Goal: Information Seeking & Learning: Learn about a topic

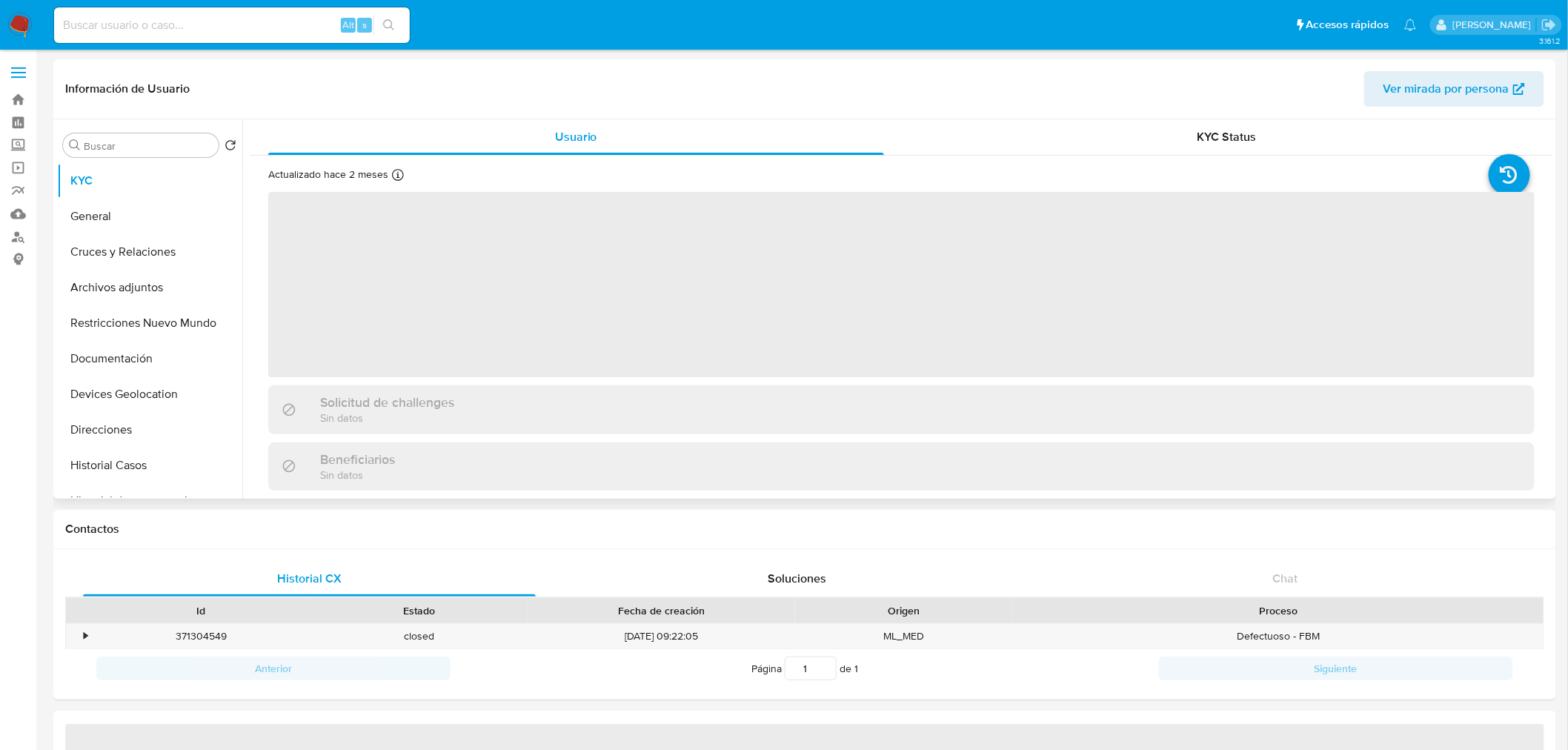
select select "10"
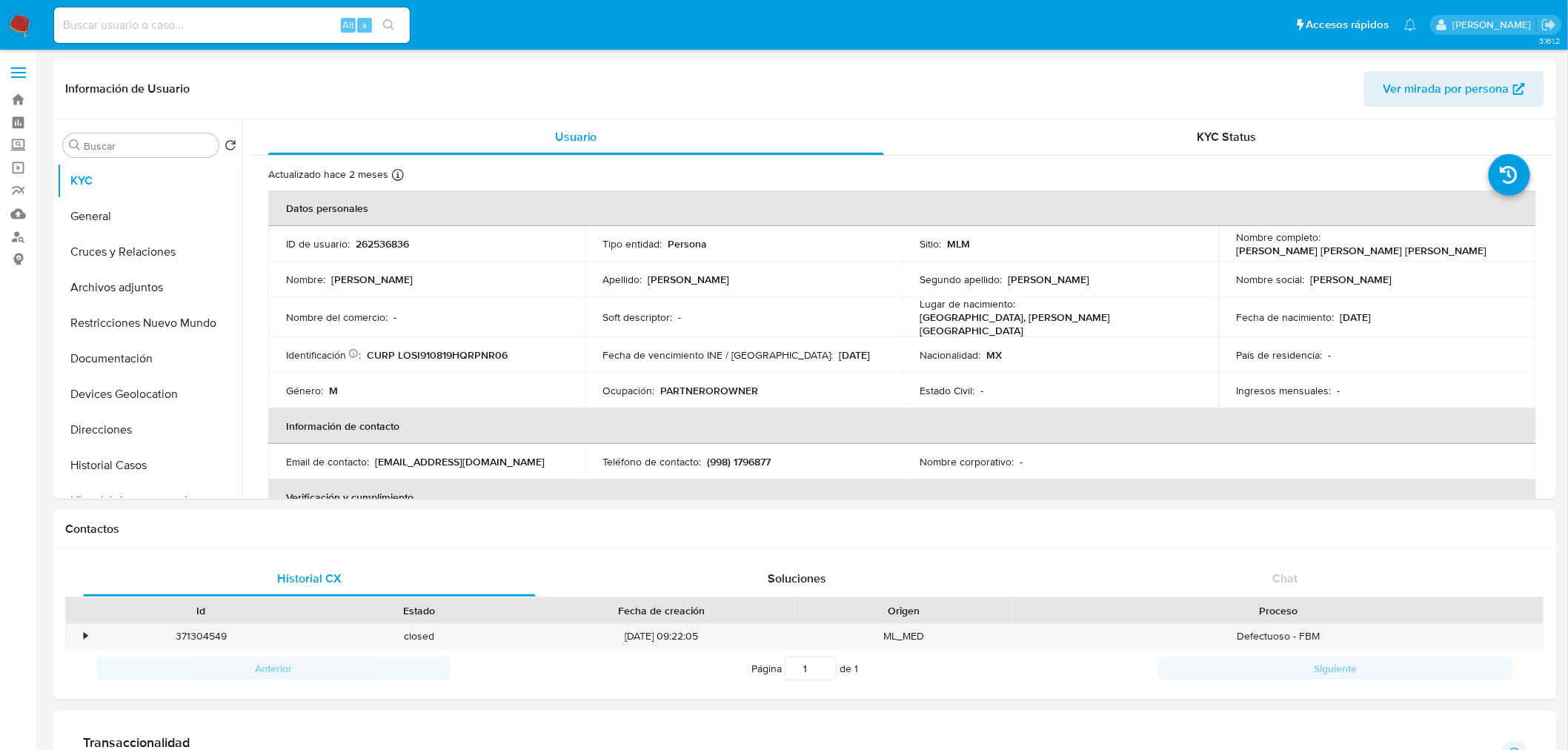
click at [24, 33] on img at bounding box center [20, 25] width 25 height 25
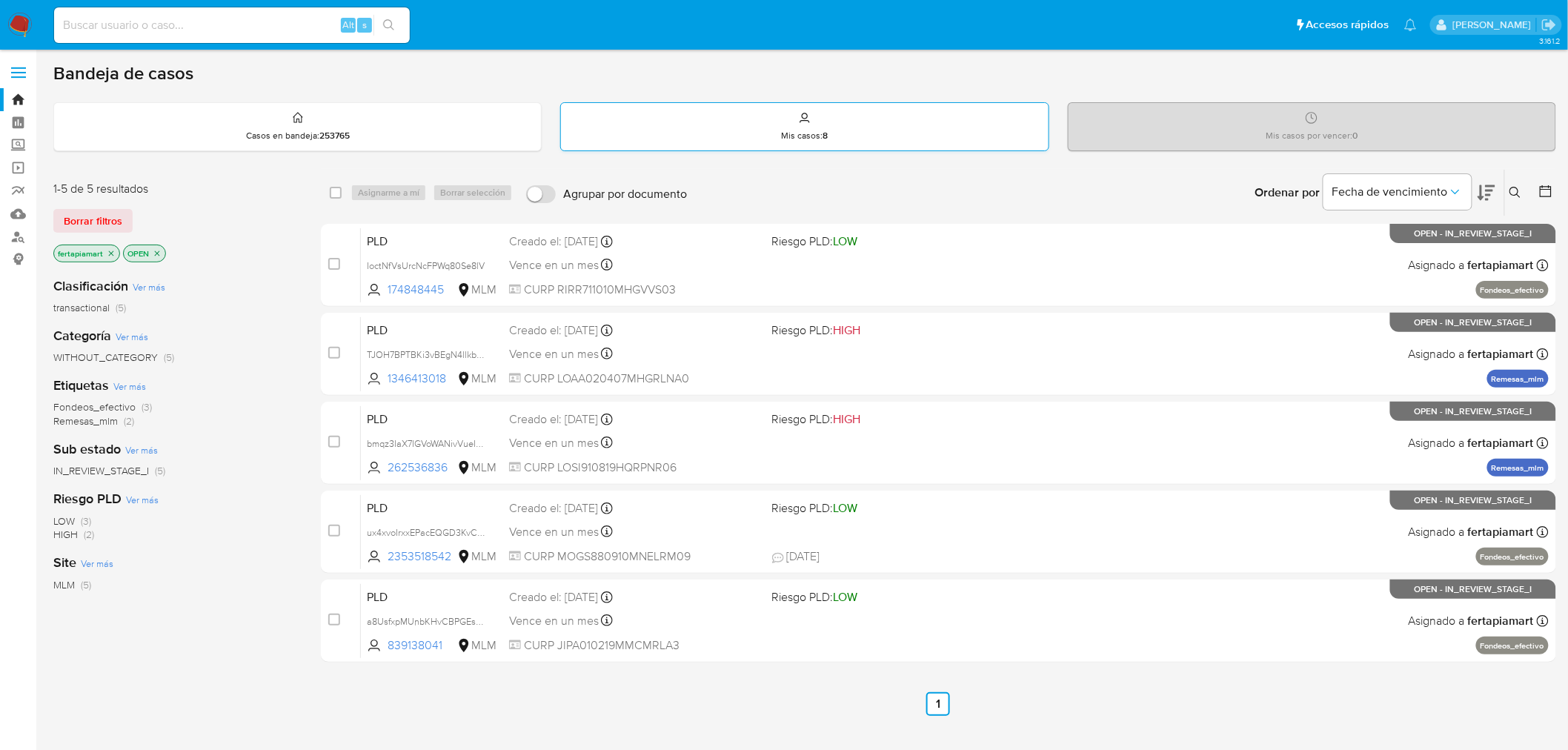
click at [701, 150] on div "Mis casos : 8" at bounding box center [805, 126] width 488 height 49
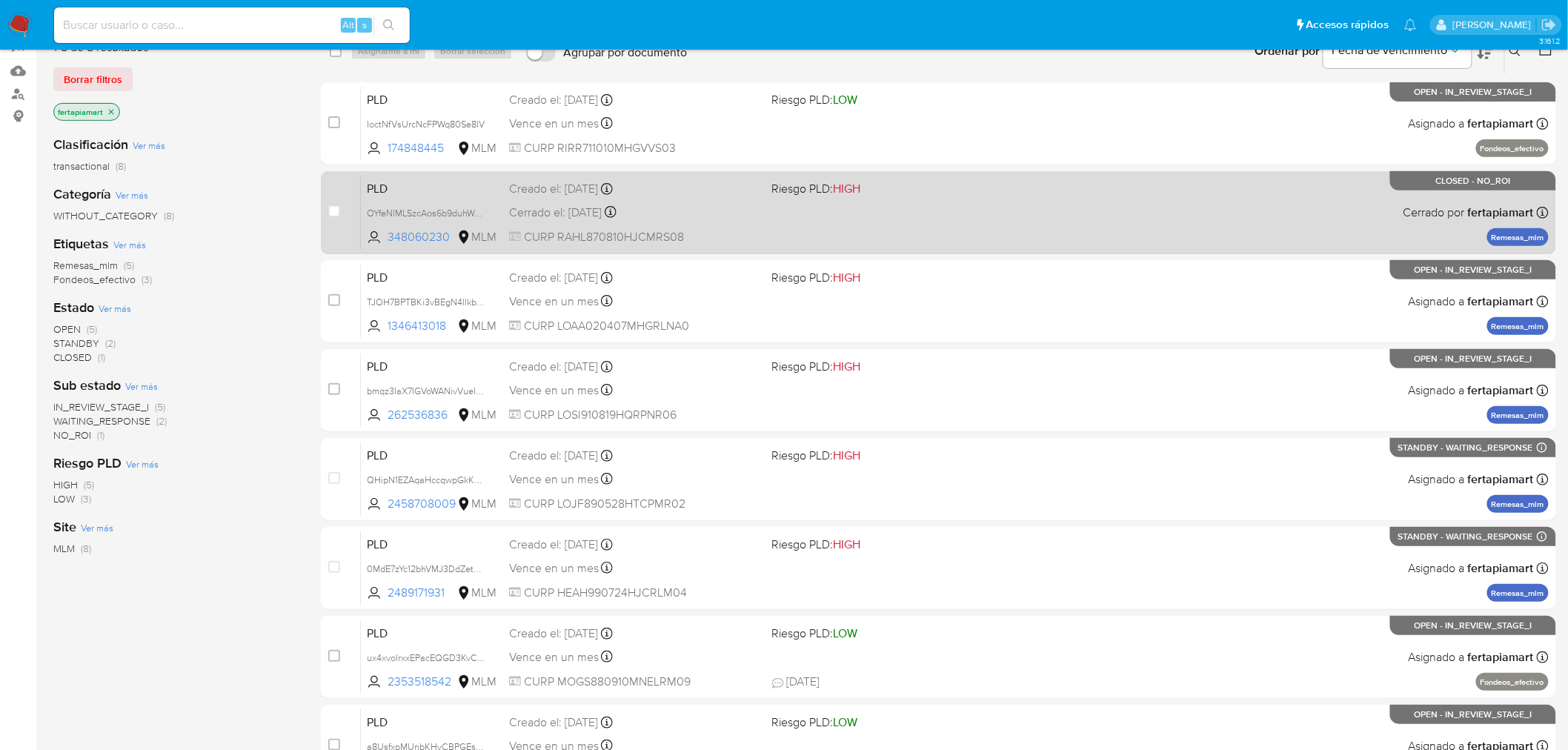
scroll to position [146, 0]
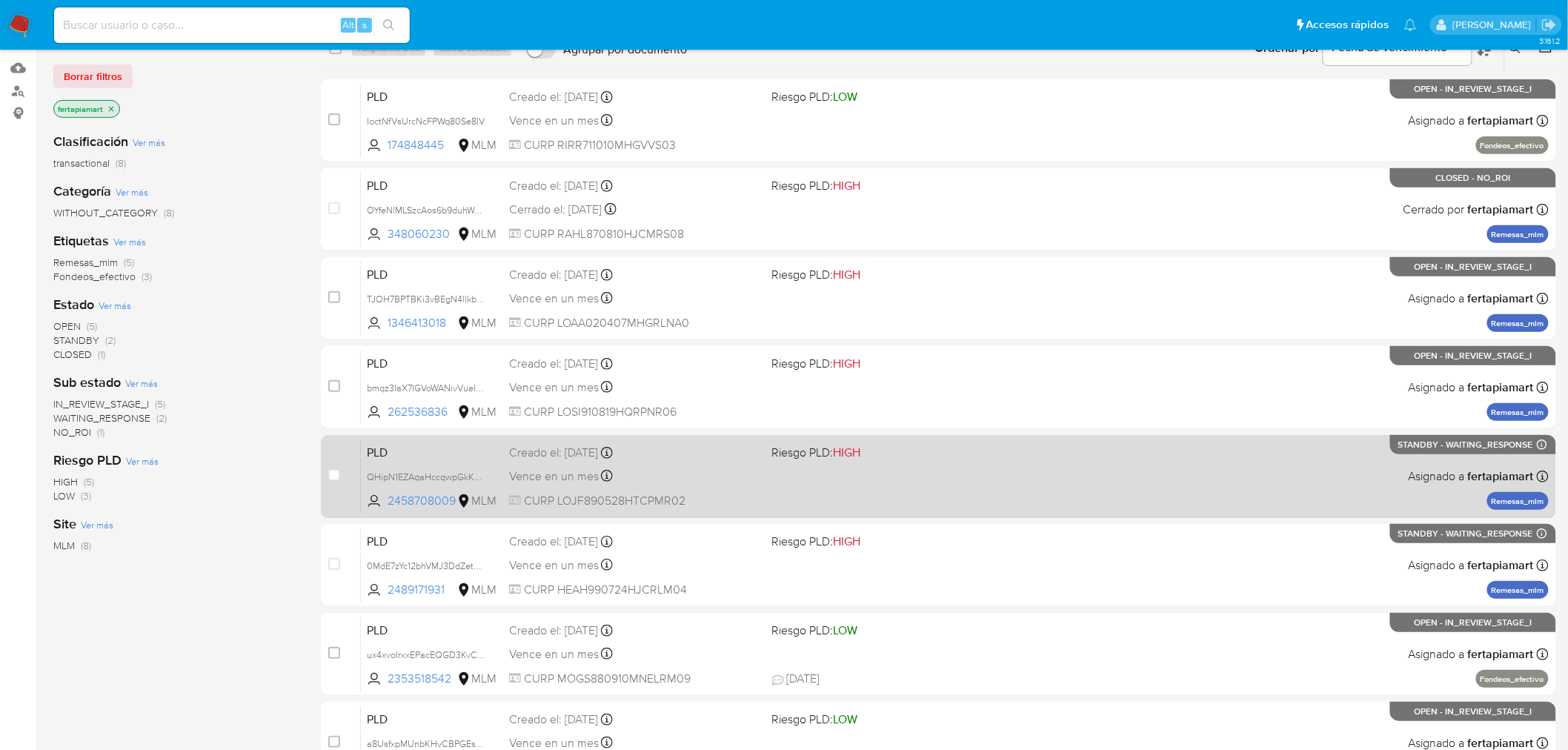
click at [462, 443] on span "PLD" at bounding box center [432, 451] width 131 height 19
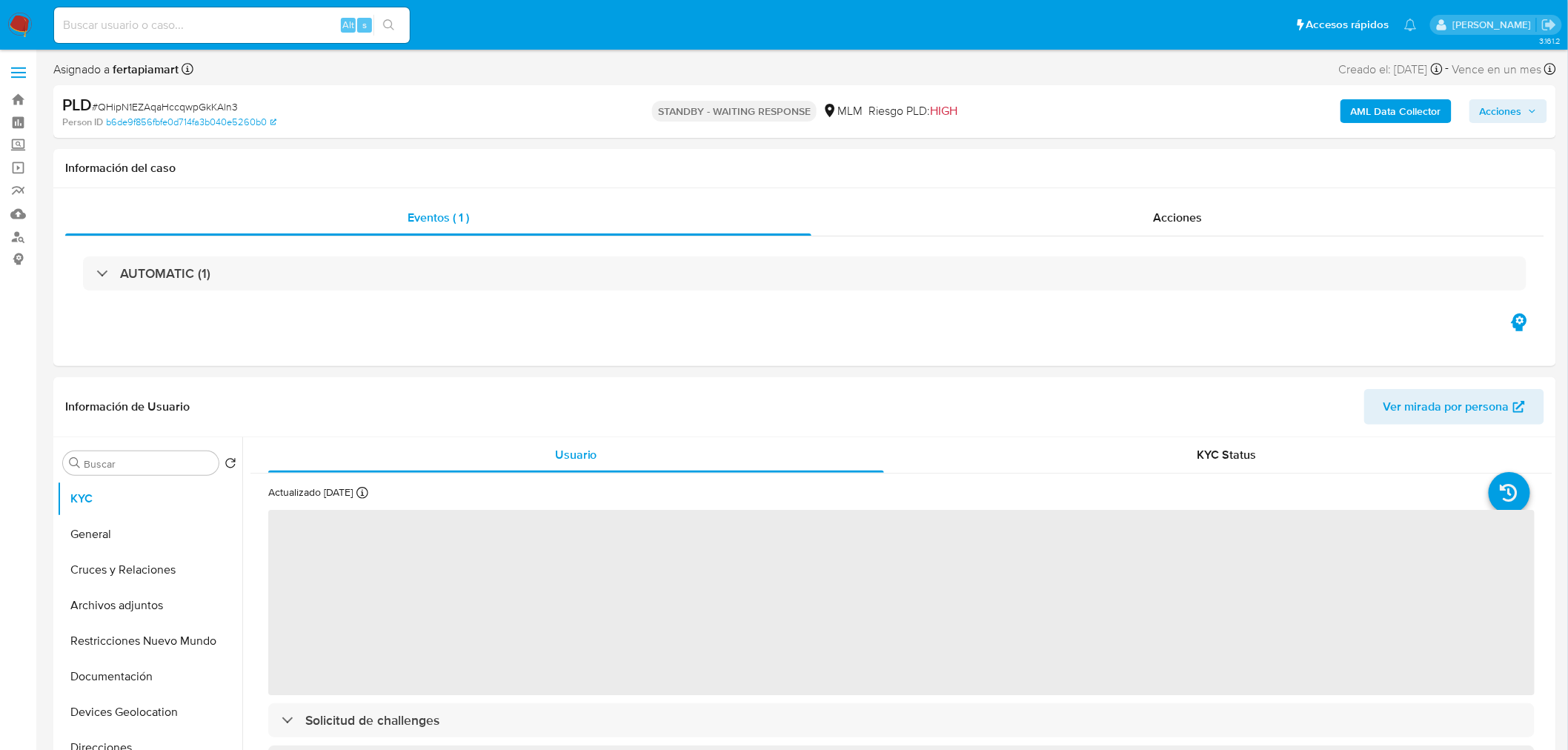
select select "10"
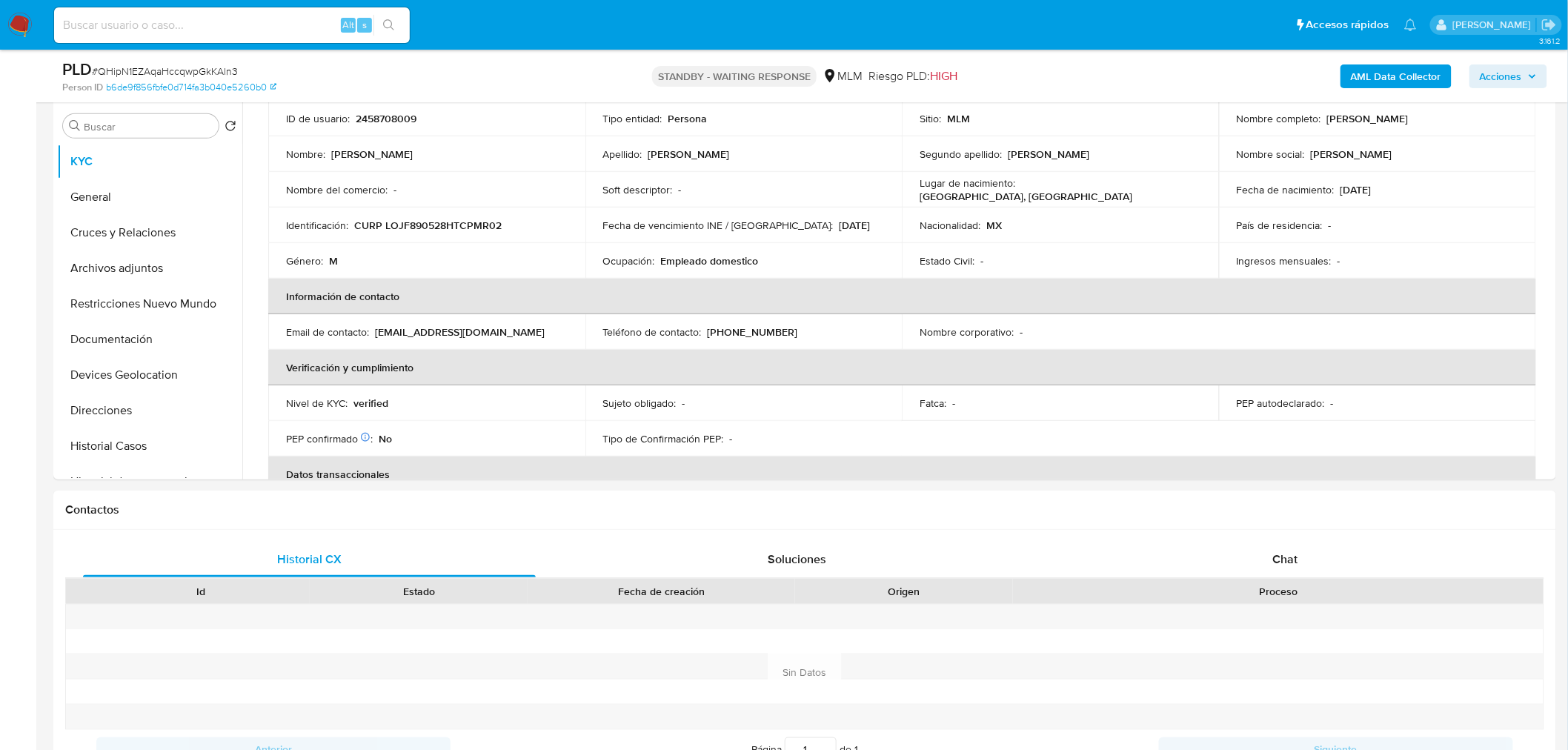
scroll to position [106, 0]
click at [1177, 545] on div "Chat" at bounding box center [1285, 559] width 452 height 36
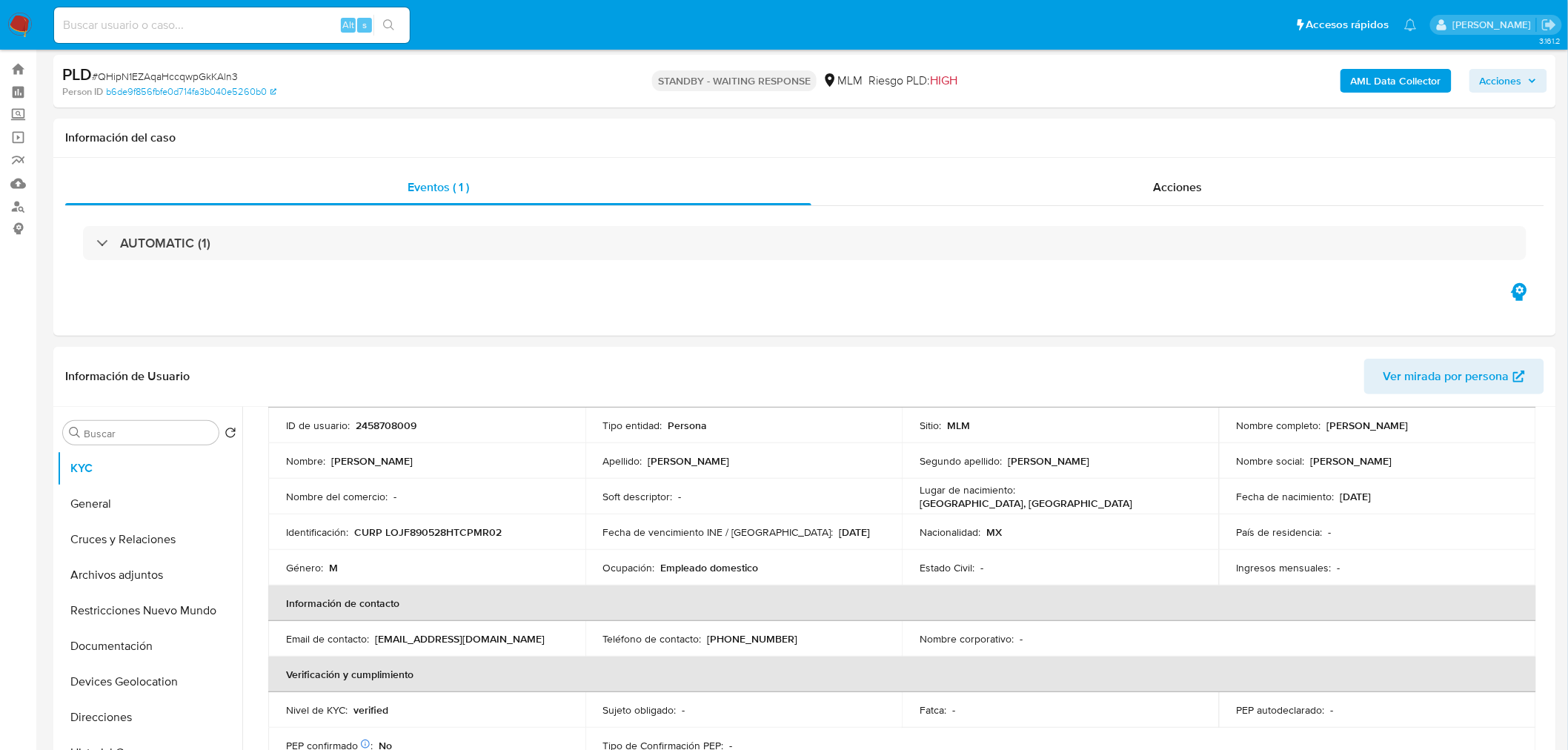
scroll to position [0, 0]
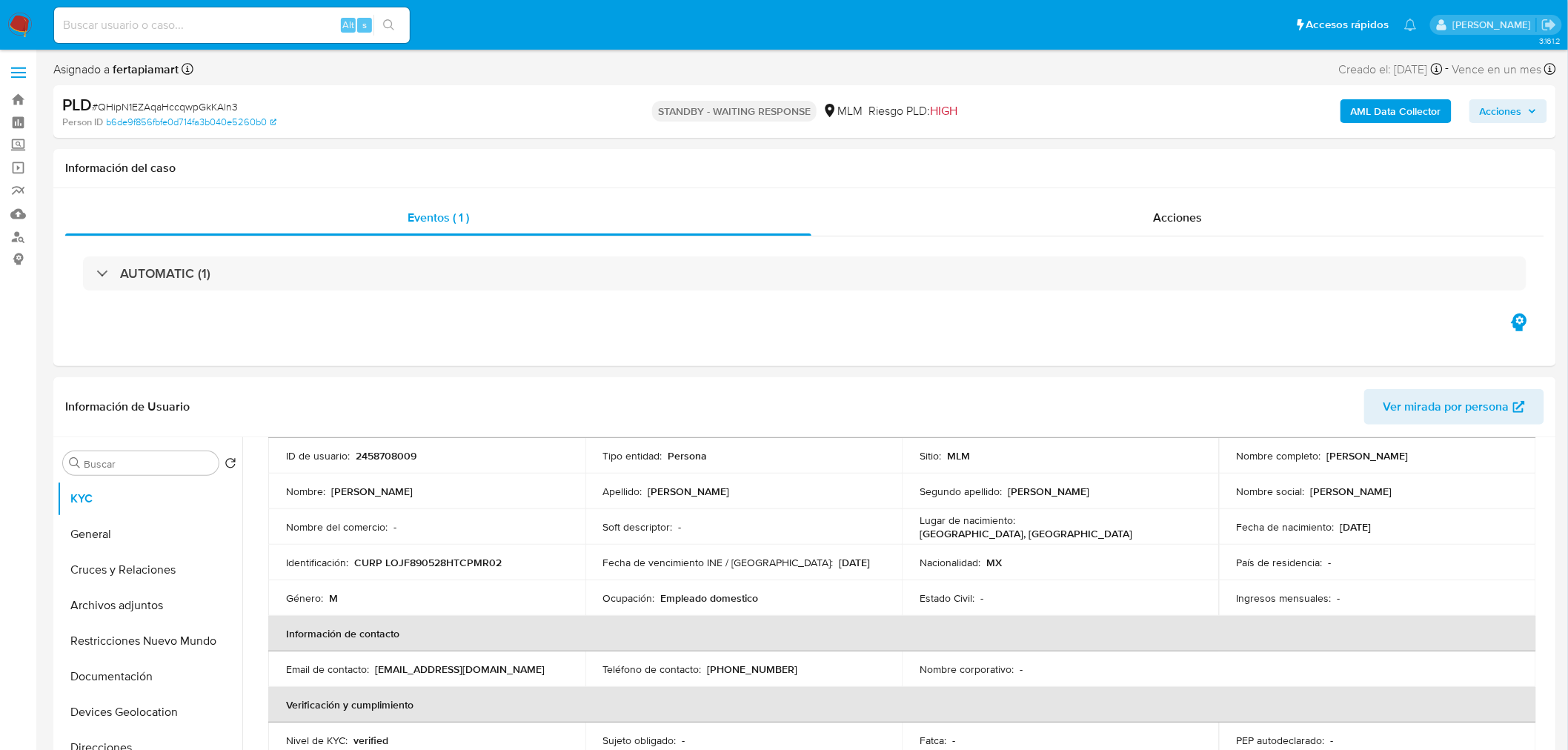
click at [20, 24] on img at bounding box center [20, 25] width 25 height 25
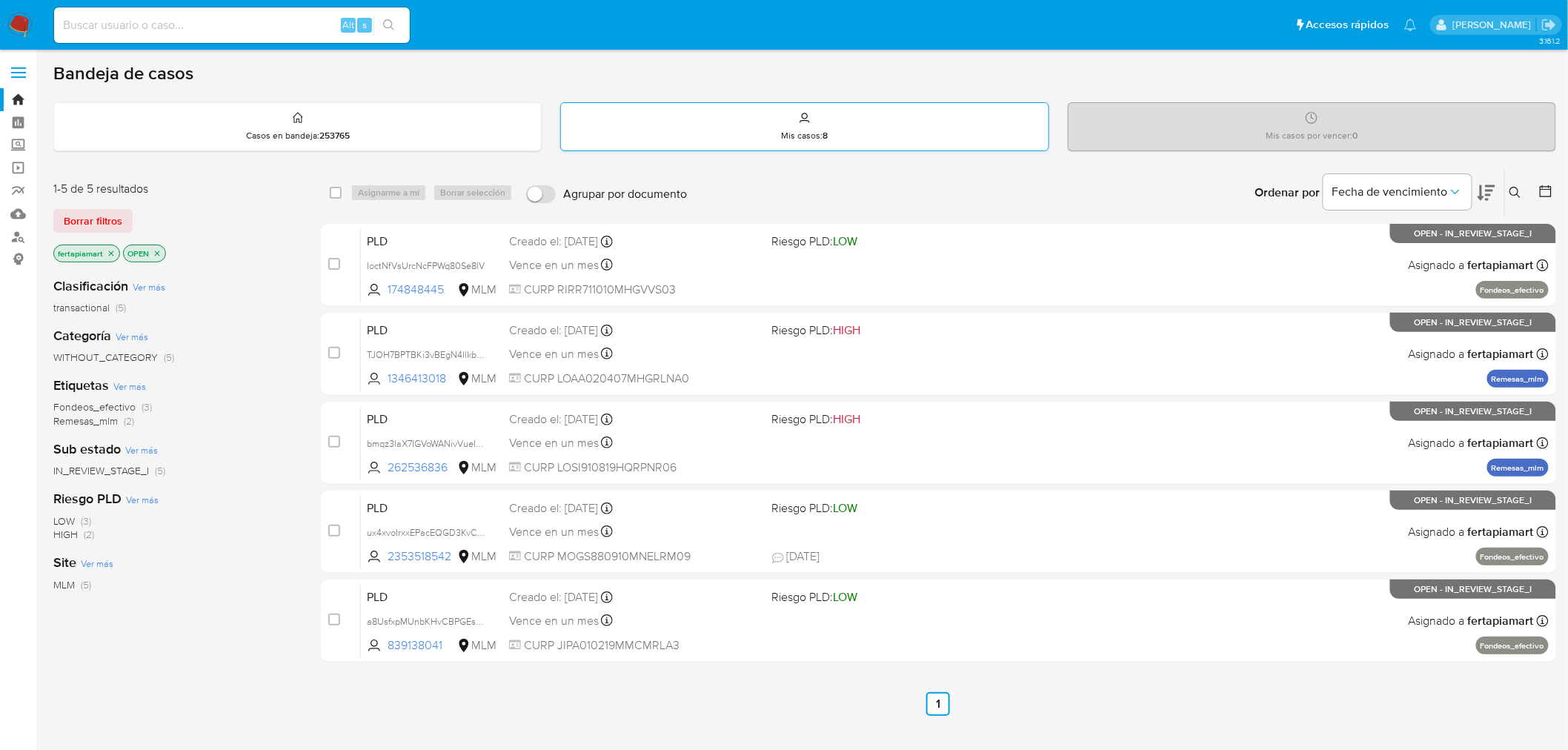
click at [643, 143] on div "Mis casos : 8" at bounding box center [805, 126] width 487 height 47
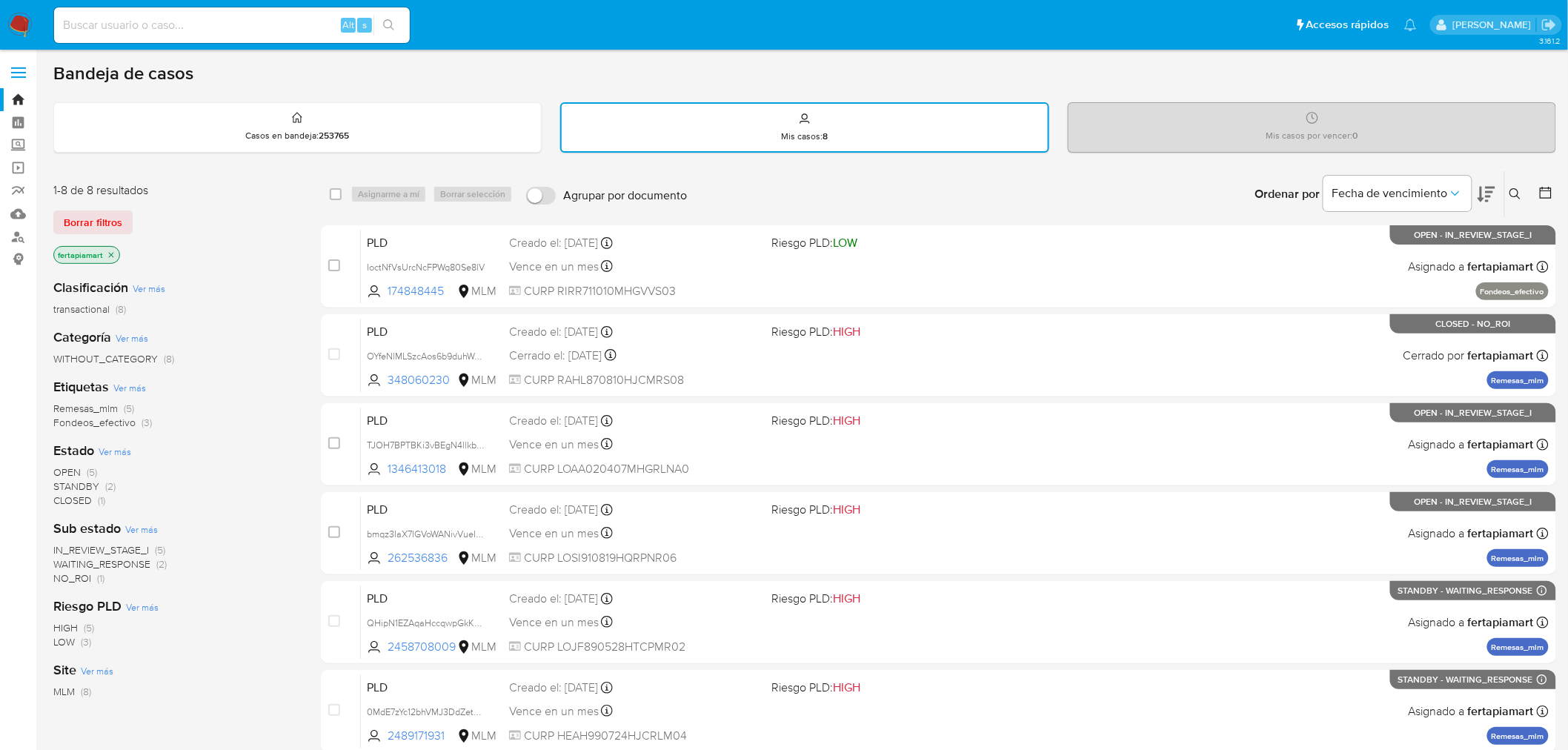
click at [27, 34] on img at bounding box center [20, 25] width 25 height 25
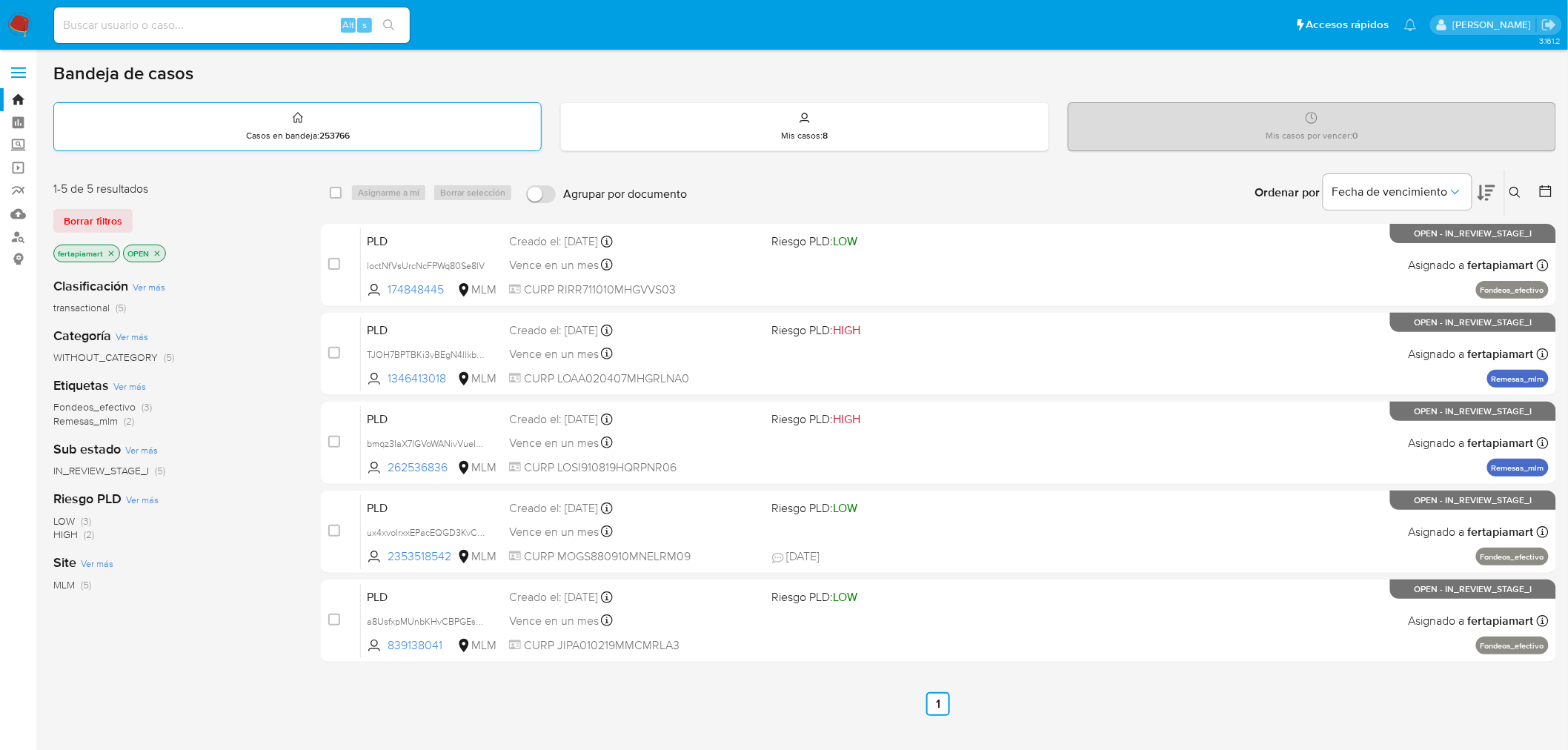
click at [339, 138] on strong "253766" at bounding box center [335, 136] width 30 height 14
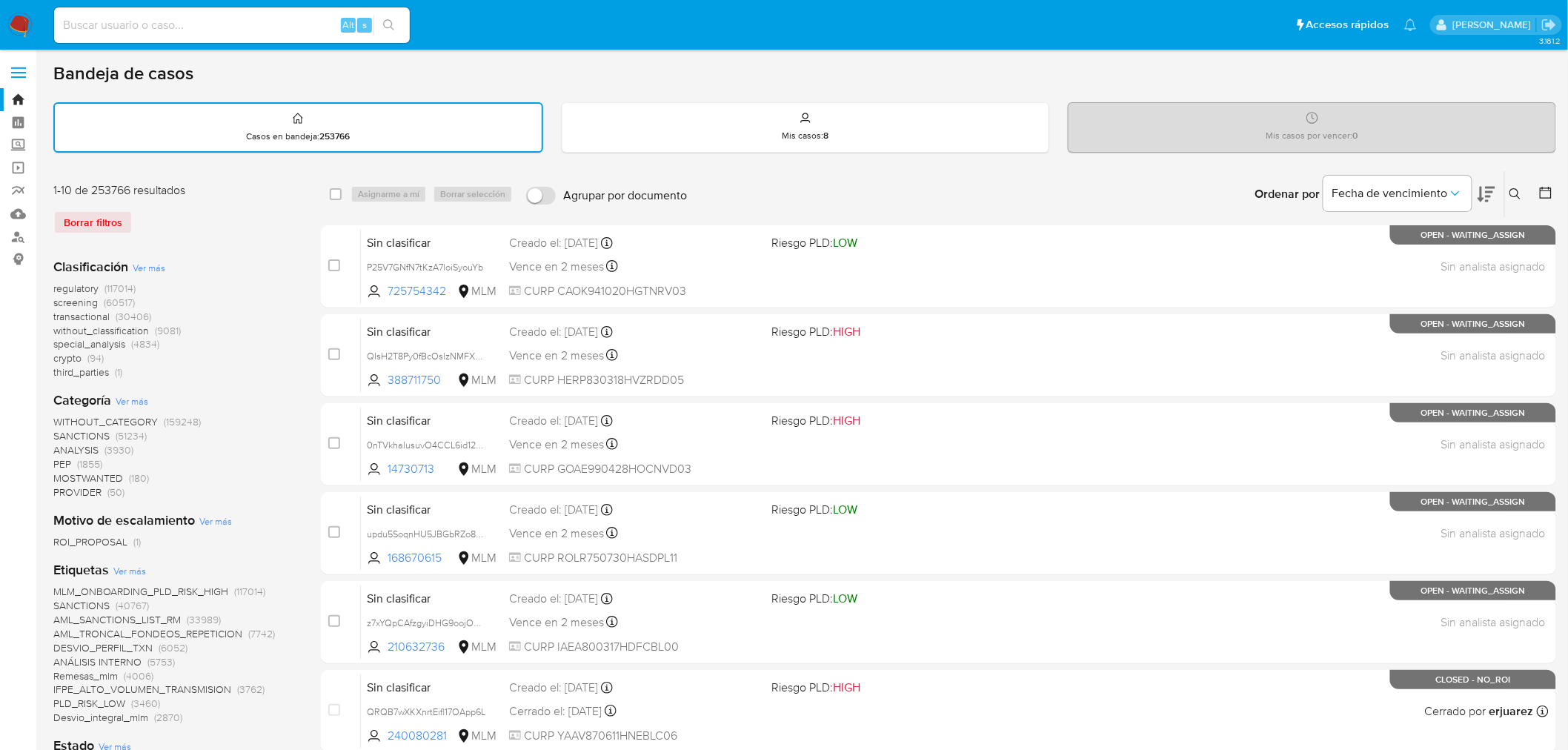
click at [1512, 189] on icon at bounding box center [1516, 195] width 12 height 12
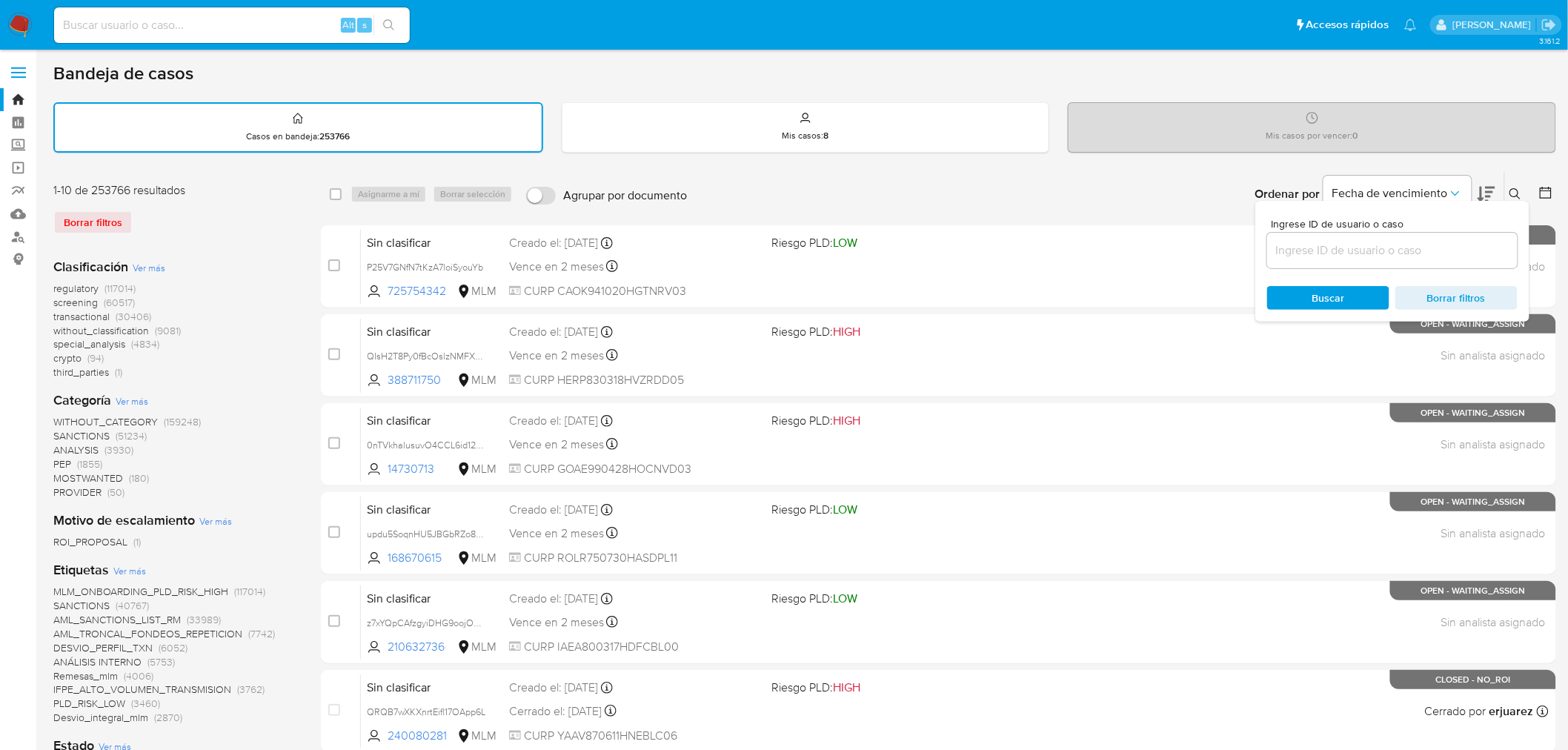
click at [1365, 234] on div at bounding box center [1392, 250] width 250 height 36
paste input "451864071"
click at [1347, 242] on input "451864071" at bounding box center [1392, 250] width 250 height 19
type input "451864071"
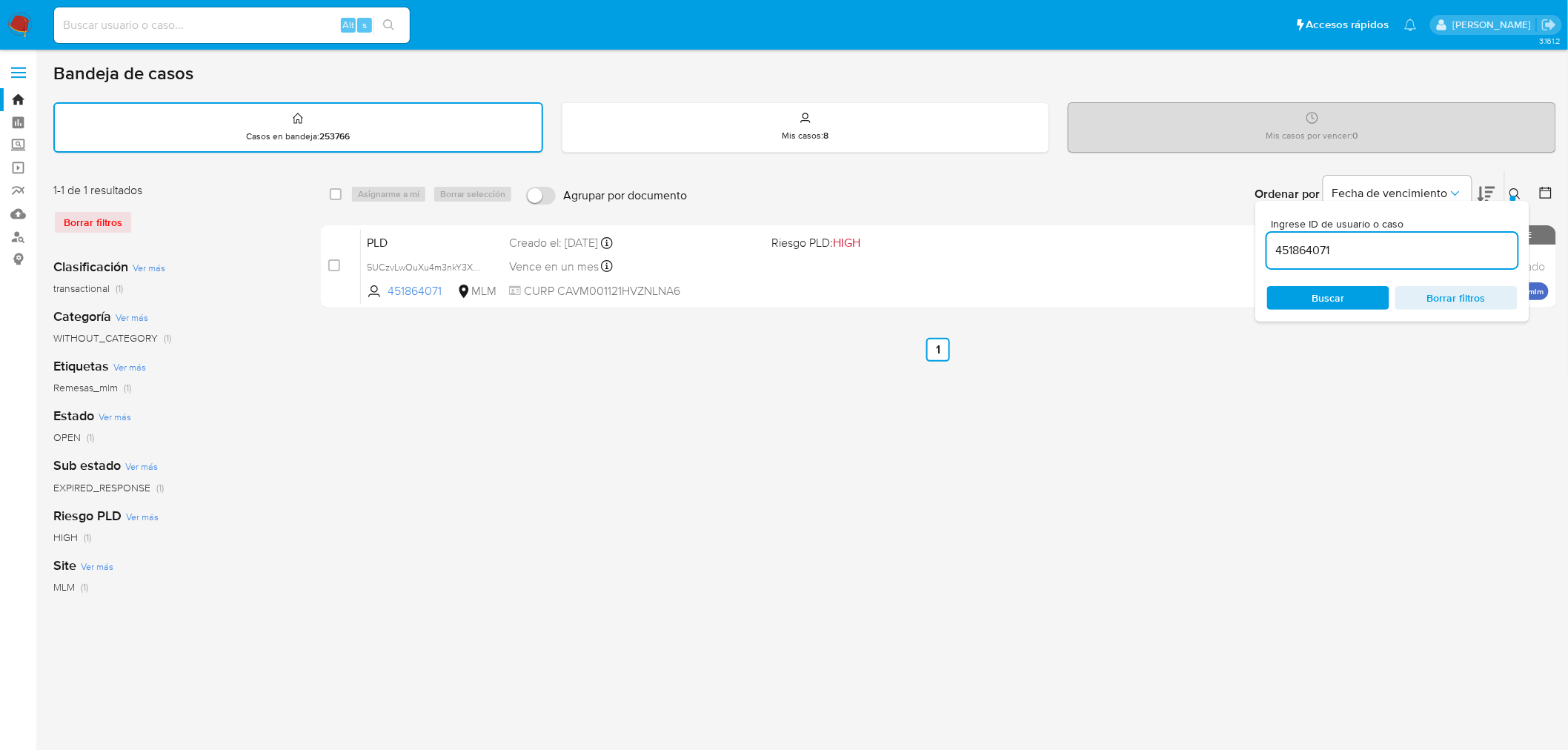
click at [1087, 366] on div "select-all-cases-checkbox Asignarme a mí Borrar selección Agrupar por documento…" at bounding box center [938, 496] width 1236 height 651
click at [1458, 297] on span "Borrar filtros" at bounding box center [1457, 297] width 102 height 21
click at [1510, 191] on icon at bounding box center [1515, 194] width 11 height 11
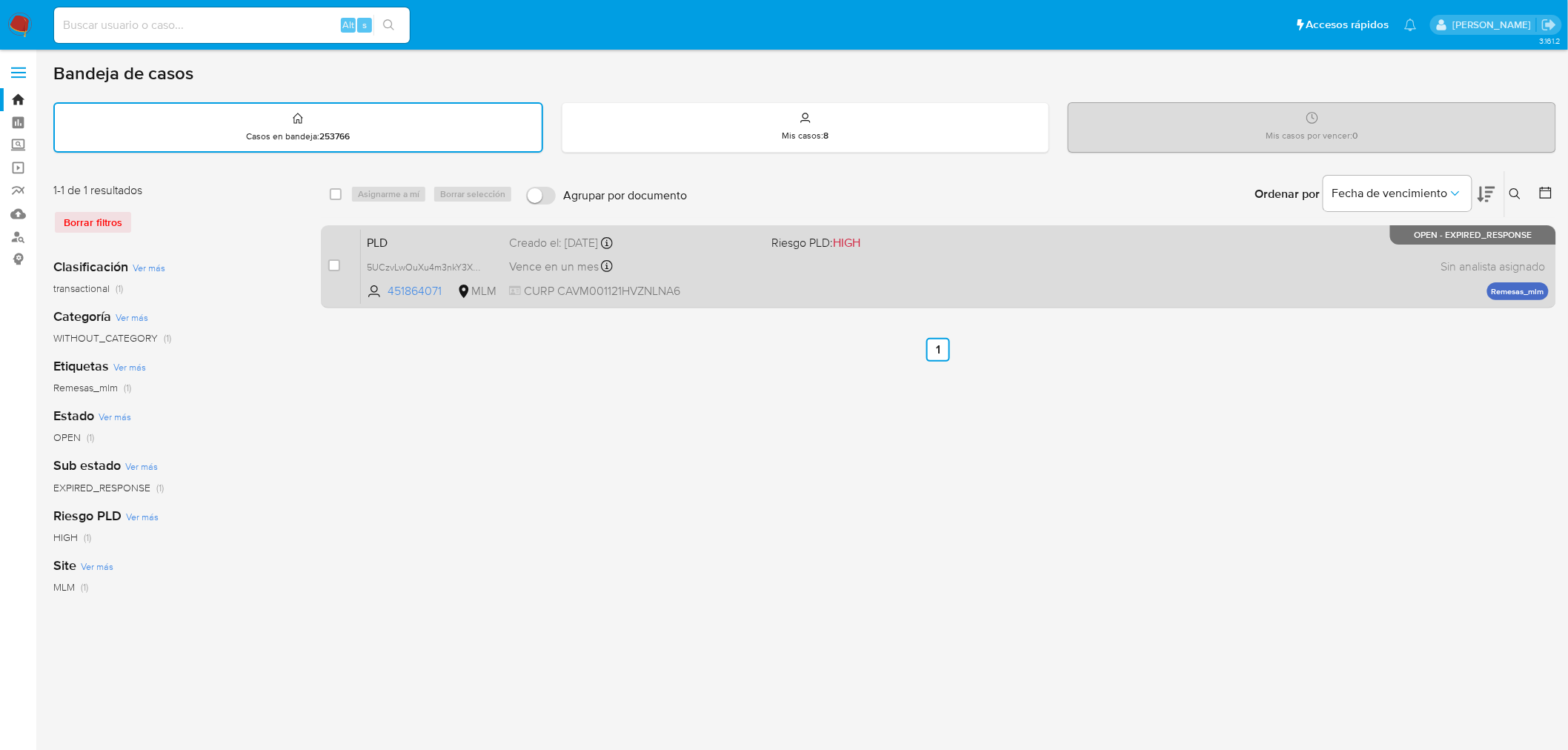
click at [1391, 265] on div "PLD 5UCzvLwOuXu4m3nkY3XuHbyq 451864071 MLM Riesgo PLD: HIGH Creado el: 12/09/20…" at bounding box center [955, 266] width 1188 height 75
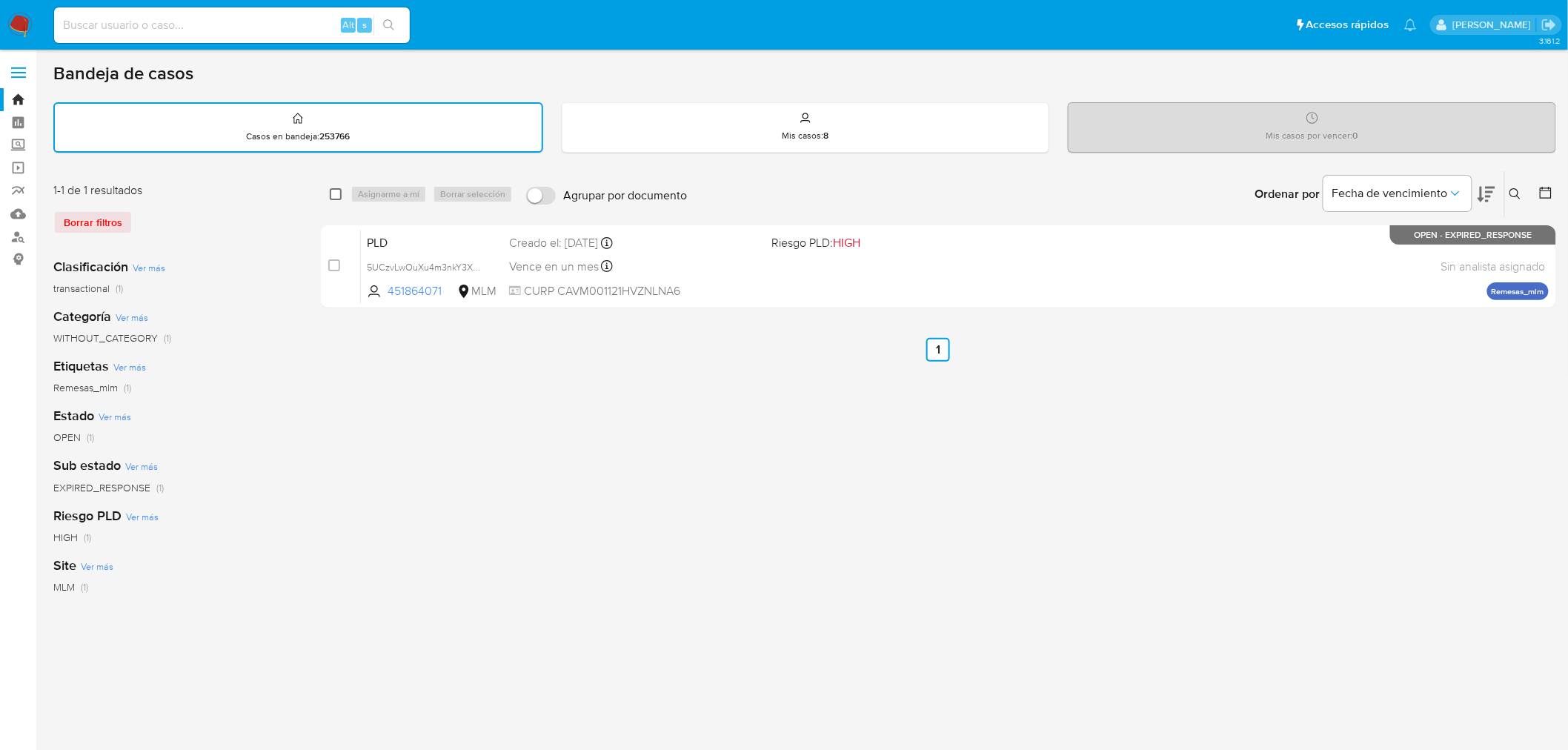
click at [338, 190] on input "checkbox" at bounding box center [336, 195] width 12 height 12
checkbox input "true"
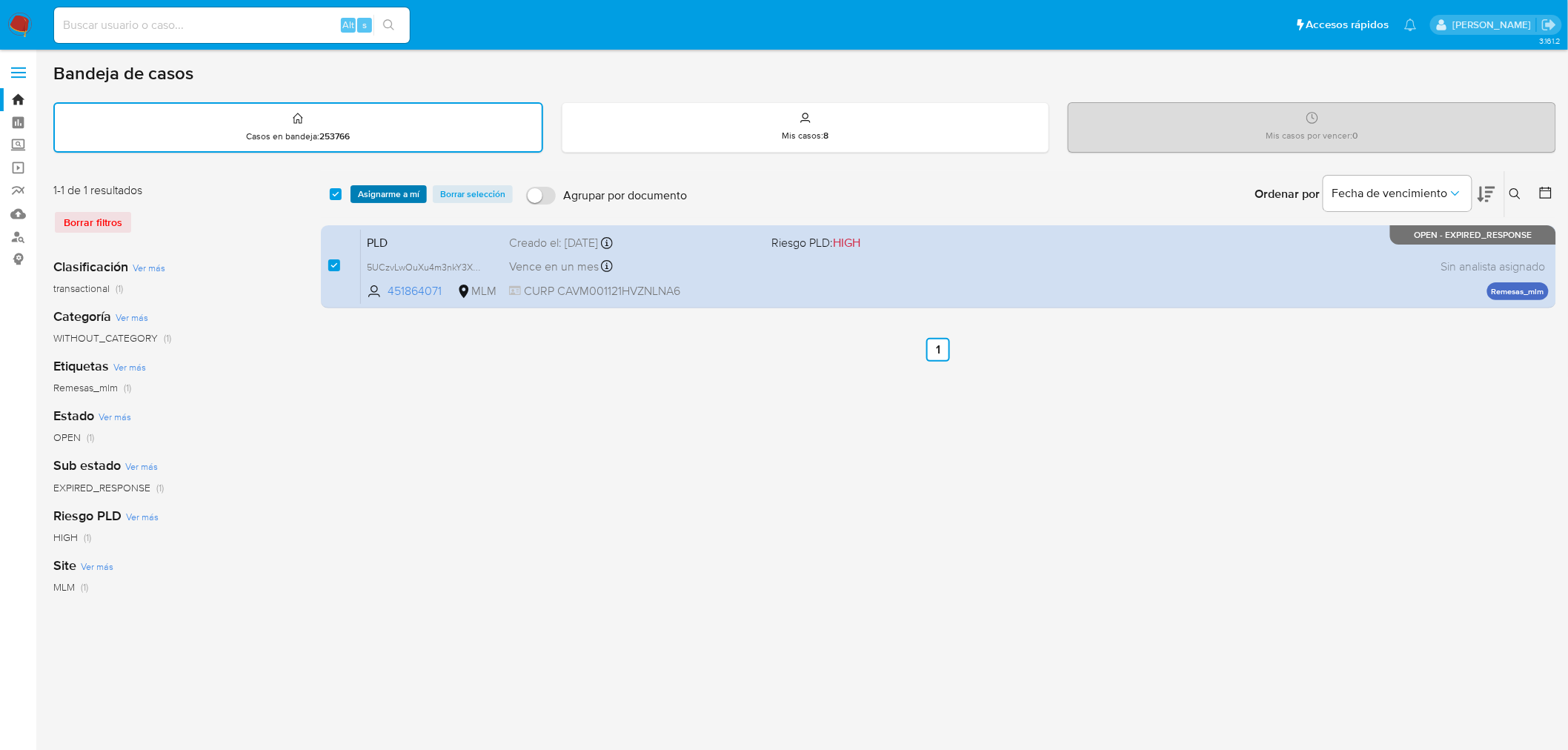
click at [374, 189] on span "Asignarme a mí" at bounding box center [389, 194] width 62 height 14
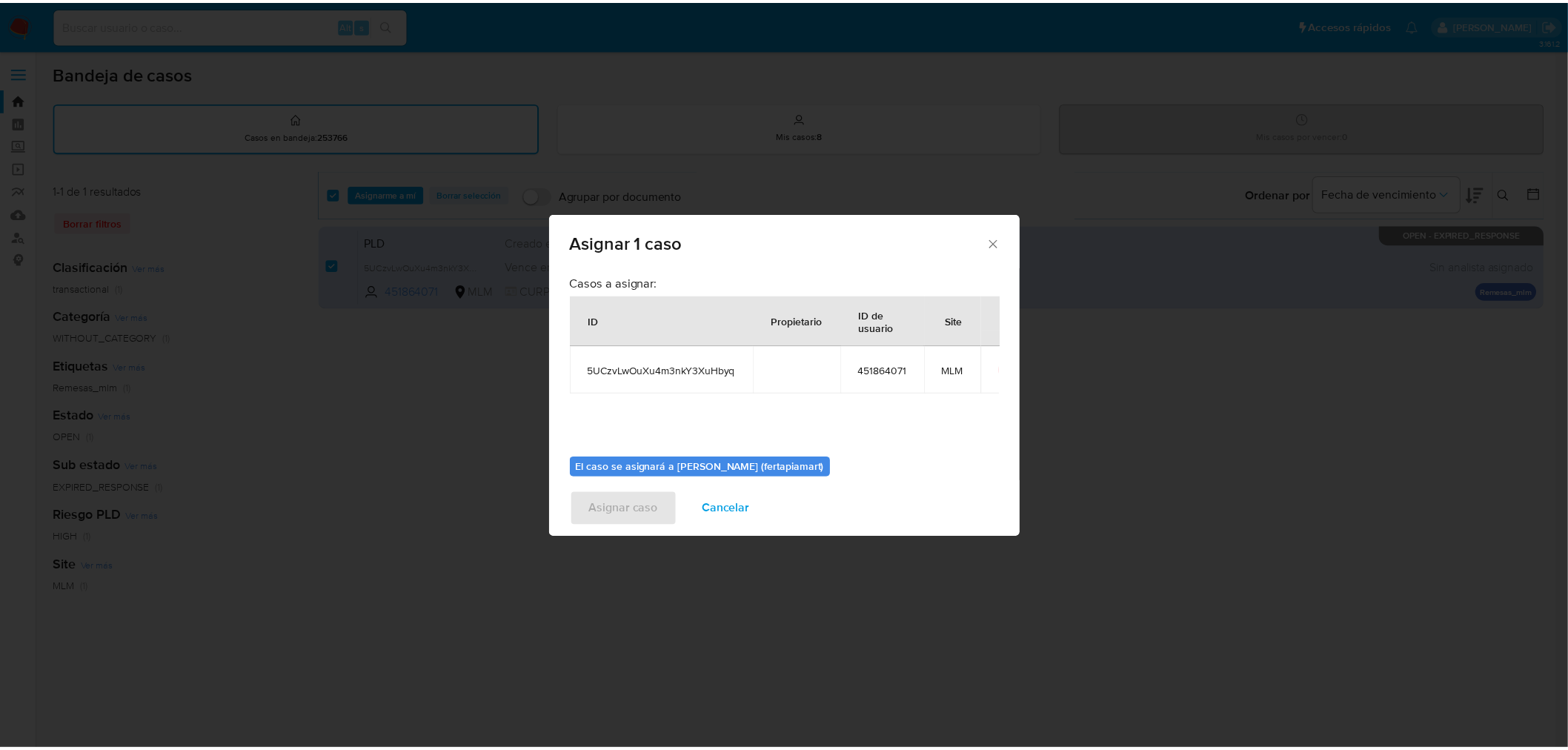
scroll to position [76, 0]
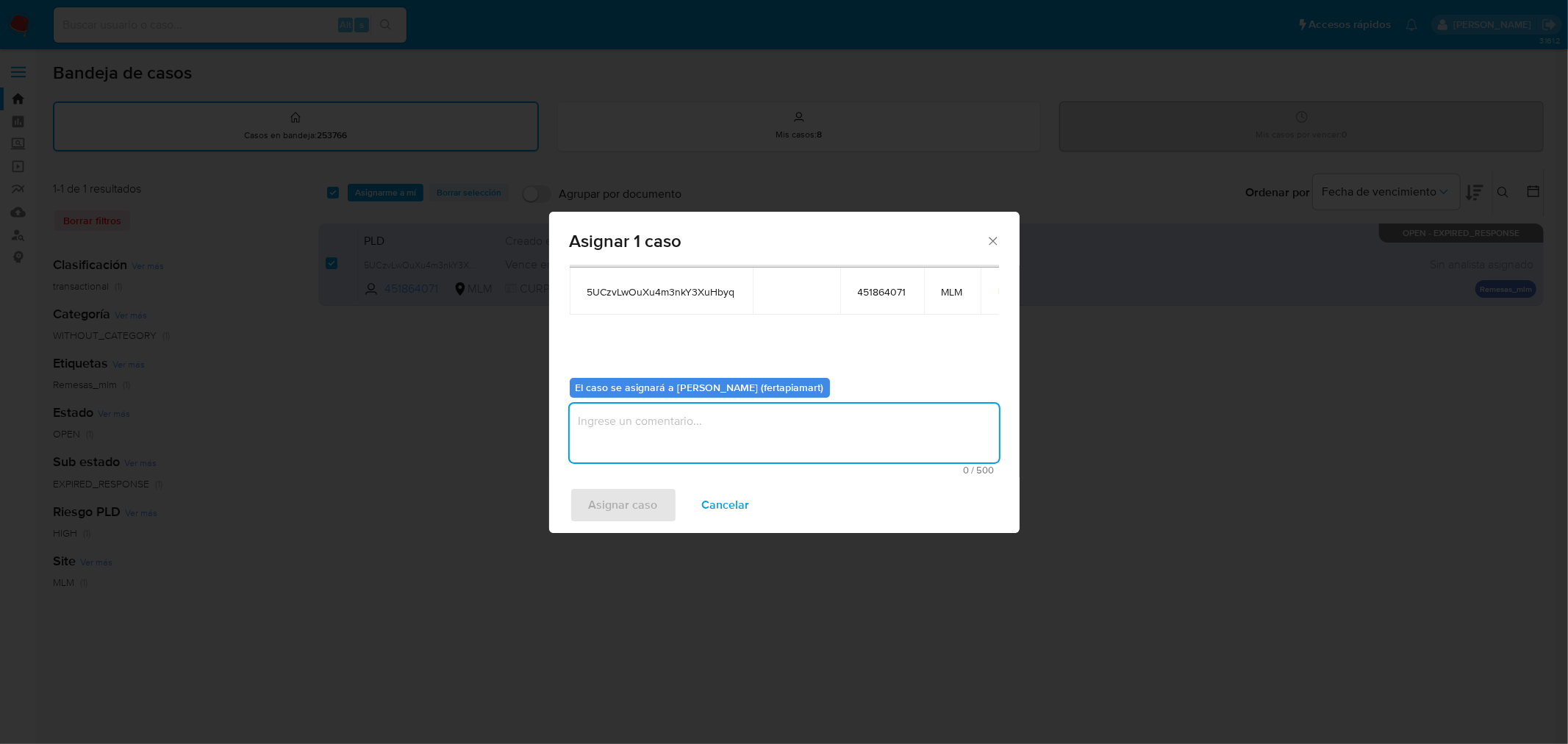
click at [670, 429] on textarea "assign-modal" at bounding box center [784, 433] width 429 height 59
type textarea "FDTM"
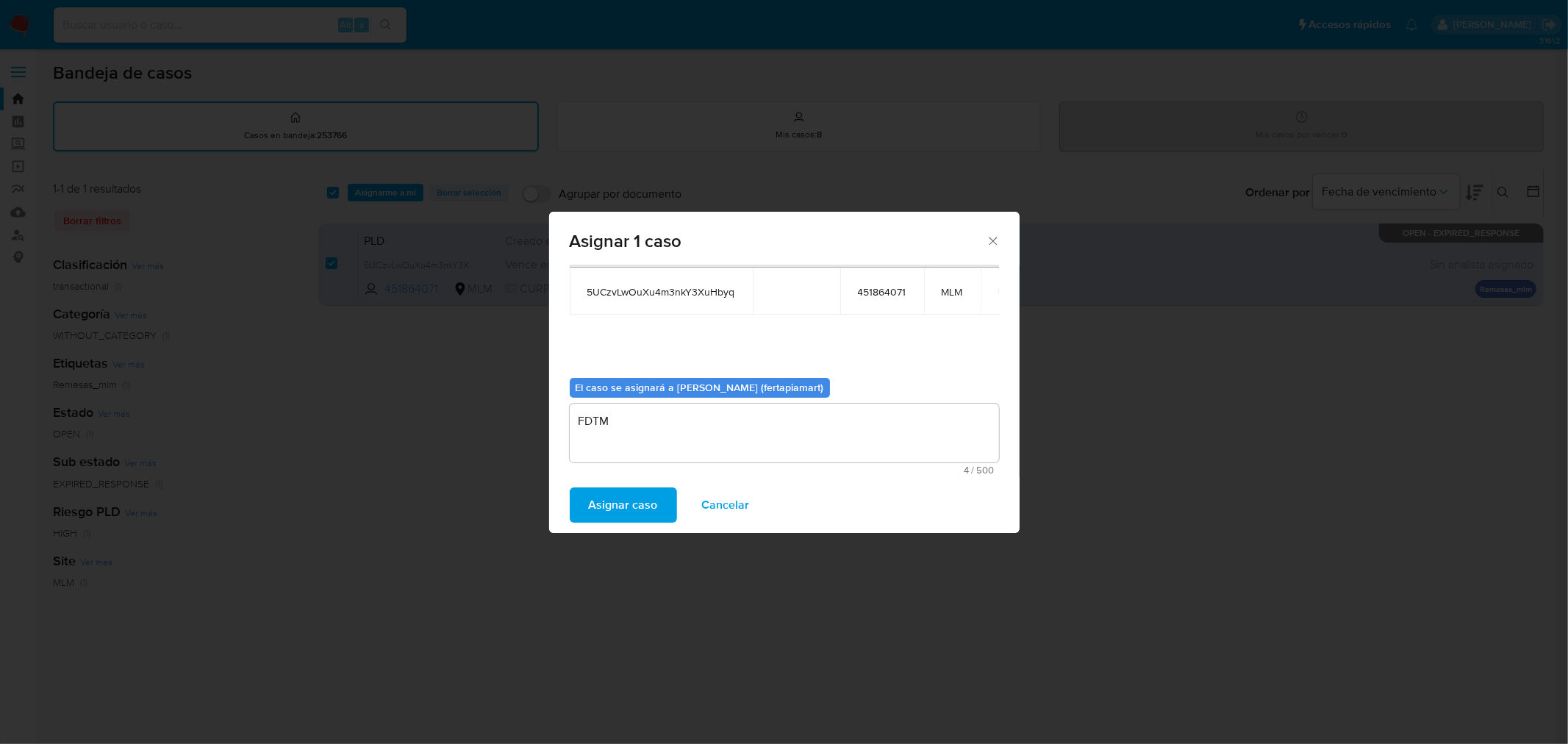
click at [625, 491] on span "Asignar caso" at bounding box center [624, 505] width 69 height 32
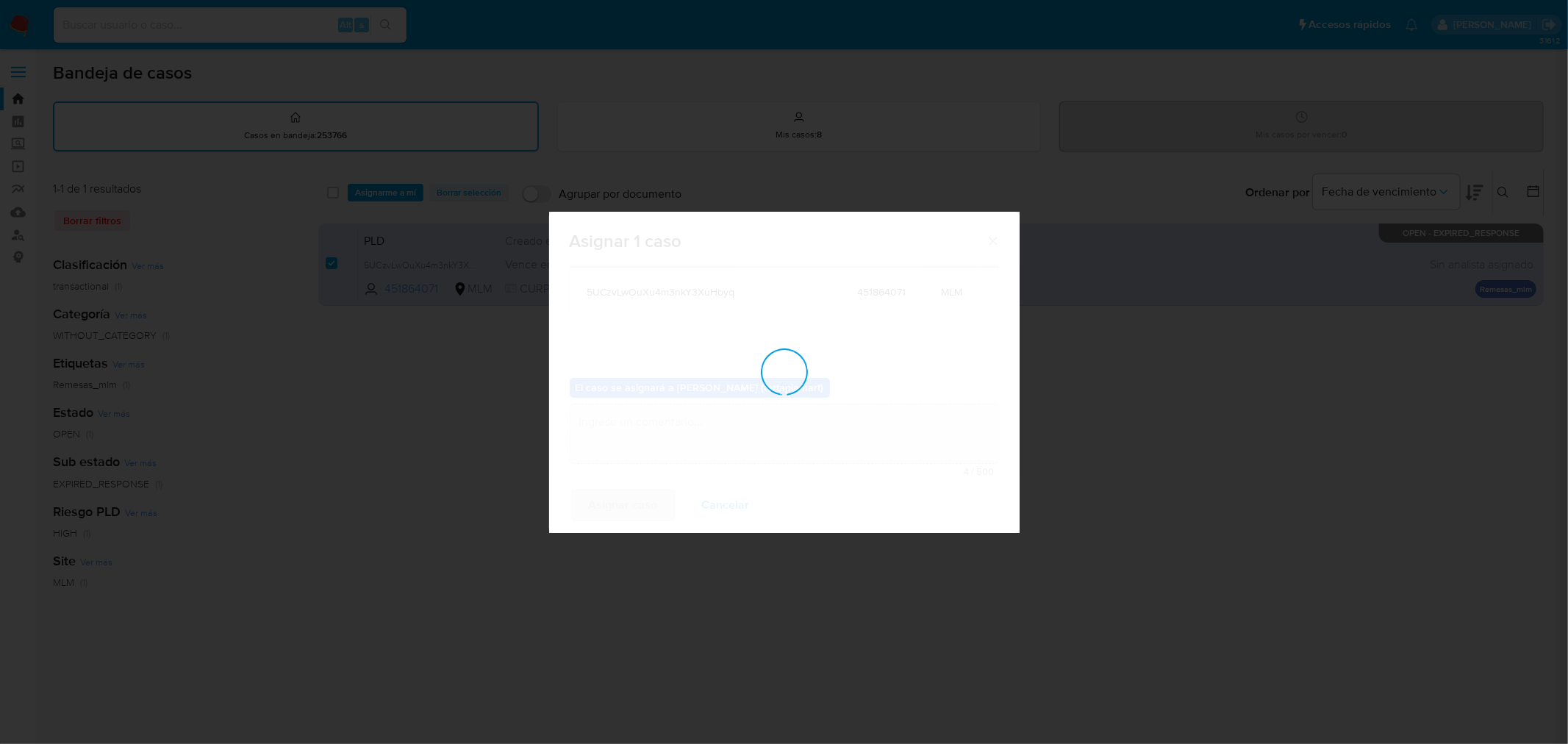
checkbox input "false"
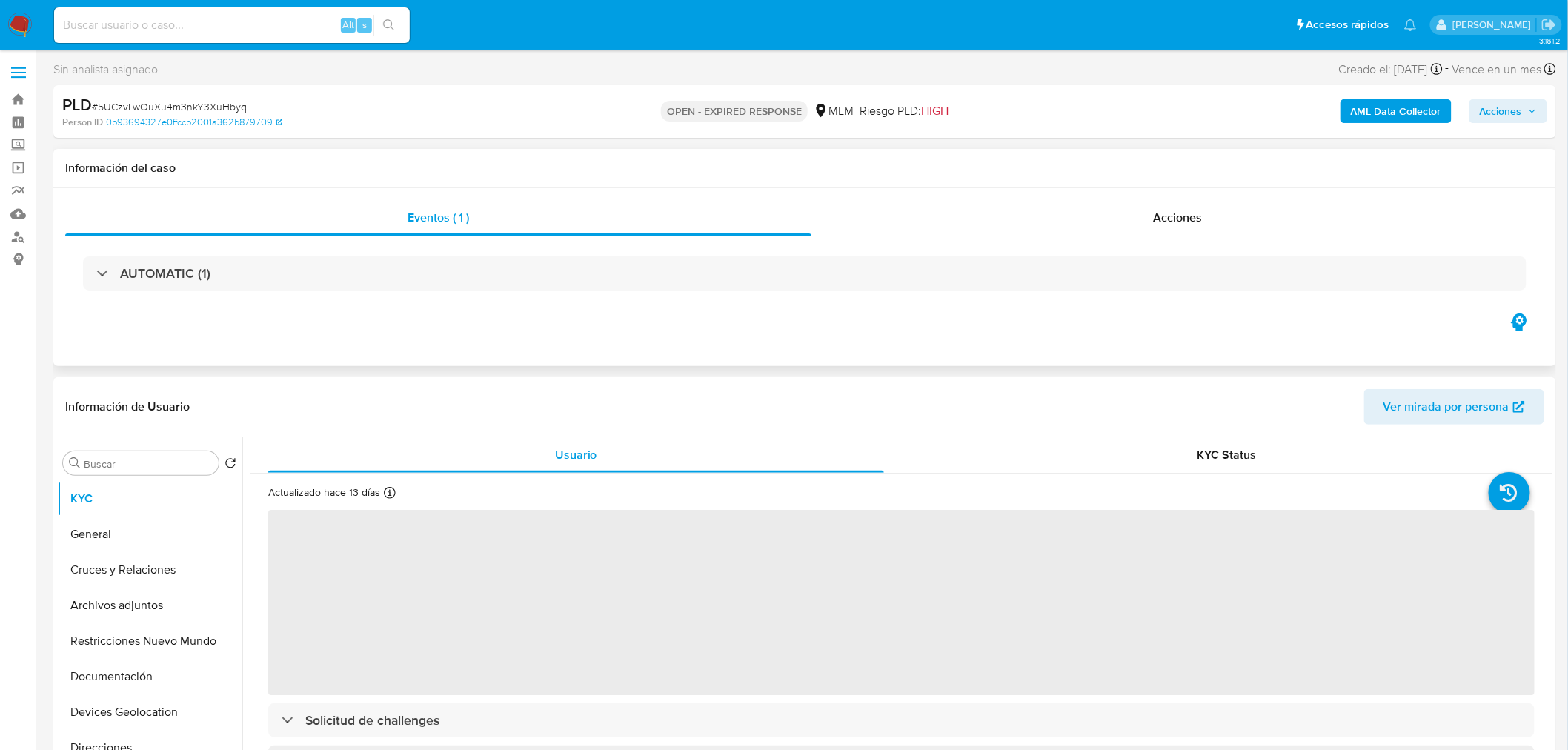
select select "10"
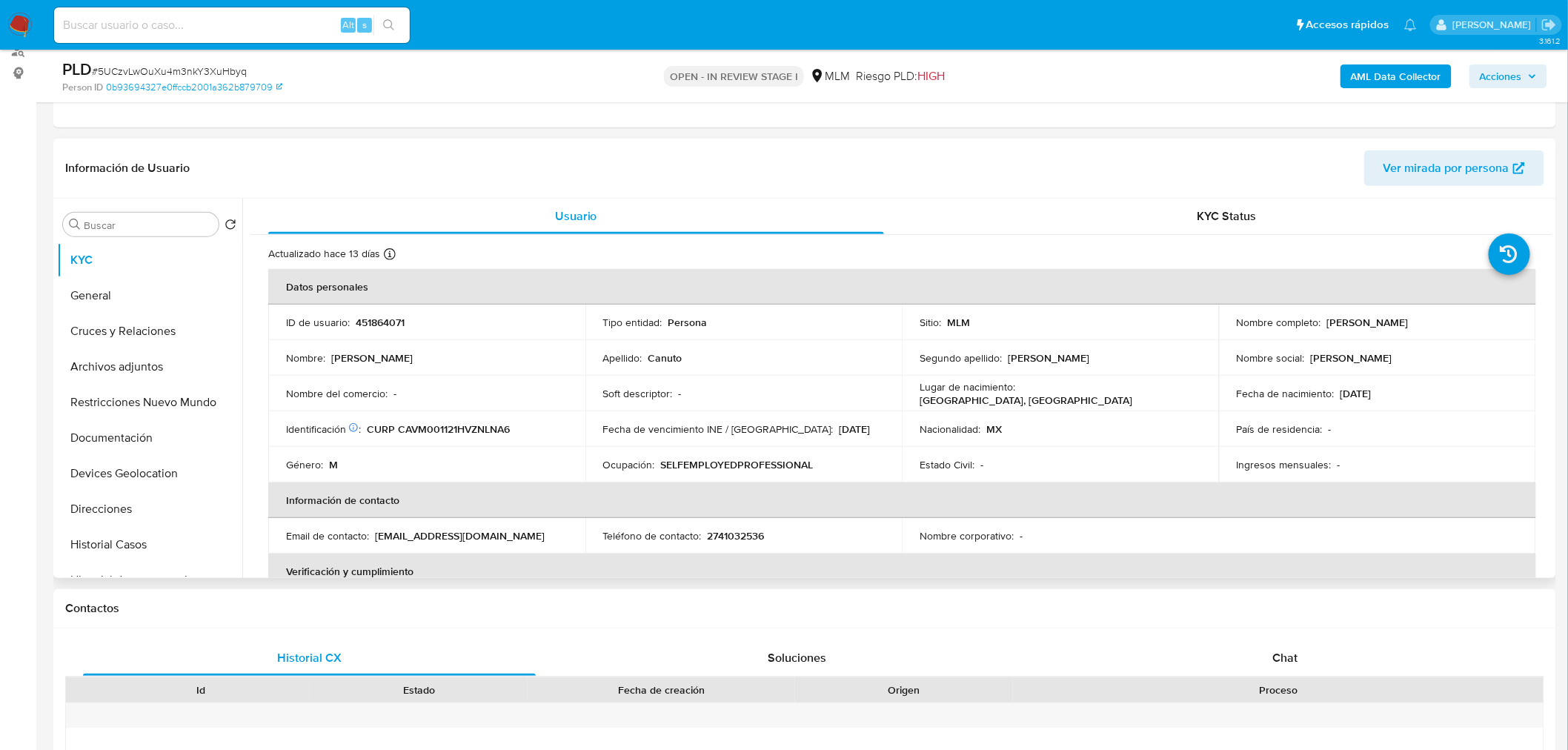
scroll to position [187, 0]
drag, startPoint x: 1465, startPoint y: 326, endPoint x: 1322, endPoint y: 321, distance: 143.1
click at [1322, 321] on div "Nombre completo : Jose Manuel Canuto Velasco" at bounding box center [1378, 322] width 281 height 14
click at [464, 428] on p "CURP CAVM001121HVZNLNA6" at bounding box center [438, 429] width 143 height 14
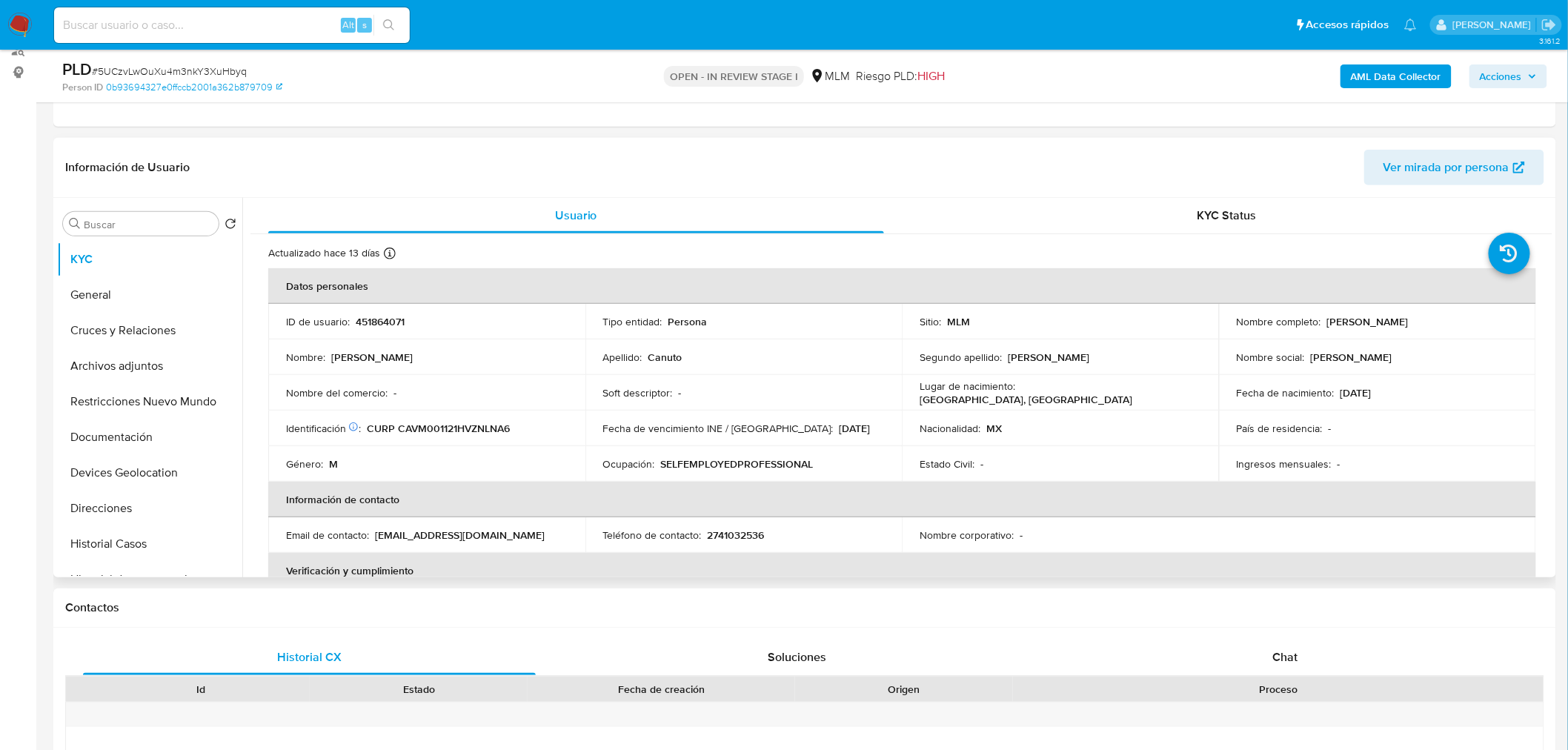
click at [732, 531] on p "2741032536" at bounding box center [736, 535] width 57 height 14
drag, startPoint x: 517, startPoint y: 536, endPoint x: 375, endPoint y: 530, distance: 142.1
click at [375, 530] on div "Email de contacto : velascoronaldo051@gmail.com" at bounding box center [427, 535] width 281 height 14
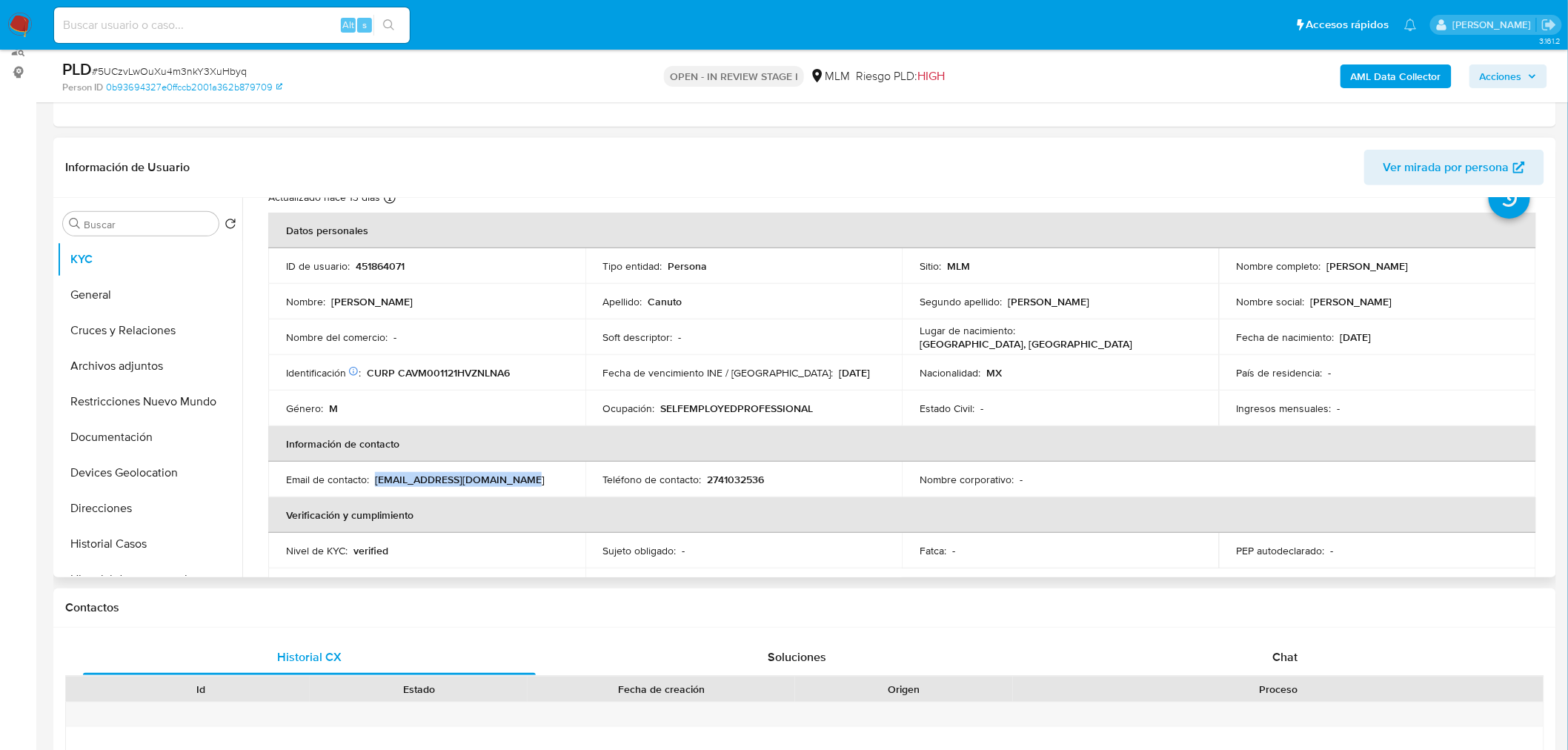
scroll to position [55, 0]
click at [648, 161] on header "Información de Usuario Ver mirada por persona" at bounding box center [805, 167] width 1479 height 36
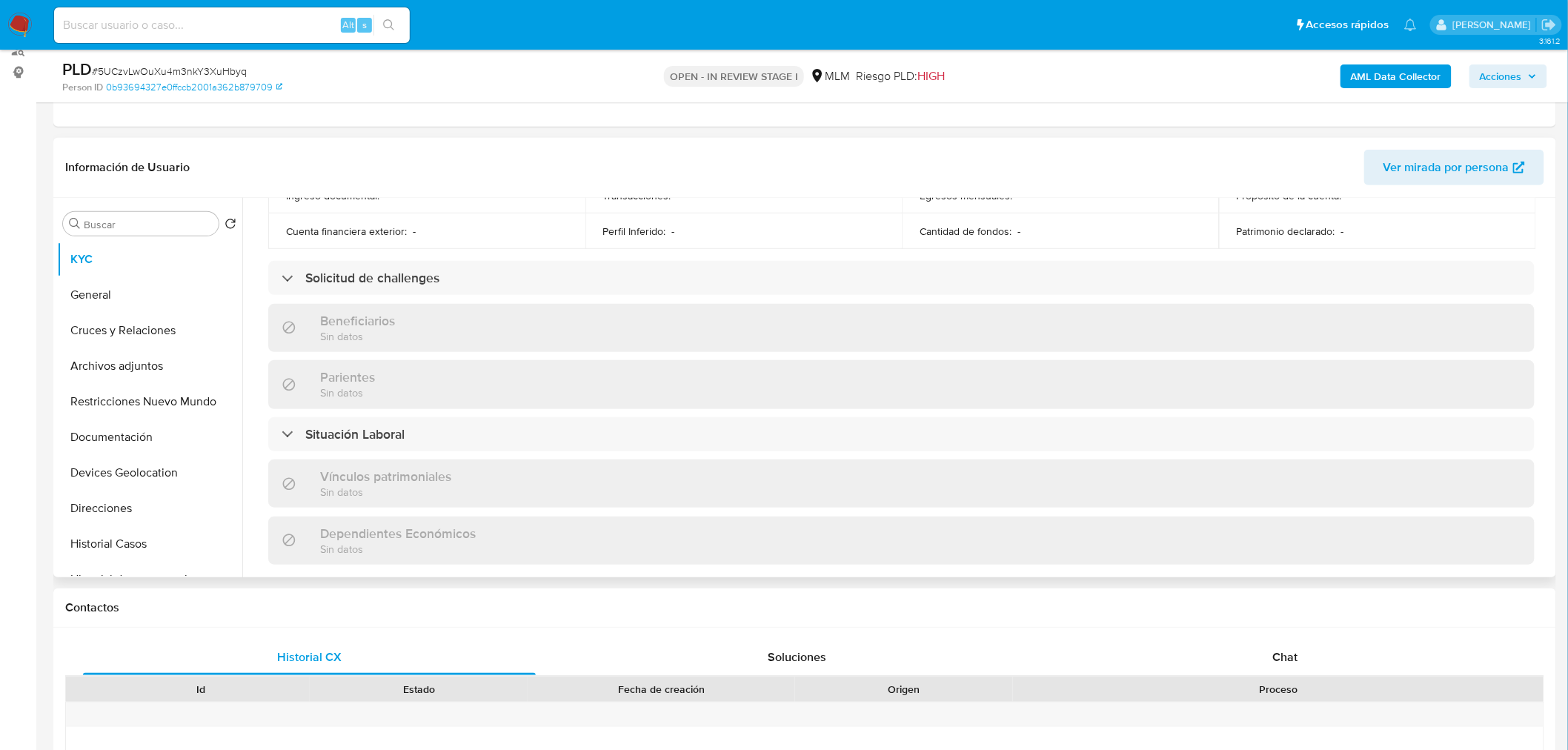
scroll to position [574, 0]
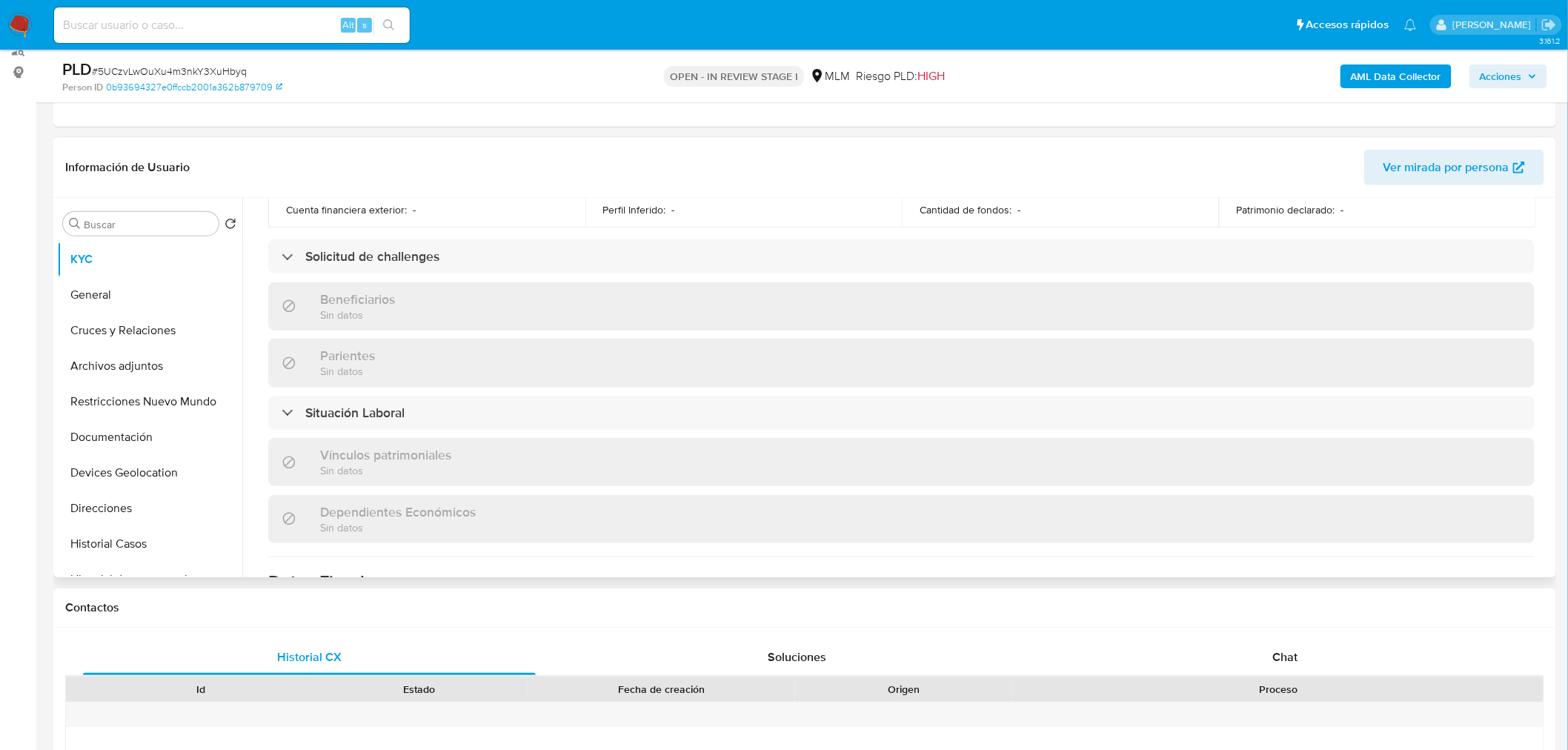
click at [479, 310] on div "Beneficiarios Sin datos" at bounding box center [902, 306] width 1267 height 48
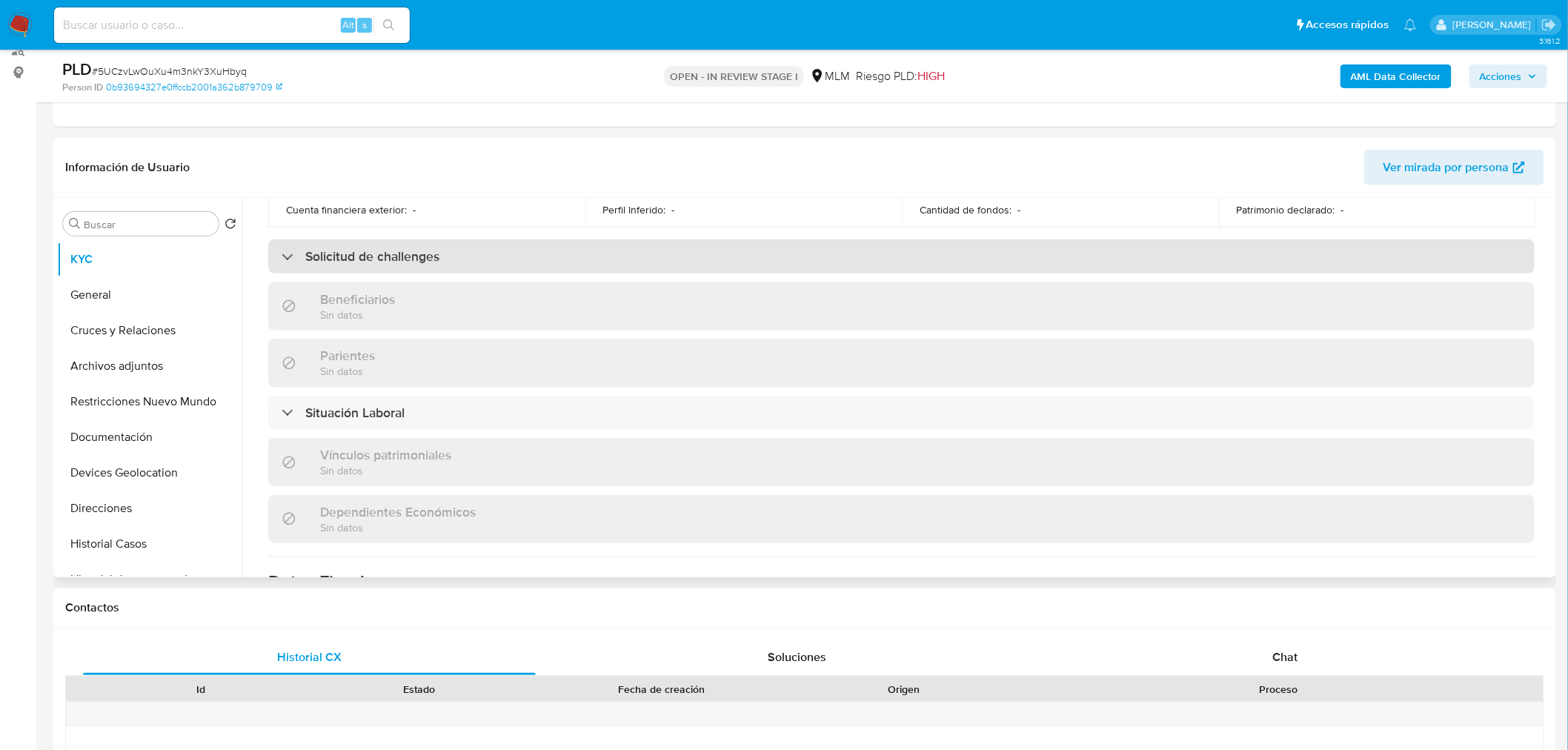
click at [447, 271] on div "Solicitud de challenges" at bounding box center [902, 256] width 1267 height 34
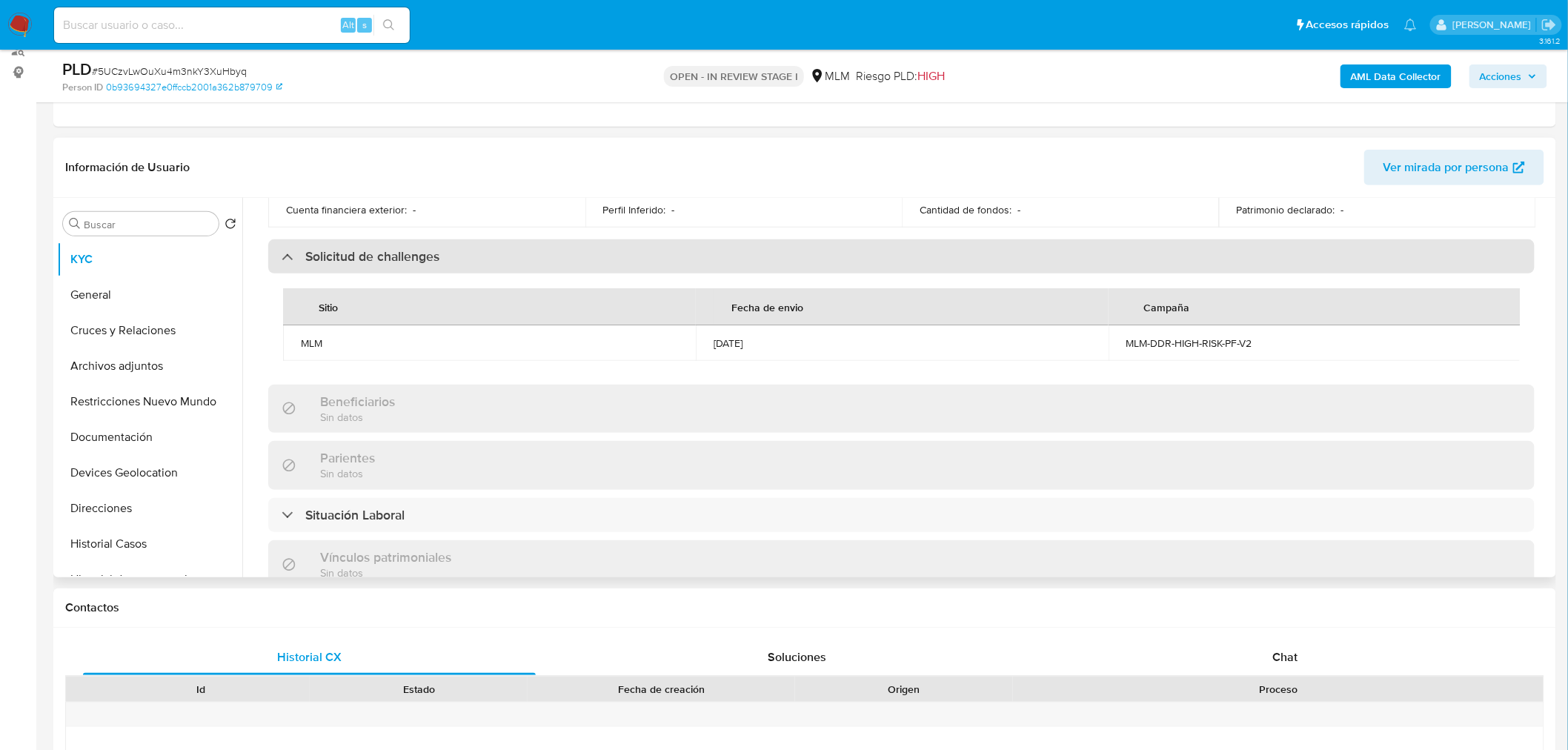
click at [447, 271] on div "Solicitud de challenges" at bounding box center [902, 256] width 1267 height 34
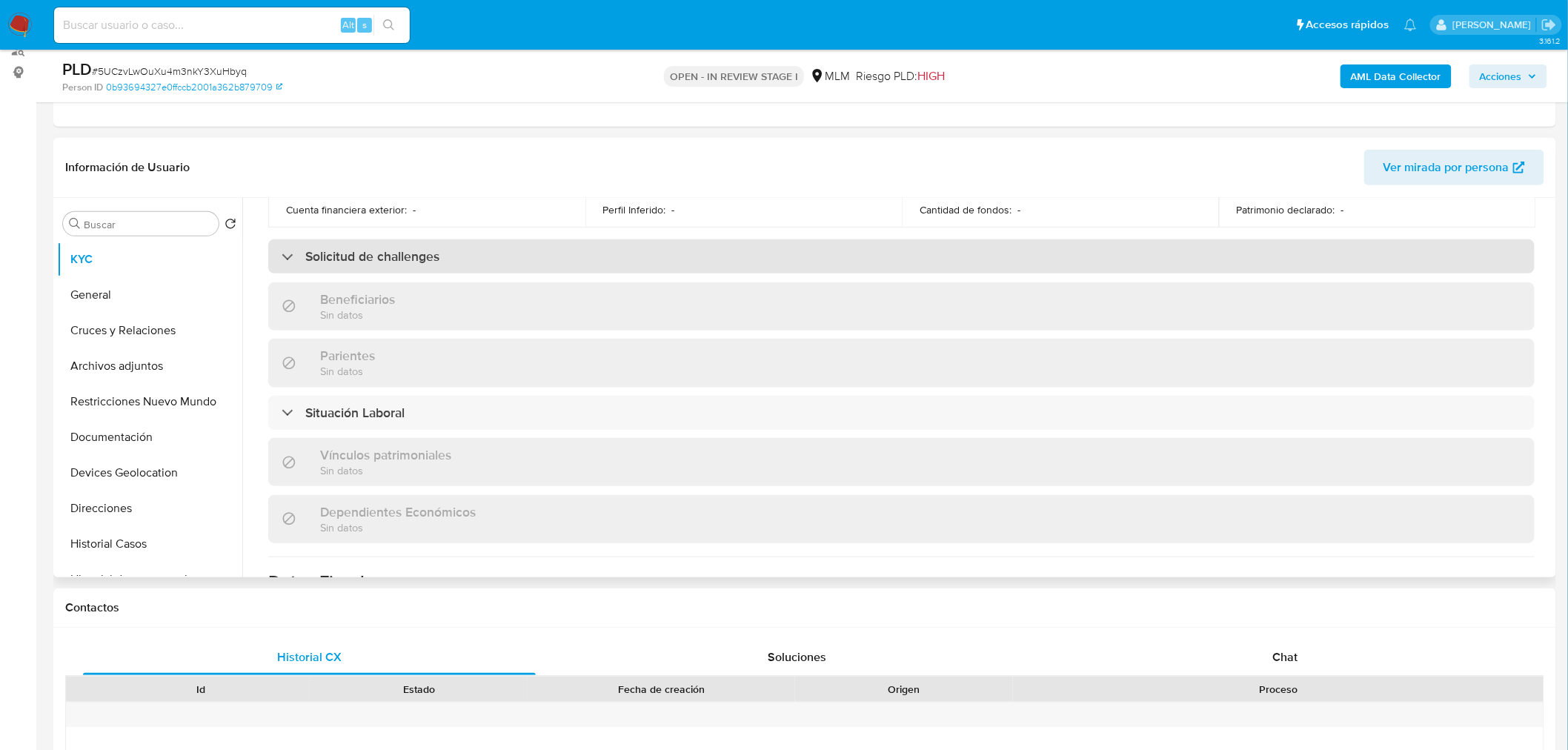
click at [447, 271] on div "Solicitud de challenges" at bounding box center [902, 256] width 1267 height 34
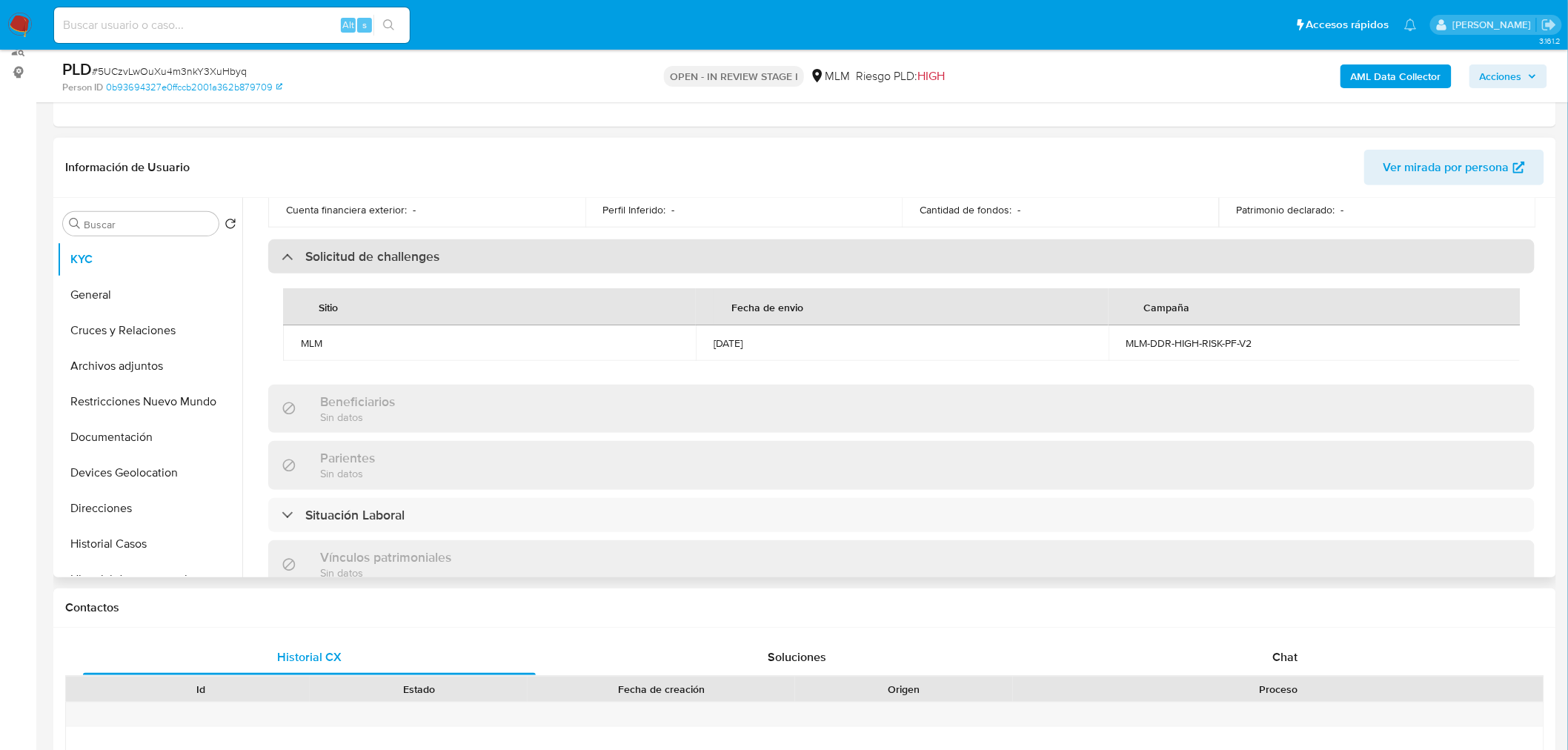
click at [447, 271] on div "Solicitud de challenges" at bounding box center [902, 256] width 1267 height 34
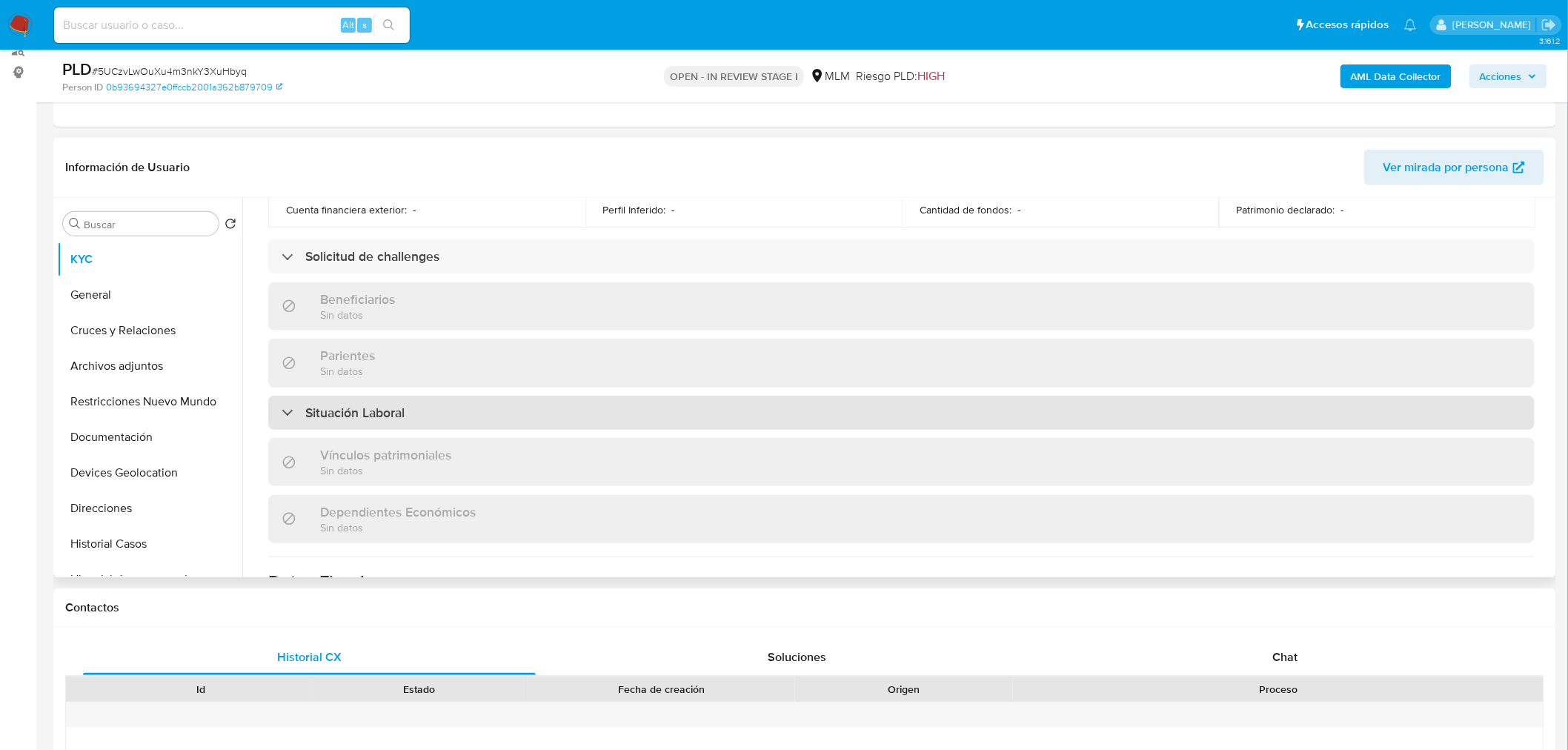
click at [416, 408] on div "Situación Laboral" at bounding box center [902, 412] width 1267 height 34
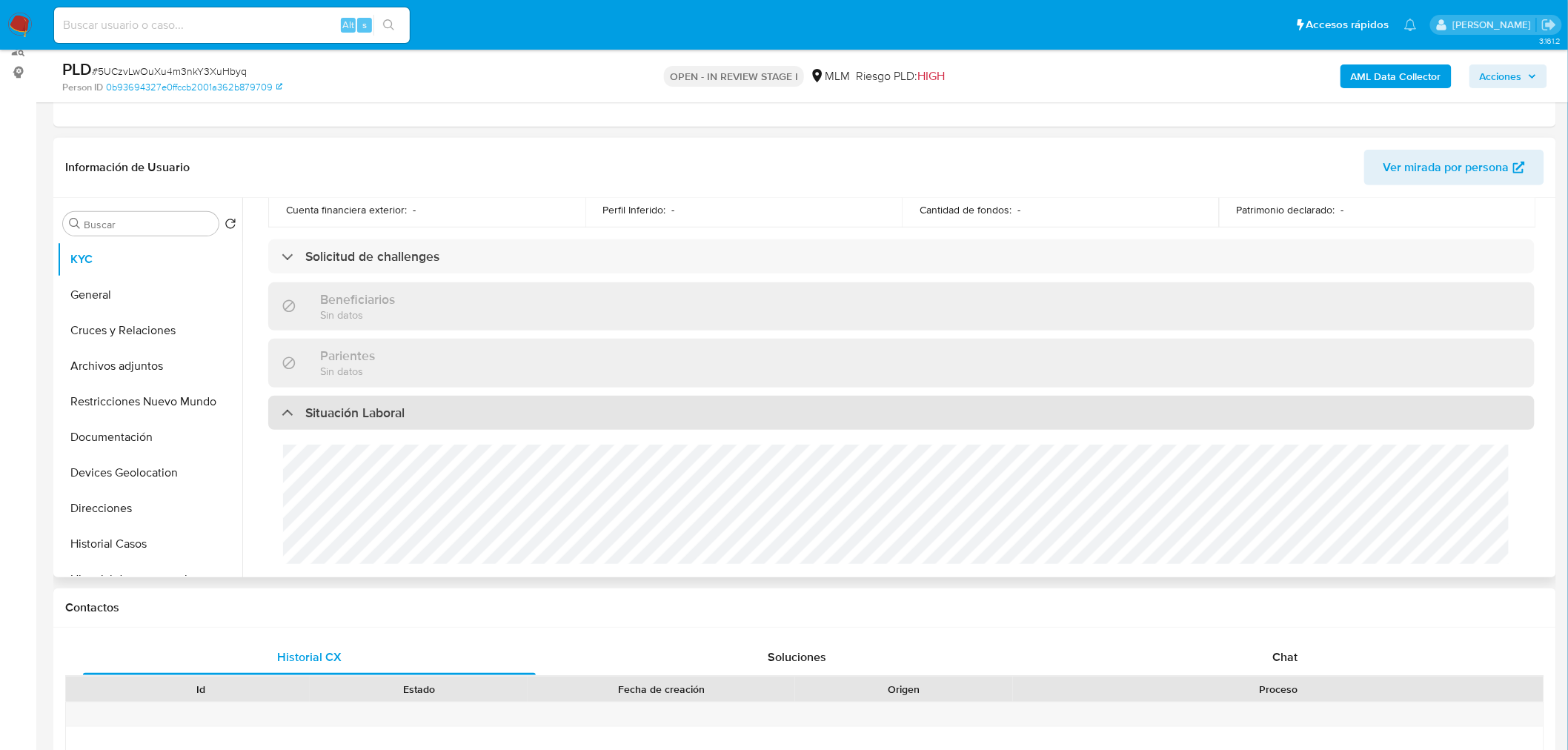
click at [416, 408] on div "Situación Laboral" at bounding box center [902, 412] width 1267 height 34
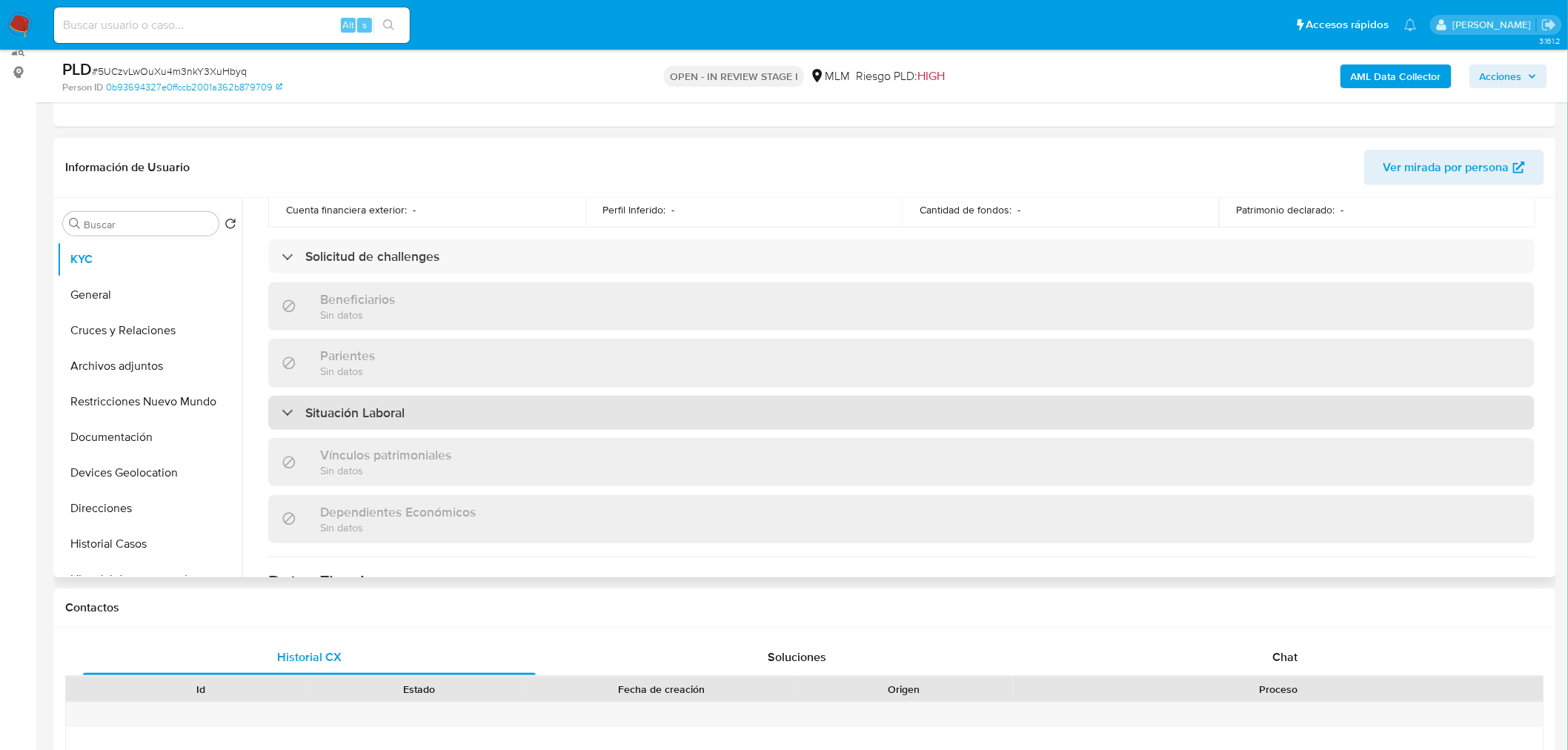
click at [416, 408] on div "Situación Laboral" at bounding box center [902, 412] width 1267 height 34
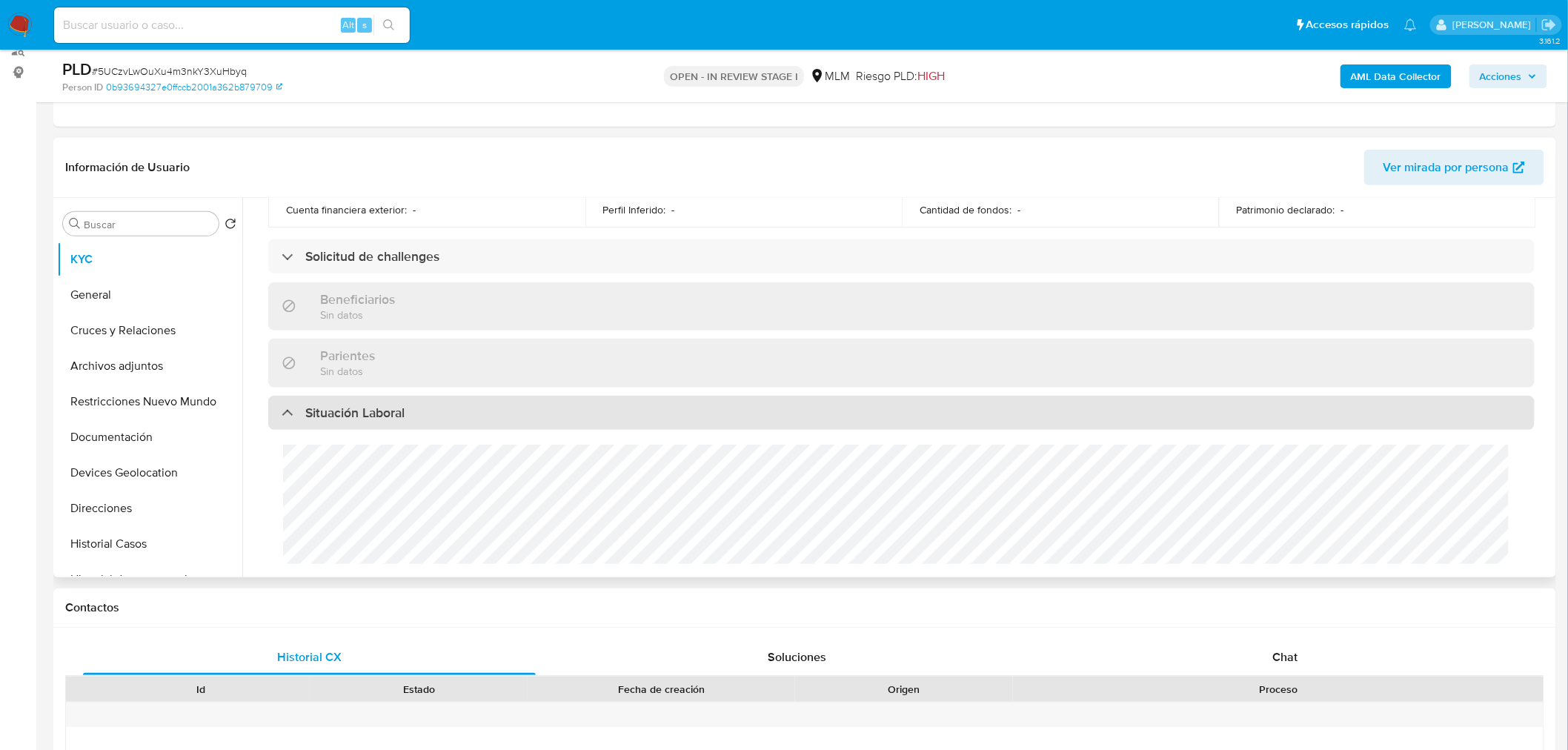
click at [416, 408] on div "Situación Laboral" at bounding box center [902, 412] width 1267 height 34
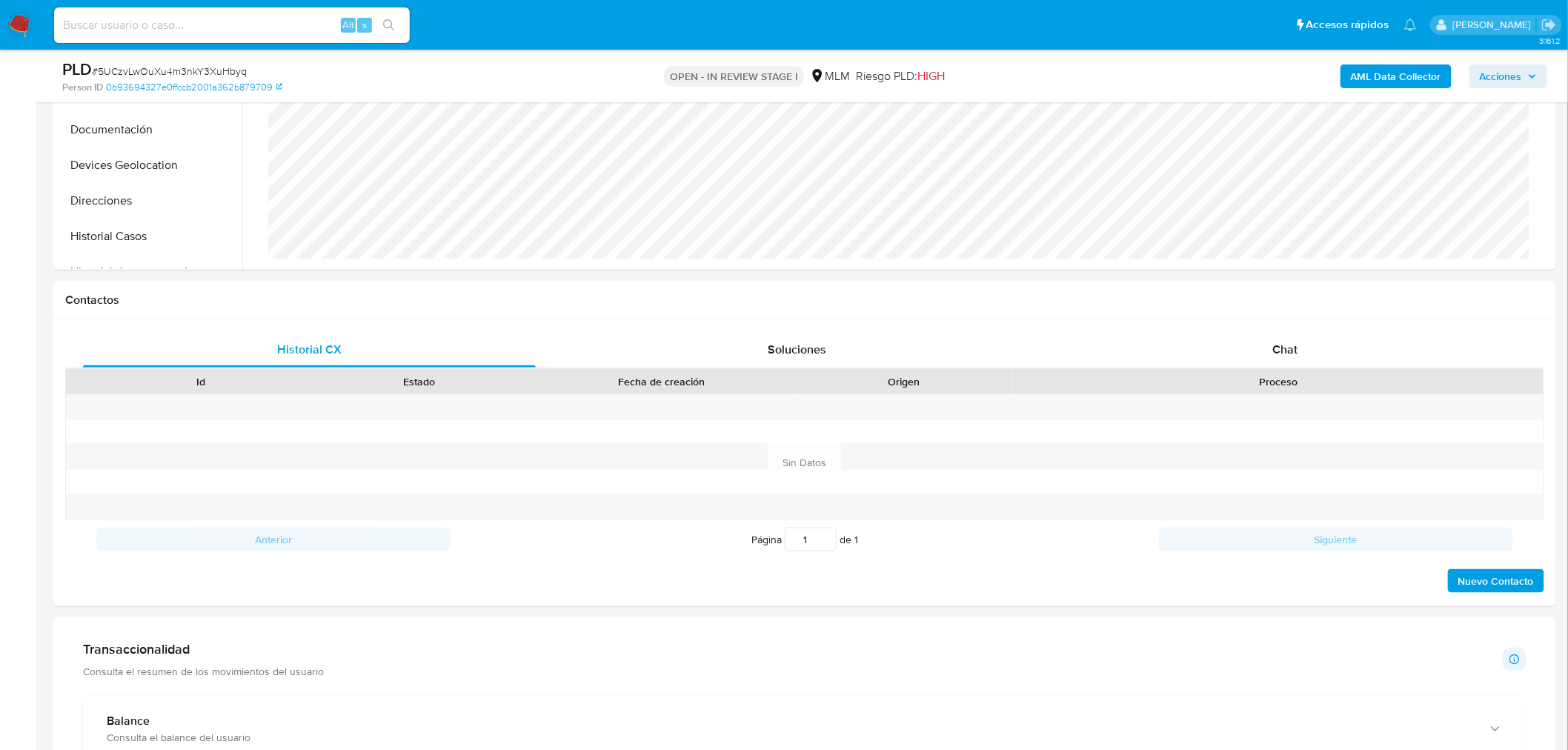
scroll to position [510, 0]
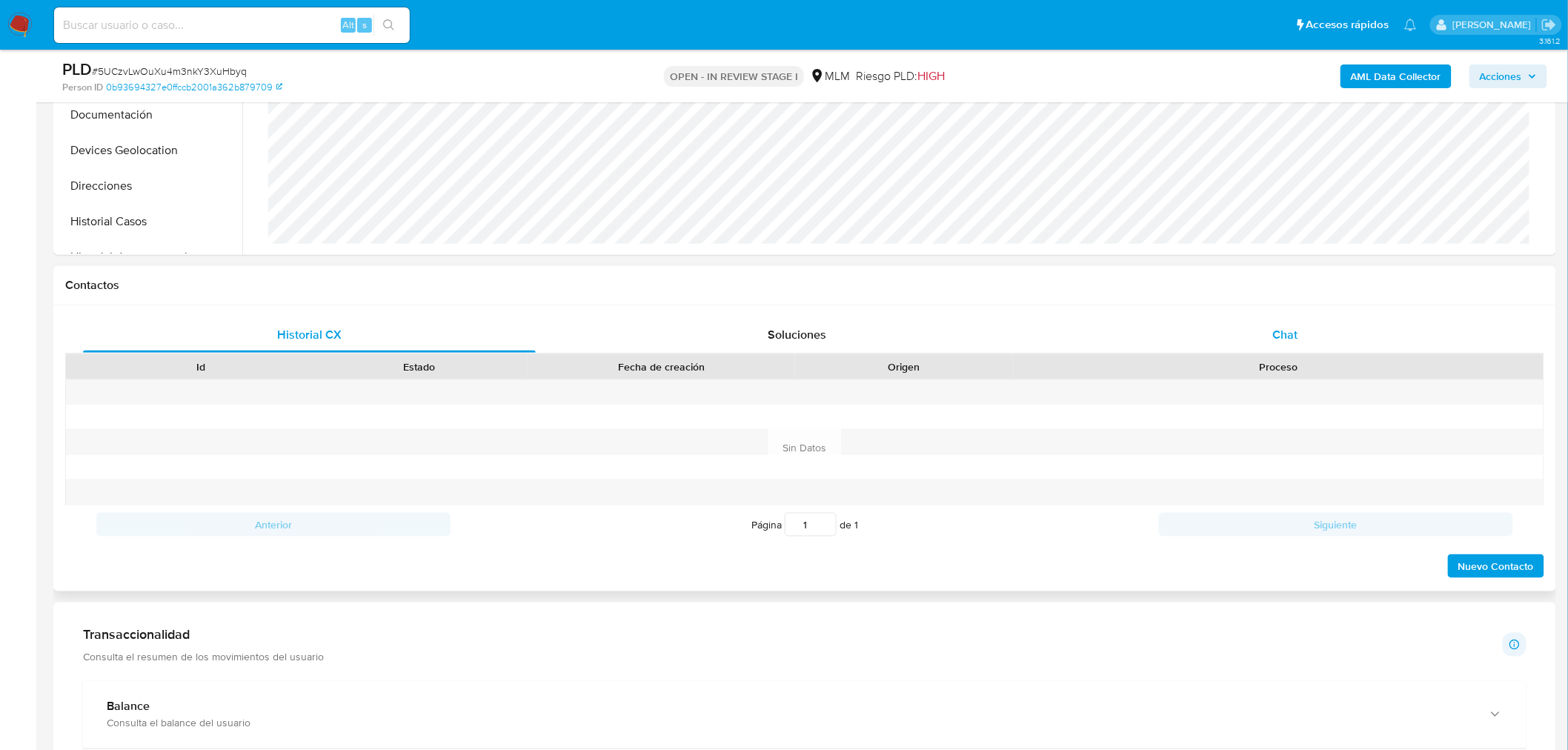
click at [1164, 338] on div "Chat" at bounding box center [1285, 335] width 452 height 36
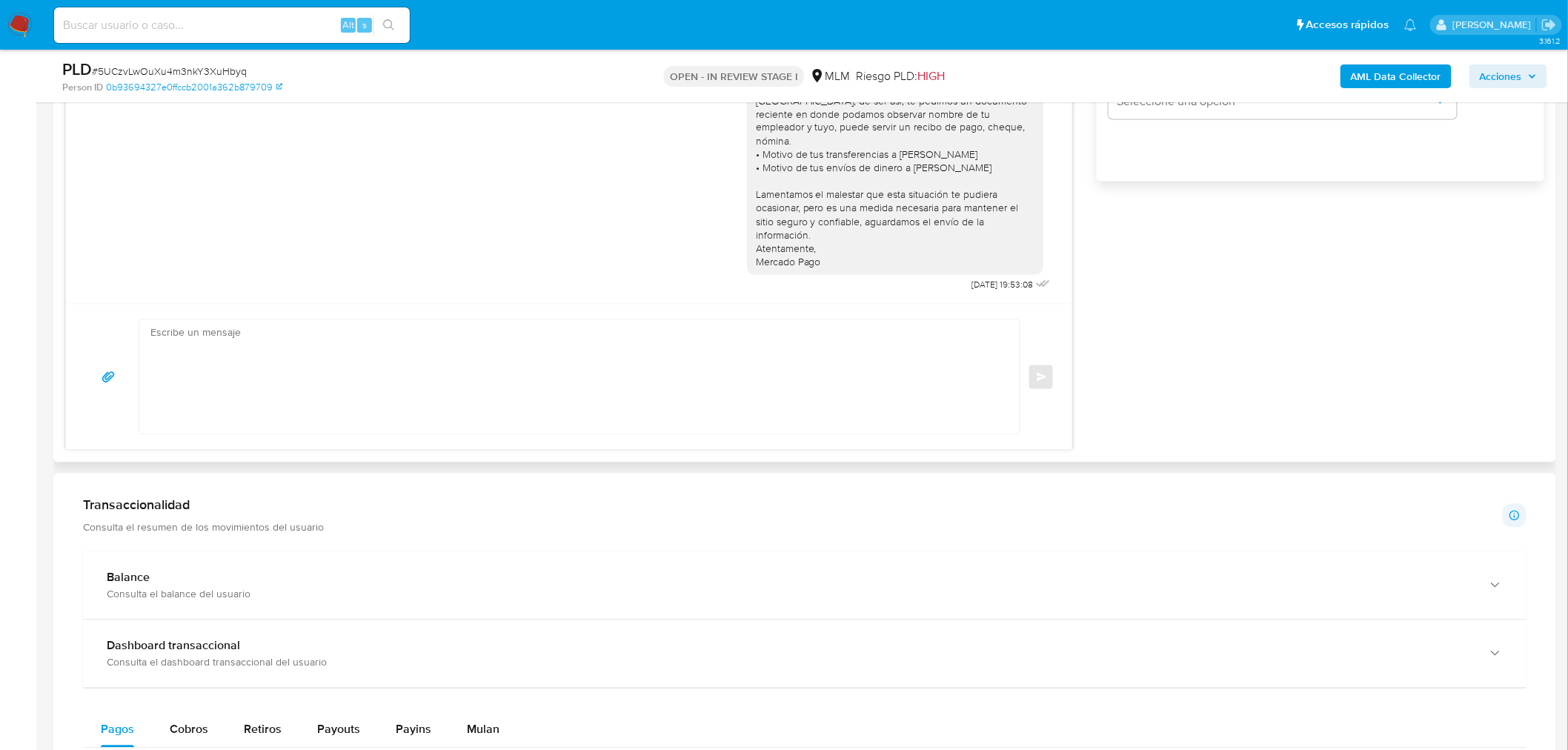
scroll to position [1048, 0]
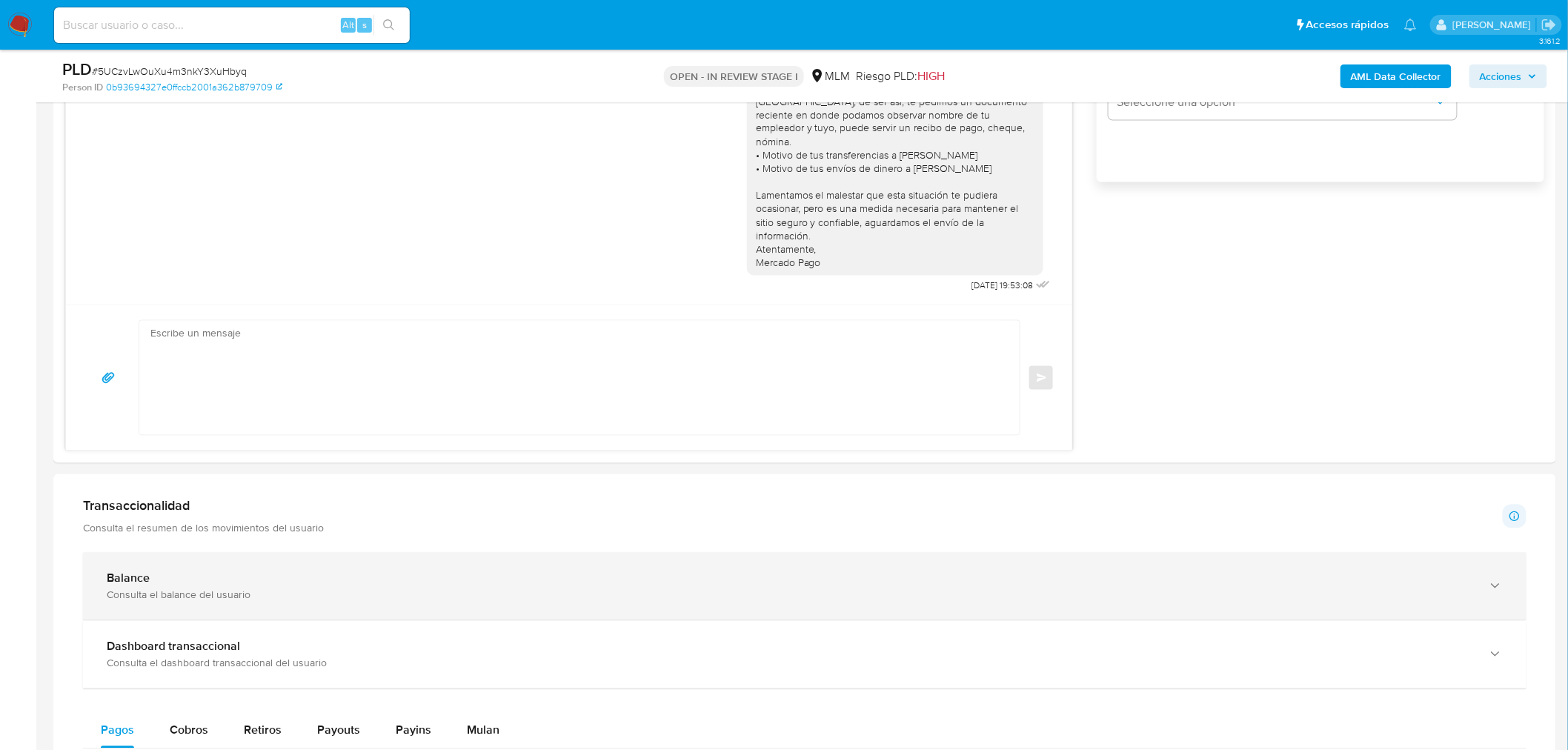
click at [1086, 609] on div "Balance Consulta el balance del usuario" at bounding box center [805, 586] width 1443 height 68
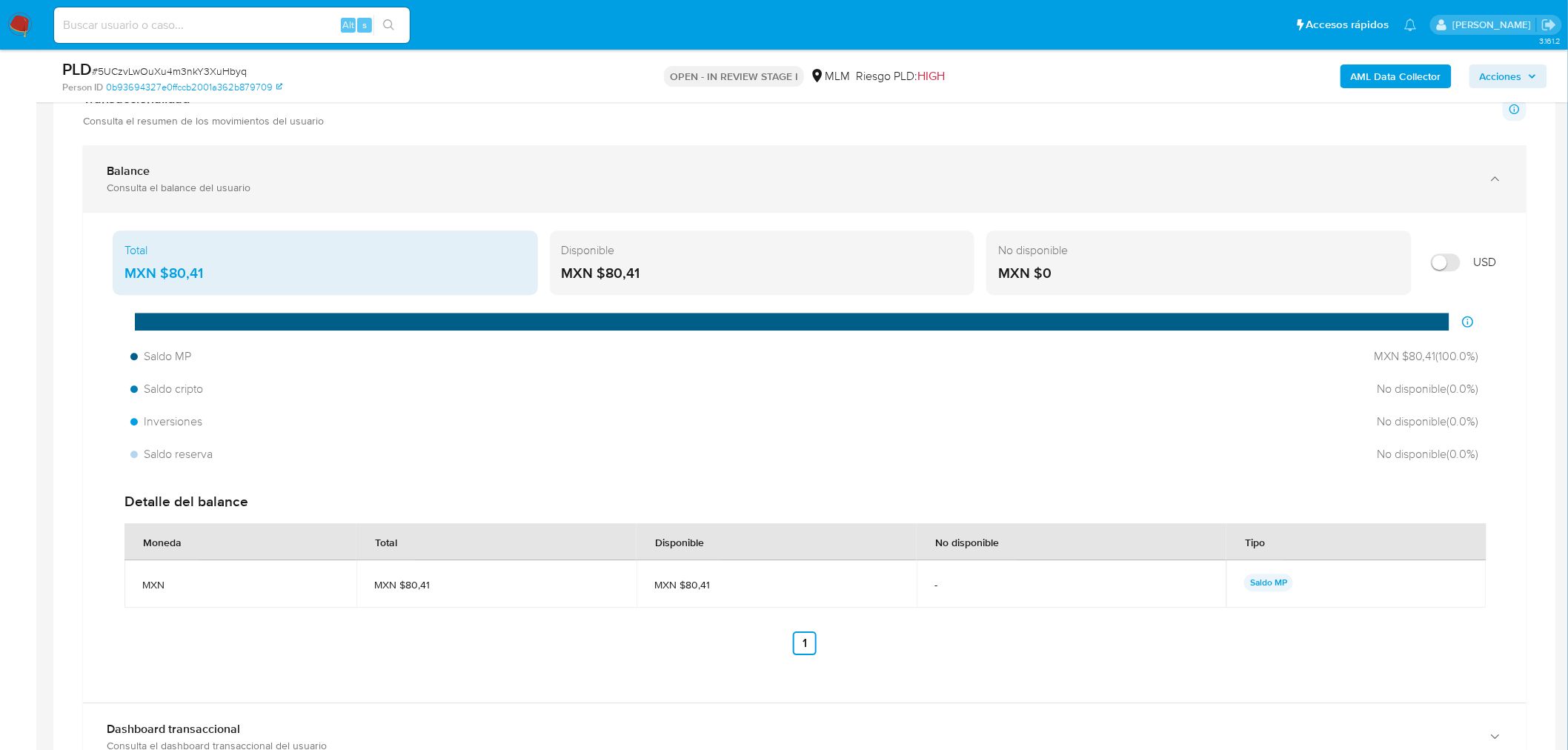
scroll to position [1461, 0]
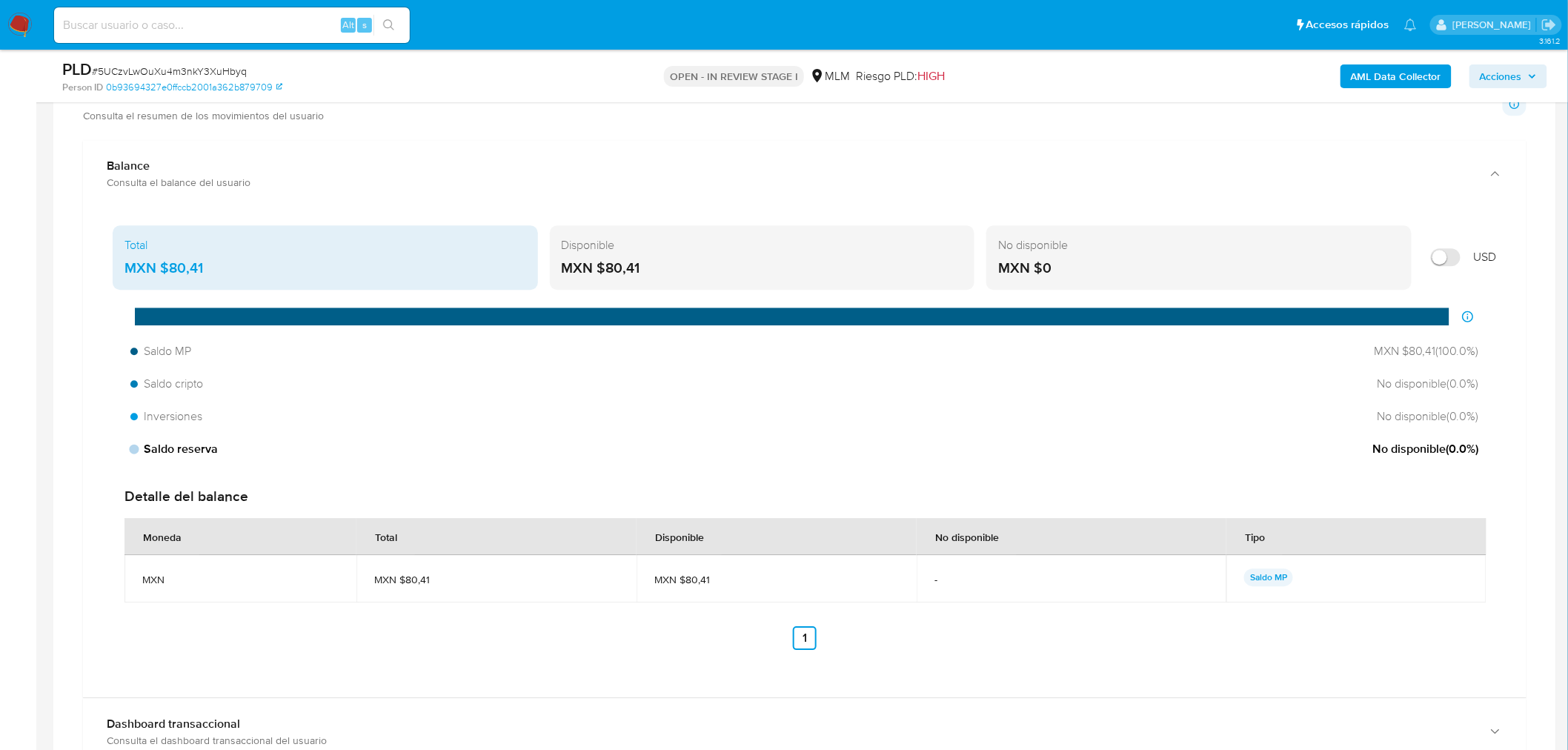
click at [899, 455] on div "Saldo reserva No disponible ( 0.0 %)" at bounding box center [805, 449] width 1360 height 28
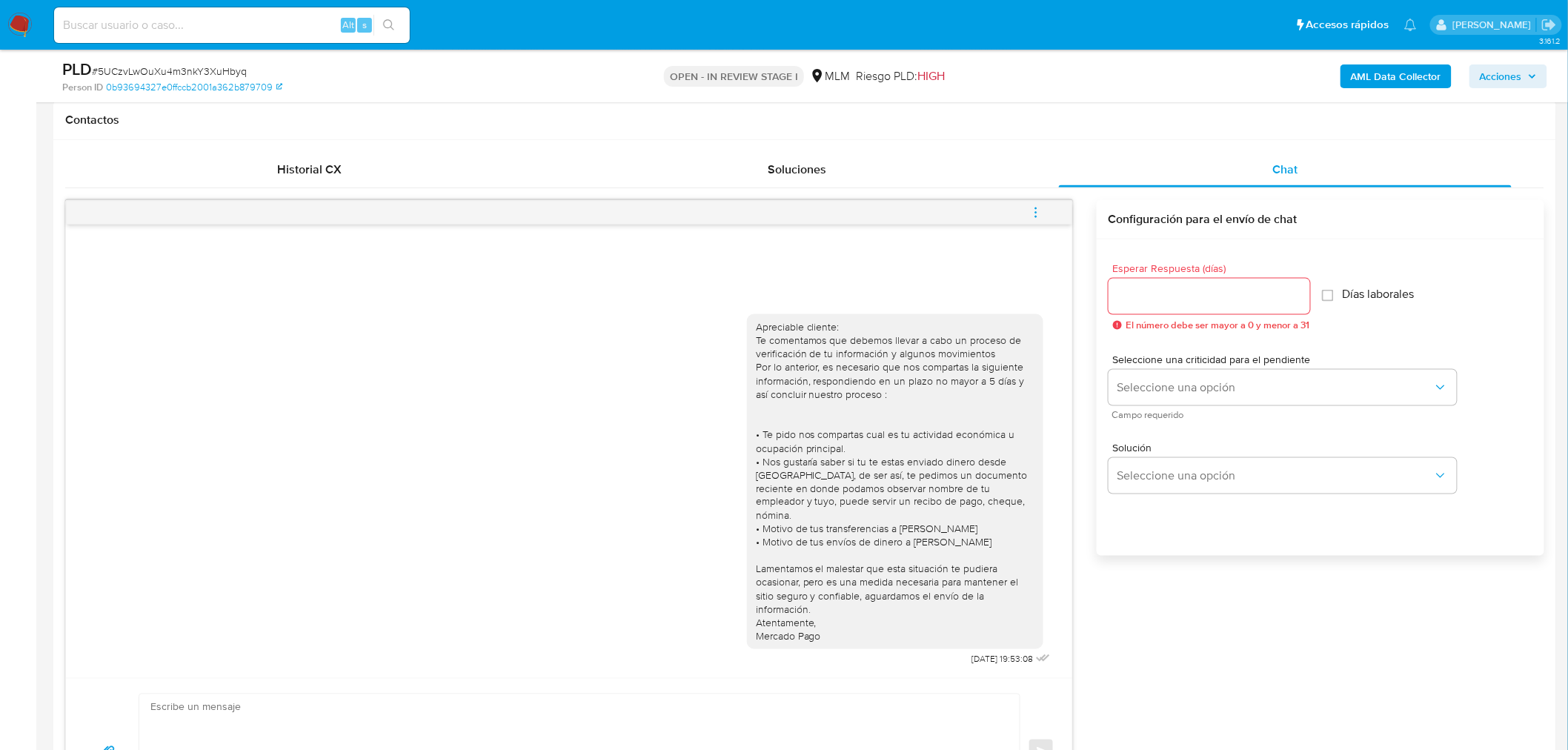
scroll to position [671, 0]
click at [1488, 729] on div "Apreciable cliente: Te comentamos que debemos llevar a cabo un proceso de verif…" at bounding box center [805, 516] width 1479 height 625
click at [523, 469] on div "Apreciable cliente: Te comentamos que debemos llevar a cabo un proceso de verif…" at bounding box center [569, 491] width 970 height 367
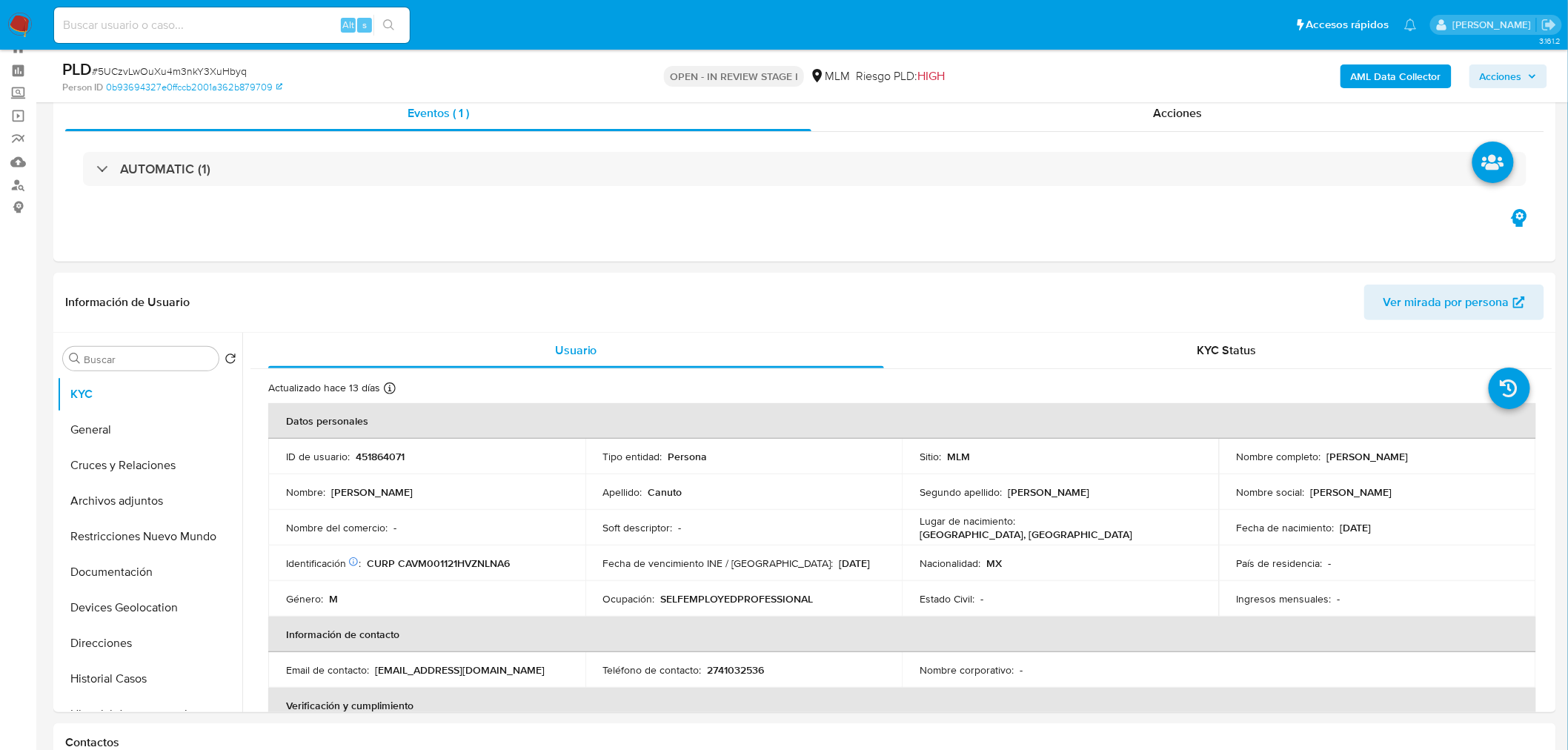
scroll to position [52, 0]
click at [151, 421] on button "General" at bounding box center [144, 429] width 173 height 36
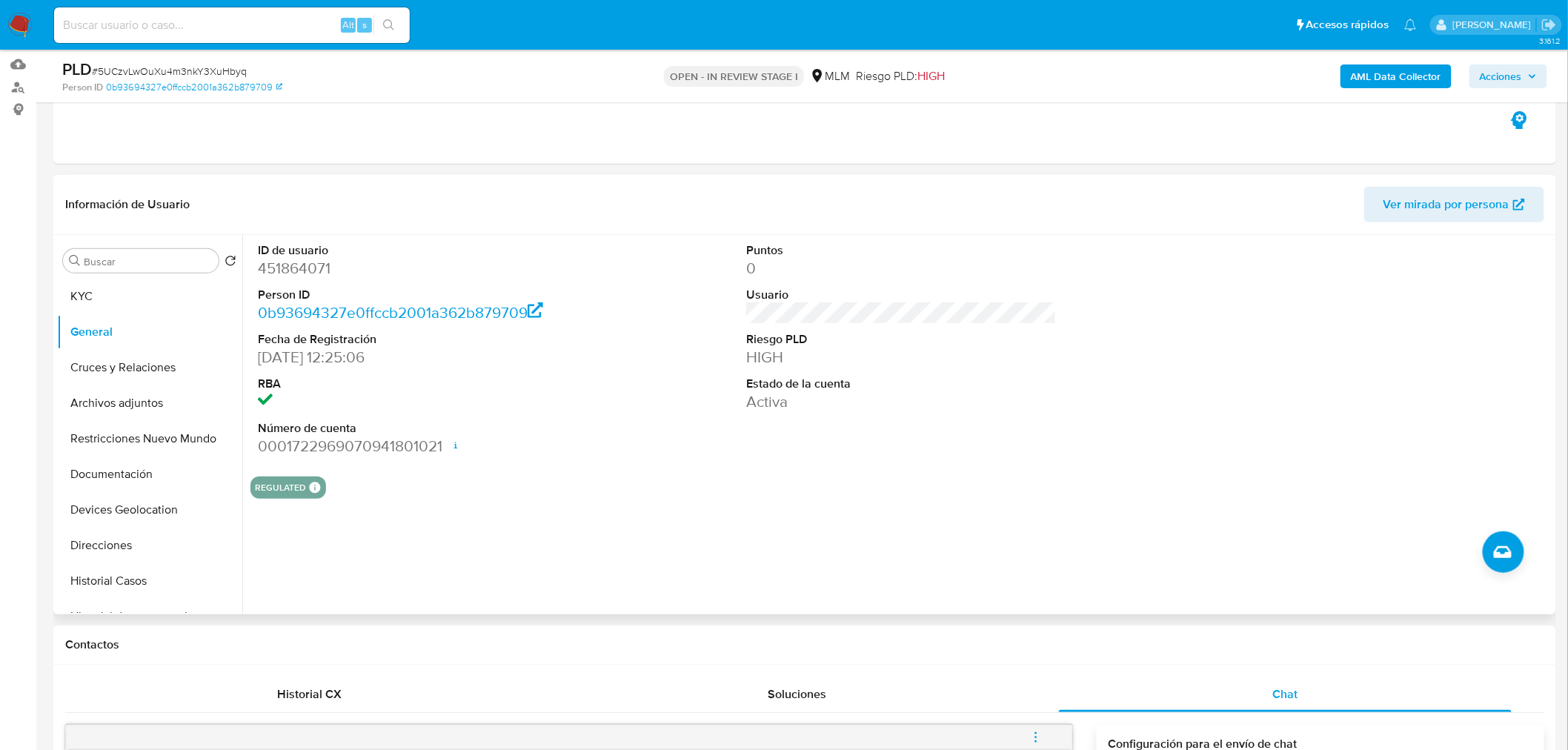
scroll to position [152, 0]
click at [163, 374] on button "Cruces y Relaciones" at bounding box center [144, 365] width 173 height 36
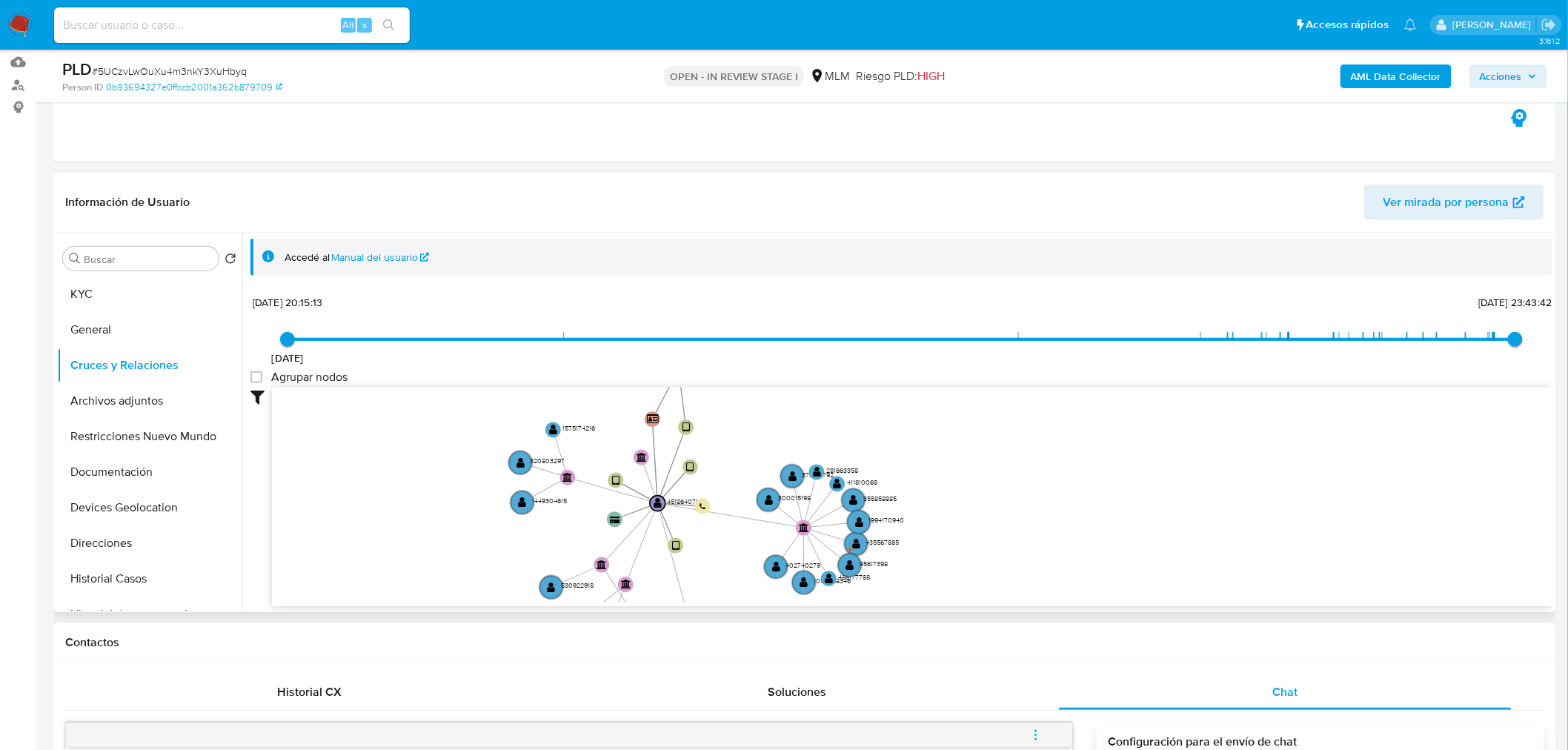
drag, startPoint x: 559, startPoint y: 464, endPoint x: 503, endPoint y: 523, distance: 81.3
click at [503, 523] on icon "device-6797f7c2e4f2c2f7dd05576a  user-451864071  451864071 user-2233968465  …" at bounding box center [913, 495] width 1281 height 215
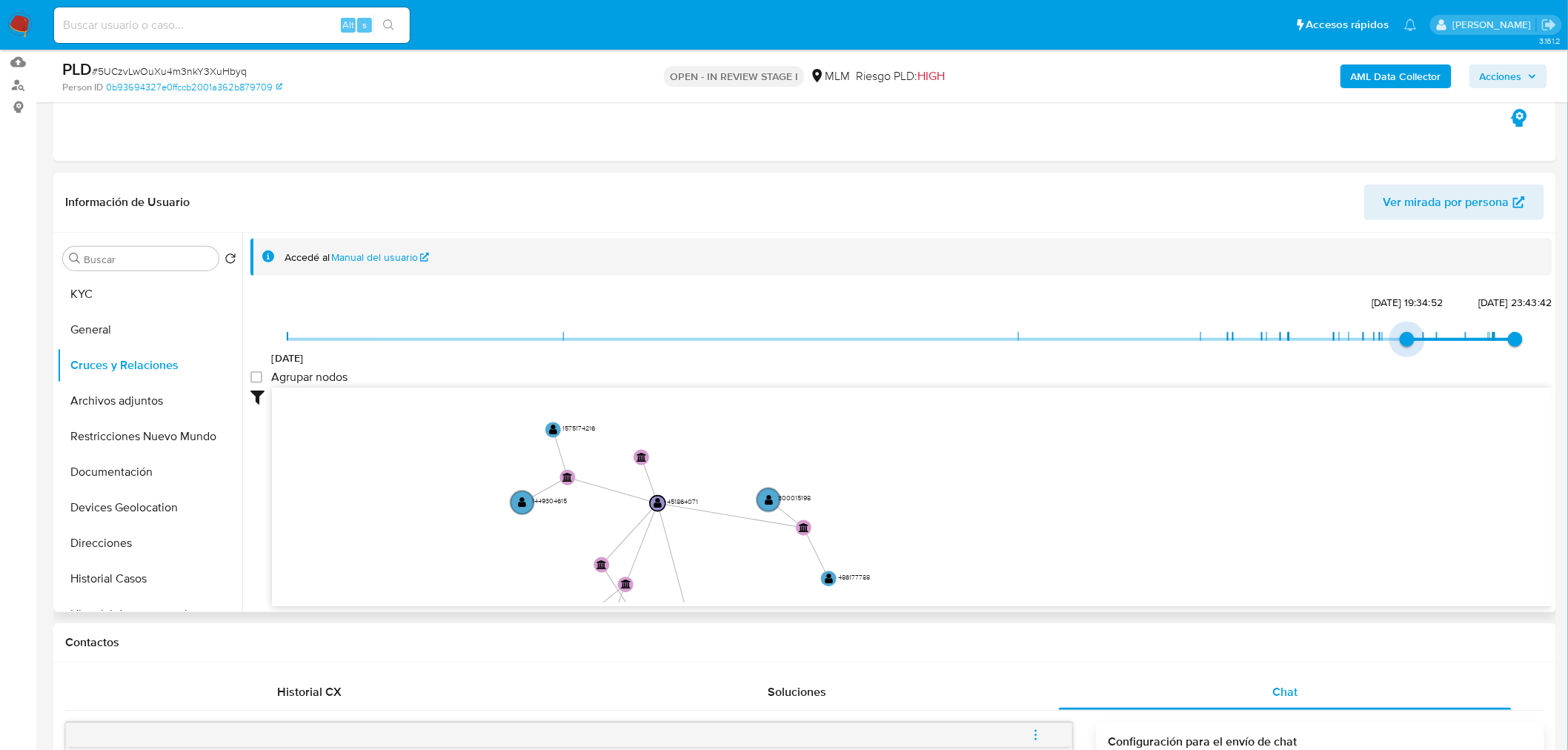
type input "1750199708000"
drag, startPoint x: 290, startPoint y: 342, endPoint x: 1413, endPoint y: 342, distance: 1123.0
click at [1416, 342] on span "17/6/2025, 16:35:08" at bounding box center [1423, 339] width 14 height 14
type input "1756662218000"
drag, startPoint x: 1507, startPoint y: 335, endPoint x: 1491, endPoint y: 335, distance: 16.0
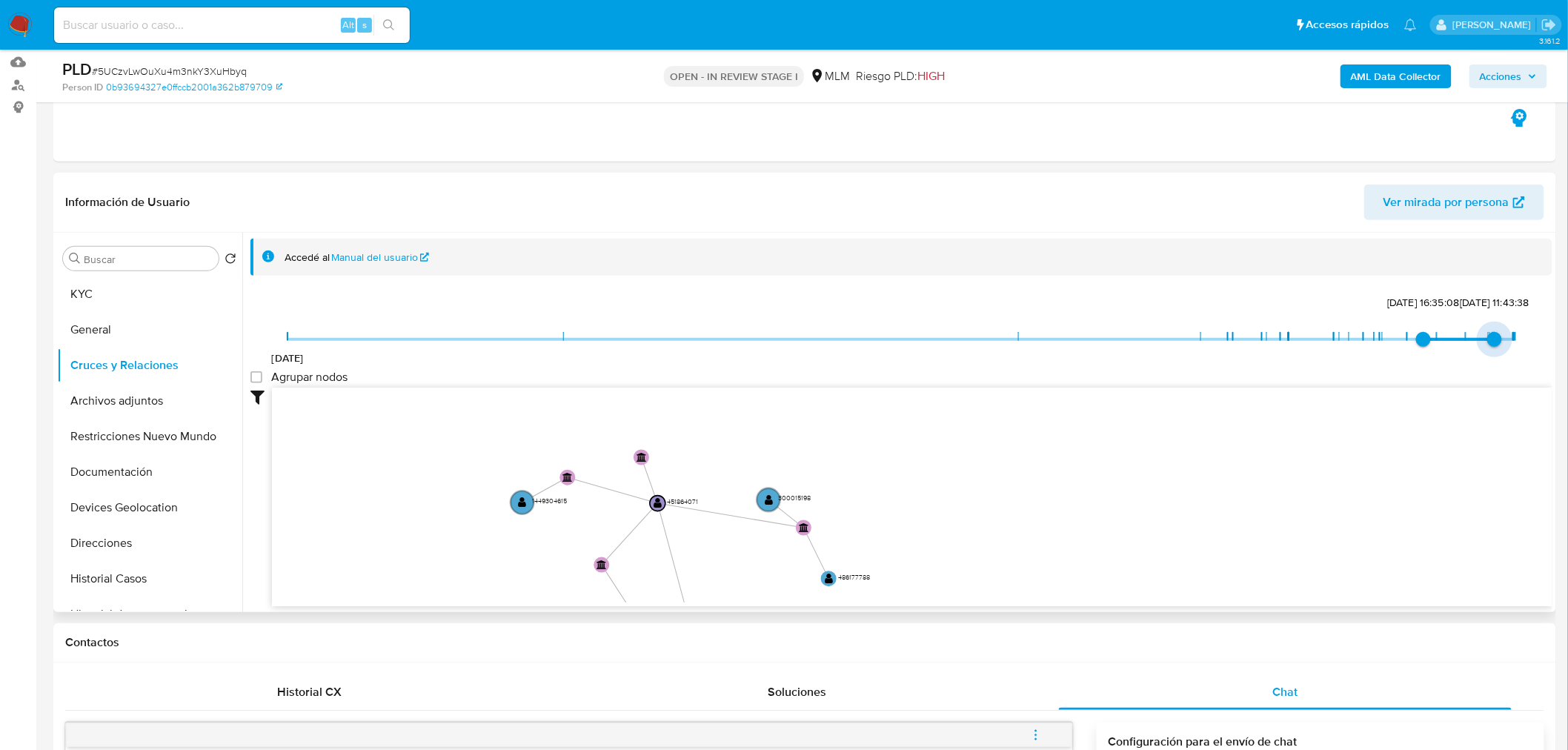
click at [1491, 335] on span "31/8/2025, 11:43:38" at bounding box center [1494, 339] width 14 height 14
type input "1756099258000"
drag, startPoint x: 1409, startPoint y: 337, endPoint x: 1473, endPoint y: 336, distance: 64.0
click at [1481, 336] on span "24/8/2025, 23:20:58" at bounding box center [1488, 339] width 14 height 14
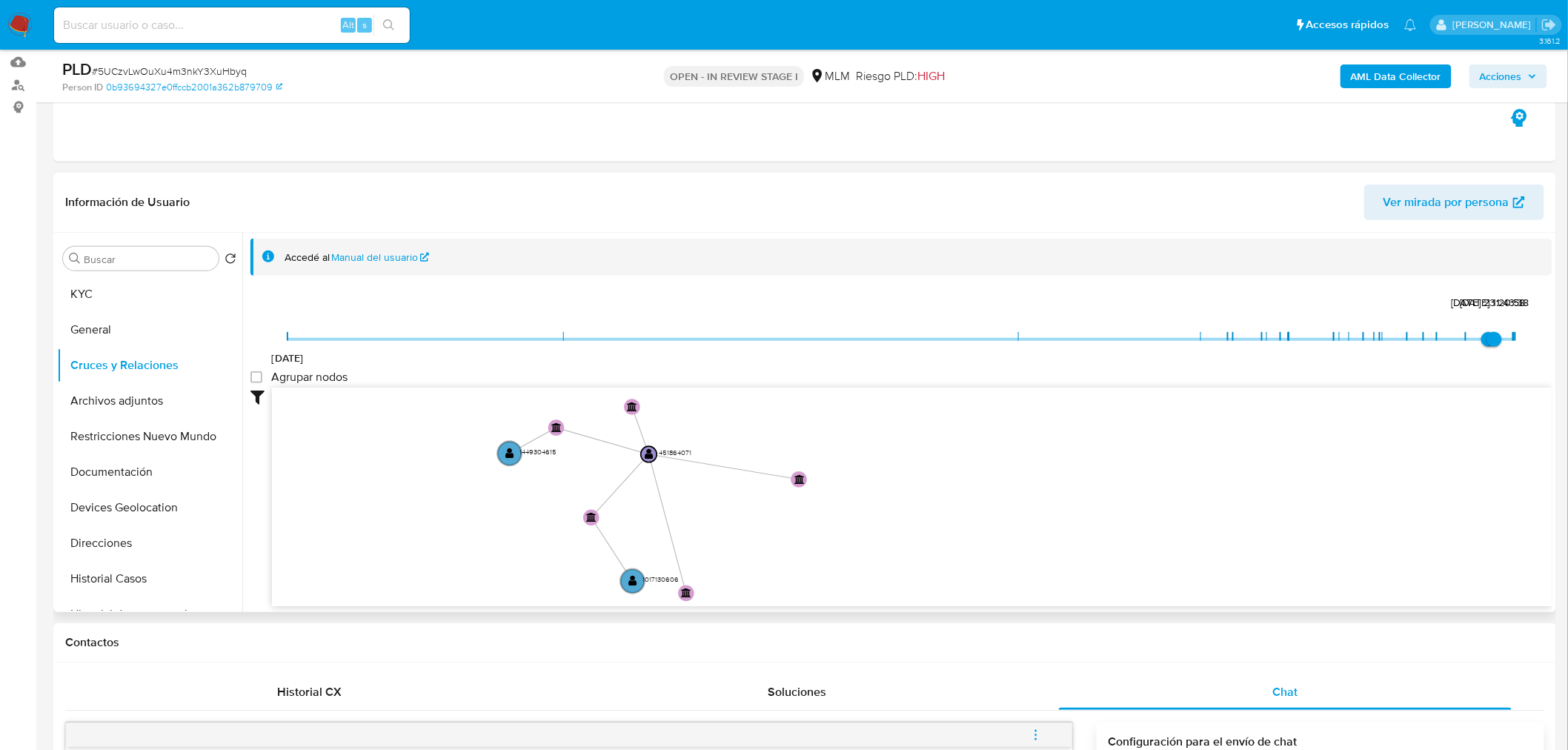
drag, startPoint x: 880, startPoint y: 498, endPoint x: 881, endPoint y: 449, distance: 49.0
click at [881, 449] on icon "device-6797f7c2e4f2c2f7dd05576a  user-451864071  451864071 user-2233968465  …" at bounding box center [913, 495] width 1281 height 215
click at [513, 458] on text "" at bounding box center [510, 455] width 9 height 11
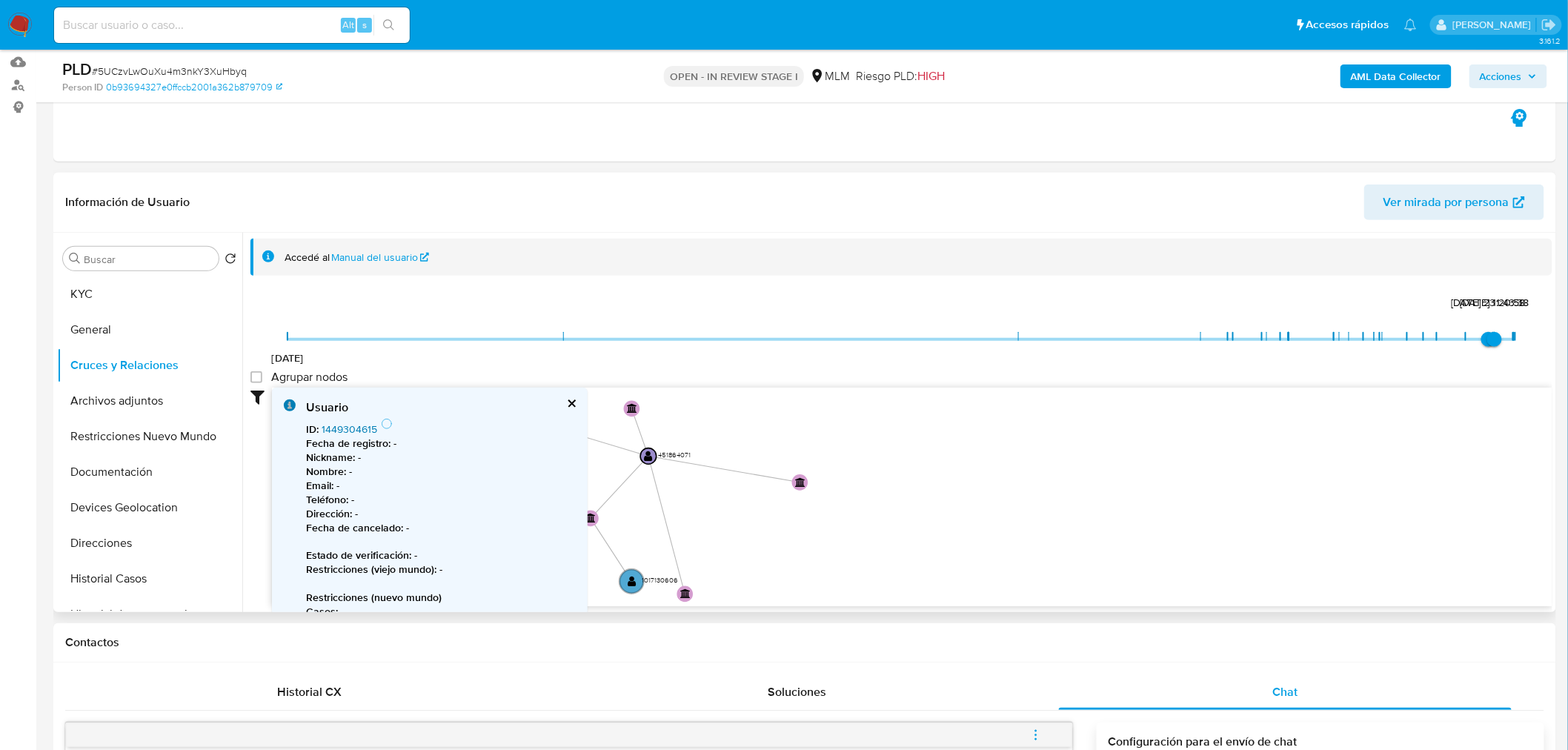
click at [357, 426] on link "1449304615" at bounding box center [349, 429] width 56 height 14
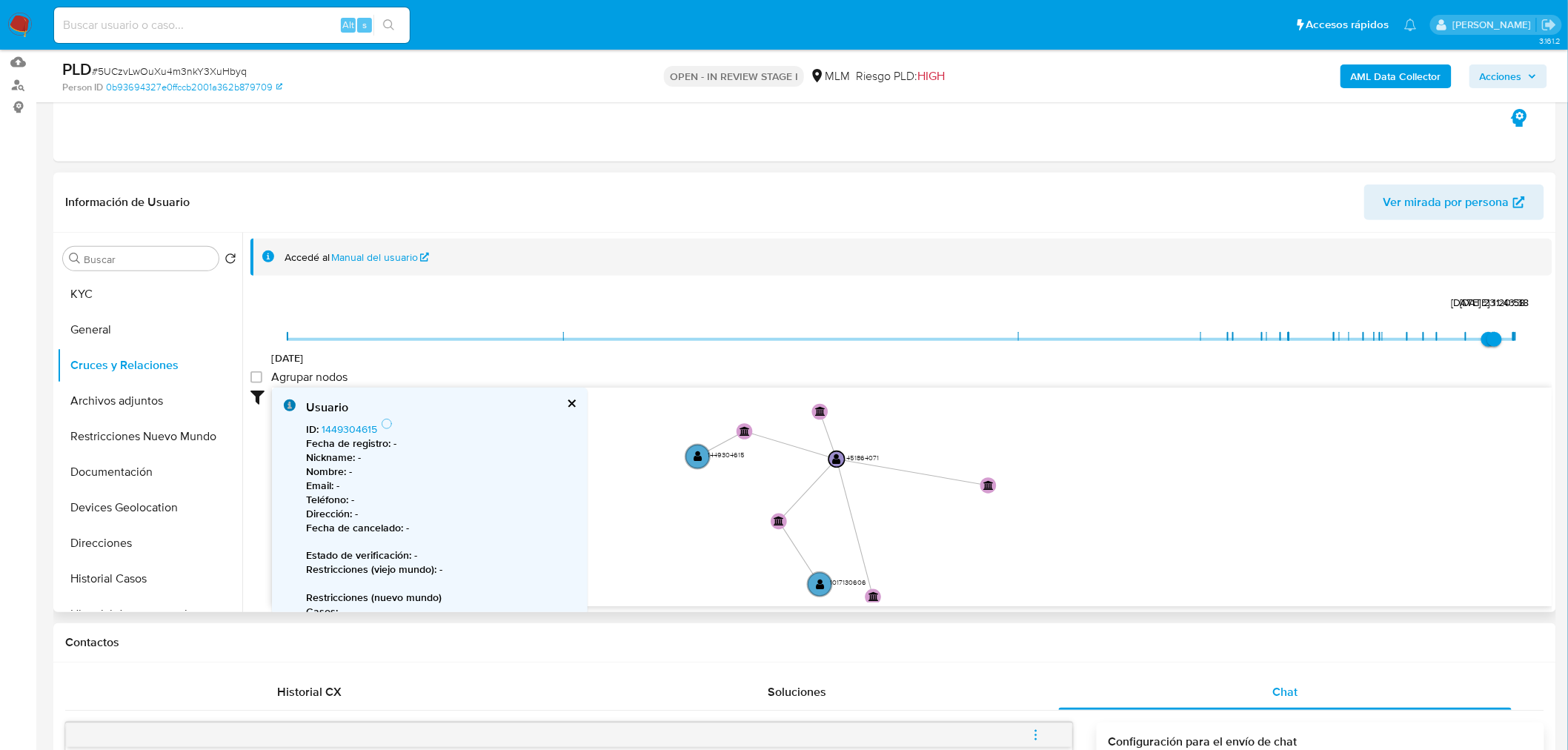
drag, startPoint x: 741, startPoint y: 524, endPoint x: 927, endPoint y: 529, distance: 186.1
click at [927, 529] on icon "device-6797f7c2e4f2c2f7dd05576a  user-451864071  451864071 user-2233968465  …" at bounding box center [913, 495] width 1281 height 215
click at [823, 577] on circle at bounding box center [817, 585] width 28 height 28
click at [361, 427] on link "1017130606" at bounding box center [348, 429] width 54 height 14
click at [166, 388] on button "Archivos adjuntos" at bounding box center [144, 401] width 173 height 36
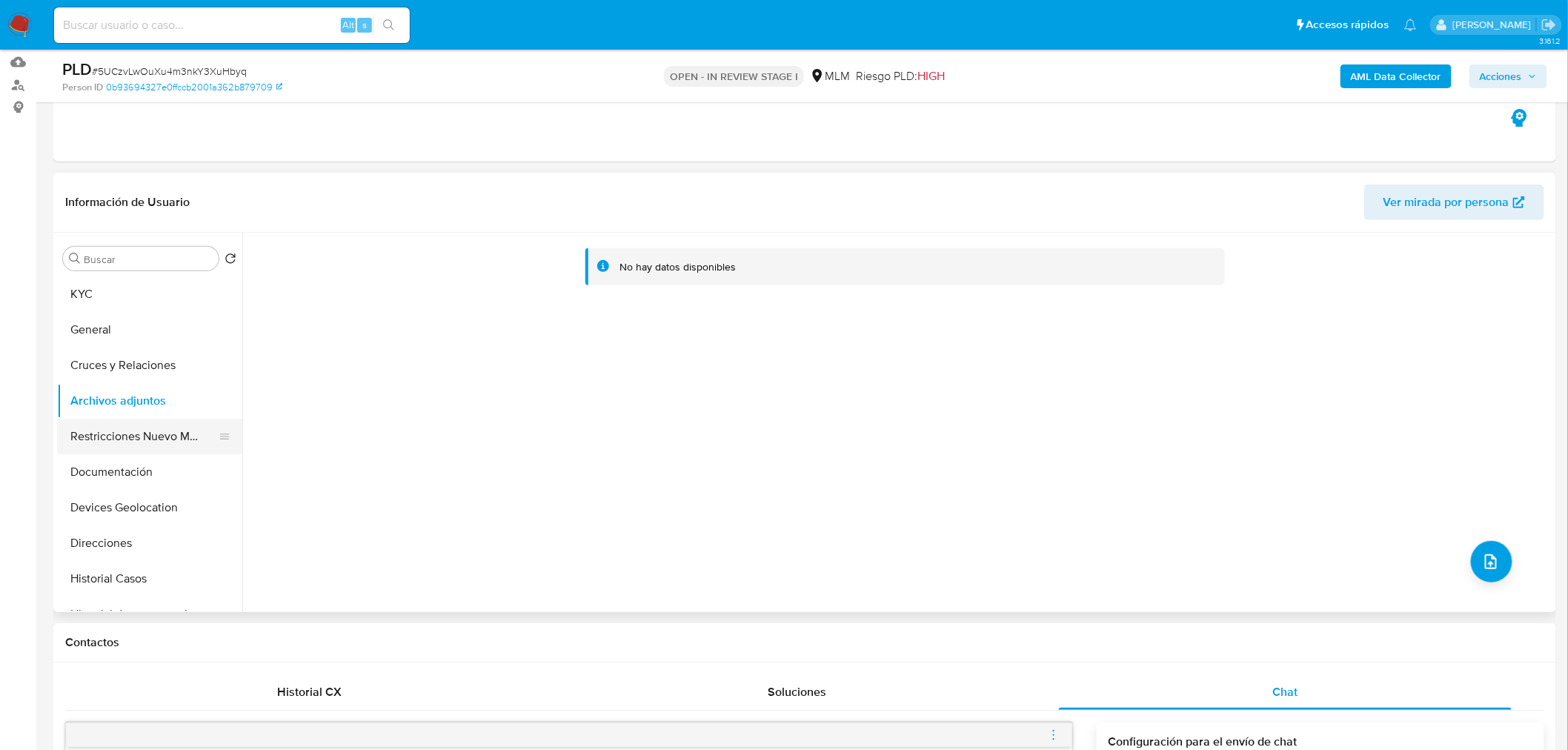
click at [153, 440] on button "Restricciones Nuevo Mundo" at bounding box center [144, 437] width 173 height 36
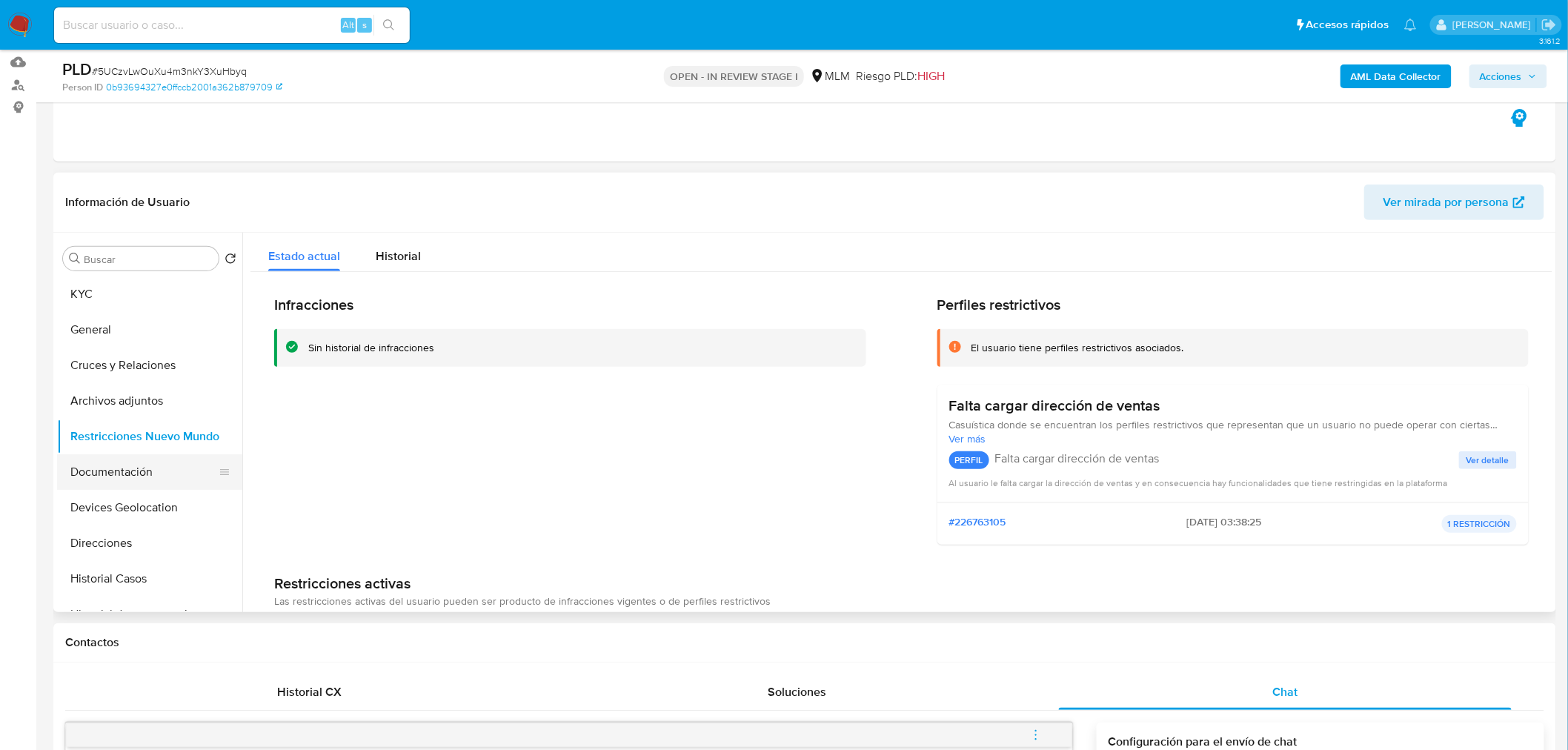
click at [129, 467] on button "Documentación" at bounding box center [144, 472] width 173 height 36
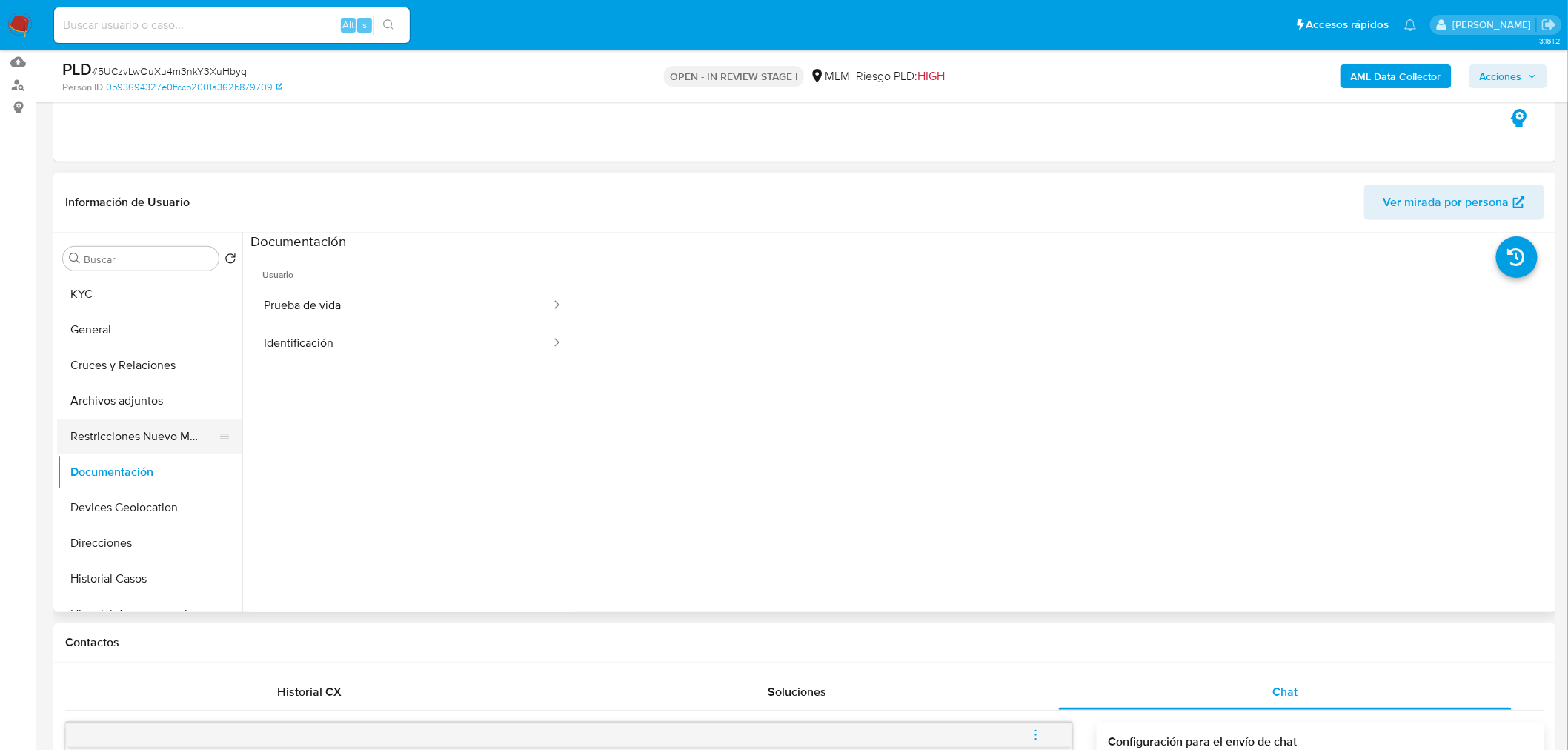
click at [123, 419] on button "Restricciones Nuevo Mundo" at bounding box center [144, 437] width 173 height 36
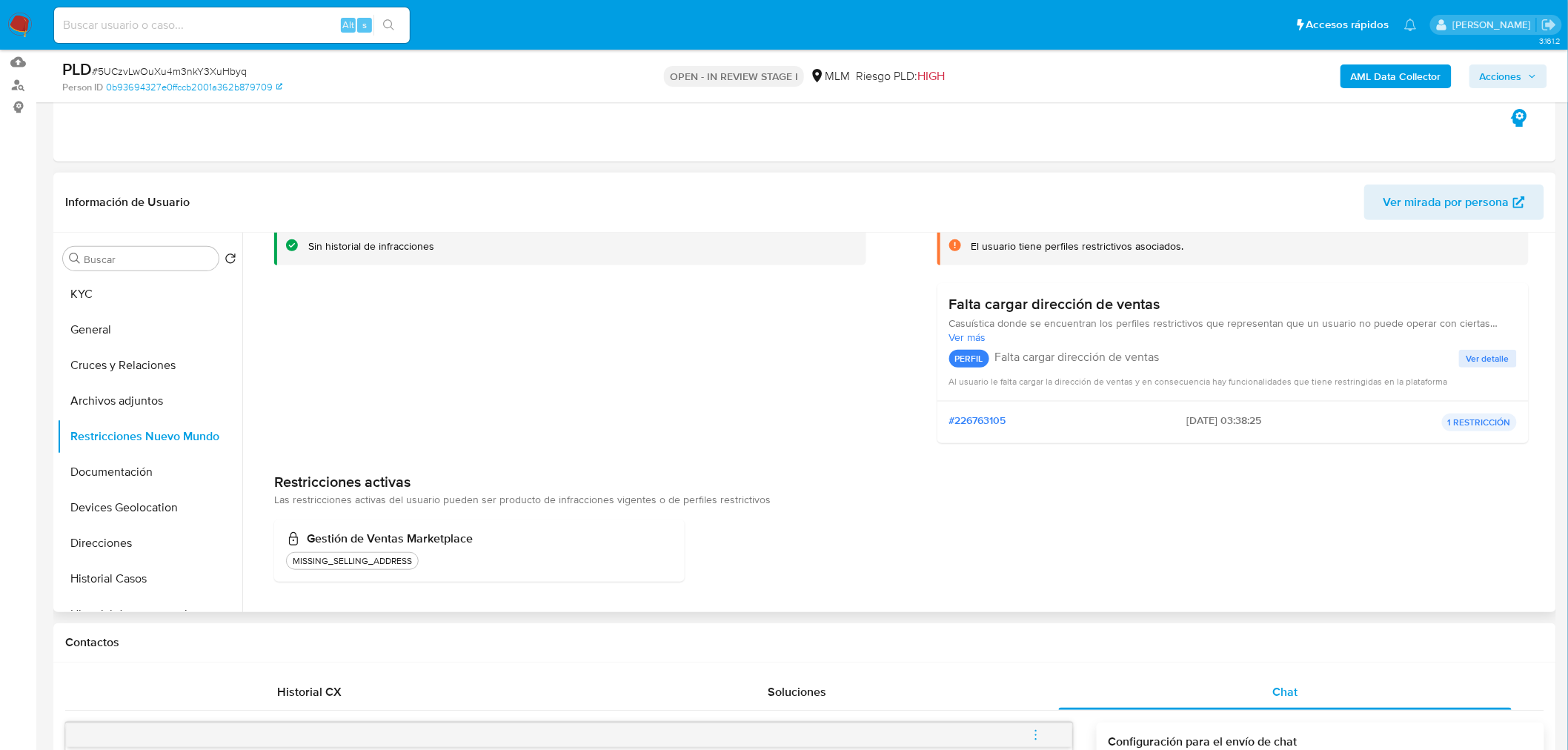
scroll to position [0, 0]
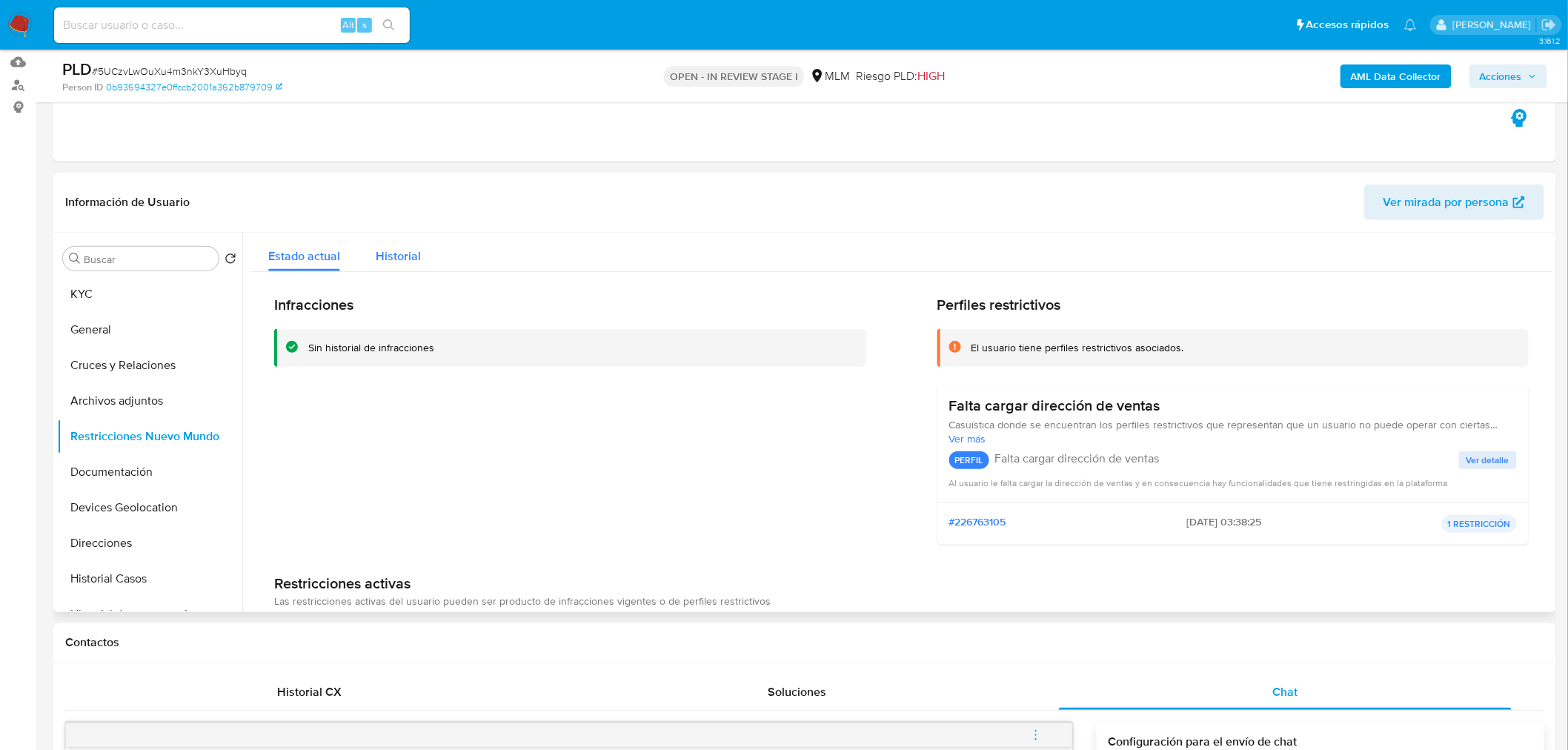
click at [389, 249] on span "Historial" at bounding box center [398, 256] width 45 height 17
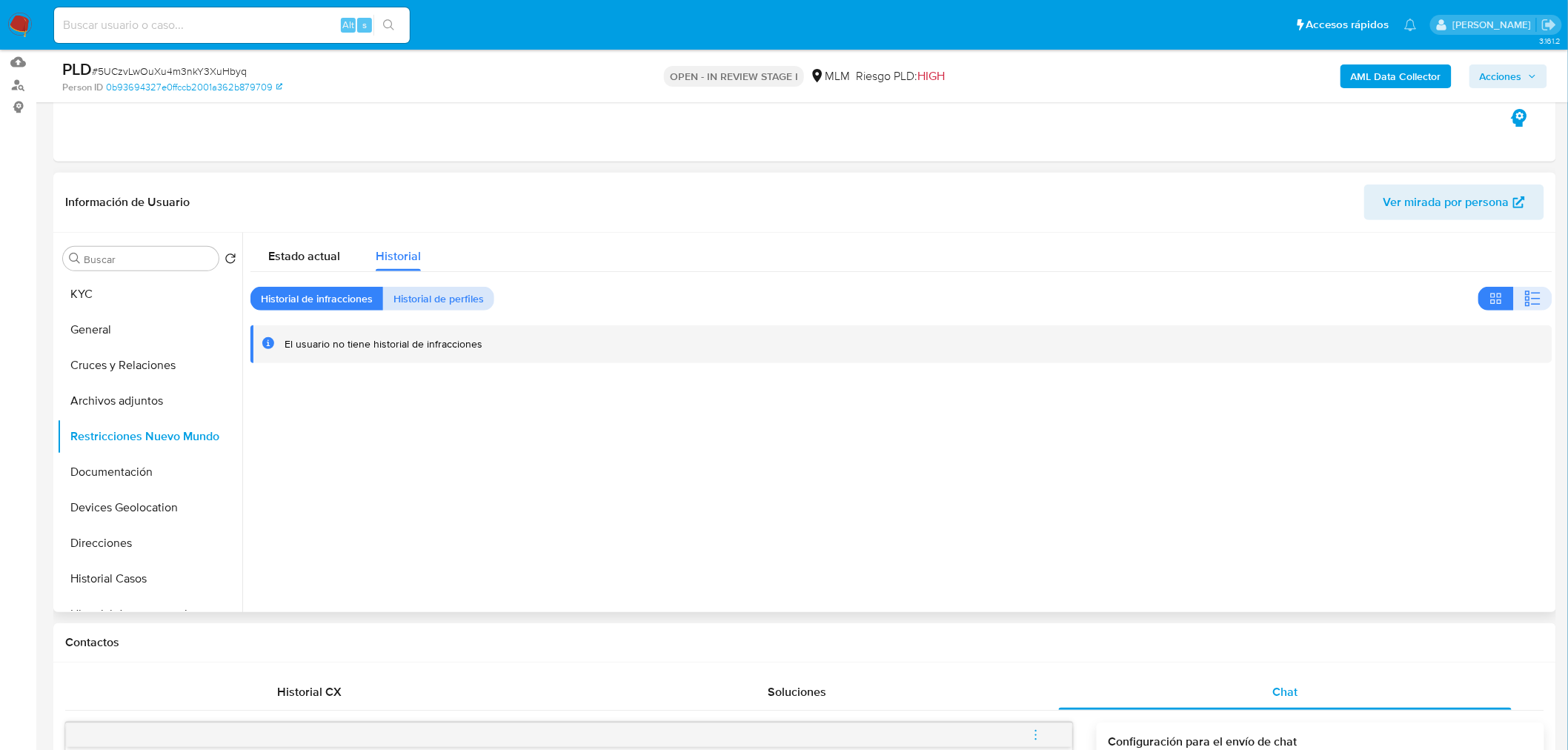
click at [417, 289] on span "Historial de perfiles" at bounding box center [438, 298] width 90 height 21
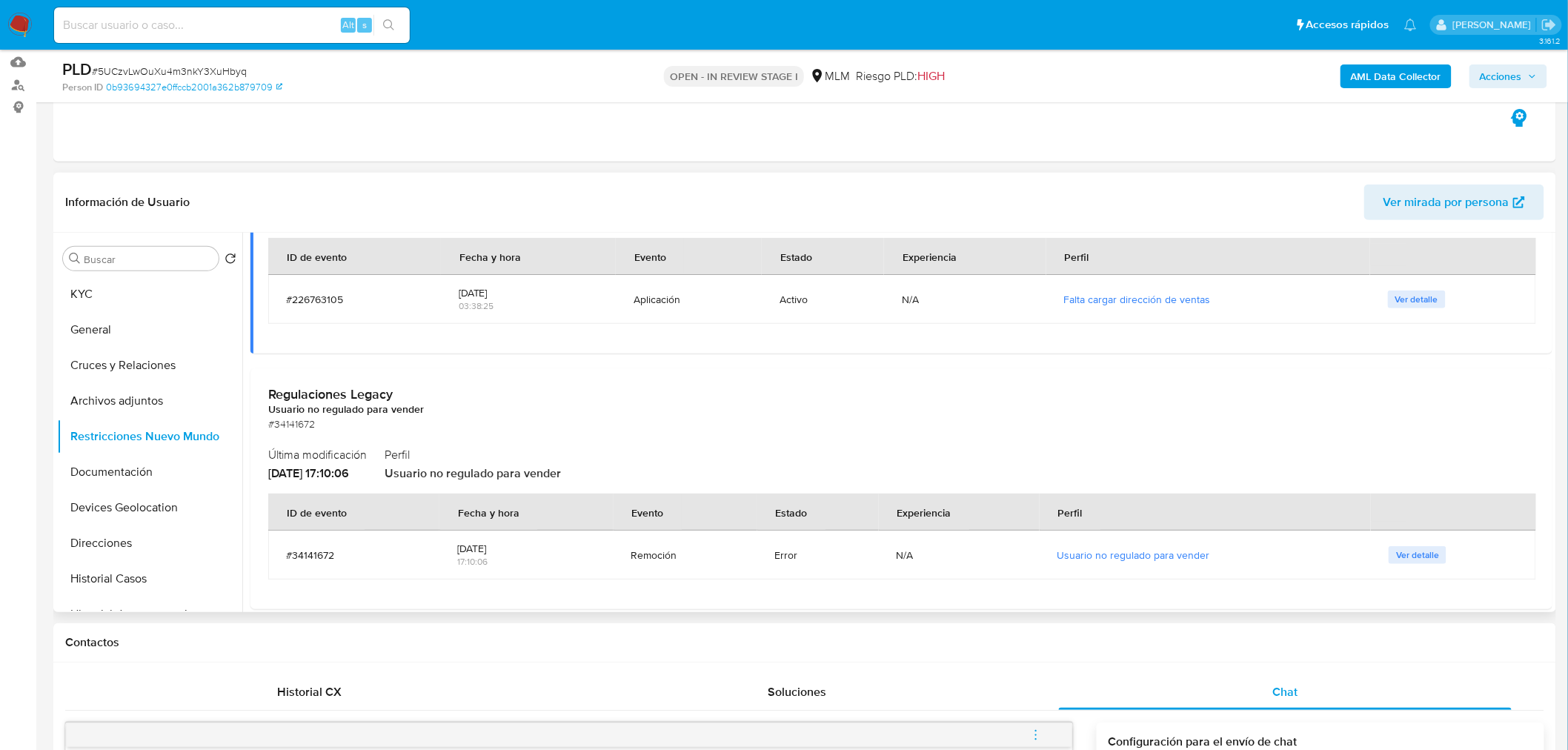
scroll to position [230, 0]
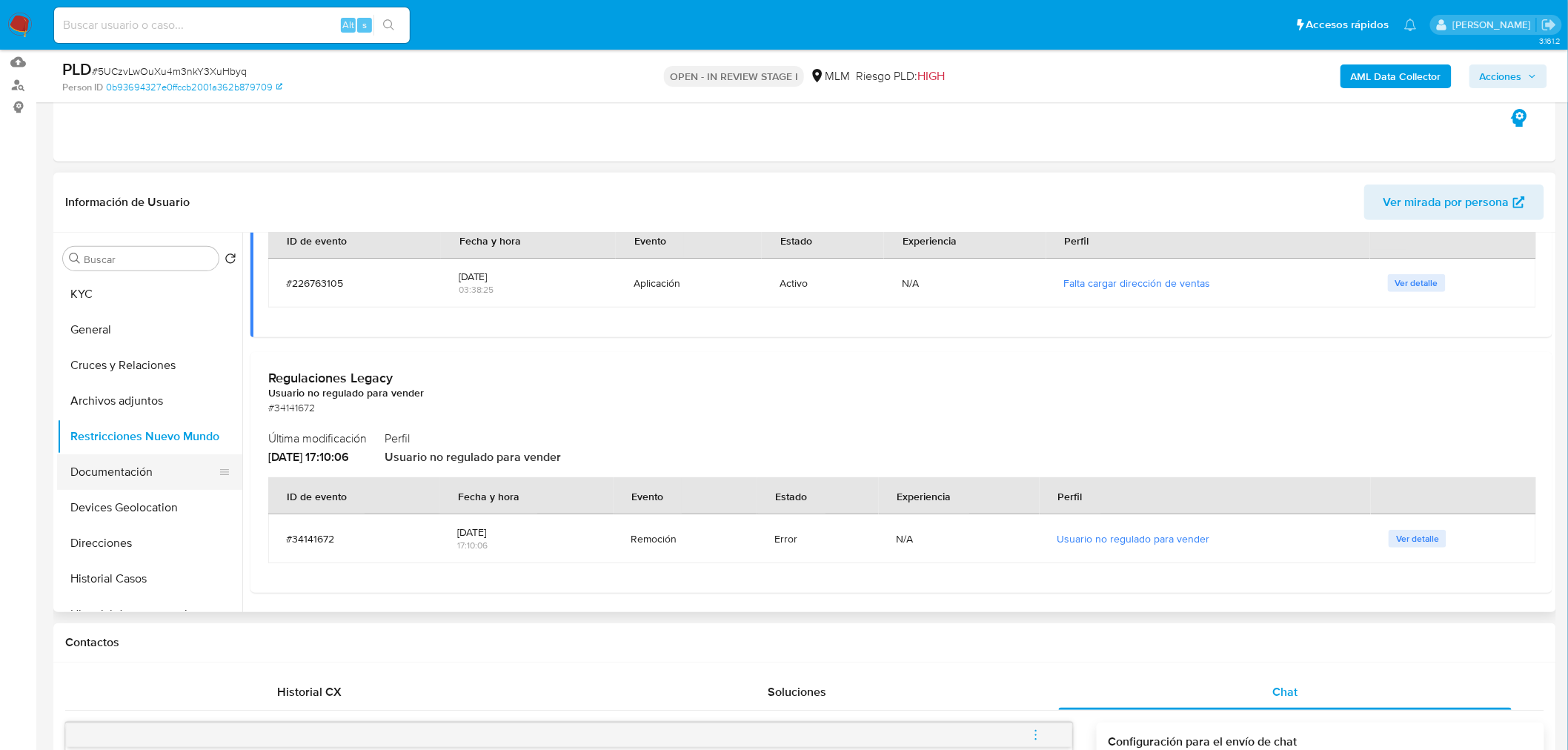
click at [167, 477] on button "Documentación" at bounding box center [144, 472] width 173 height 36
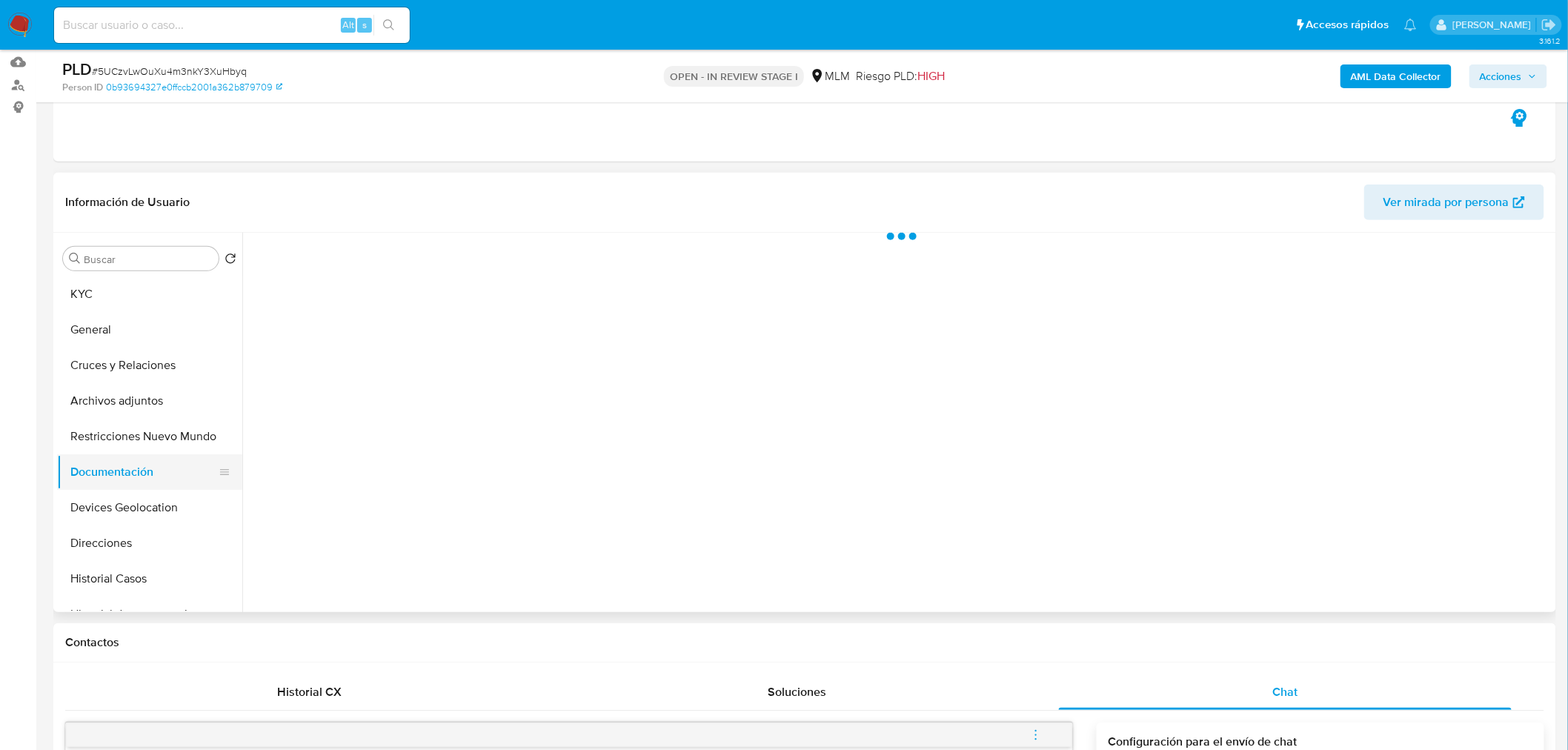
scroll to position [0, 0]
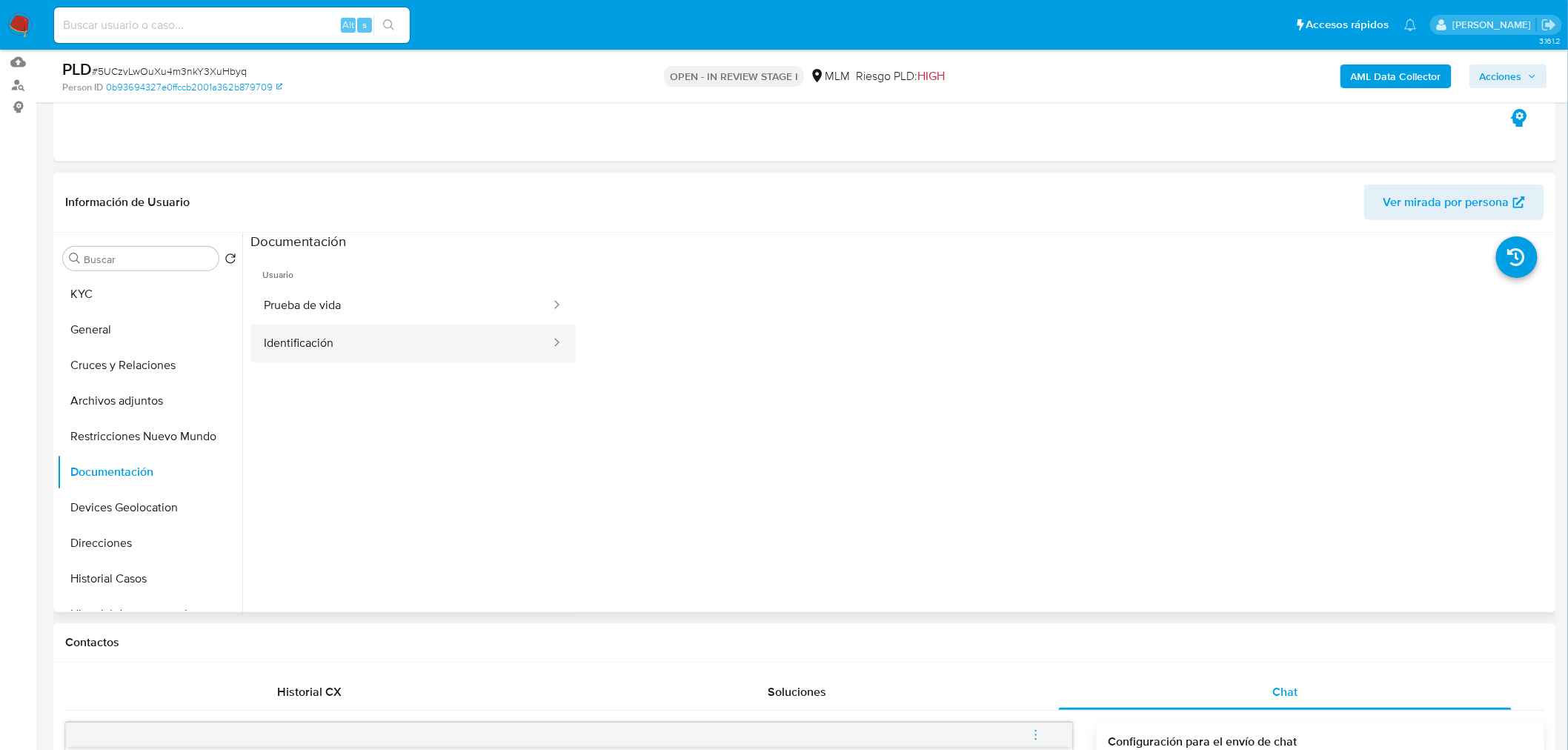
click at [421, 332] on button "Identificación" at bounding box center [401, 344] width 302 height 38
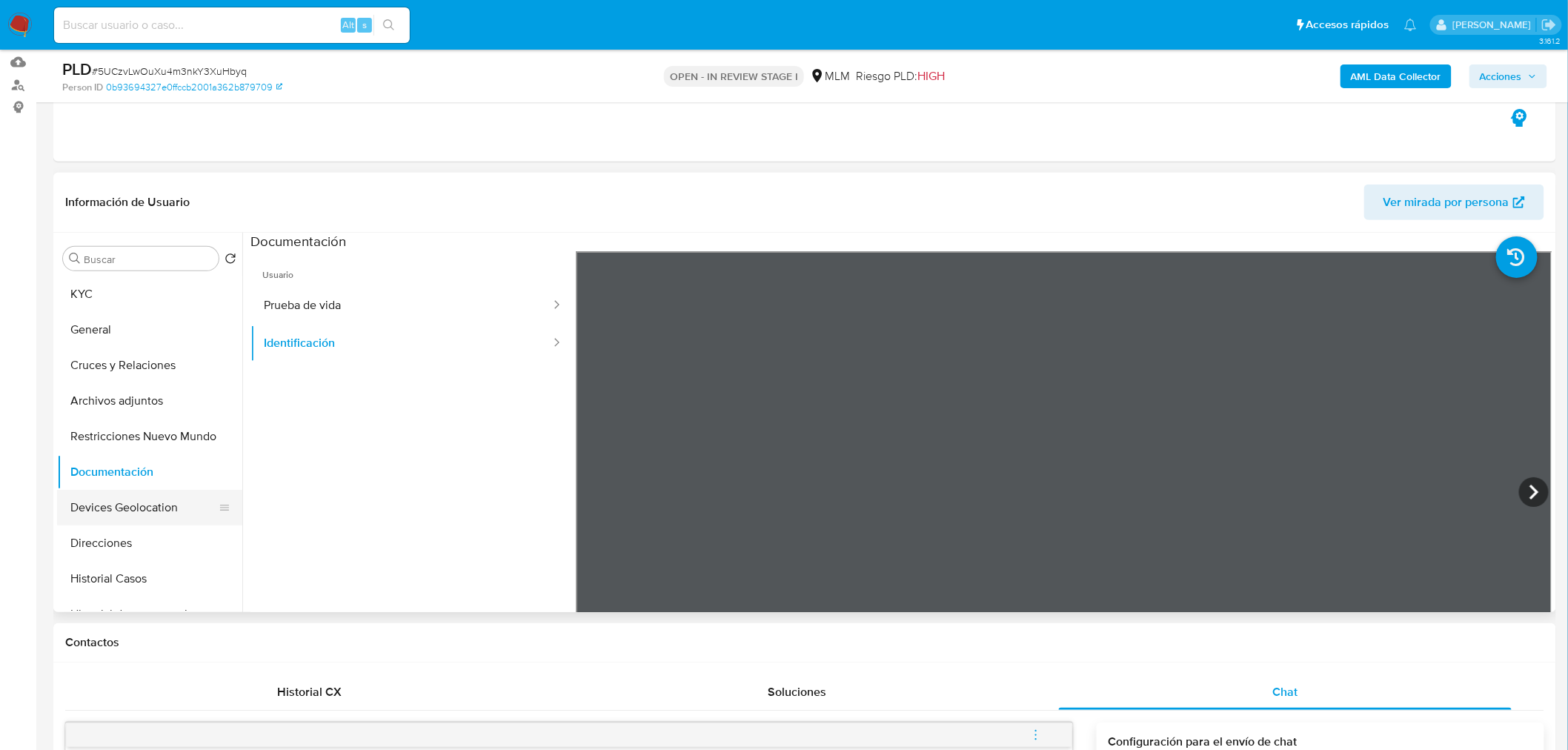
click at [167, 495] on button "Devices Geolocation" at bounding box center [144, 507] width 173 height 36
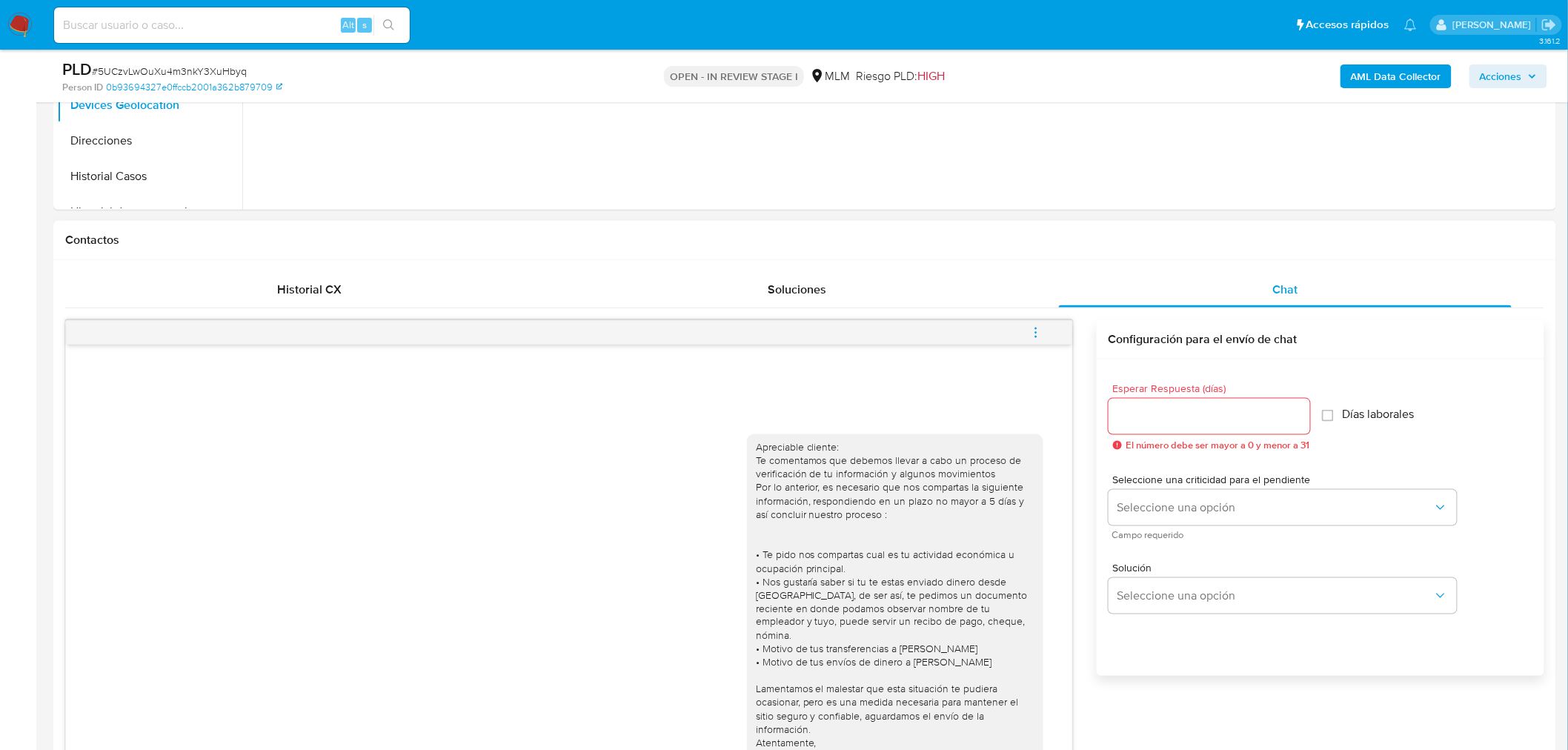
scroll to position [554, 0]
click at [491, 293] on div "Historial CX" at bounding box center [309, 291] width 452 height 36
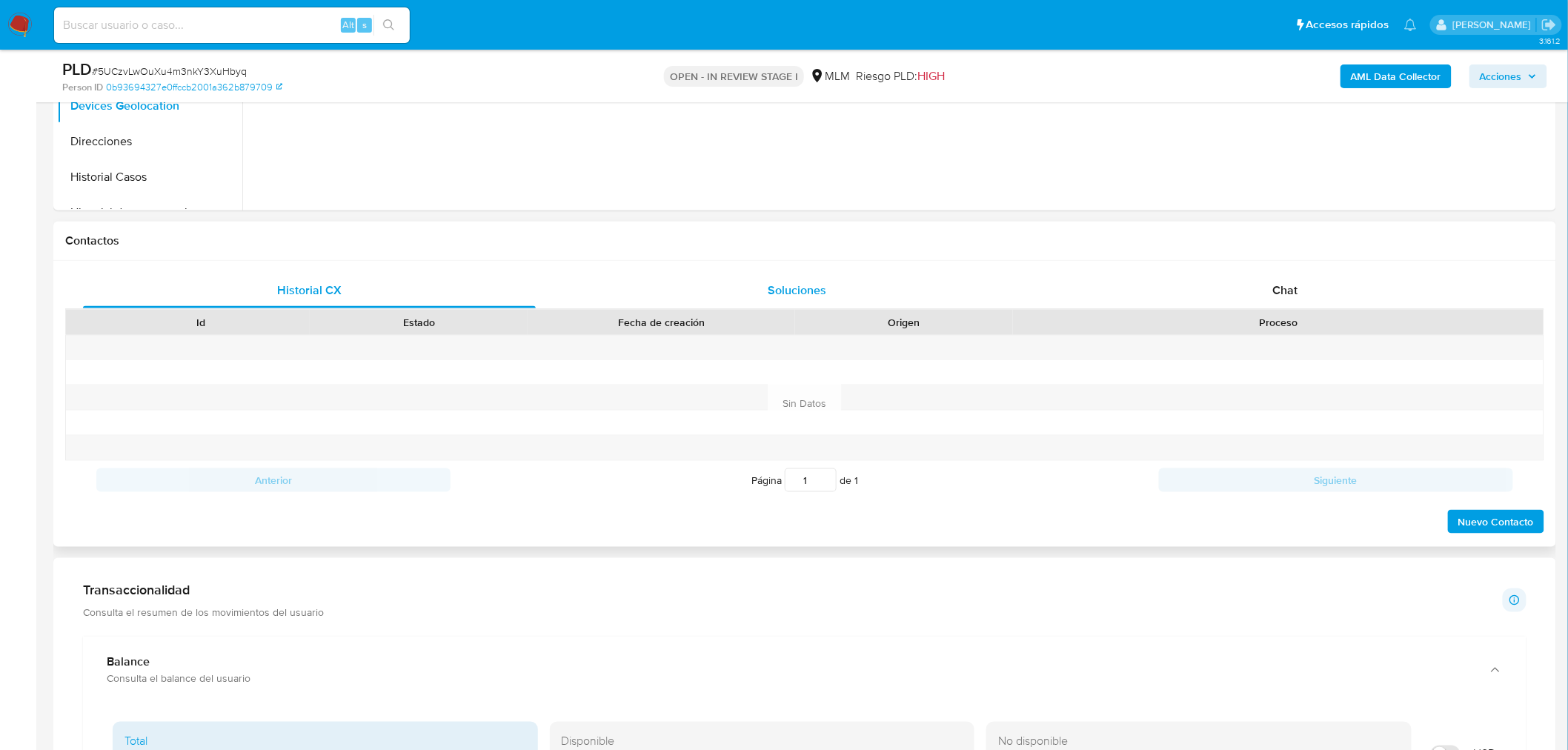
click at [739, 281] on div "Soluciones" at bounding box center [797, 291] width 452 height 36
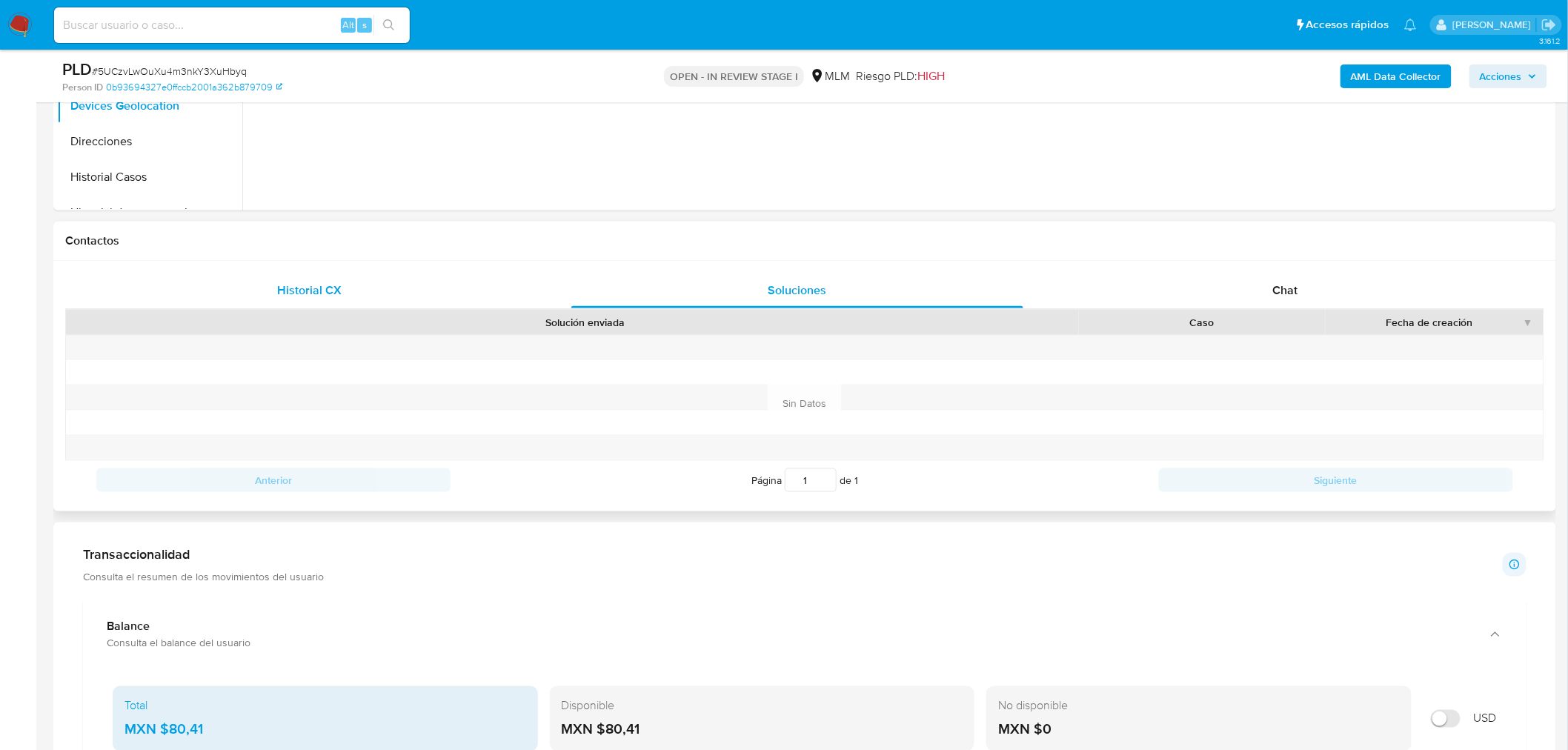
click at [433, 279] on div "Historial CX" at bounding box center [309, 291] width 452 height 36
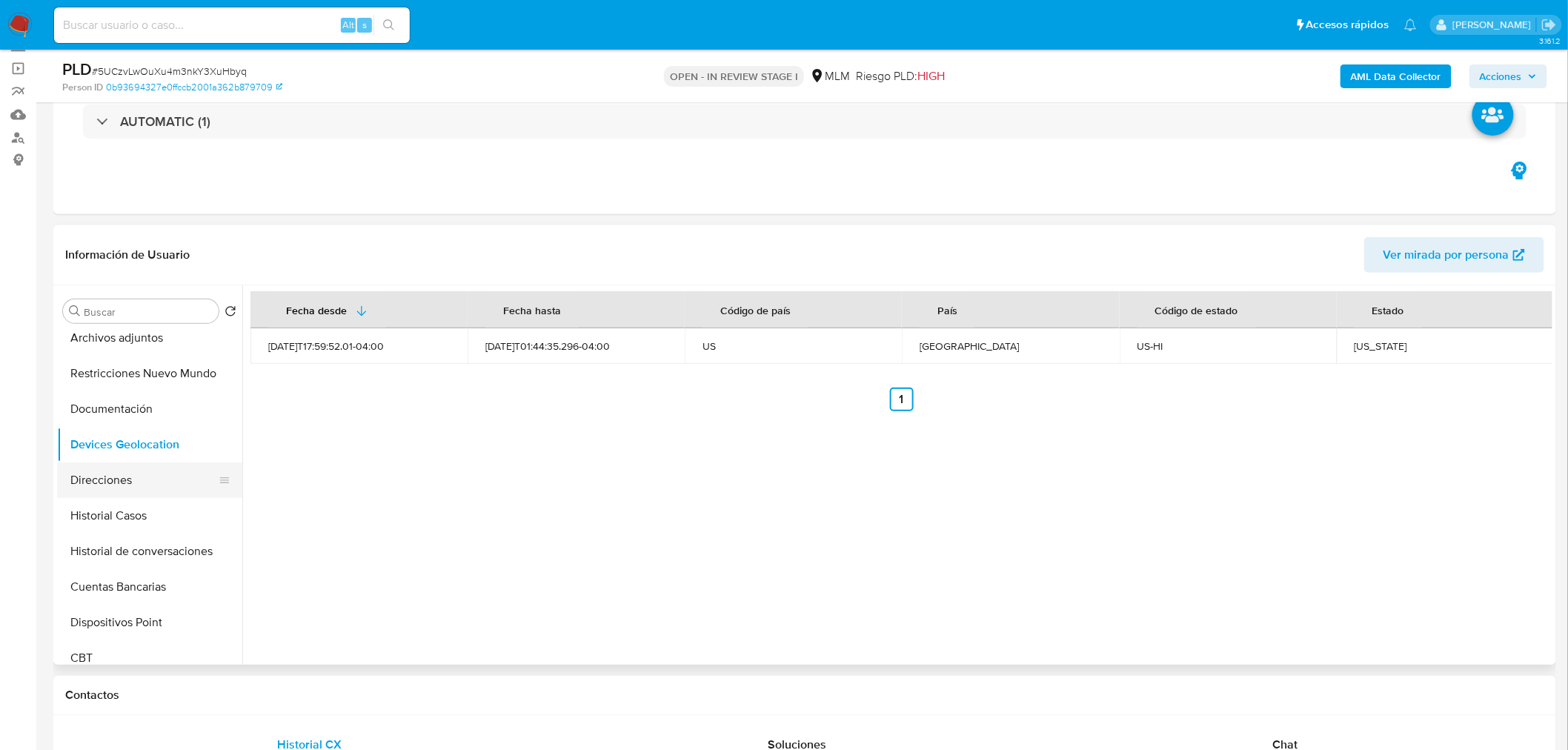
scroll to position [121, 0]
click at [131, 469] on button "Direcciones" at bounding box center [144, 475] width 173 height 36
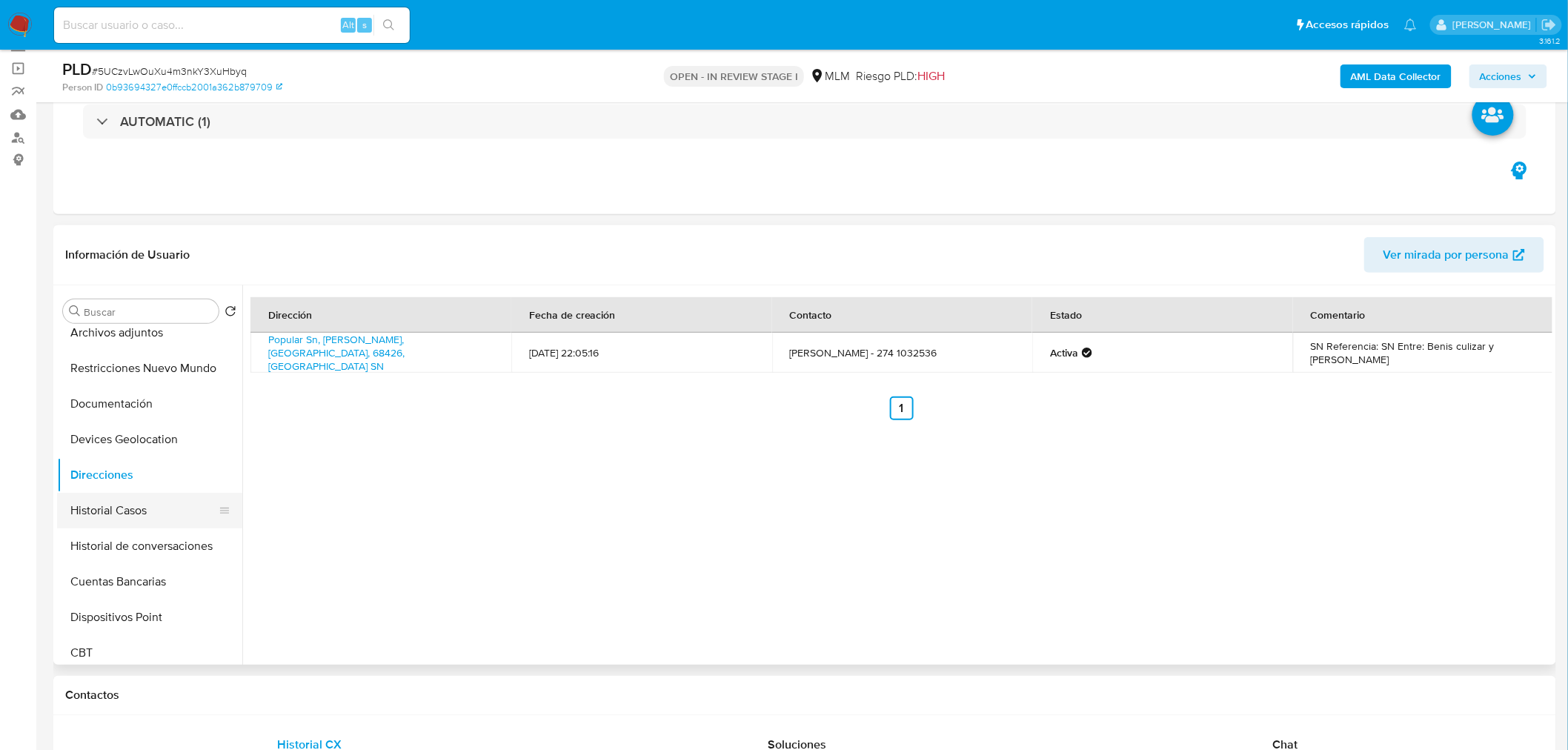
click at [121, 501] on button "Historial Casos" at bounding box center [144, 510] width 173 height 36
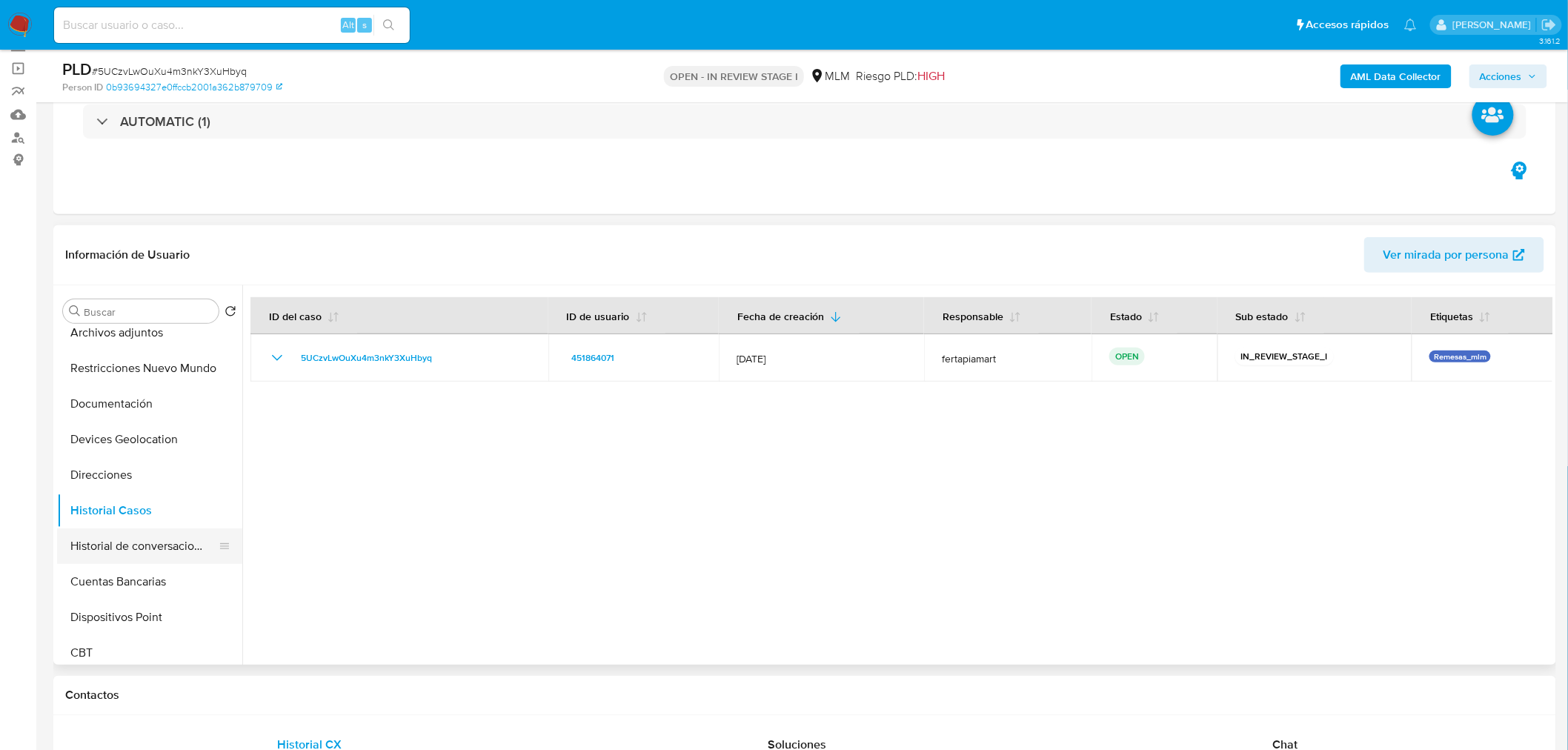
click at [151, 538] on button "Historial de conversaciones" at bounding box center [144, 546] width 173 height 36
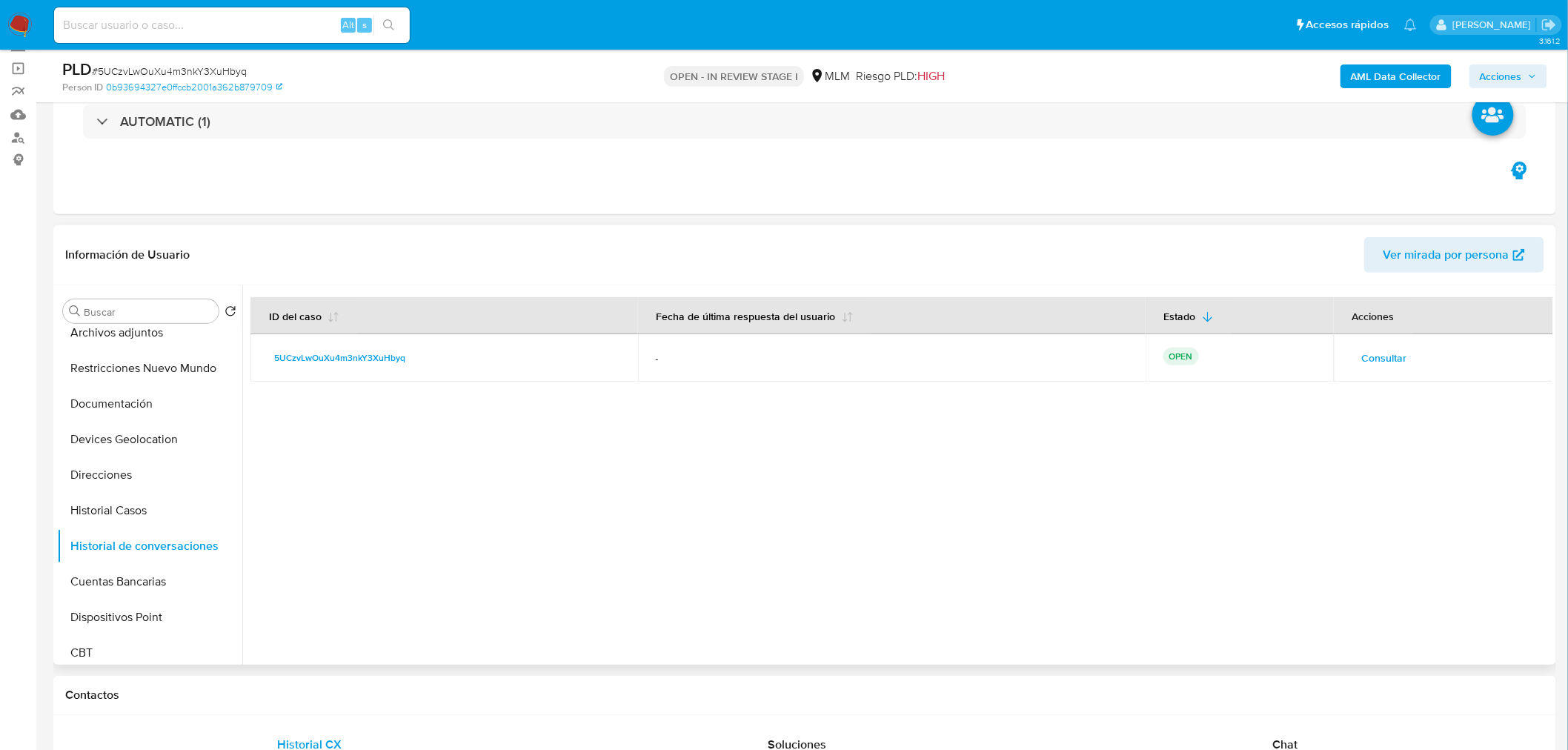
click at [1367, 364] on span "Consultar" at bounding box center [1384, 358] width 45 height 21
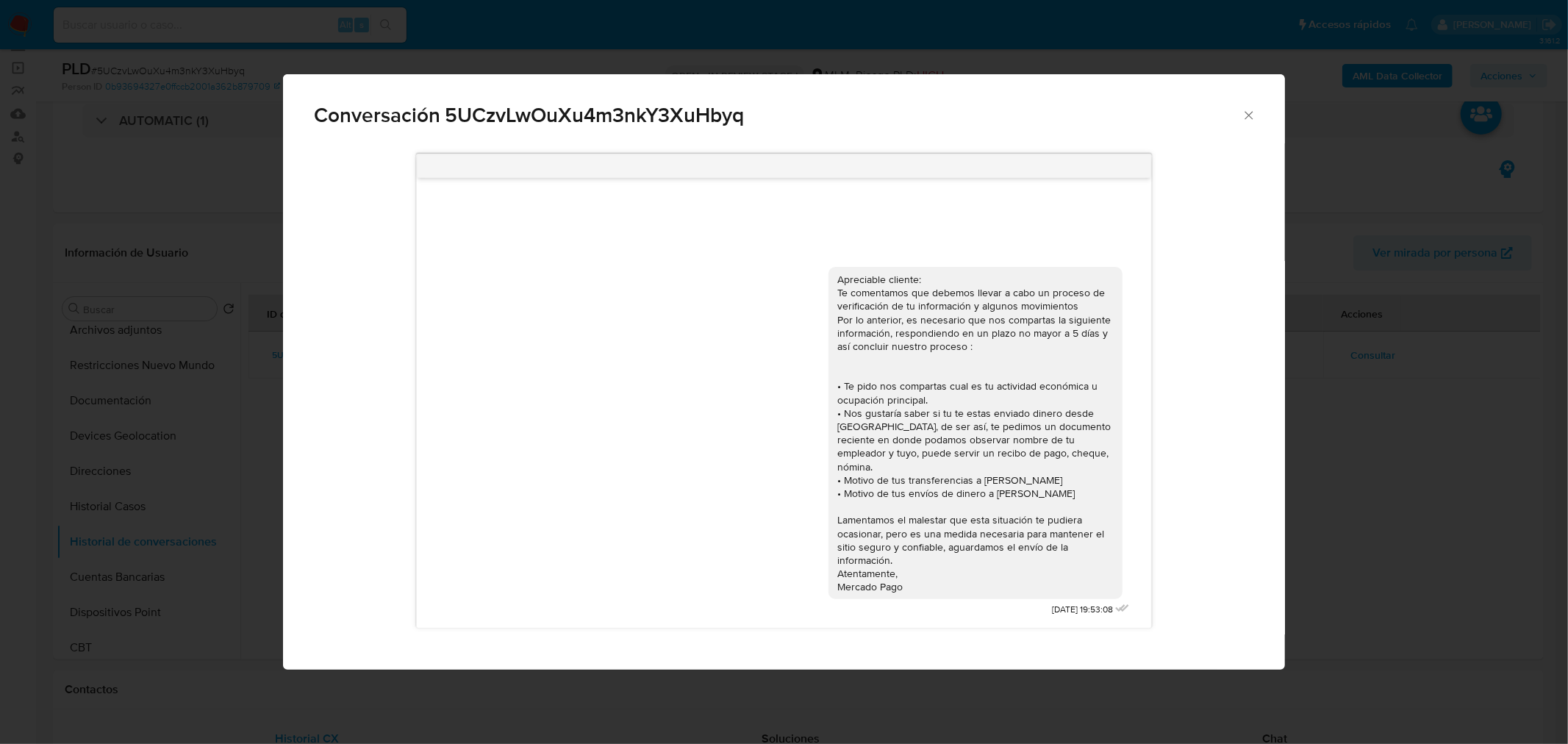
click at [1250, 111] on icon "Cerrar" at bounding box center [1248, 115] width 14 height 14
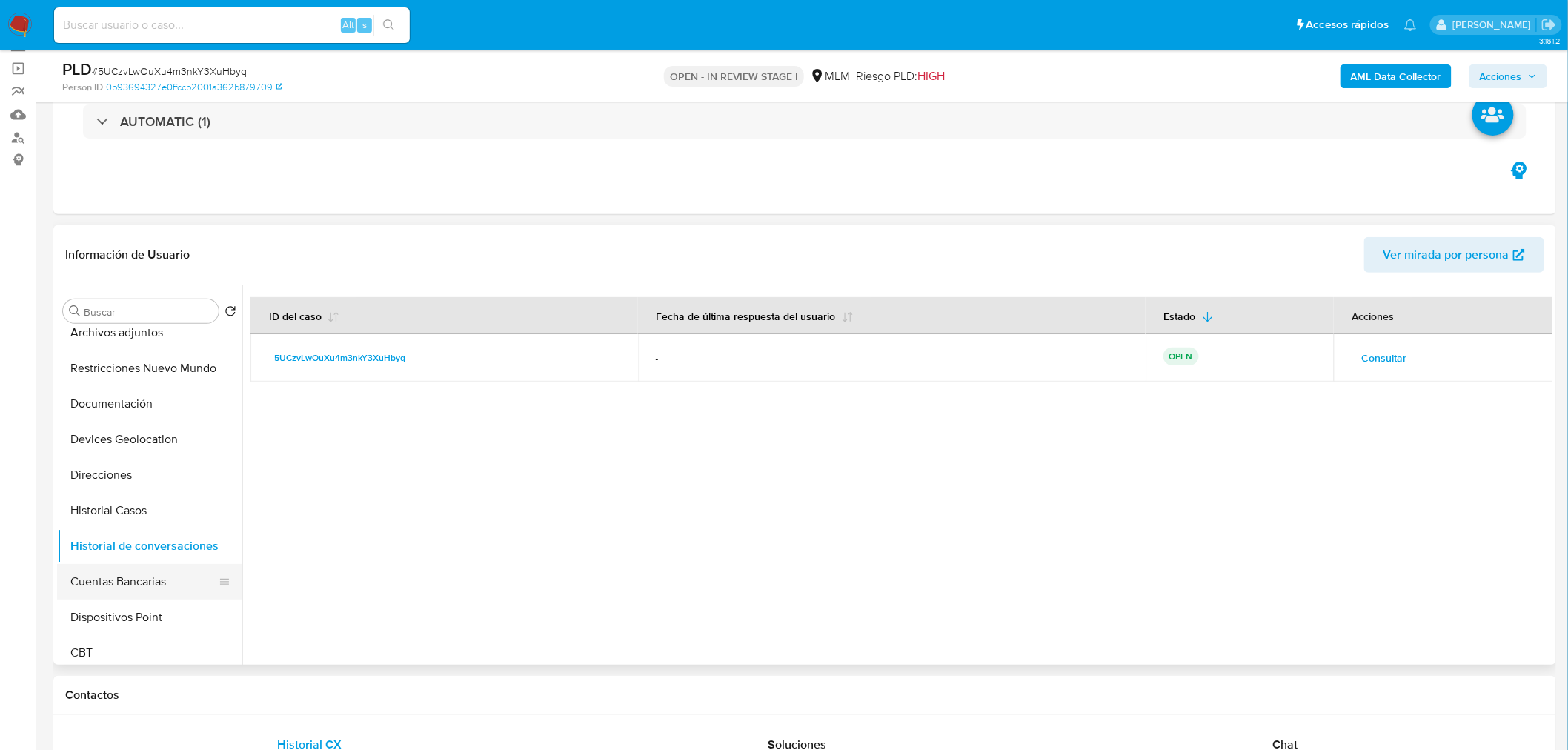
click at [119, 574] on button "Cuentas Bancarias" at bounding box center [144, 582] width 173 height 36
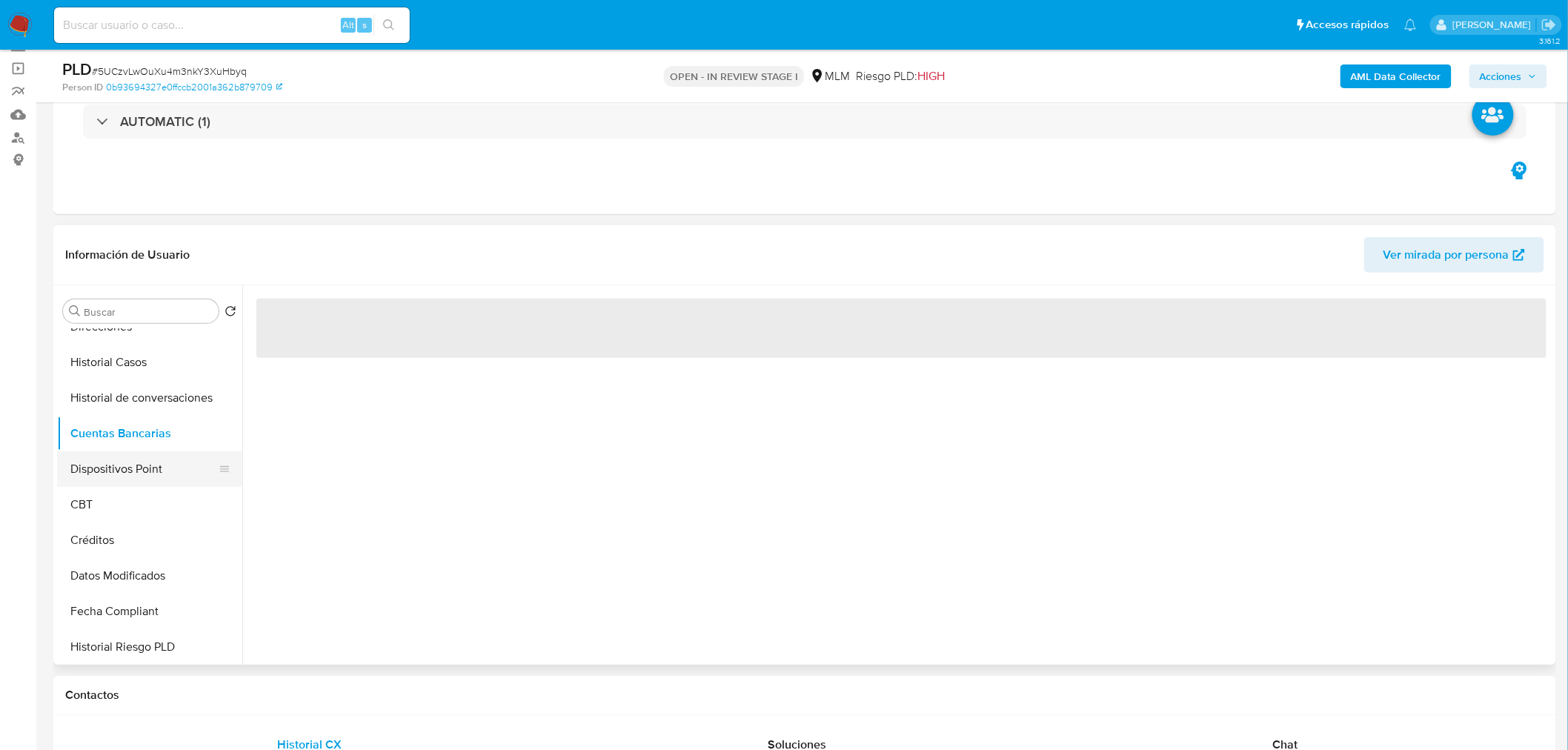
scroll to position [289, 0]
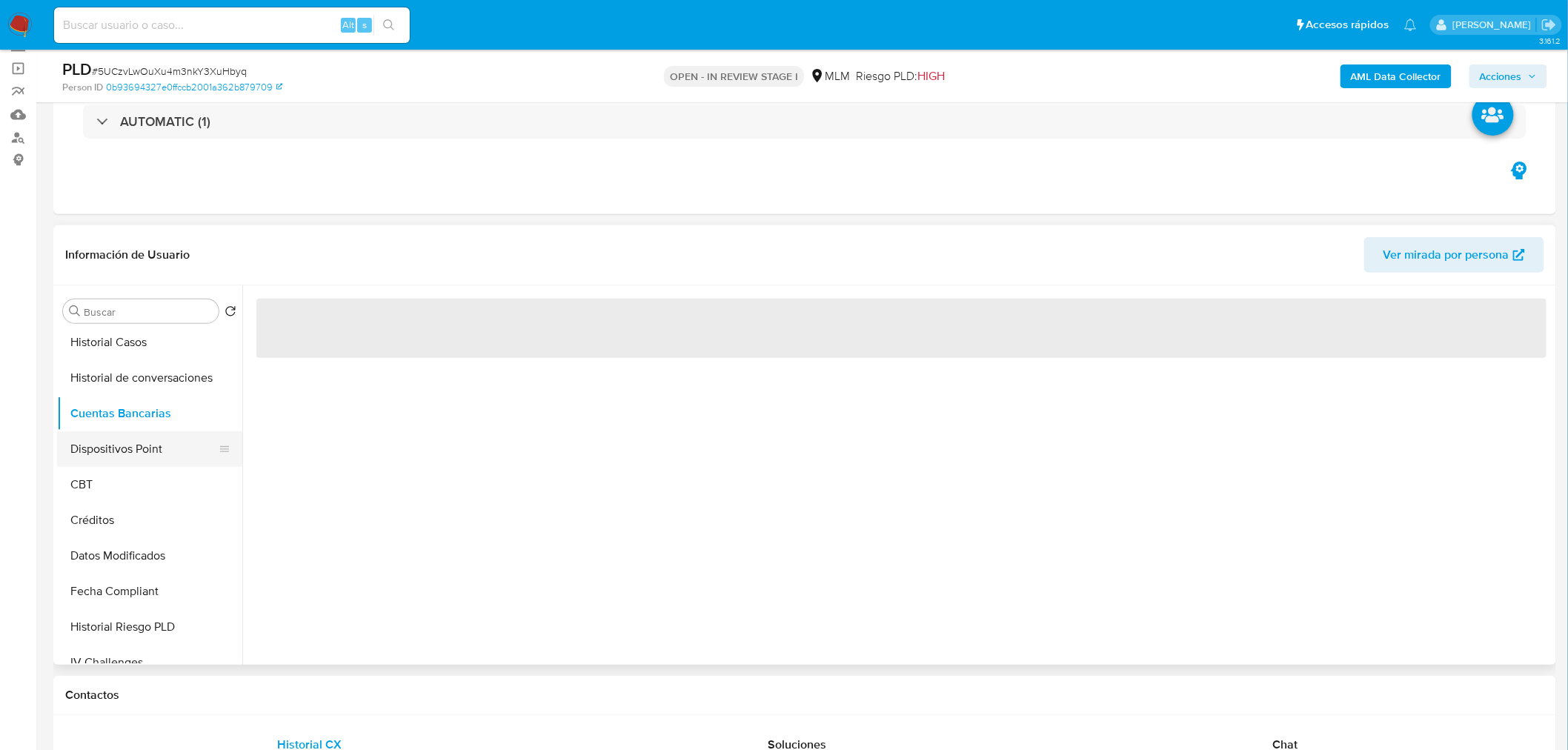
click at [129, 460] on button "Dispositivos Point" at bounding box center [144, 449] width 173 height 36
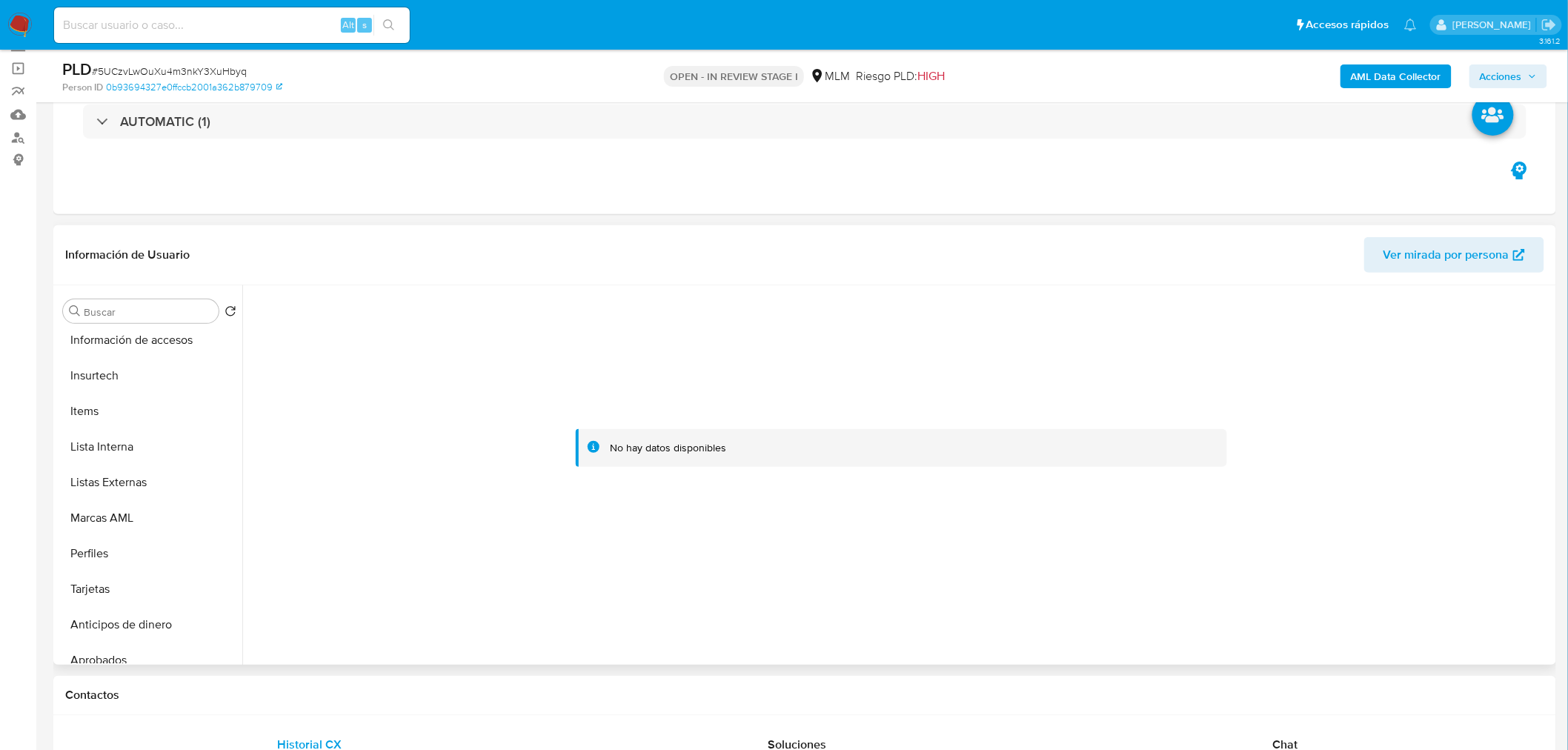
scroll to position [656, 0]
click at [111, 403] on button "Items" at bounding box center [144, 402] width 173 height 36
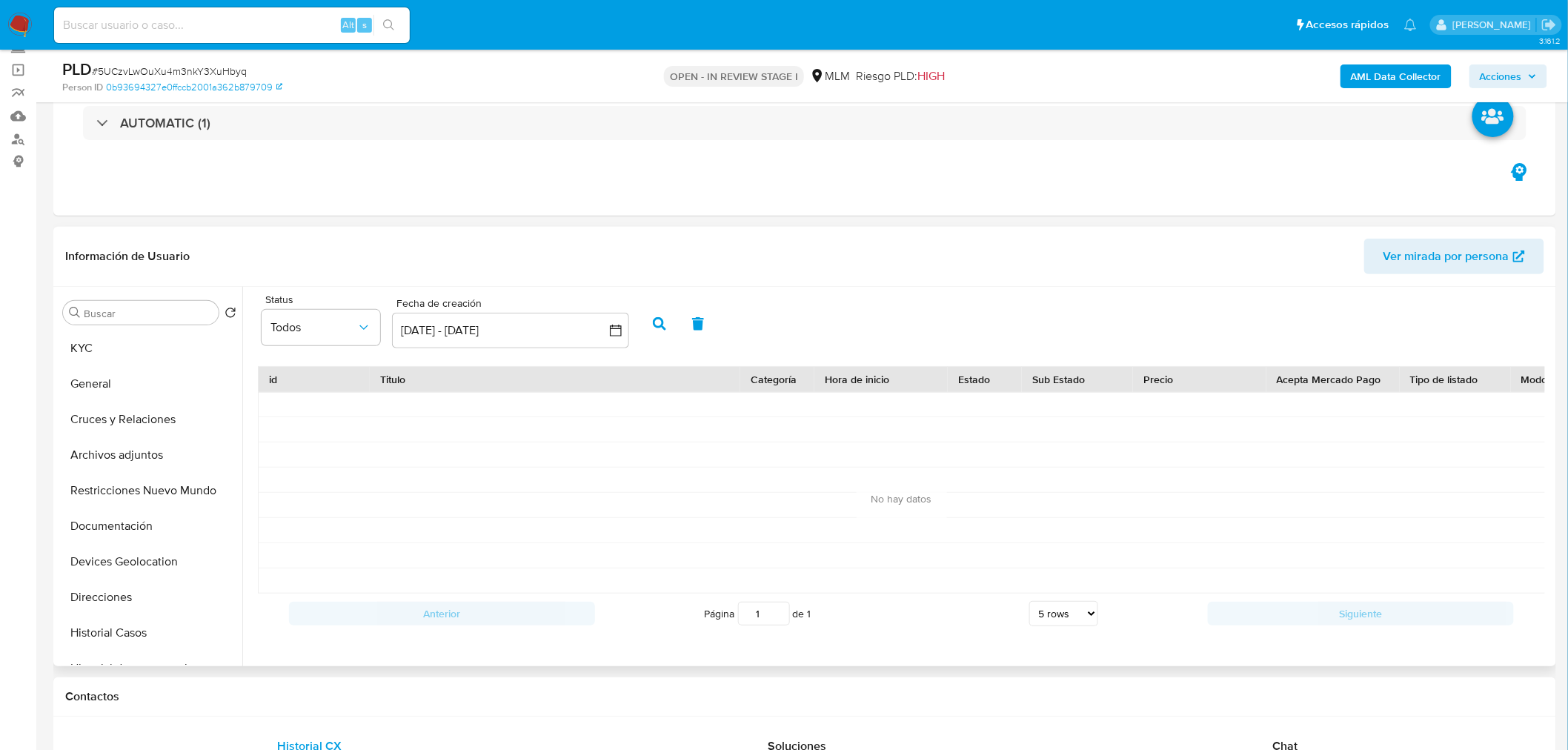
scroll to position [0, 0]
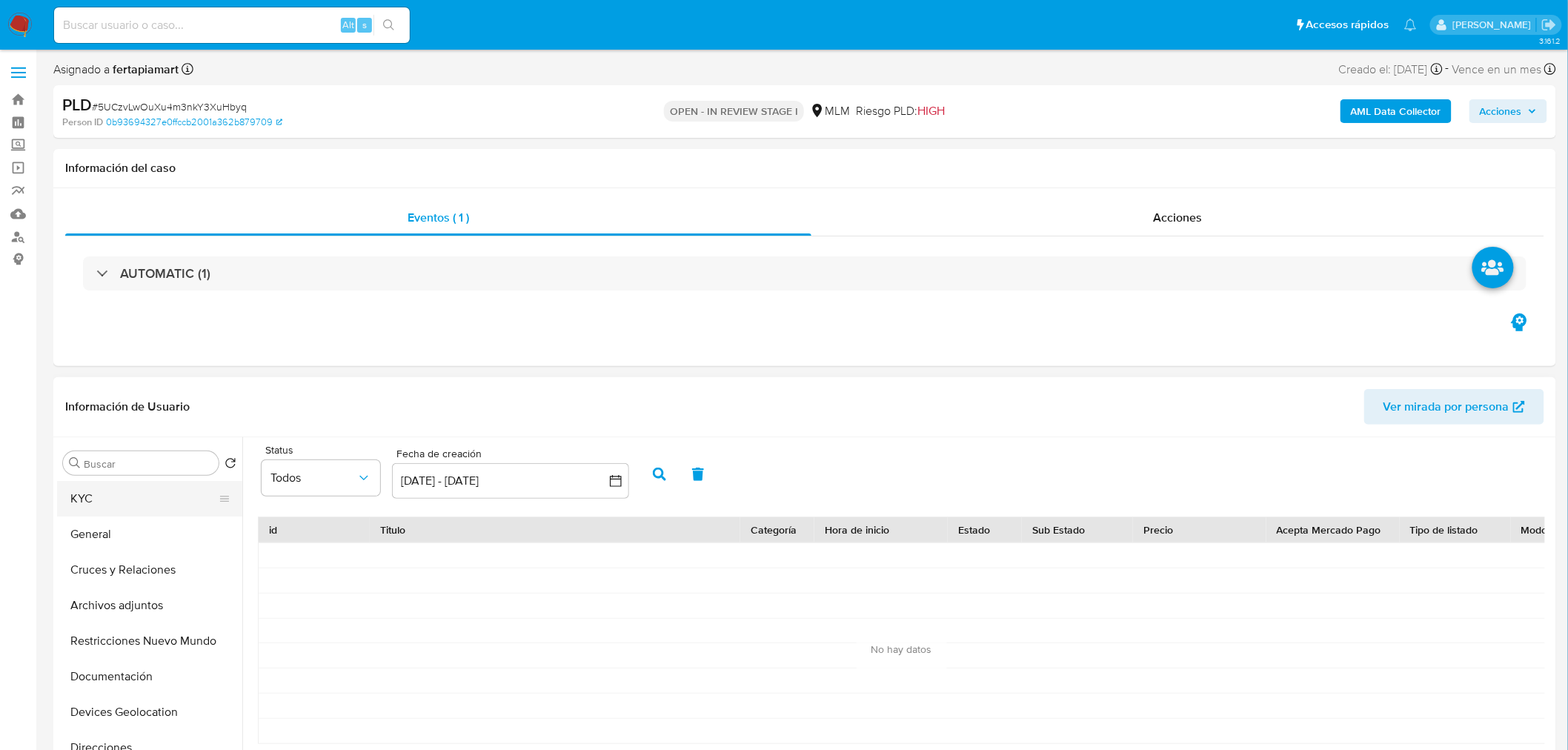
click at [167, 498] on button "KYC" at bounding box center [144, 498] width 173 height 36
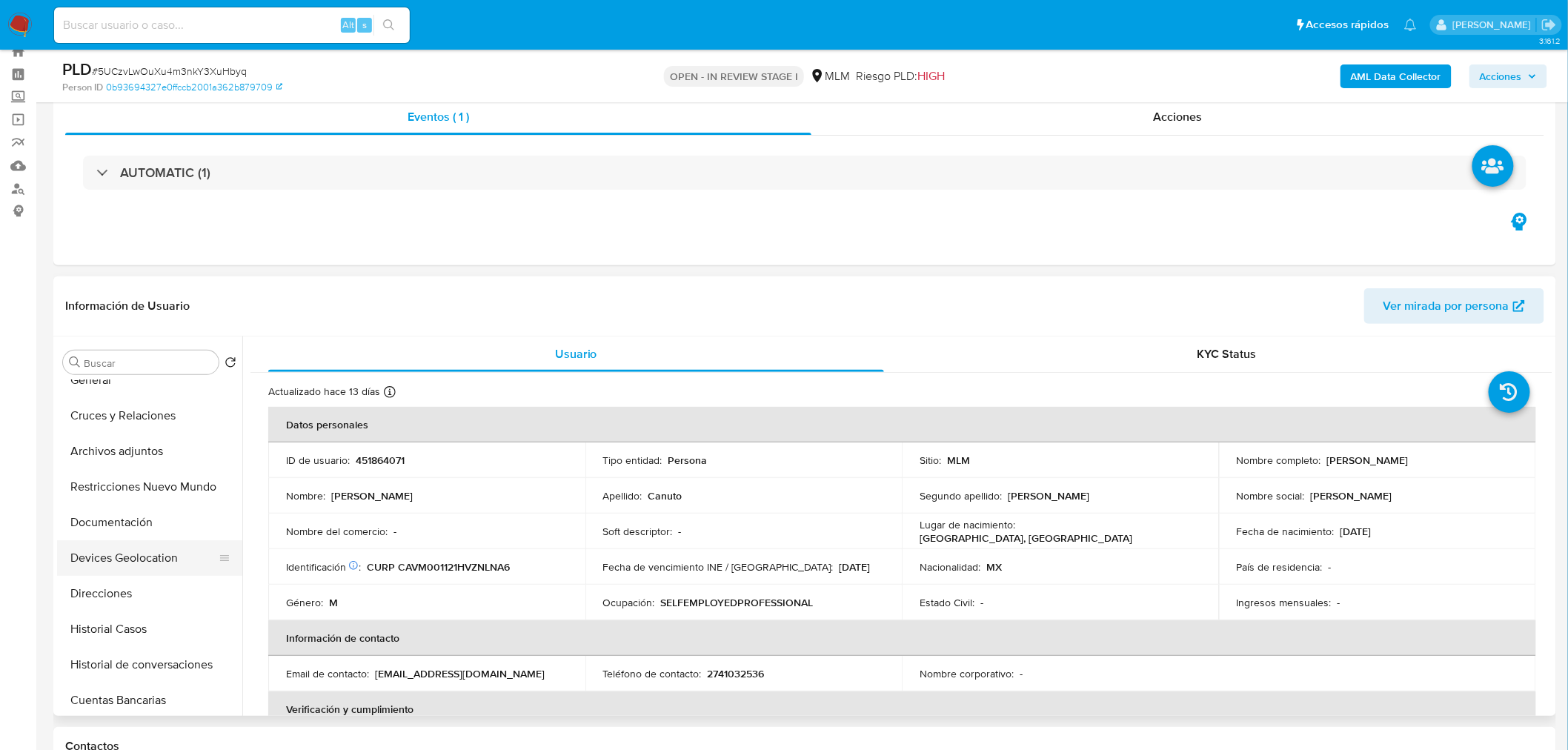
scroll to position [52, 0]
click at [122, 515] on button "Documentación" at bounding box center [144, 524] width 173 height 36
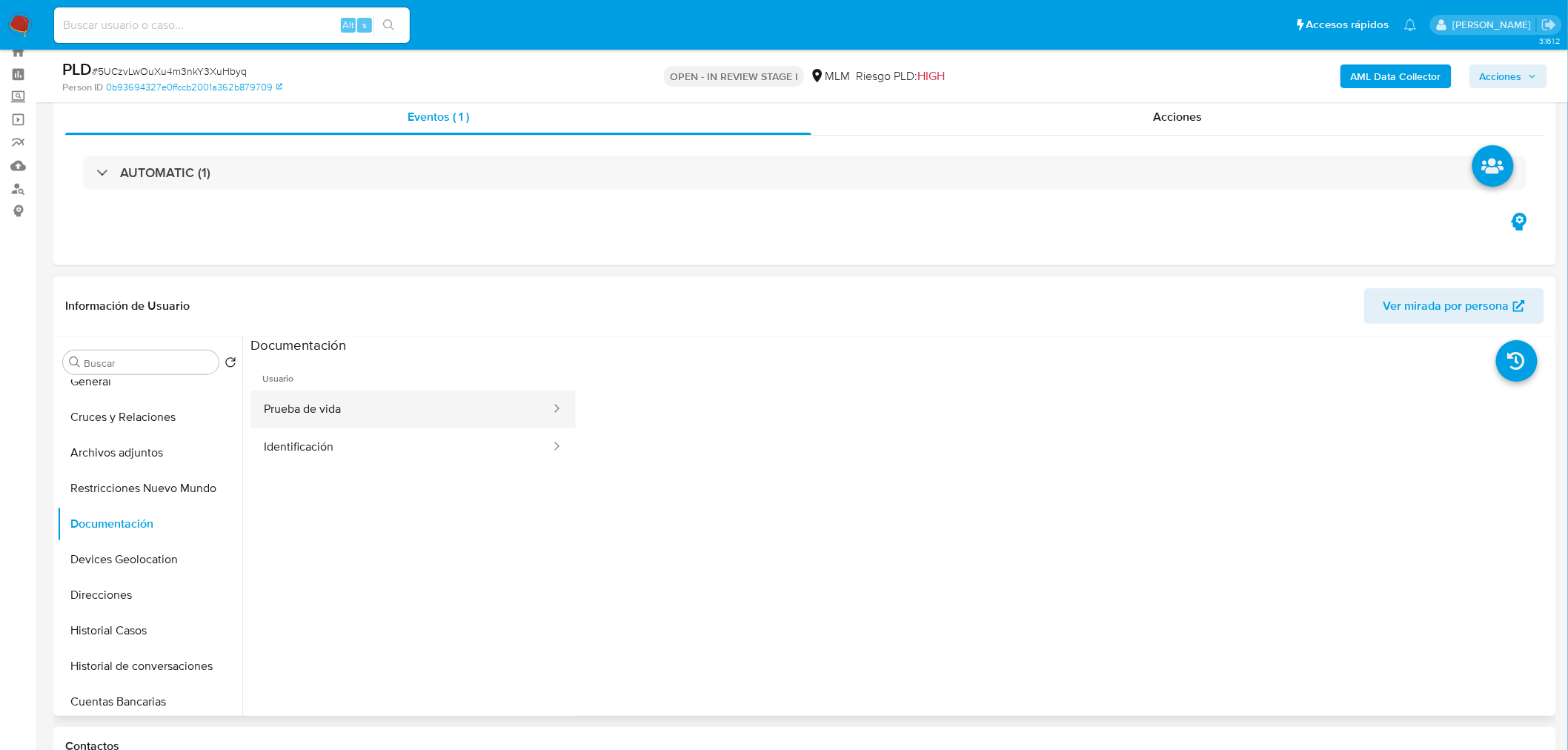
click at [461, 413] on button "Prueba de vida" at bounding box center [401, 410] width 302 height 38
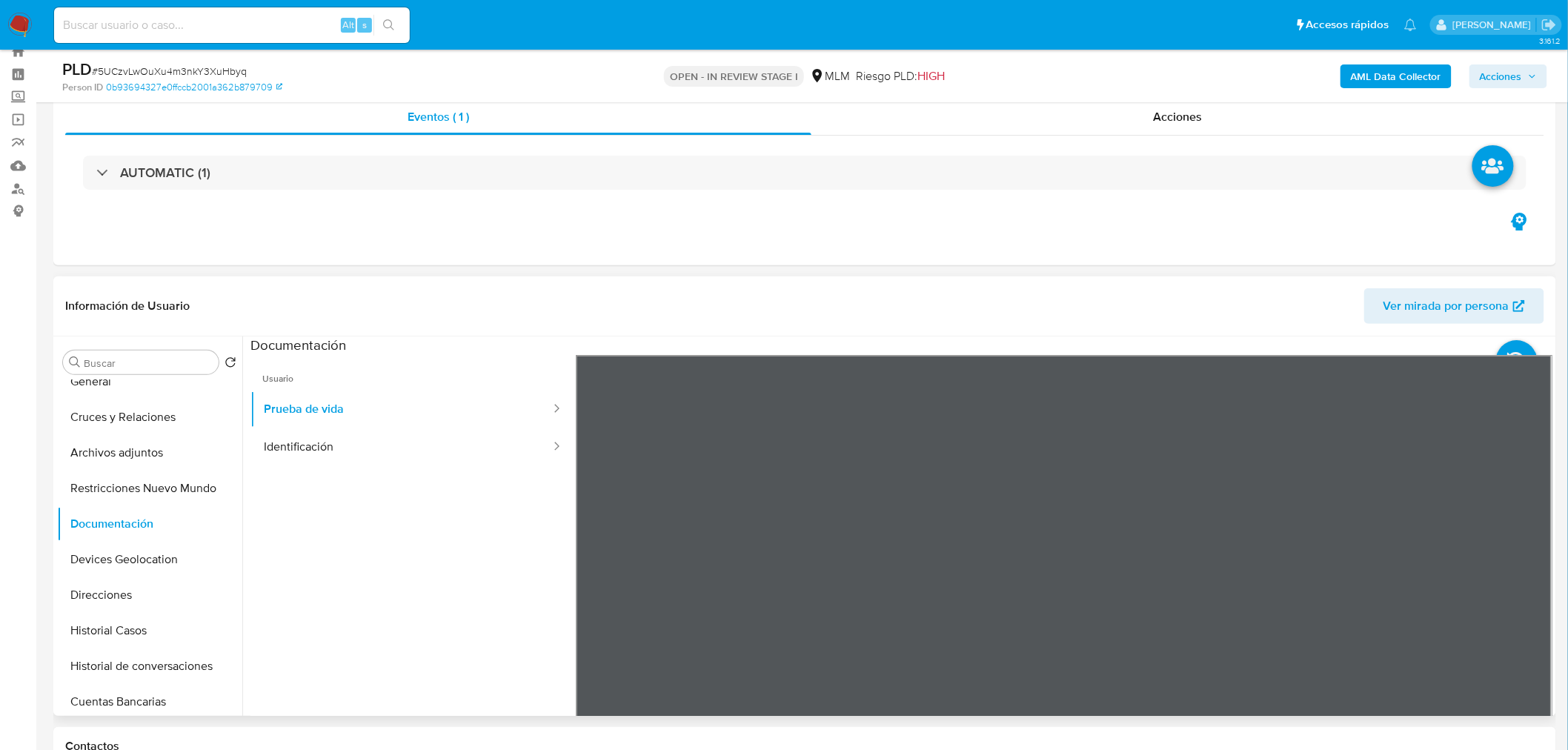
click at [863, 581] on div at bounding box center [1064, 598] width 976 height 486
click at [420, 440] on button "Identificación" at bounding box center [401, 447] width 302 height 38
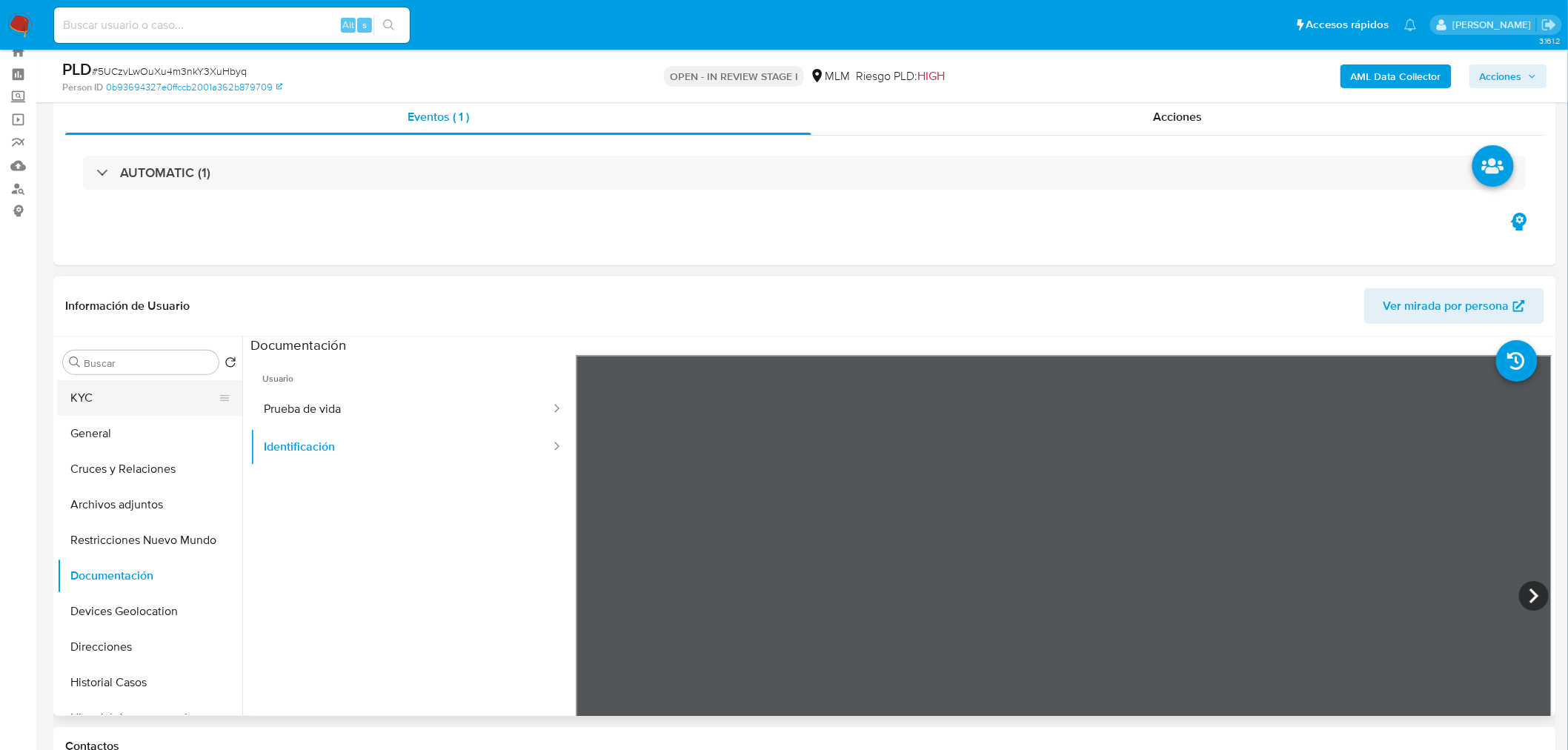
click at [113, 389] on button "KYC" at bounding box center [144, 398] width 173 height 36
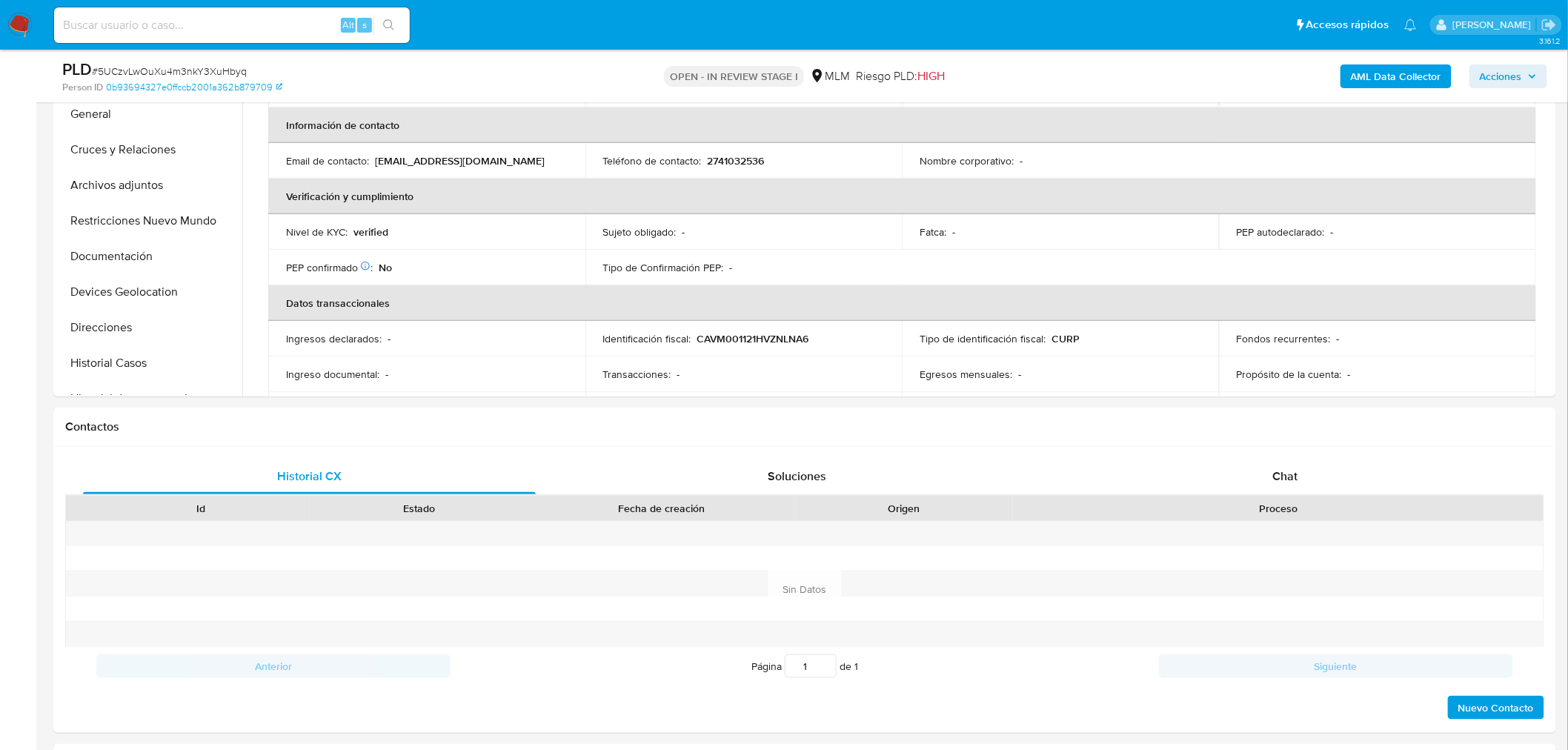
scroll to position [195, 0]
click at [1251, 493] on div "Chat" at bounding box center [1285, 476] width 452 height 36
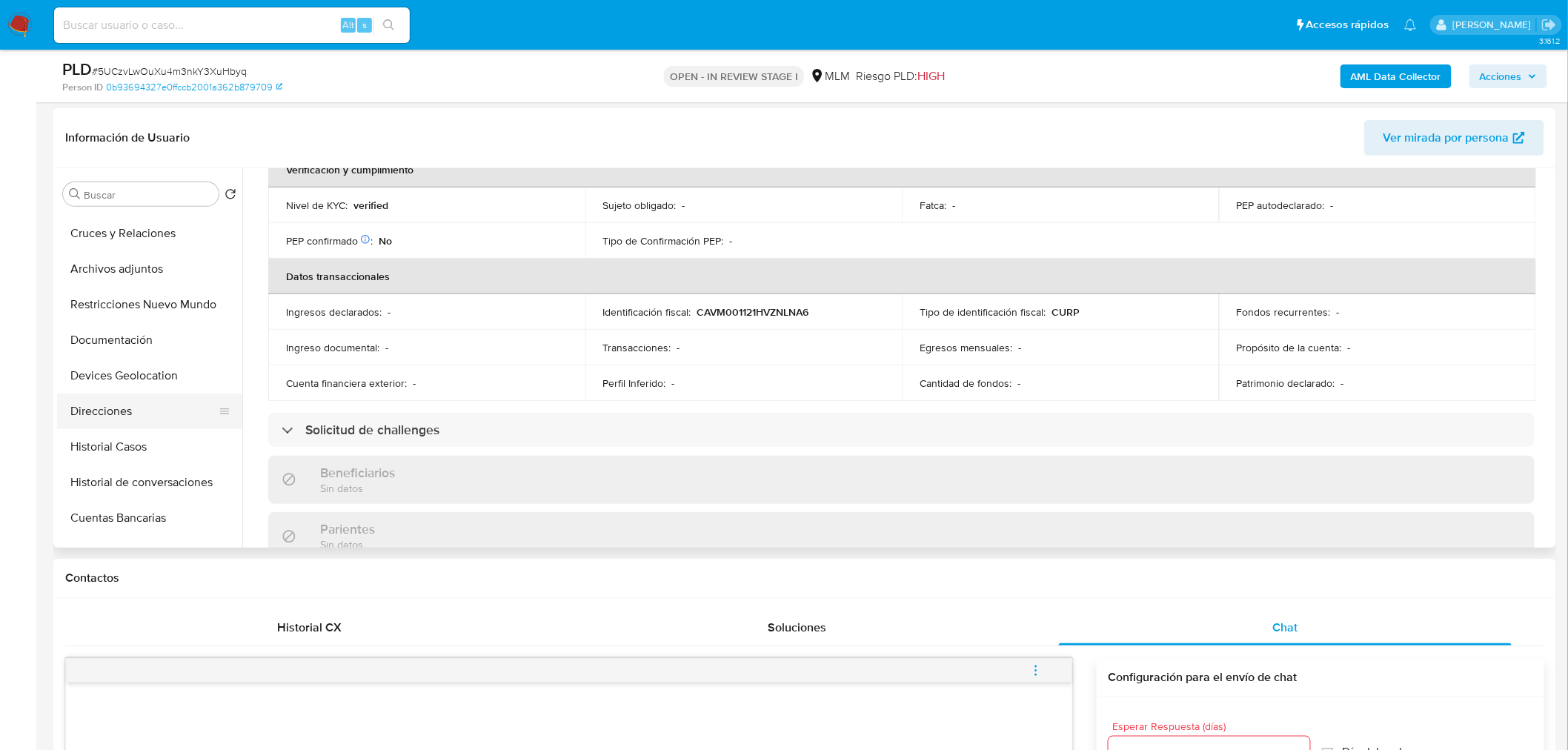
scroll to position [68, 0]
click at [131, 453] on button "Historial Casos" at bounding box center [144, 446] width 173 height 36
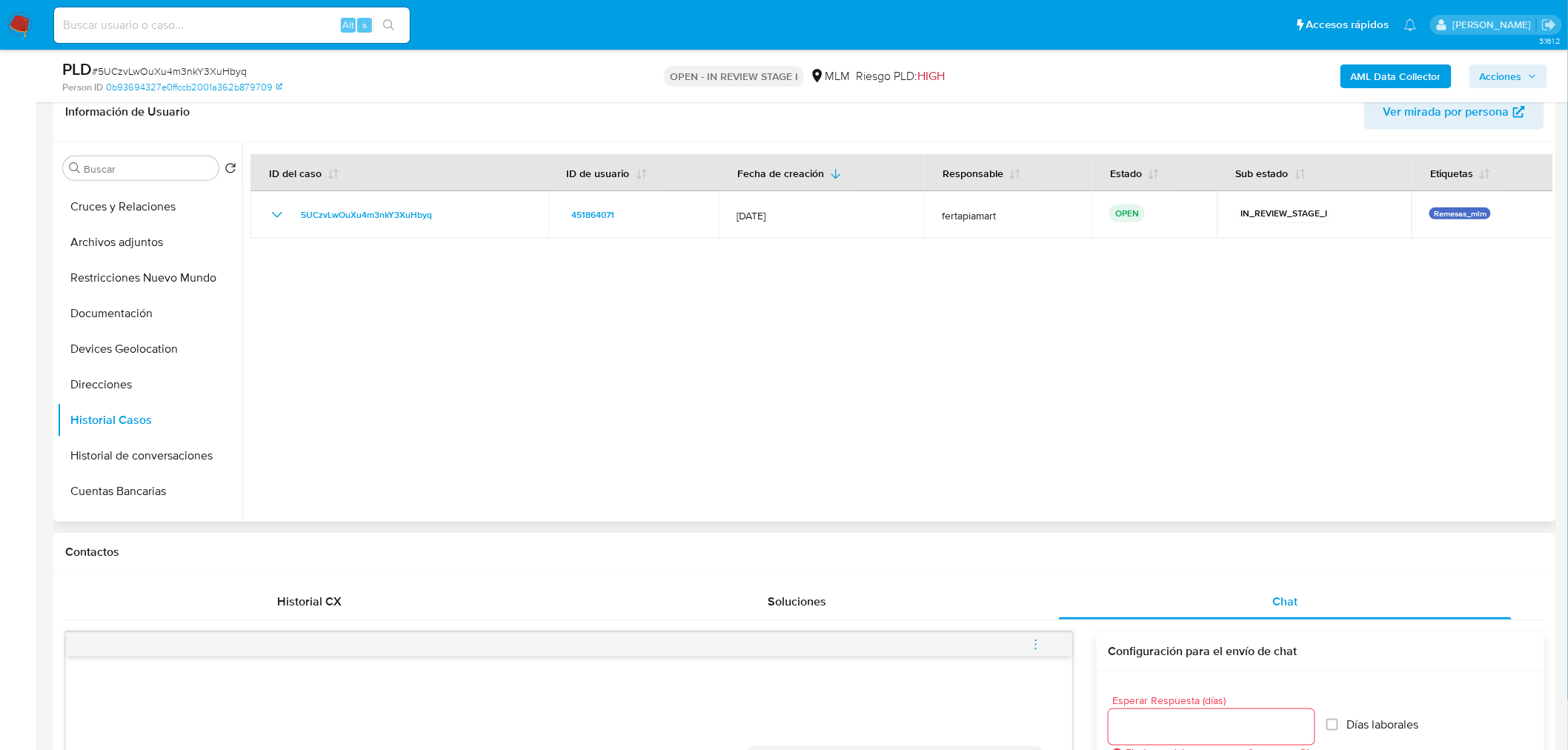
scroll to position [242, 0]
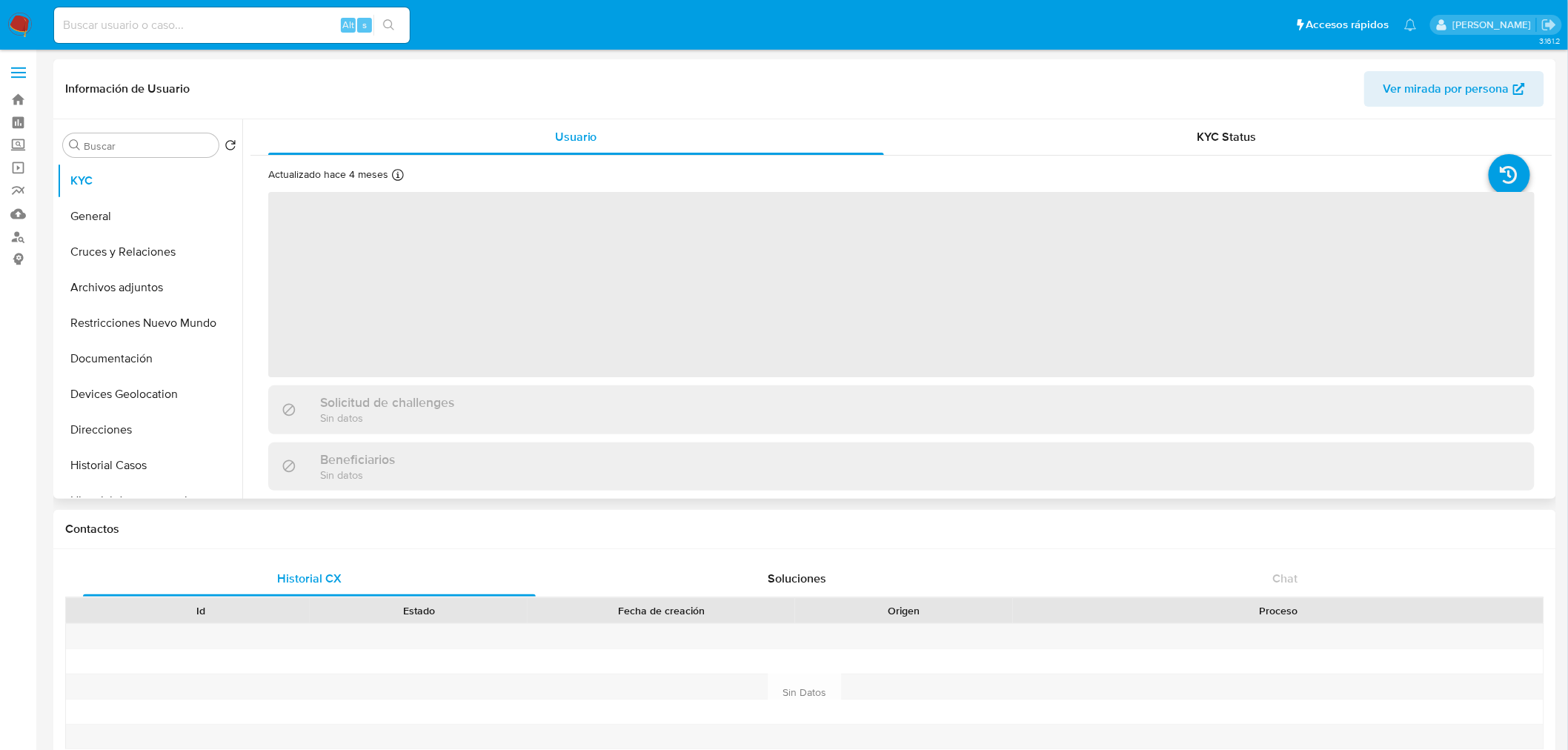
select select "10"
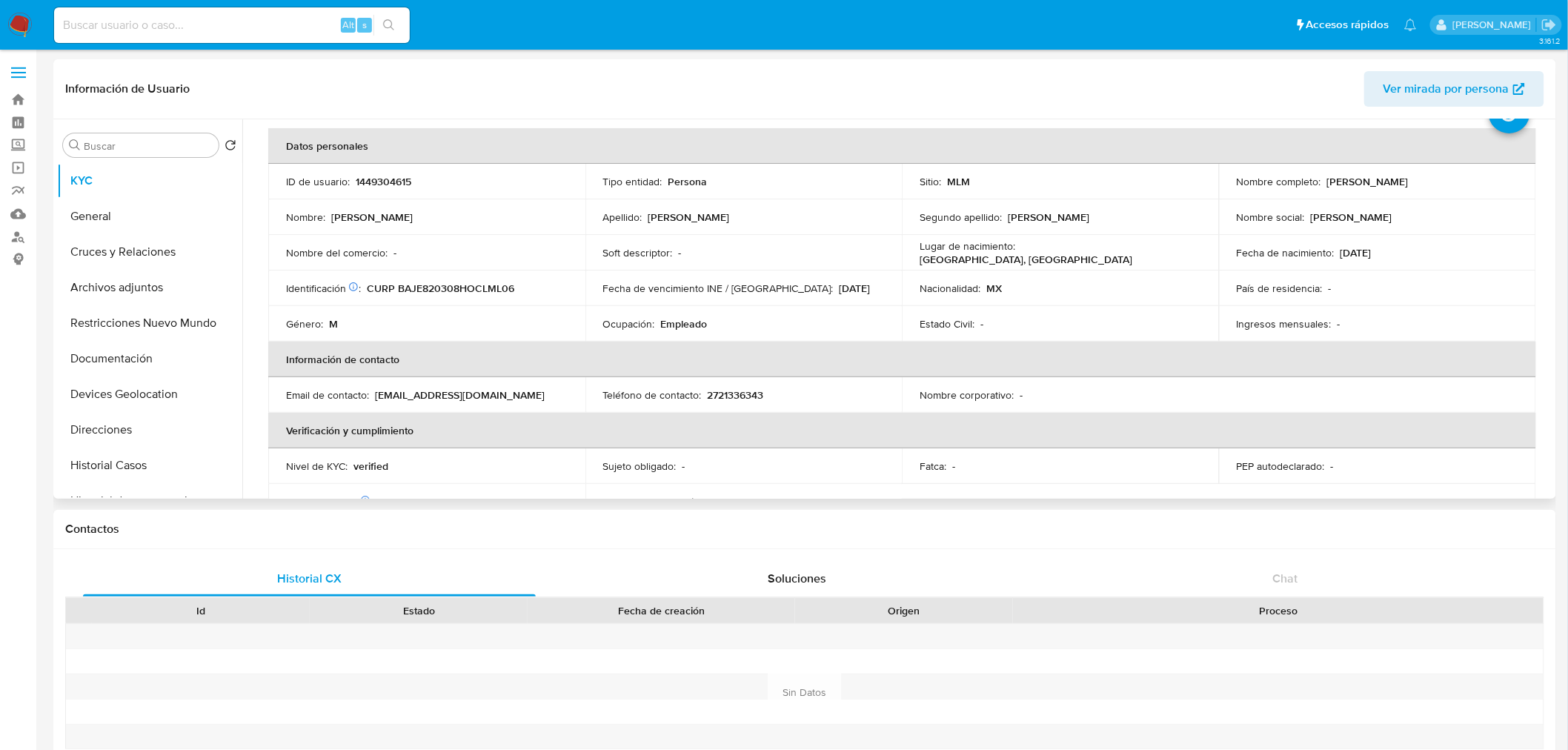
scroll to position [62, 0]
drag, startPoint x: 1434, startPoint y: 183, endPoint x: 1325, endPoint y: 183, distance: 109.0
click at [1325, 183] on div "Nombre completo : [PERSON_NAME]" at bounding box center [1378, 183] width 281 height 14
click at [739, 389] on p "2721336343" at bounding box center [736, 396] width 56 height 14
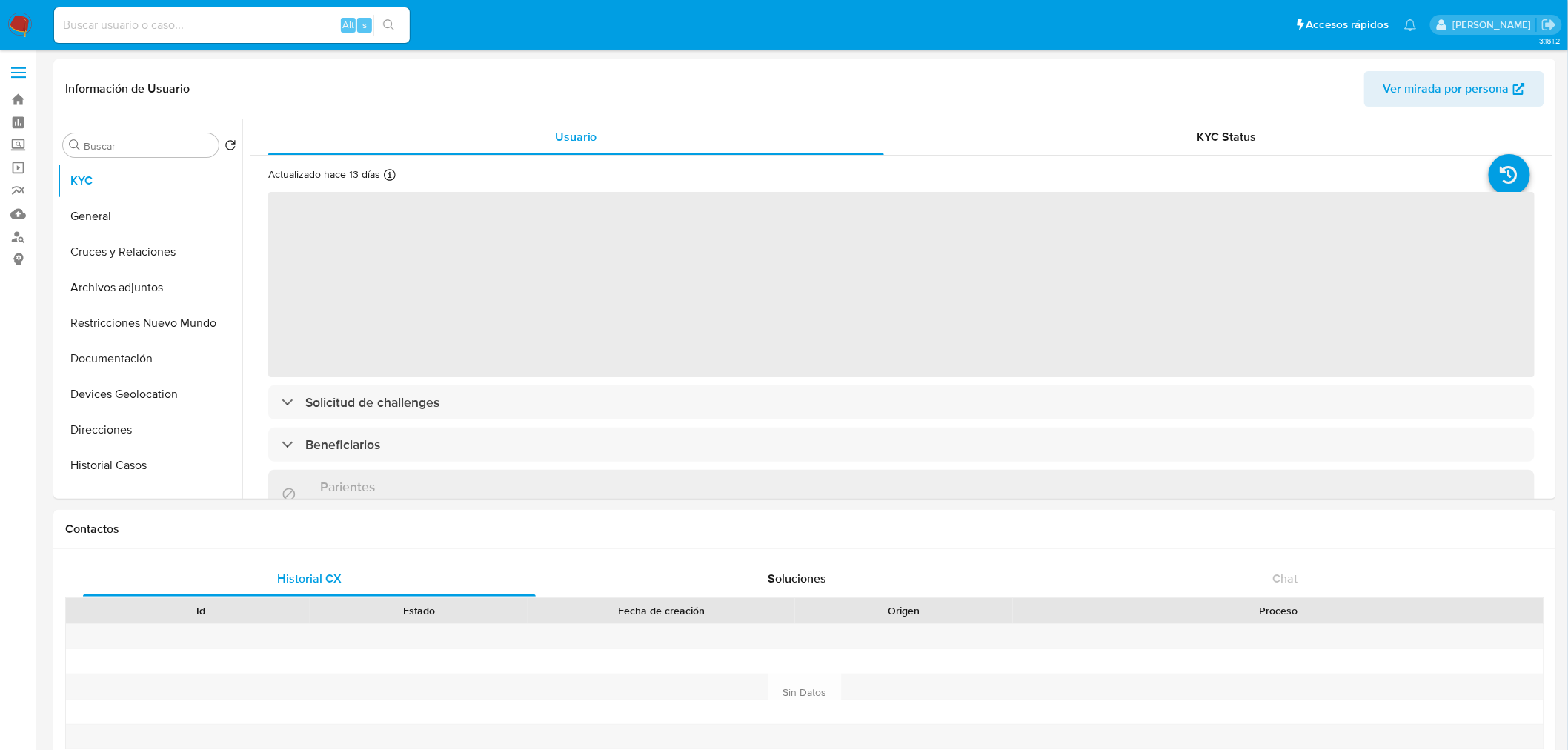
select select "10"
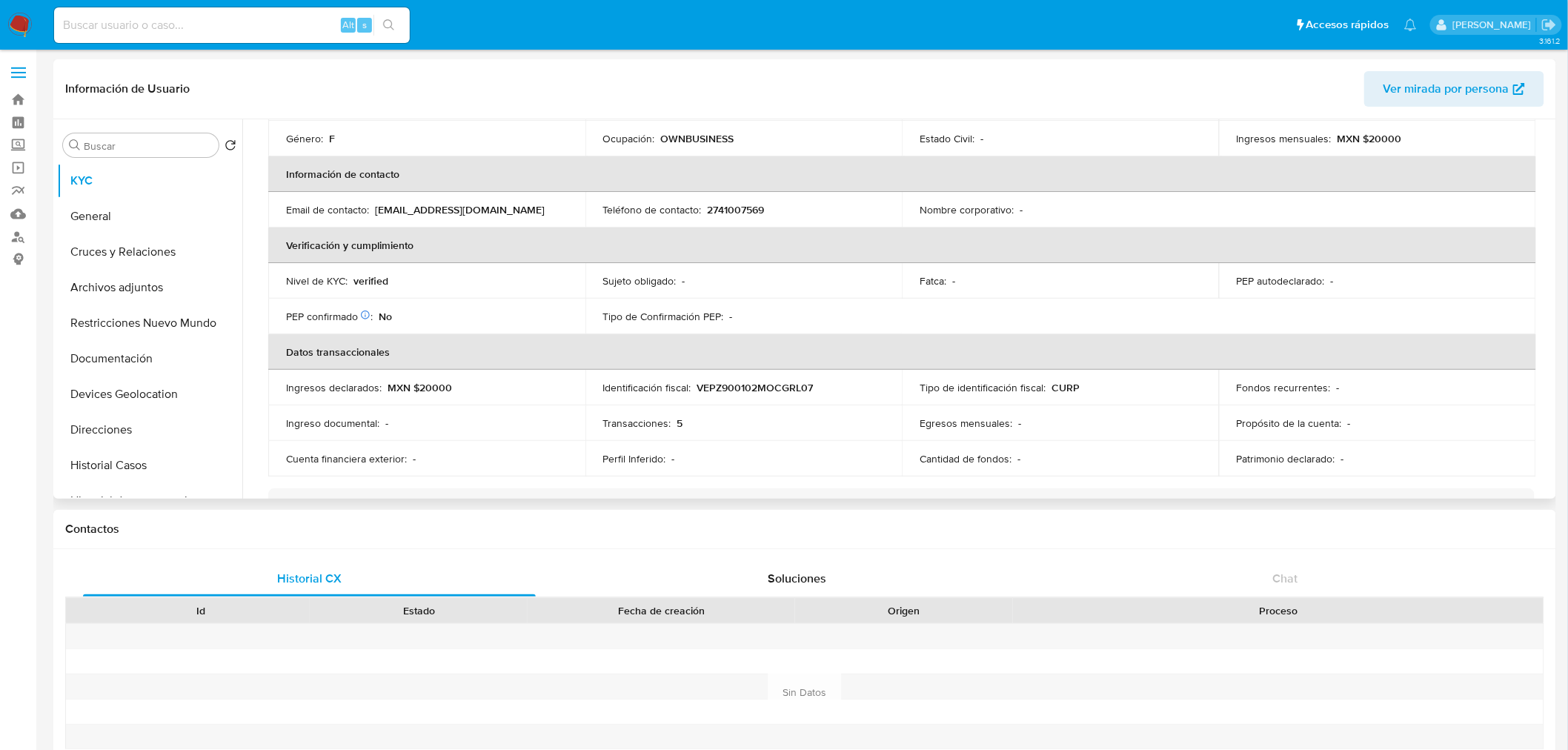
scroll to position [248, 0]
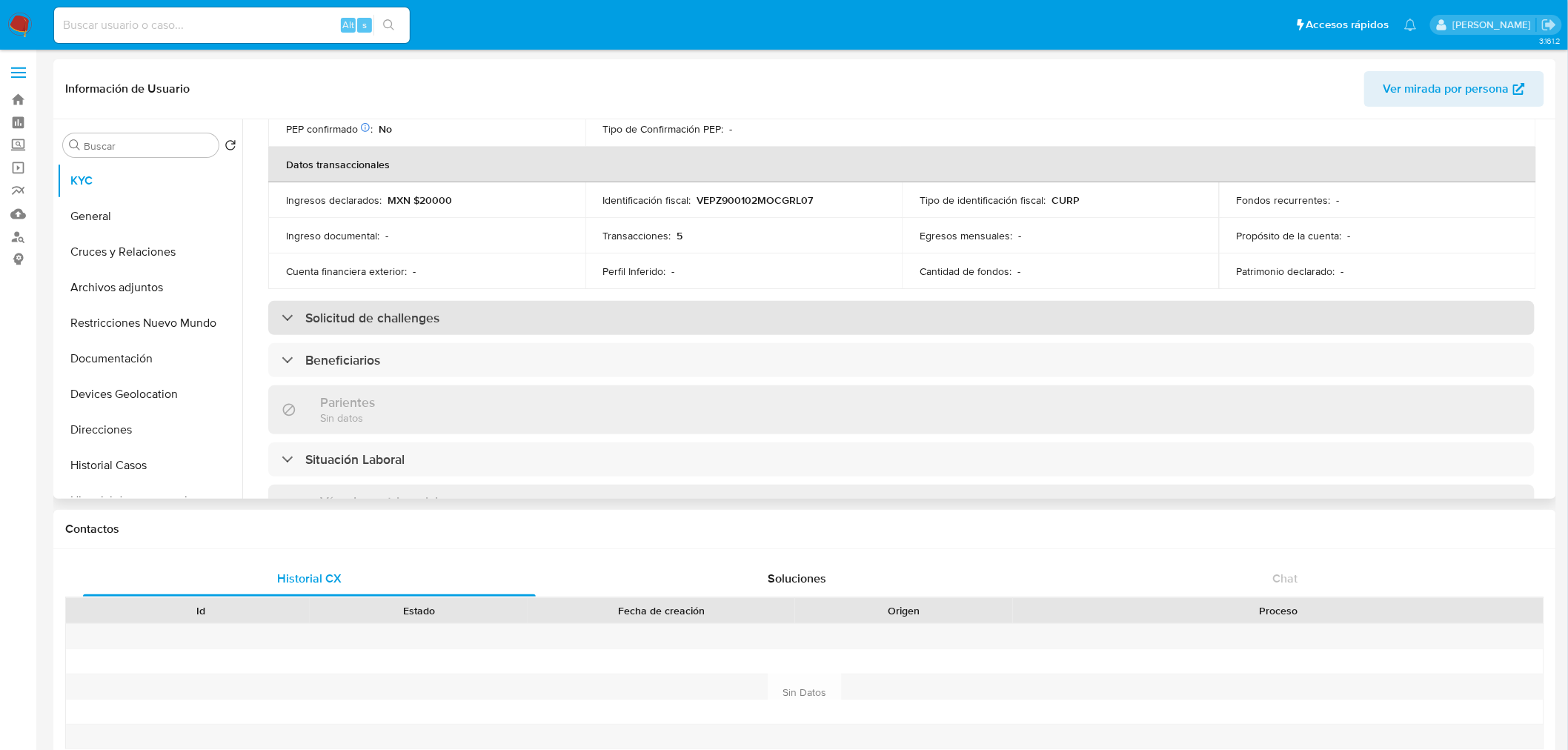
click at [388, 397] on div "Parientes Sin datos" at bounding box center [902, 409] width 1267 height 48
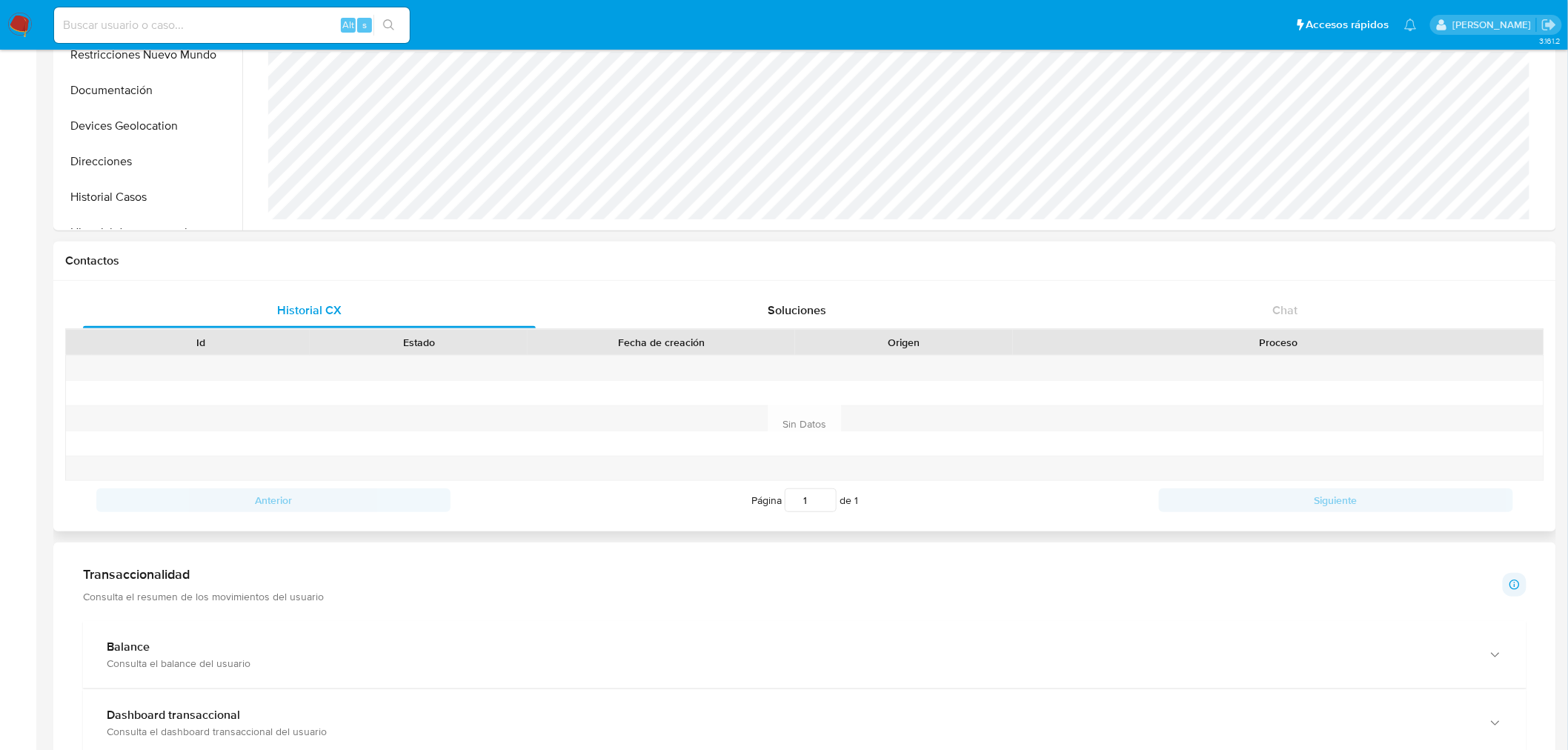
scroll to position [269, 0]
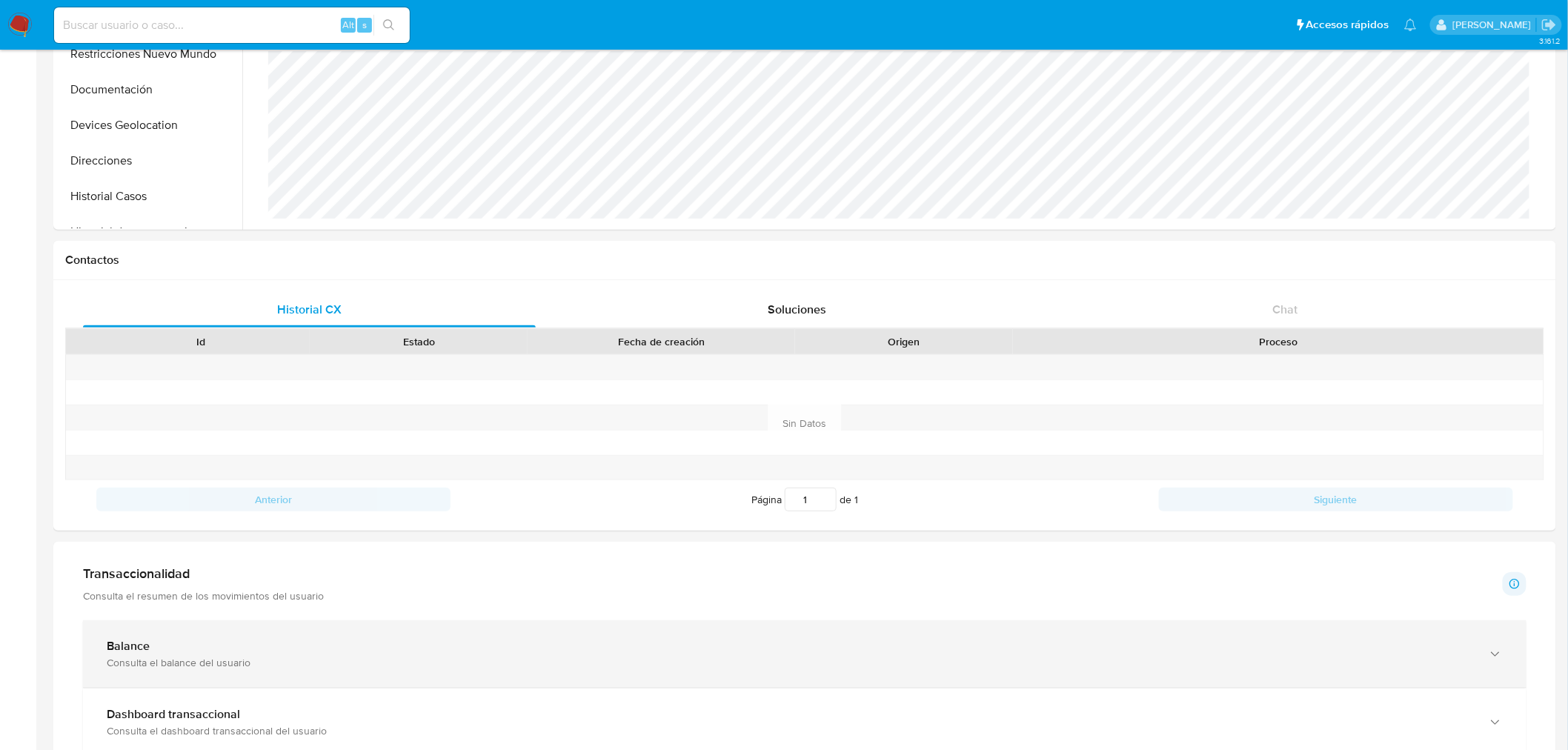
click at [262, 646] on div "Balance" at bounding box center [789, 646] width 1366 height 14
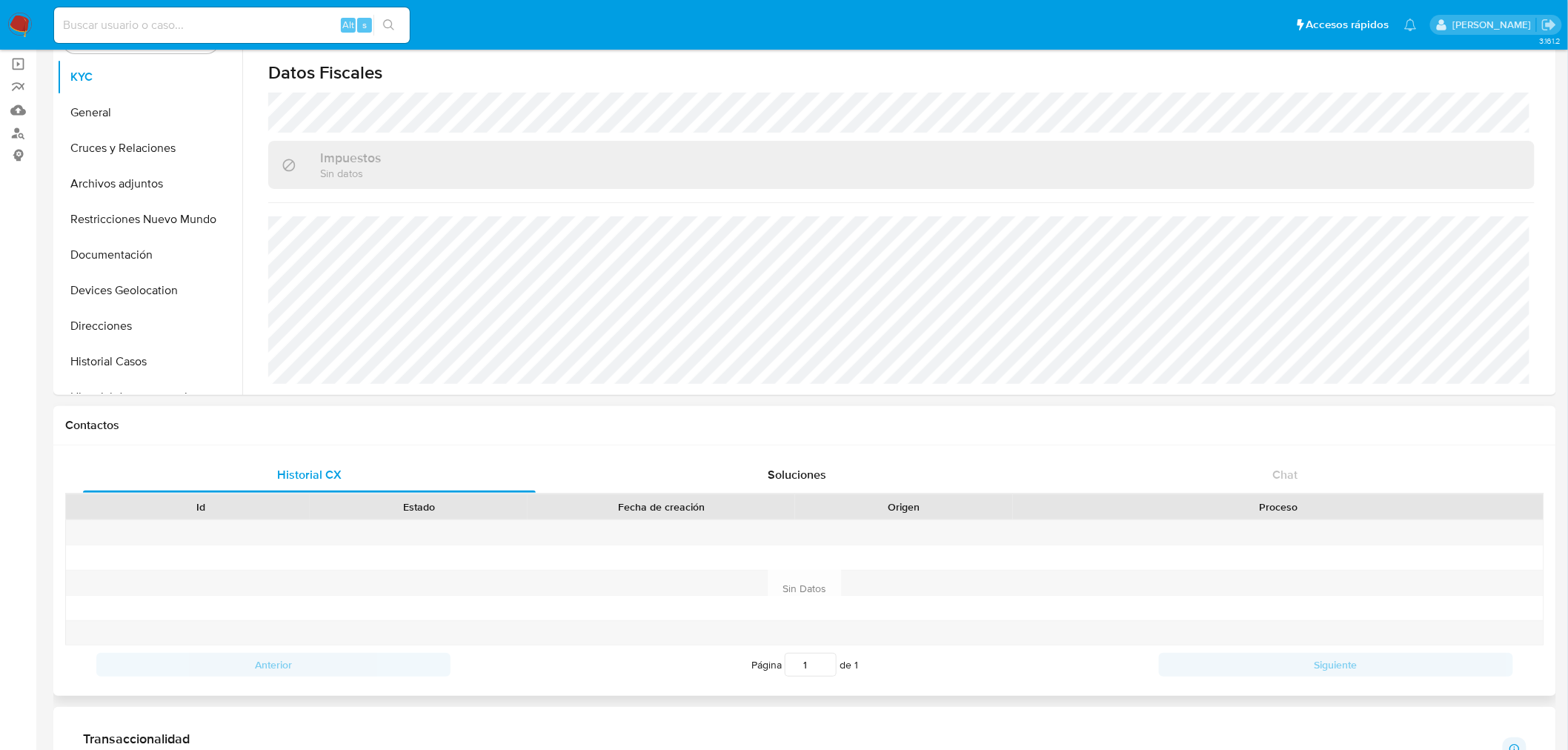
scroll to position [90, 0]
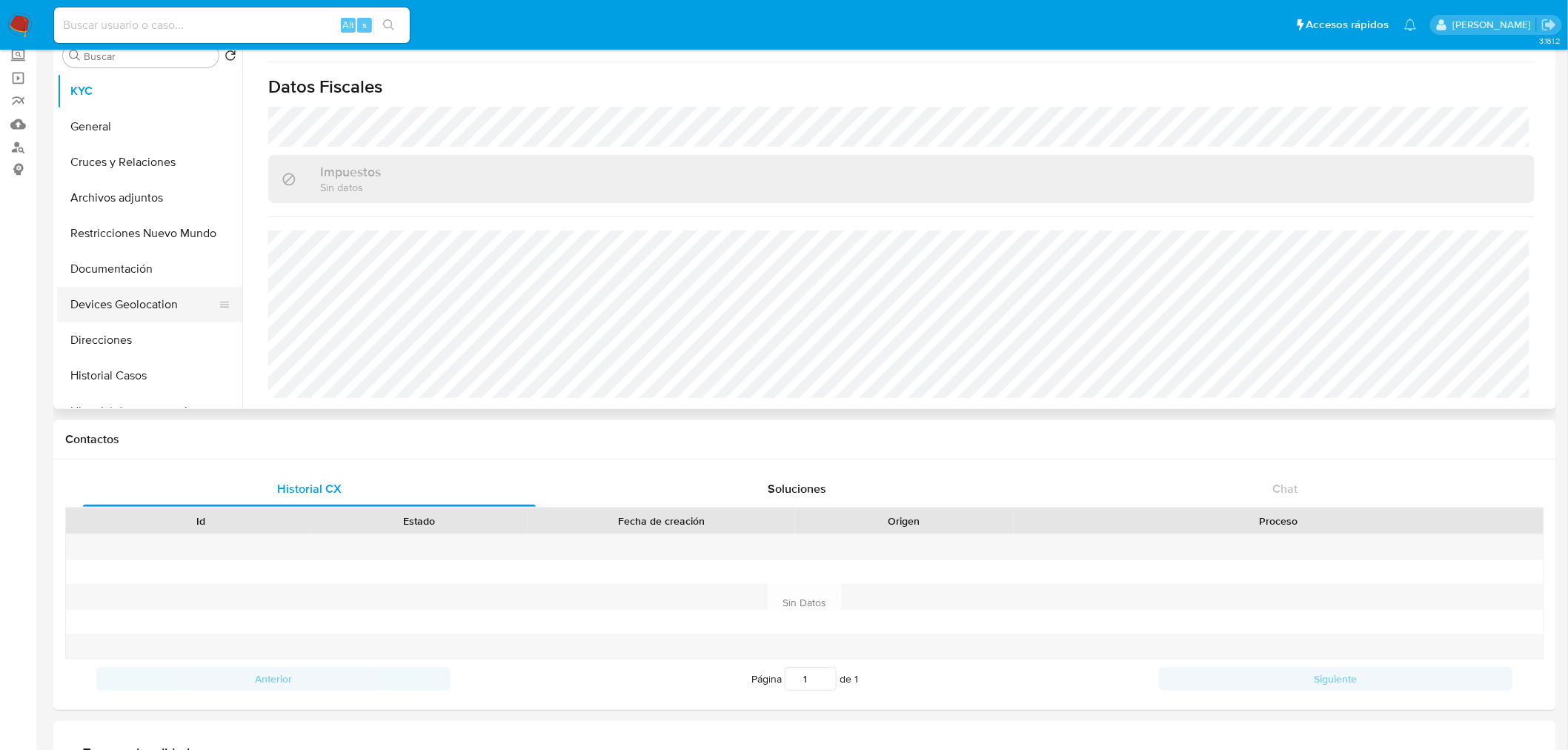
click at [158, 304] on button "Devices Geolocation" at bounding box center [144, 304] width 173 height 36
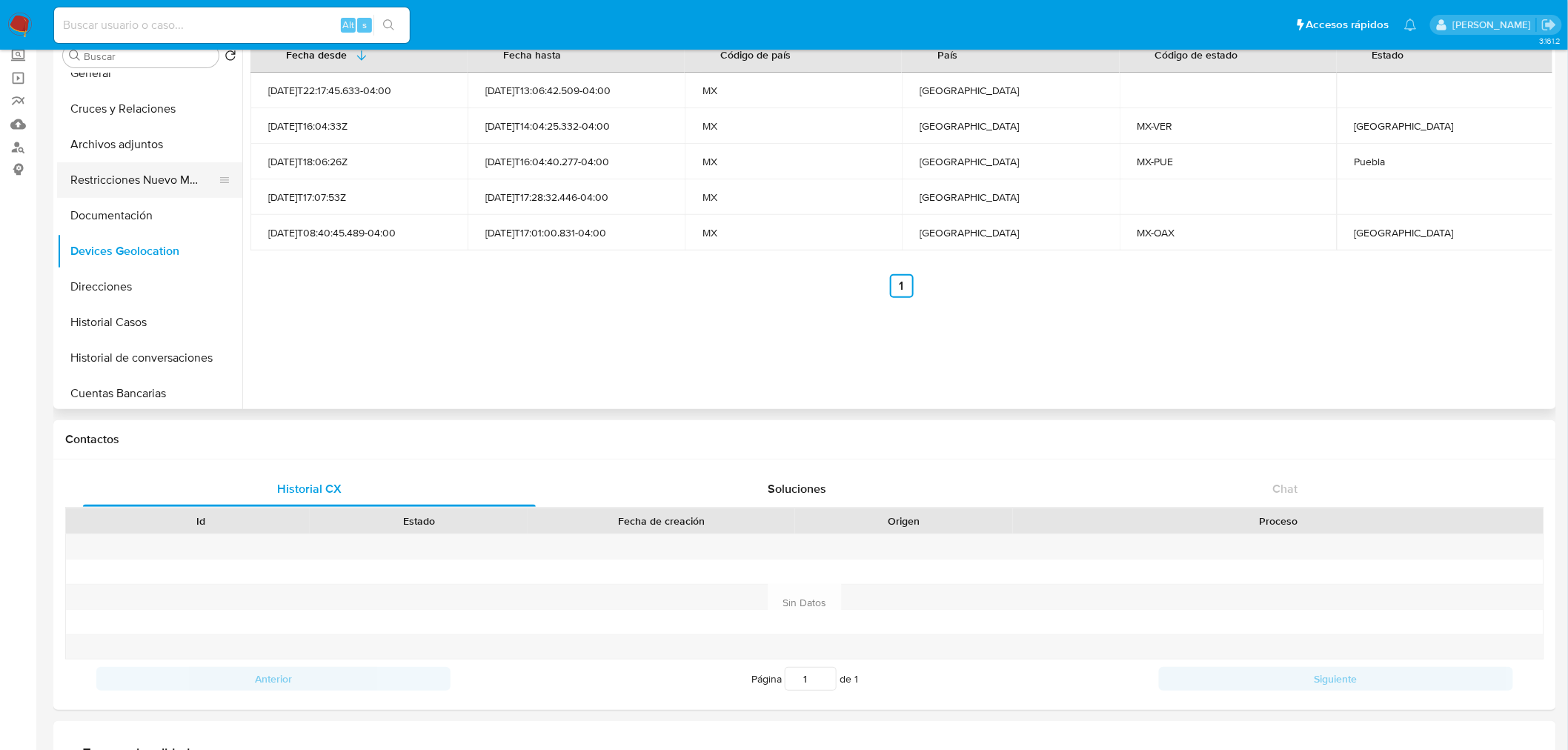
scroll to position [55, 0]
click at [129, 310] on button "Historial Casos" at bounding box center [144, 321] width 173 height 36
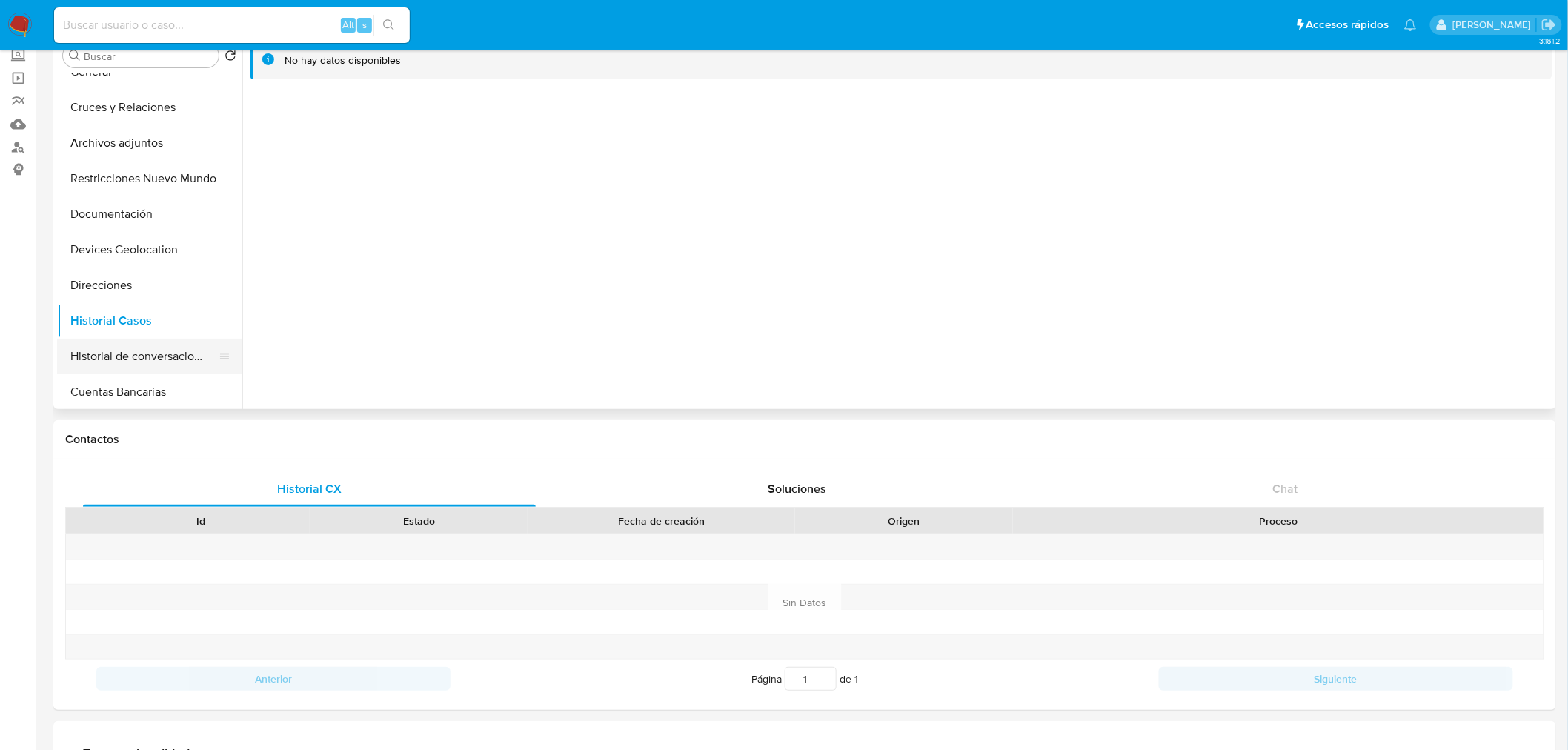
click at [147, 347] on button "Historial de conversaciones" at bounding box center [144, 356] width 173 height 36
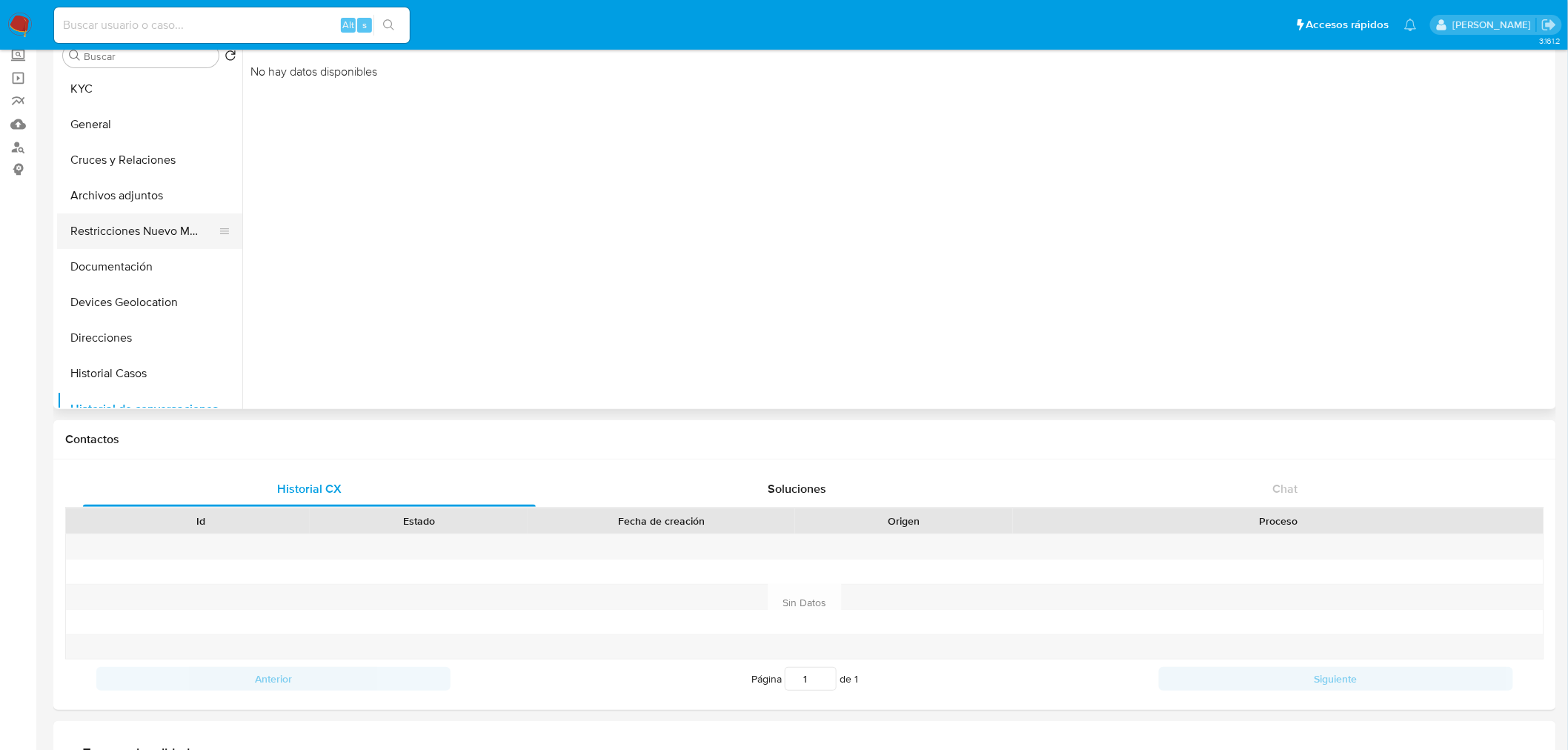
scroll to position [0, 0]
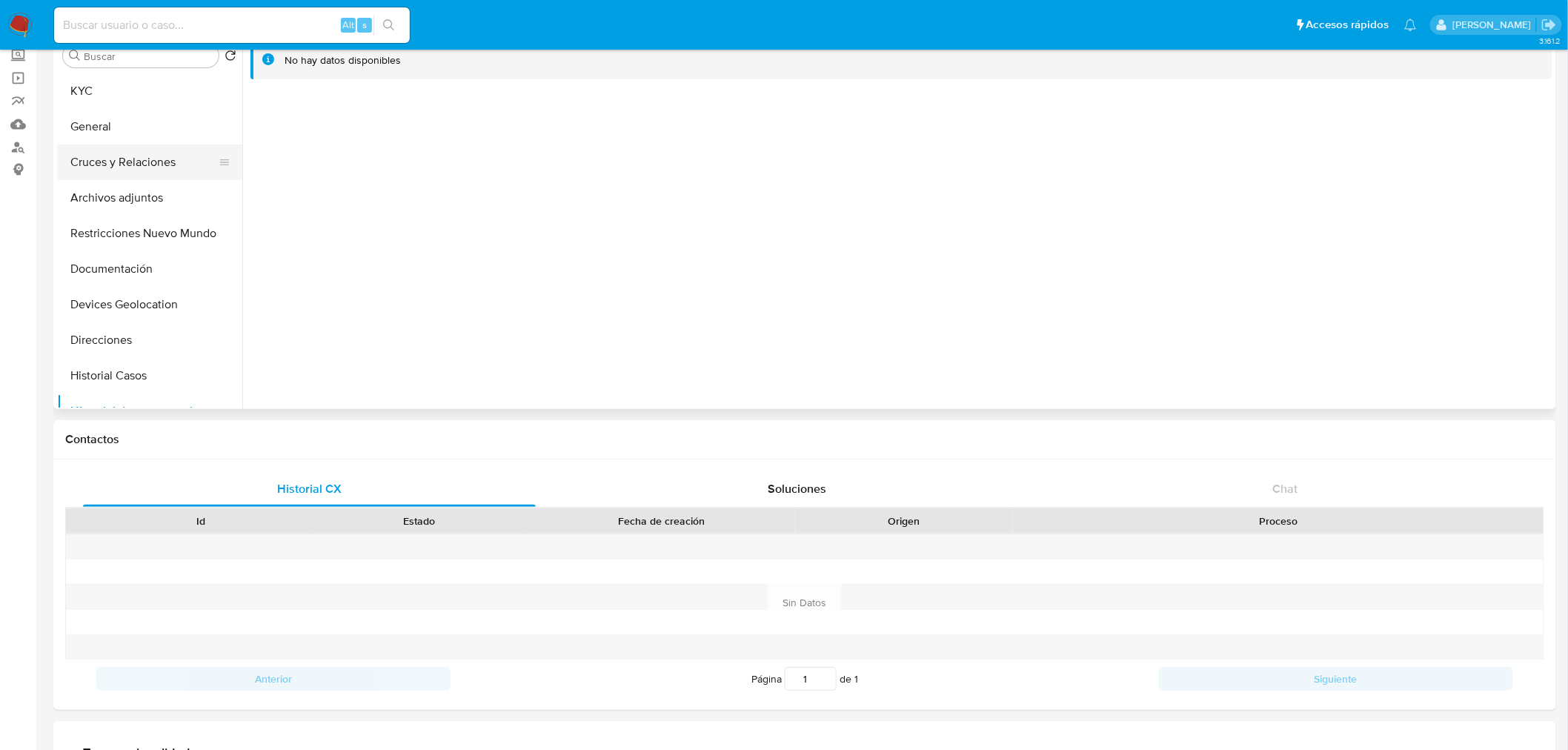
click at [130, 157] on button "Cruces y Relaciones" at bounding box center [144, 162] width 173 height 36
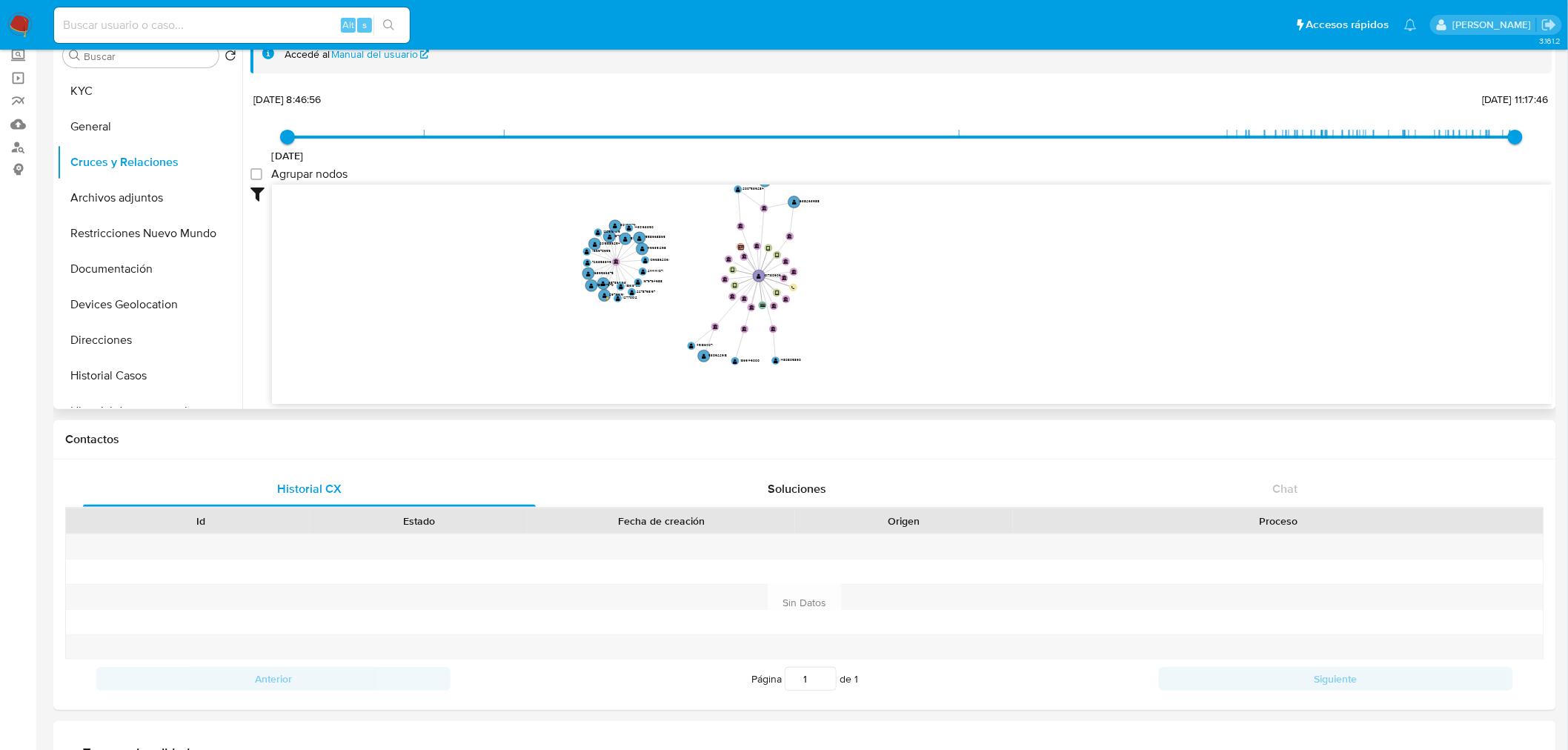
drag, startPoint x: 576, startPoint y: 366, endPoint x: 608, endPoint y: 312, distance: 62.8
click at [608, 312] on icon "user-1017130606  1017130606 device-618d5b9608813b001819d666  device-62d724a30…" at bounding box center [913, 292] width 1281 height 215
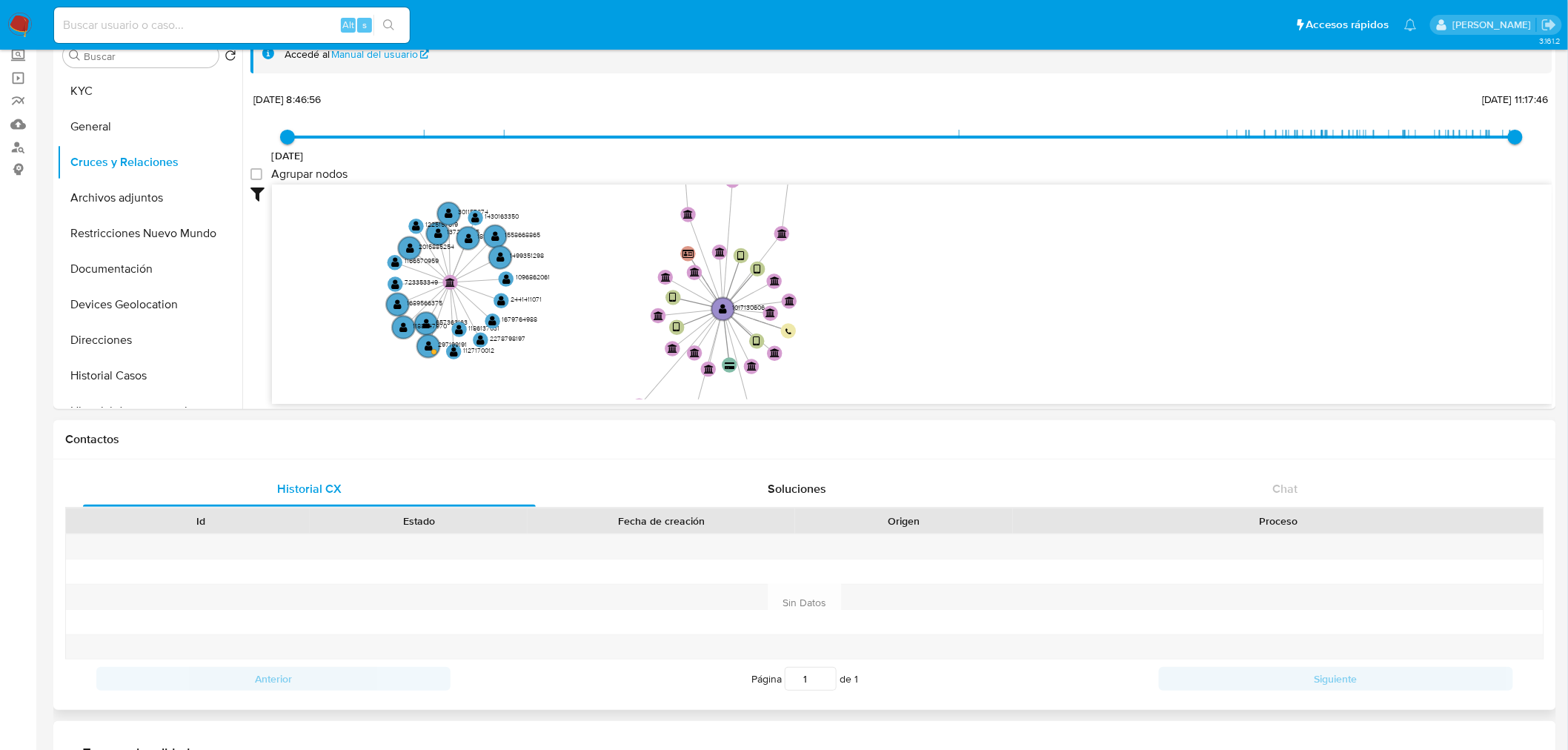
drag, startPoint x: 727, startPoint y: 329, endPoint x: 632, endPoint y: 434, distance: 141.6
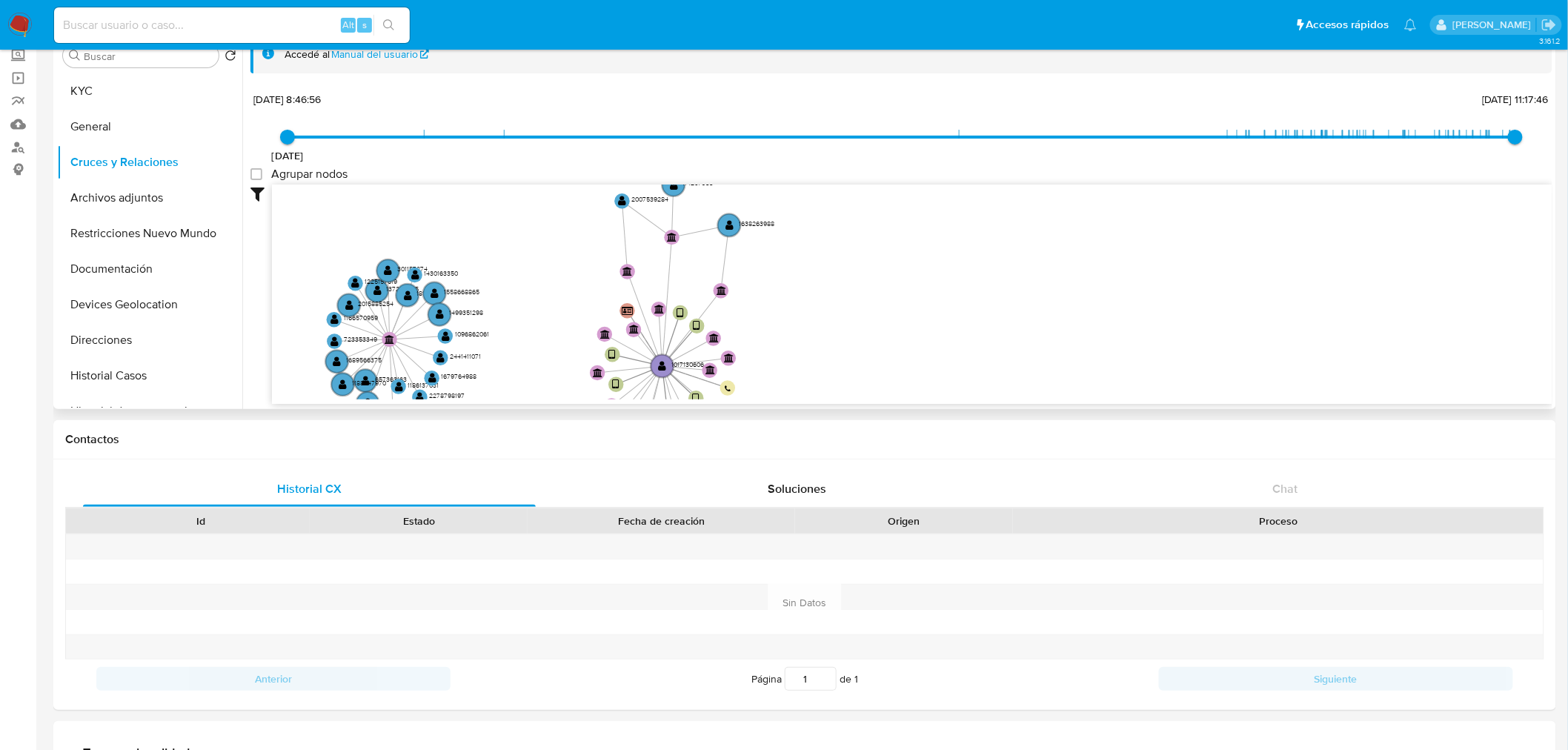
drag, startPoint x: 892, startPoint y: 322, endPoint x: 861, endPoint y: 354, distance: 44.6
click at [861, 354] on icon "user-1017130606  1017130606 device-618d5b9608813b001819d666  device-62d724a30…" at bounding box center [913, 292] width 1281 height 215
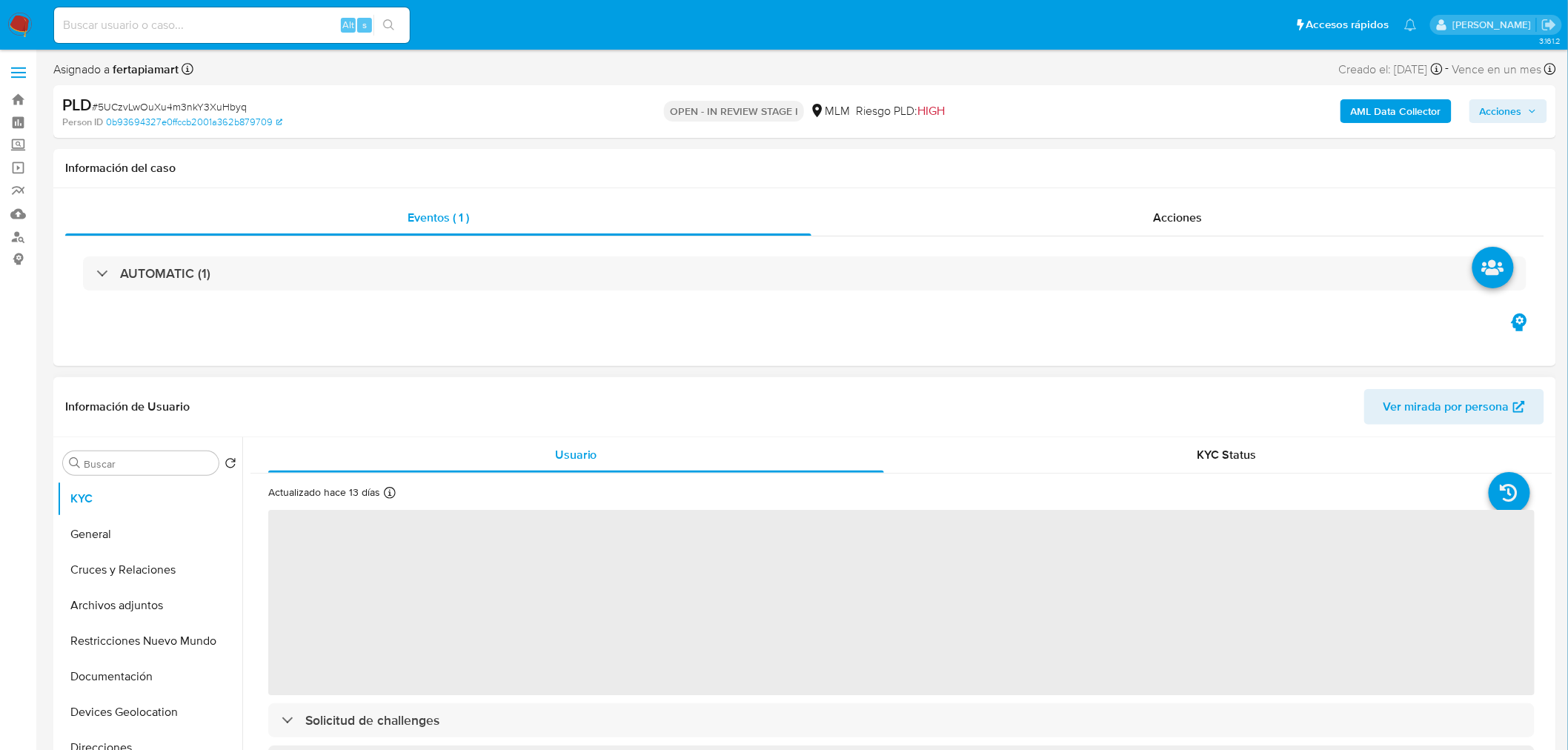
select select "10"
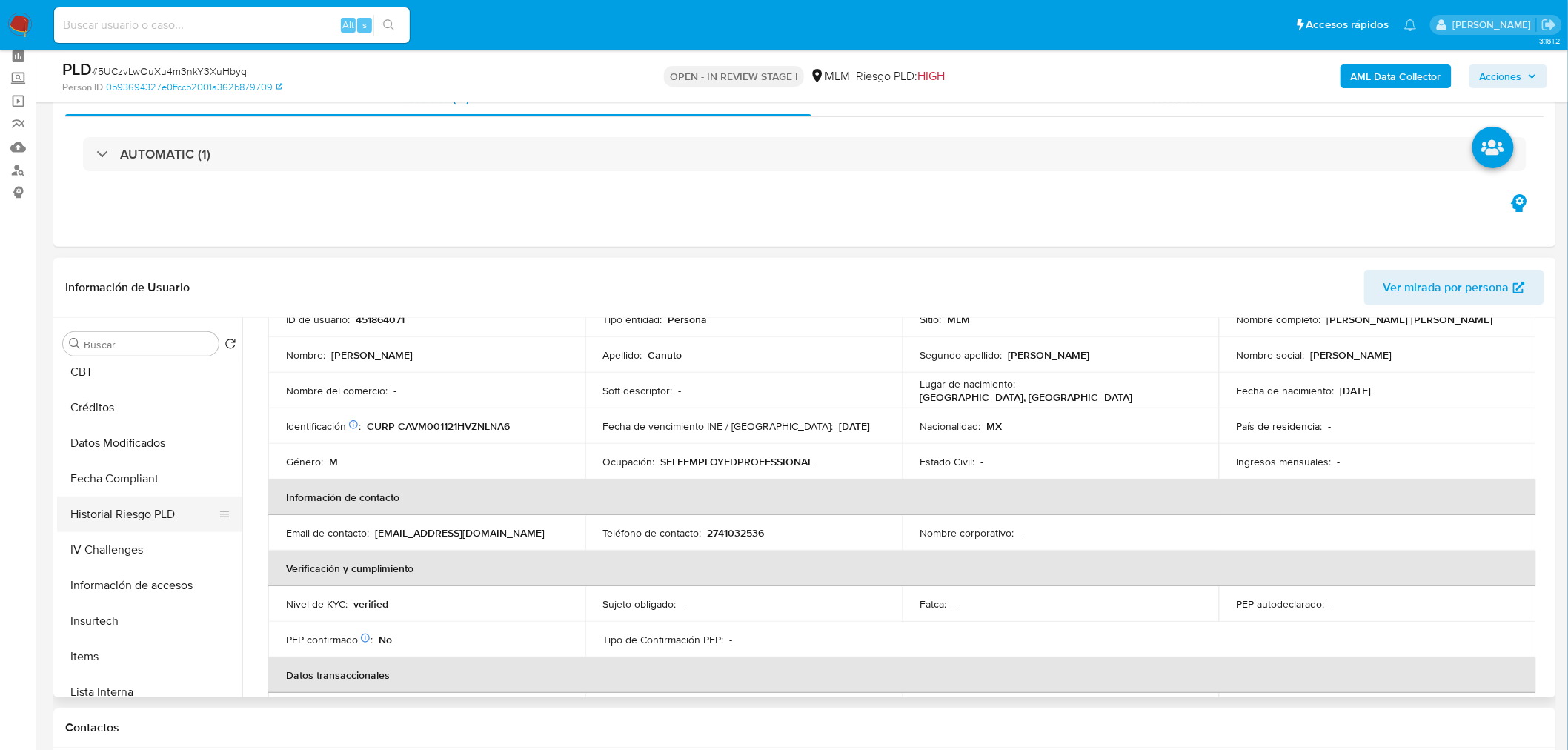
scroll to position [434, 0]
click at [163, 580] on button "Información de accesos" at bounding box center [150, 586] width 186 height 36
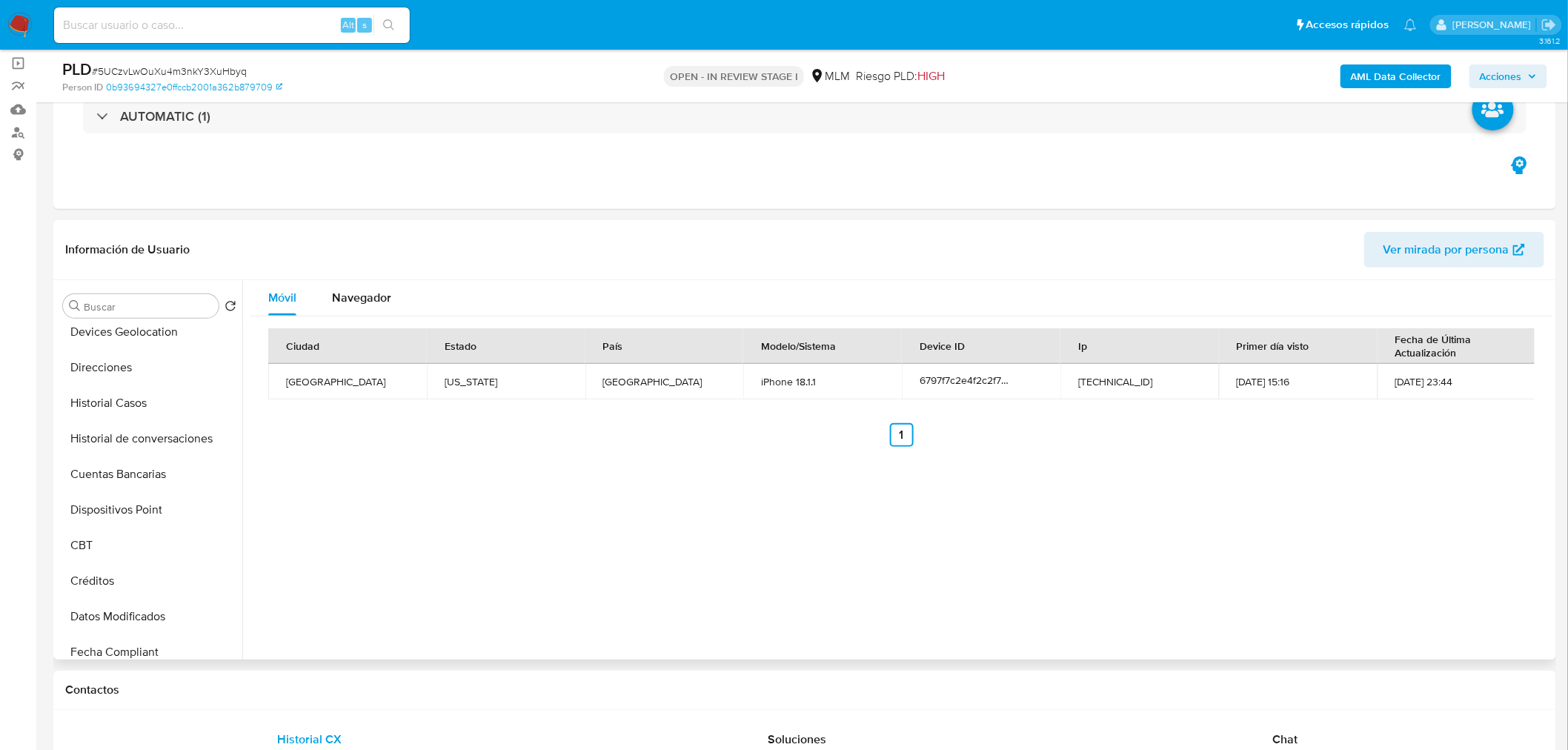
scroll to position [222, 0]
click at [113, 520] on button "Dispositivos Point" at bounding box center [144, 510] width 173 height 36
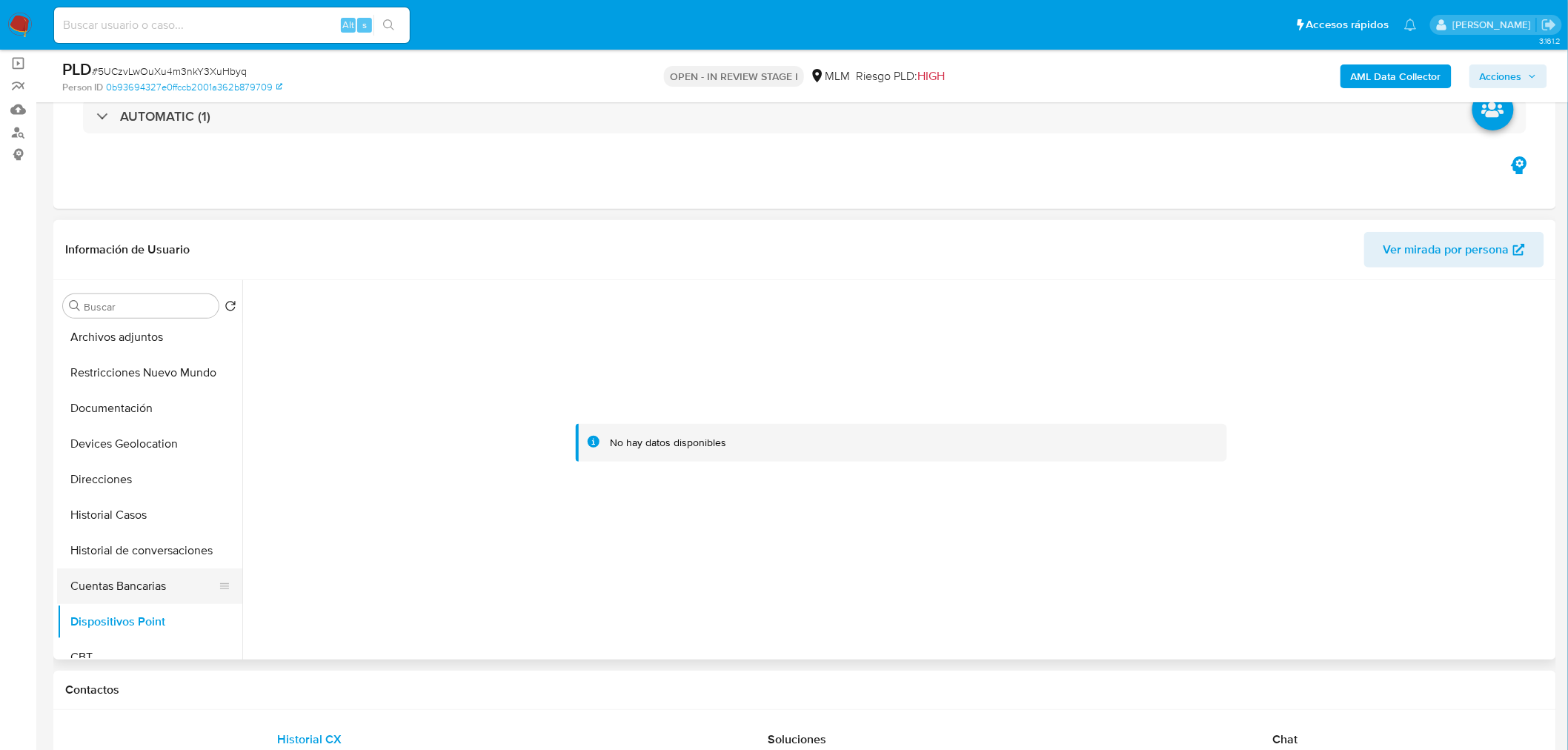
scroll to position [89, 0]
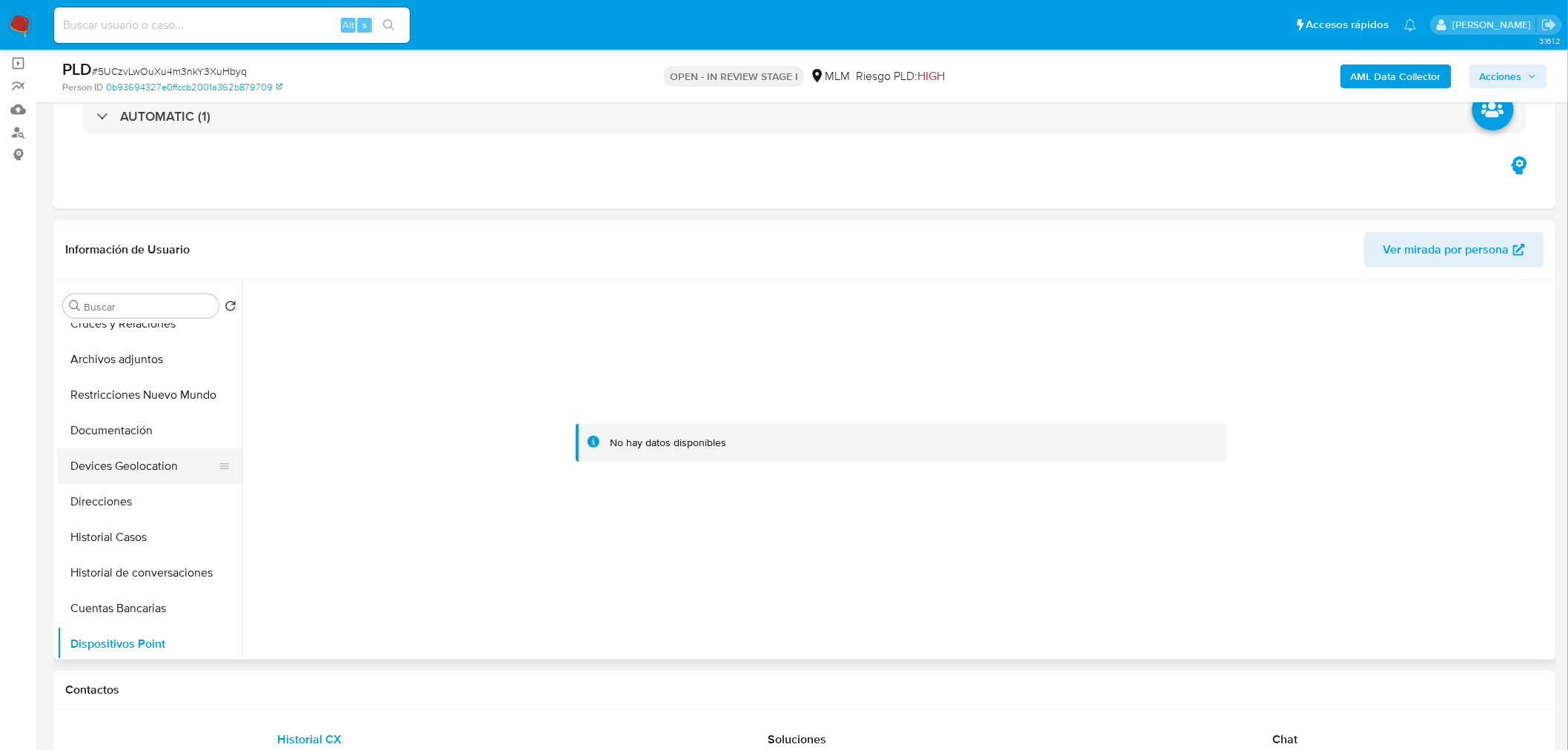
click at [128, 475] on button "Devices Geolocation" at bounding box center [144, 466] width 173 height 36
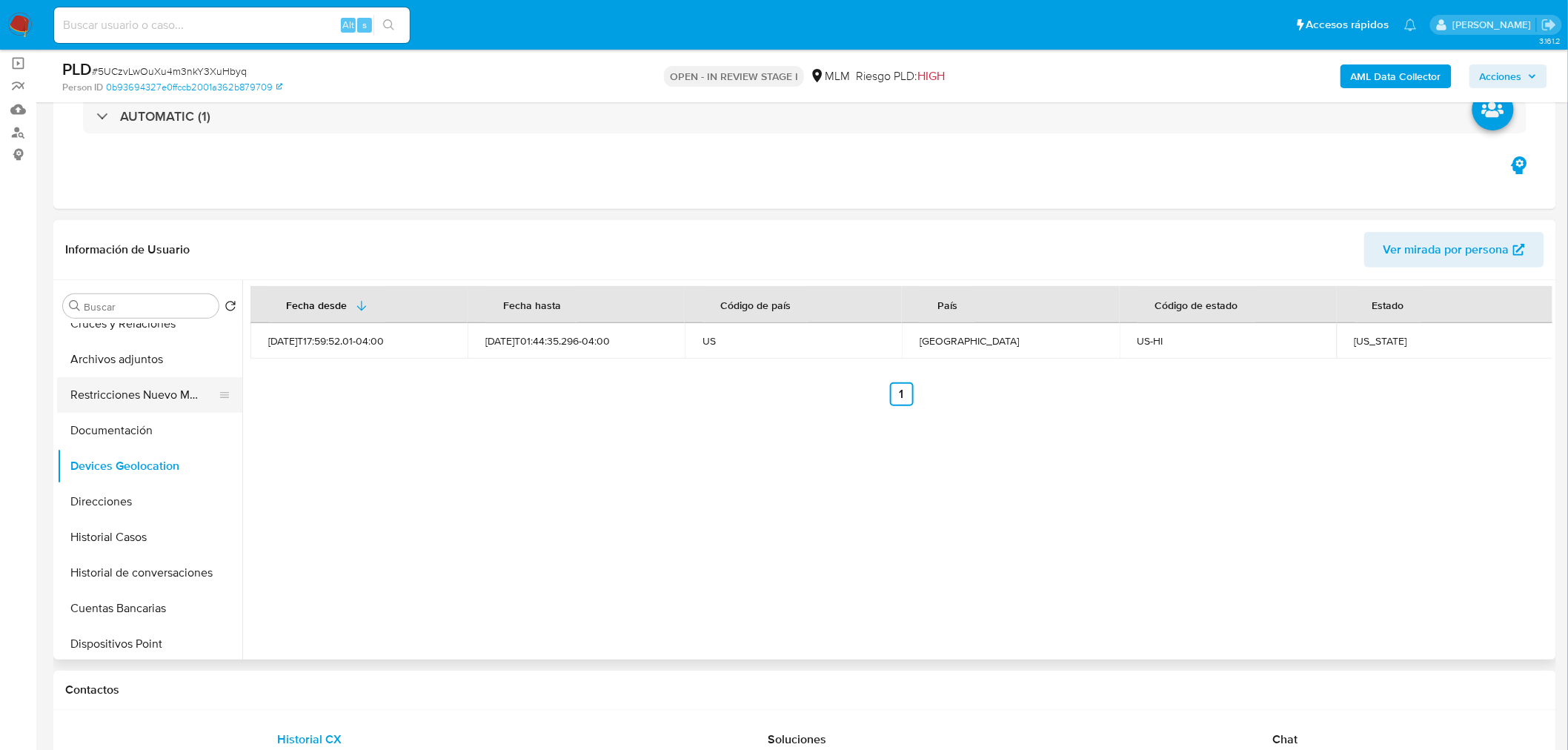
scroll to position [0, 0]
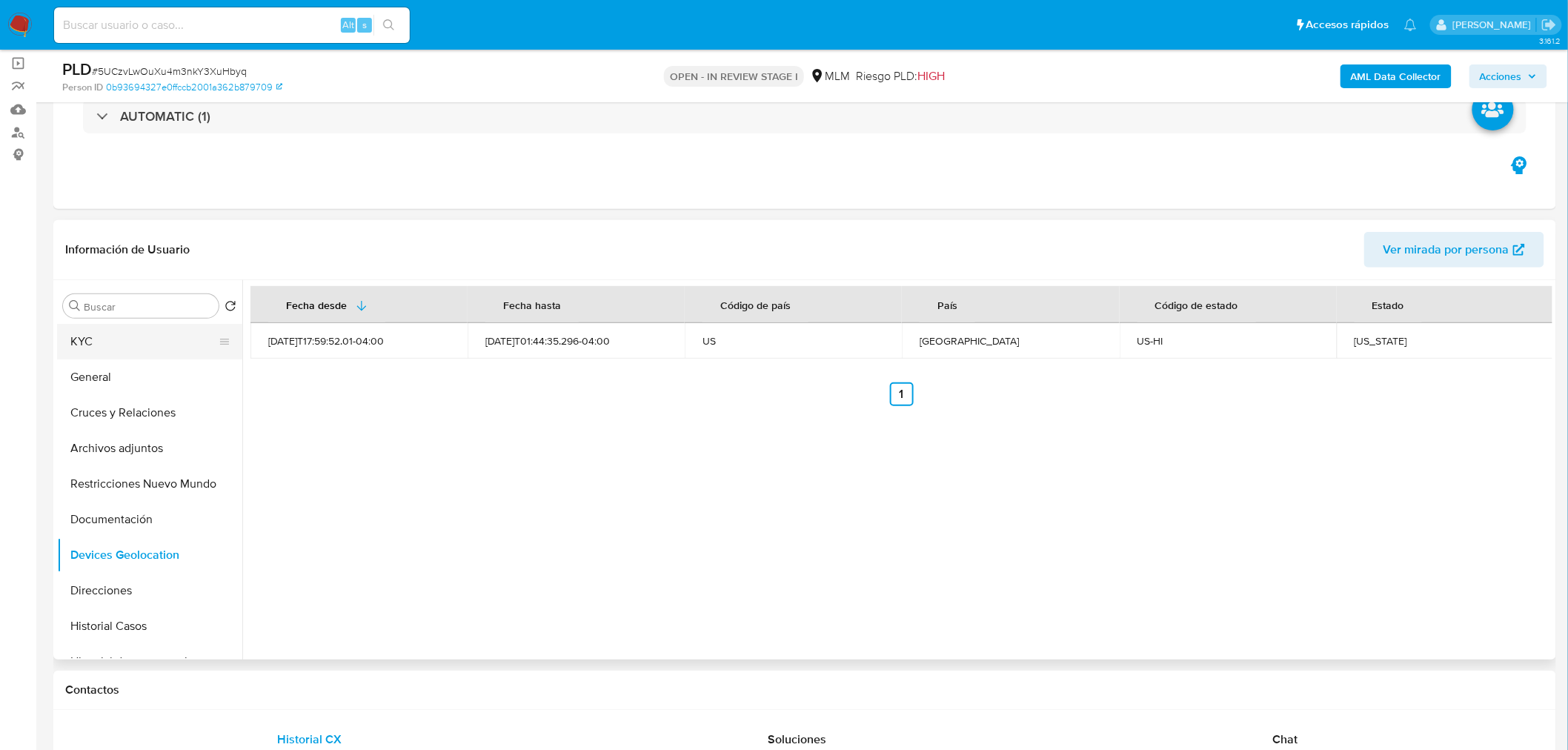
click at [112, 352] on button "KYC" at bounding box center [144, 342] width 173 height 36
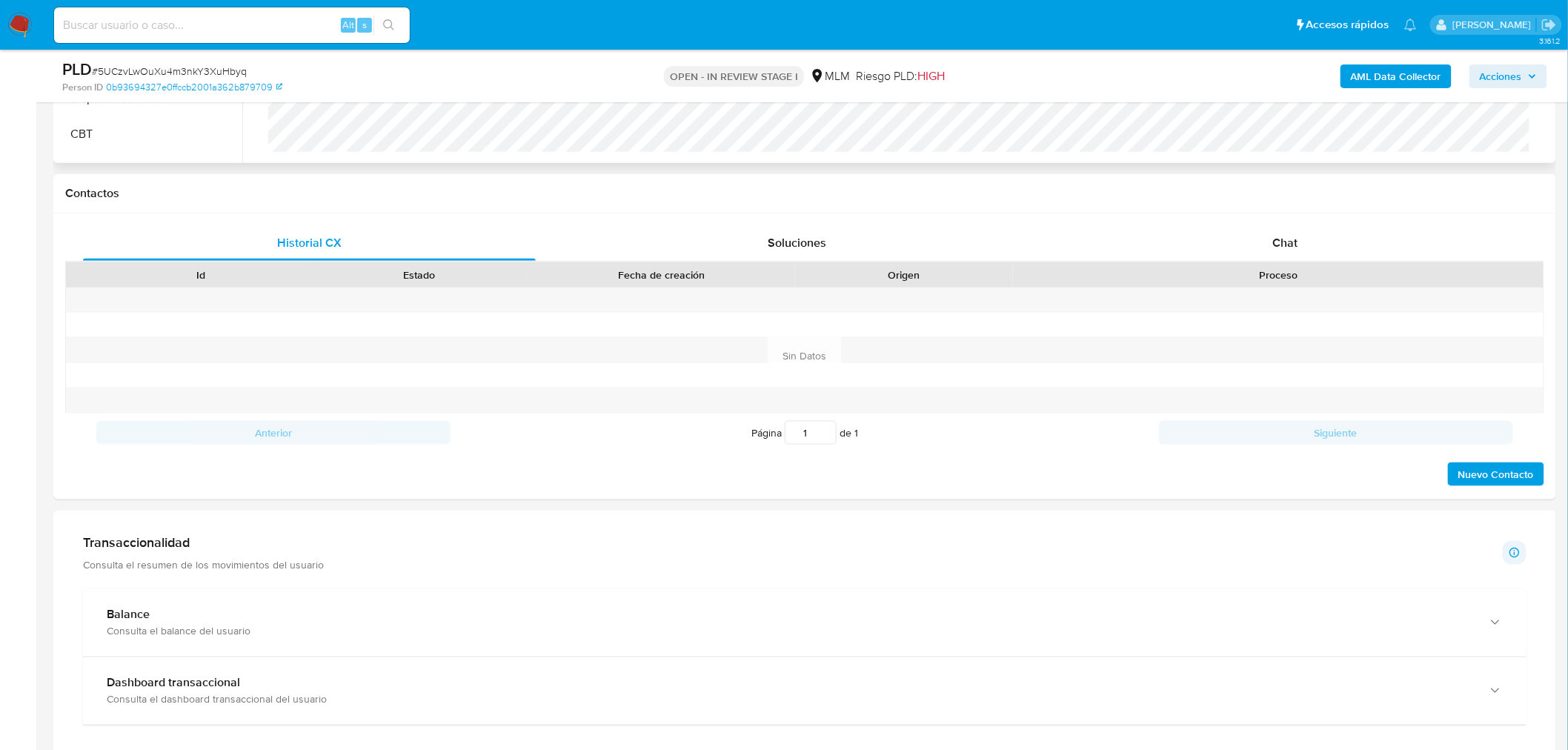
scroll to position [602, 0]
click at [1271, 247] on div "Chat" at bounding box center [1285, 242] width 452 height 36
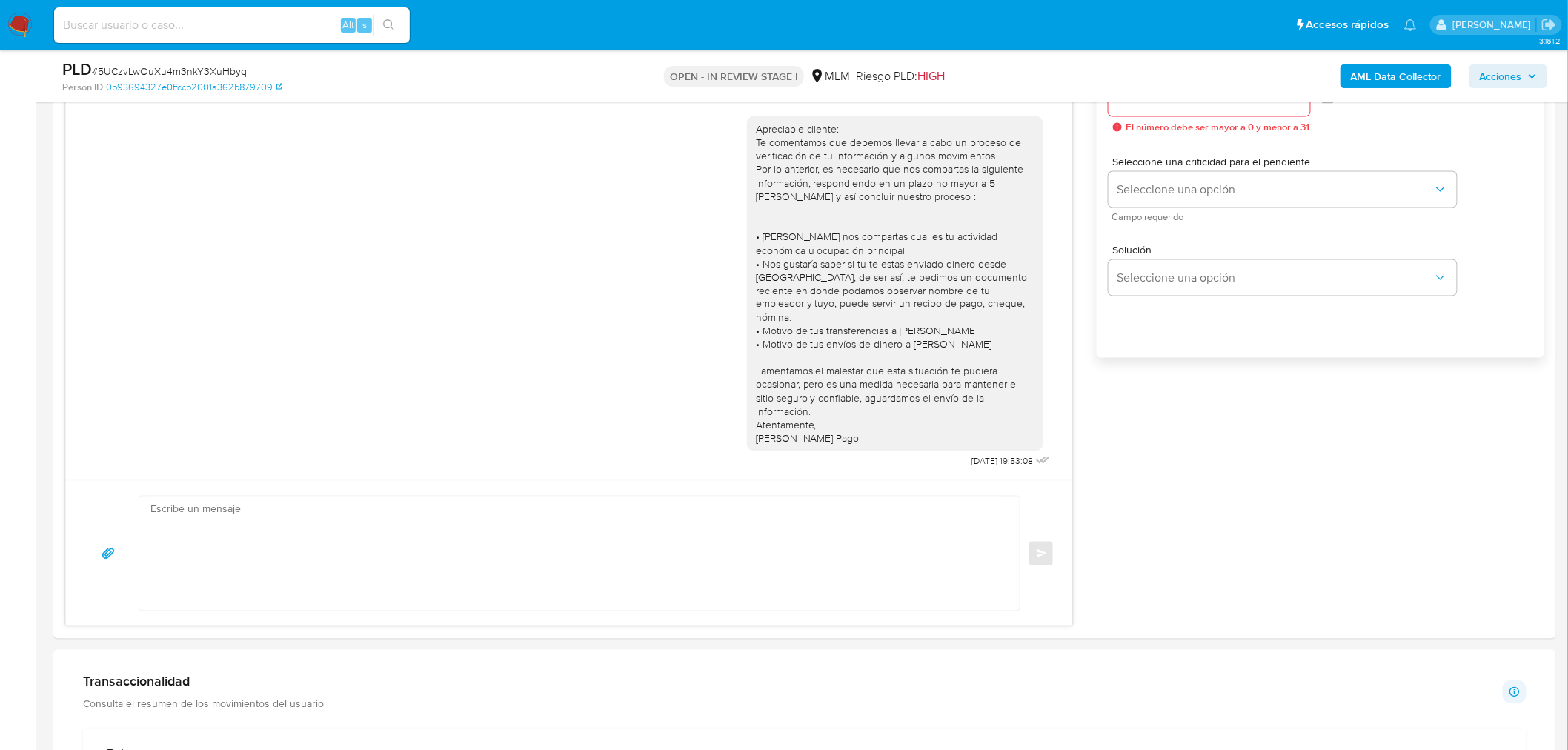
scroll to position [864, 0]
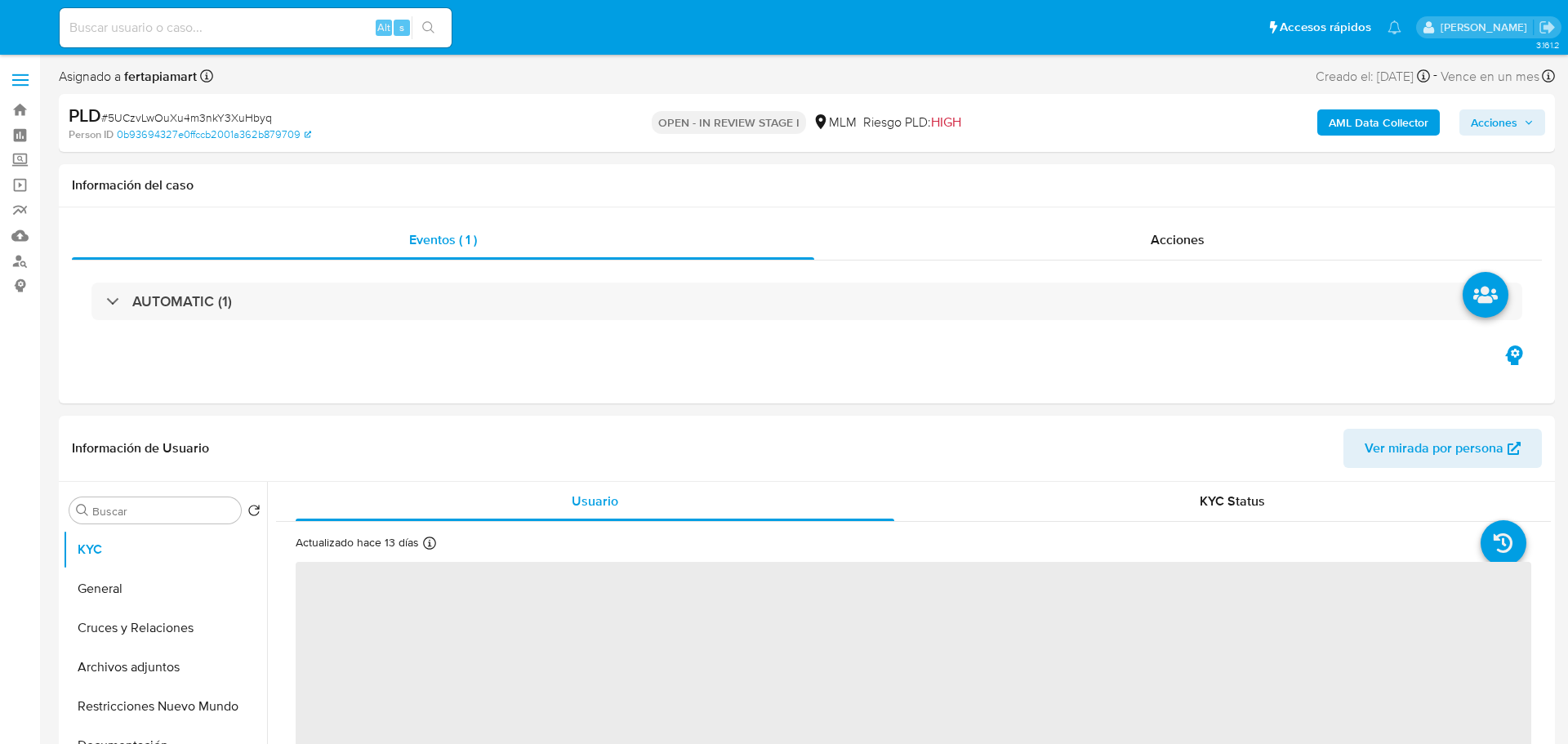
select select "10"
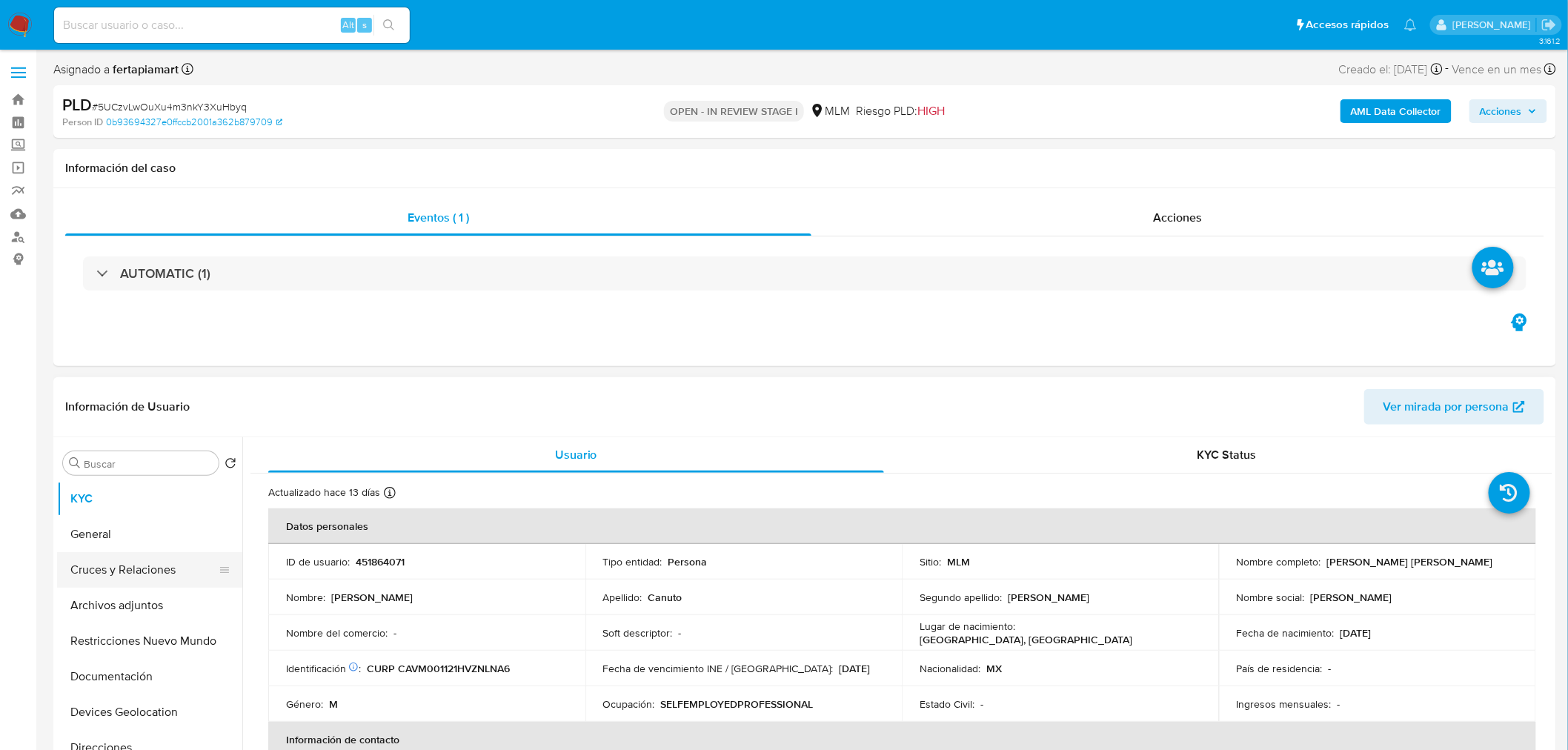
click at [148, 574] on button "Cruces y Relaciones" at bounding box center [144, 570] width 173 height 36
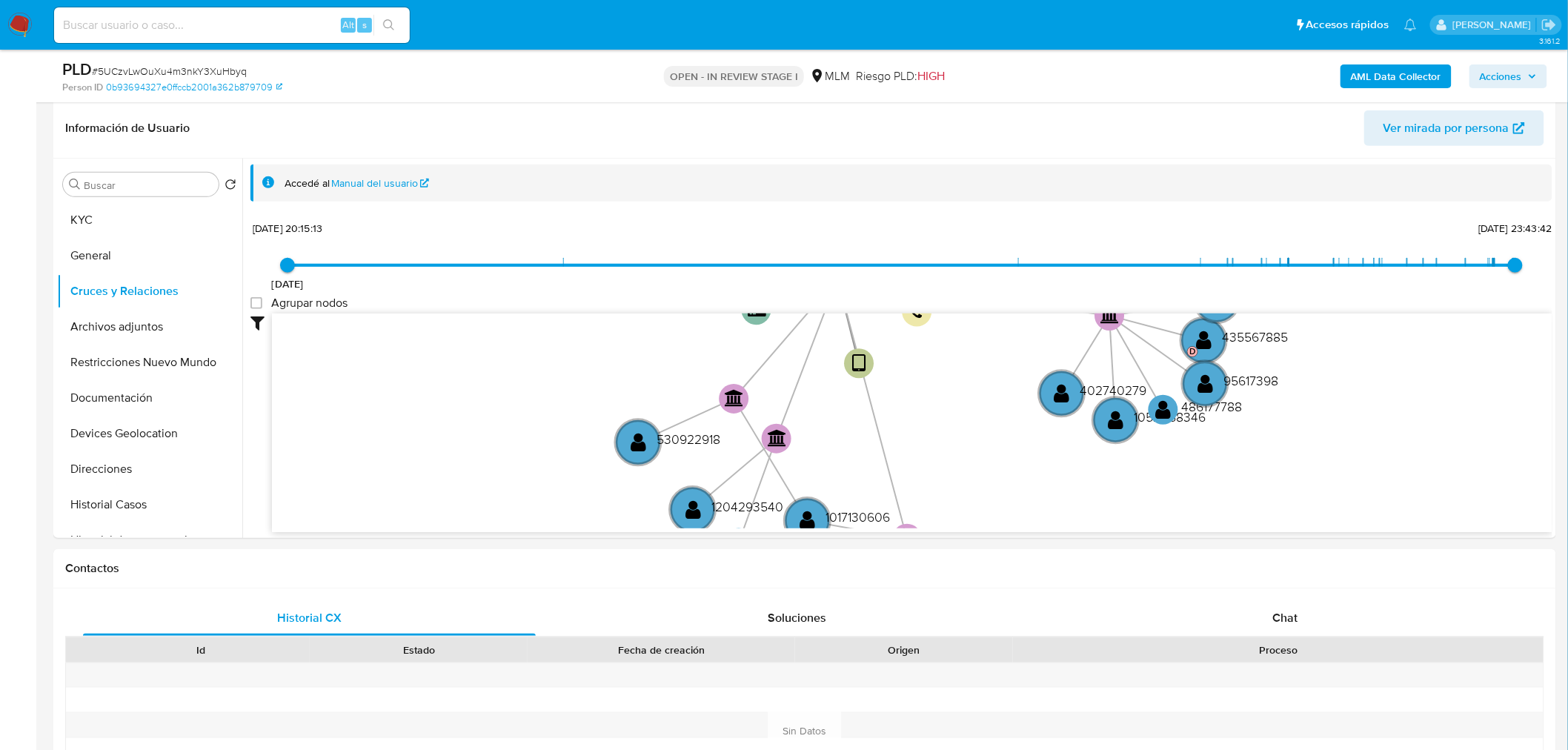
scroll to position [224, 0]
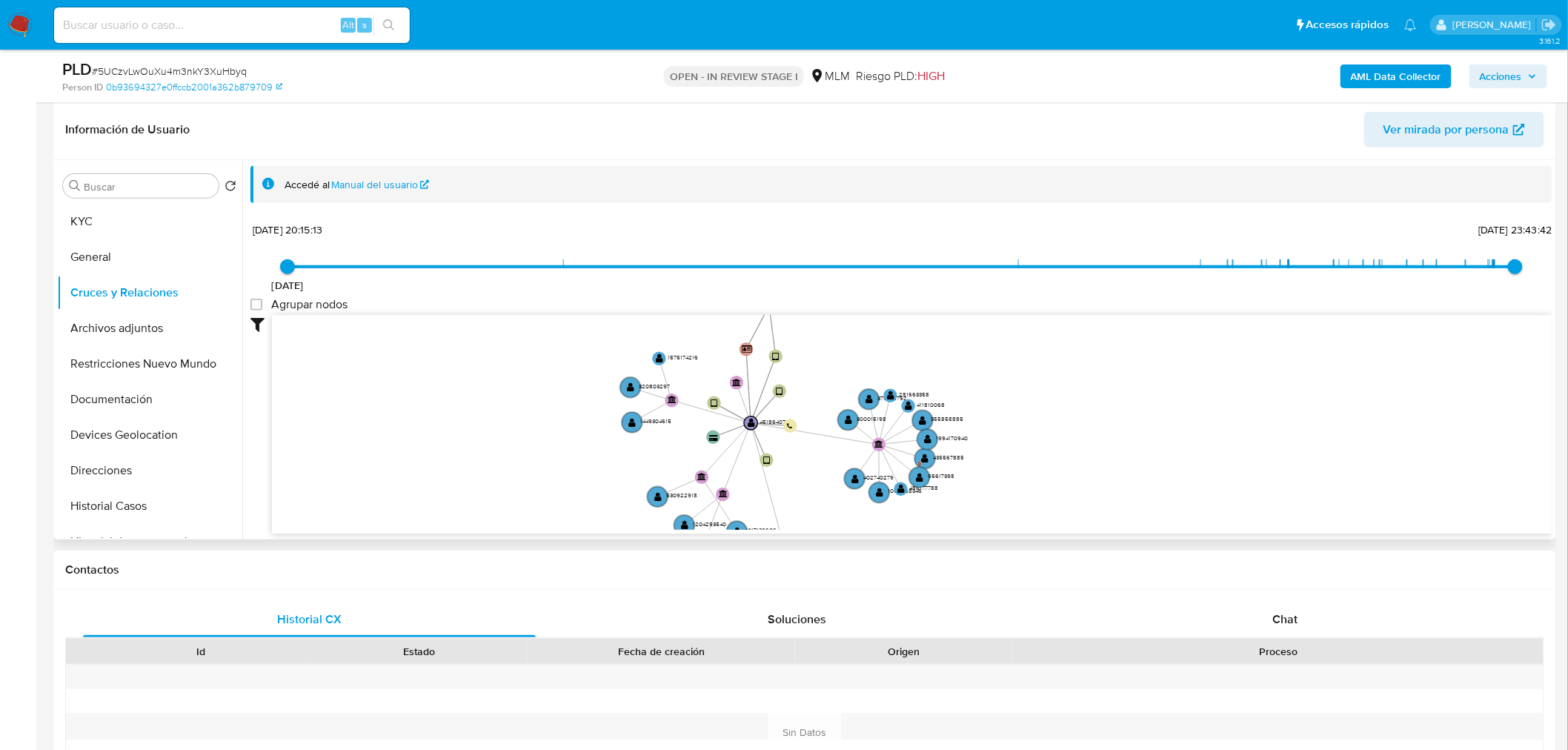
drag, startPoint x: 722, startPoint y: 365, endPoint x: 700, endPoint y: 462, distance: 99.5
click at [700, 462] on icon "device-6797f7c2e4f2c2f7dd05576a  user-451864071  451864071 user-2233968465  …" at bounding box center [913, 422] width 1281 height 215
click at [662, 361] on text "" at bounding box center [660, 358] width 8 height 10
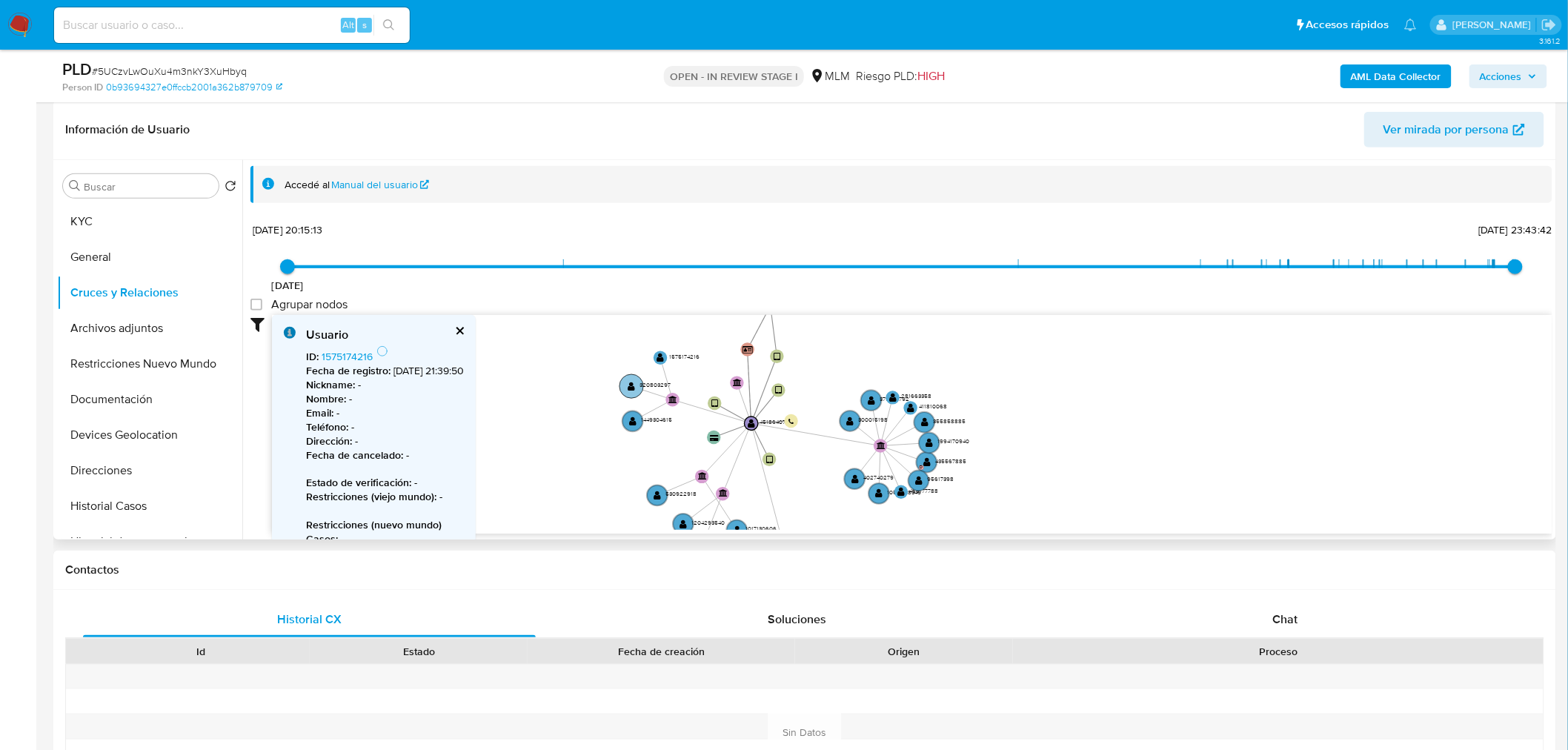
click at [634, 382] on text "" at bounding box center [632, 386] width 8 height 10
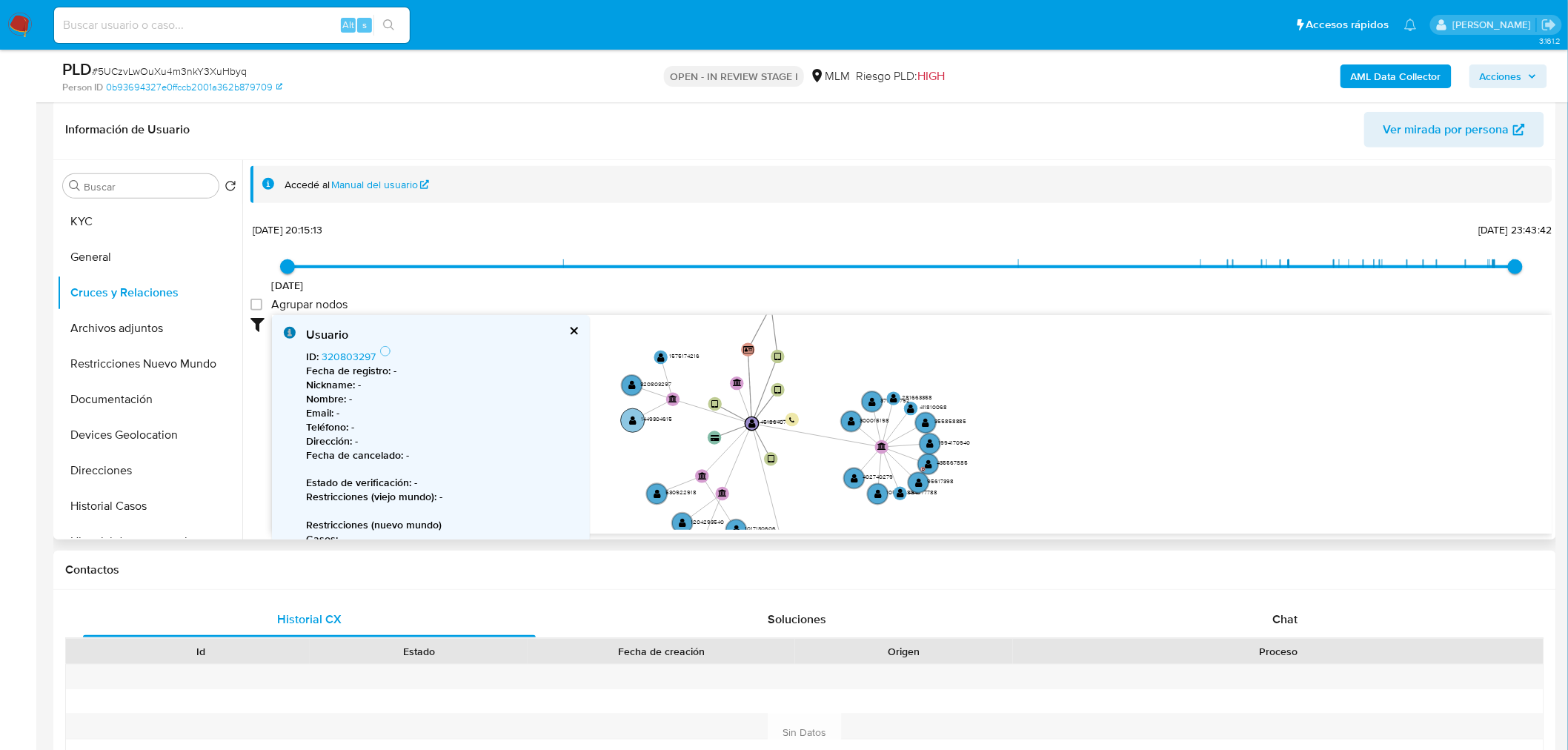
click at [630, 416] on text "" at bounding box center [633, 421] width 8 height 10
drag, startPoint x: 292, startPoint y: 267, endPoint x: 500, endPoint y: 264, distance: 208.0
click at [500, 264] on span "[DATE] [DATE] 6:51:44 [DATE] 23:43:42" at bounding box center [901, 266] width 1228 height 22
type input "1713551020000"
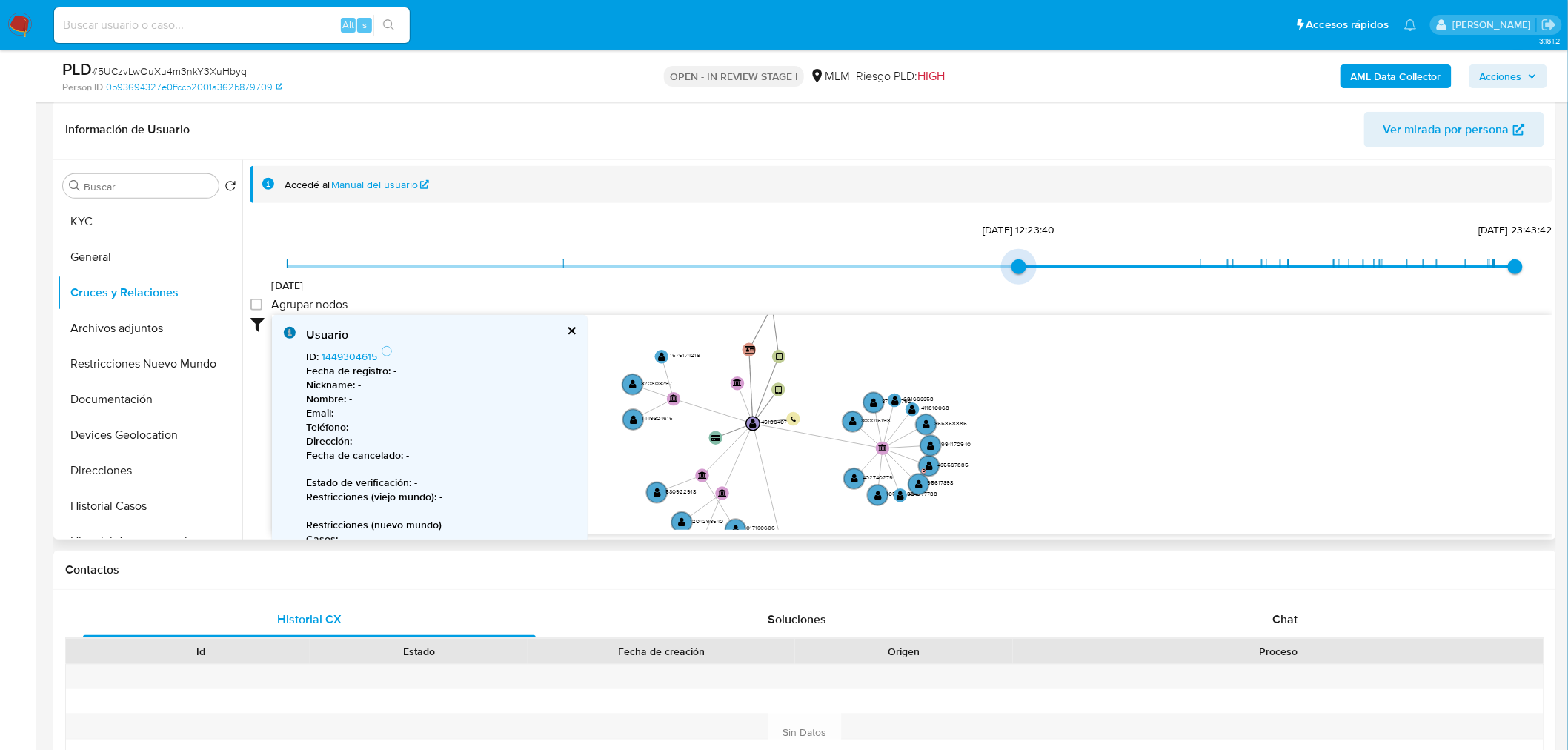
drag, startPoint x: 549, startPoint y: 262, endPoint x: 1072, endPoint y: 269, distance: 523.0
click at [1072, 269] on span "[DATE] [DATE] 12:23:40 [DATE] 23:43:42" at bounding box center [901, 266] width 1228 height 22
type input "1756662218000"
drag, startPoint x: 1506, startPoint y: 262, endPoint x: 1498, endPoint y: 262, distance: 8.0
click at [1422, 262] on span "[DATE] 11:43:38" at bounding box center [1494, 266] width 14 height 14
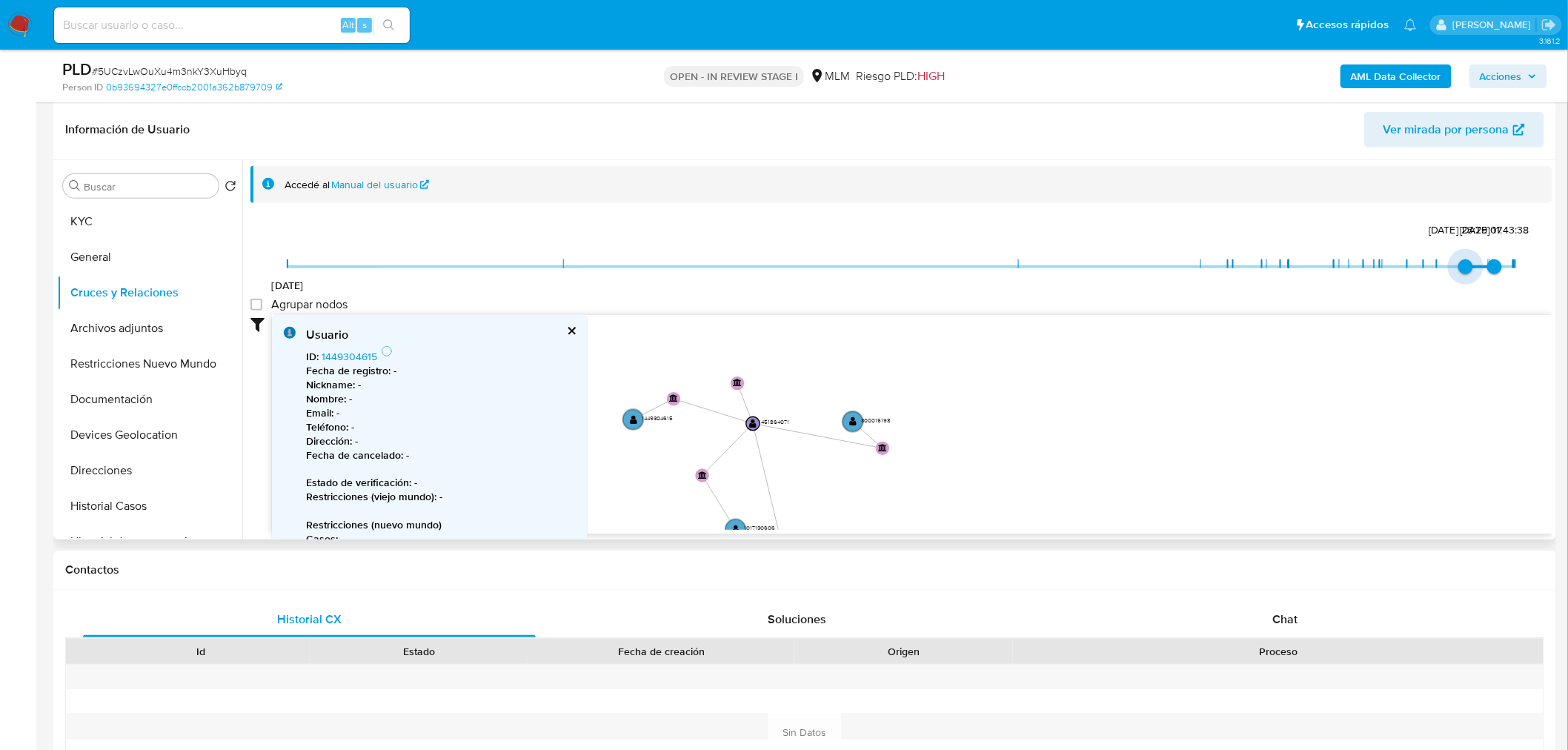
type input "1751429879000"
drag, startPoint x: 1012, startPoint y: 271, endPoint x: 1439, endPoint y: 265, distance: 427.0
click at [1422, 265] on span "[DATE] 22:17:59" at bounding box center [1436, 266] width 14 height 14
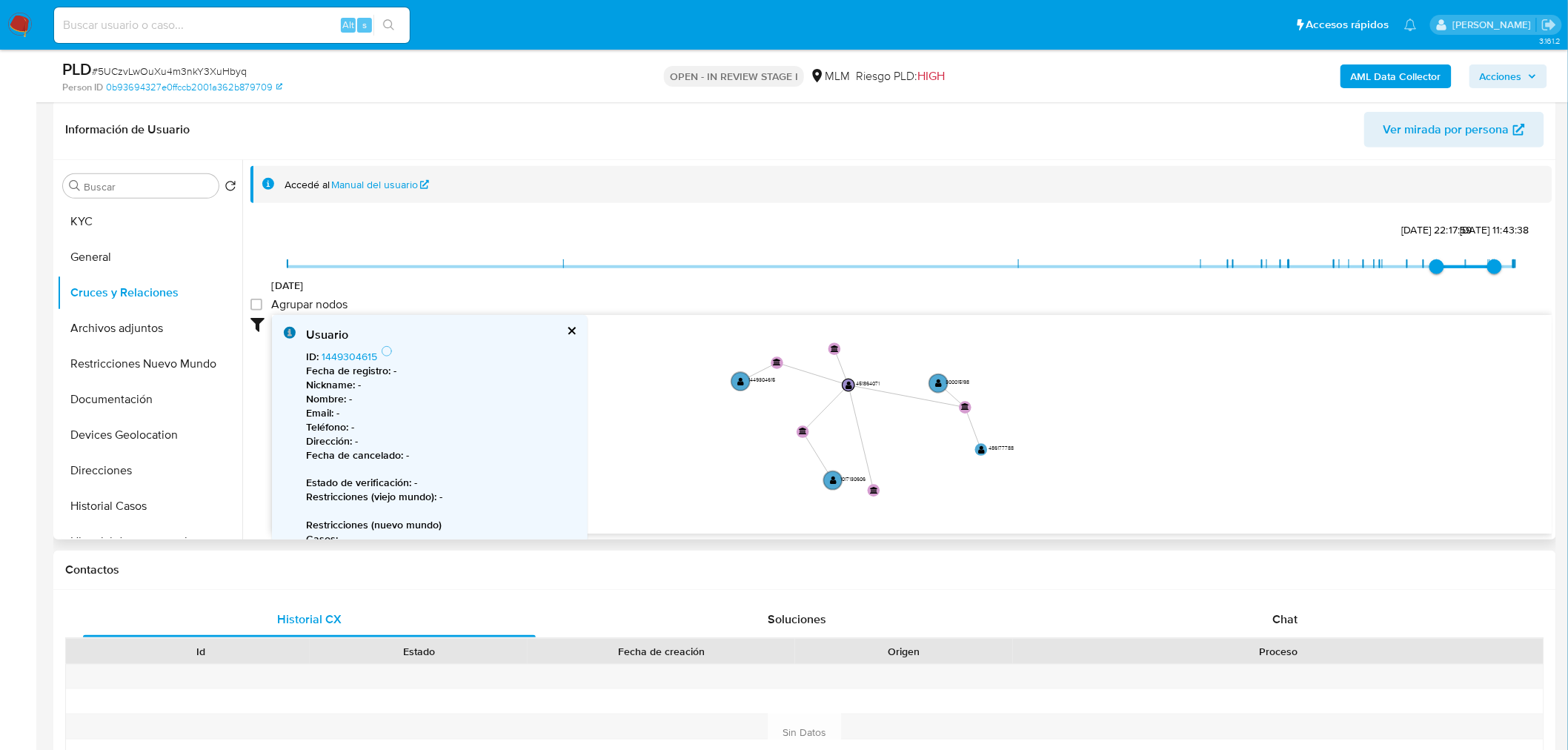
drag, startPoint x: 1013, startPoint y: 400, endPoint x: 1084, endPoint y: 369, distance: 77.5
click at [1084, 369] on icon "device-6797f7c2e4f2c2f7dd05576a  user-451864071  451864071 user-2233968465  …" at bounding box center [913, 422] width 1281 height 215
click at [735, 382] on circle at bounding box center [741, 386] width 21 height 21
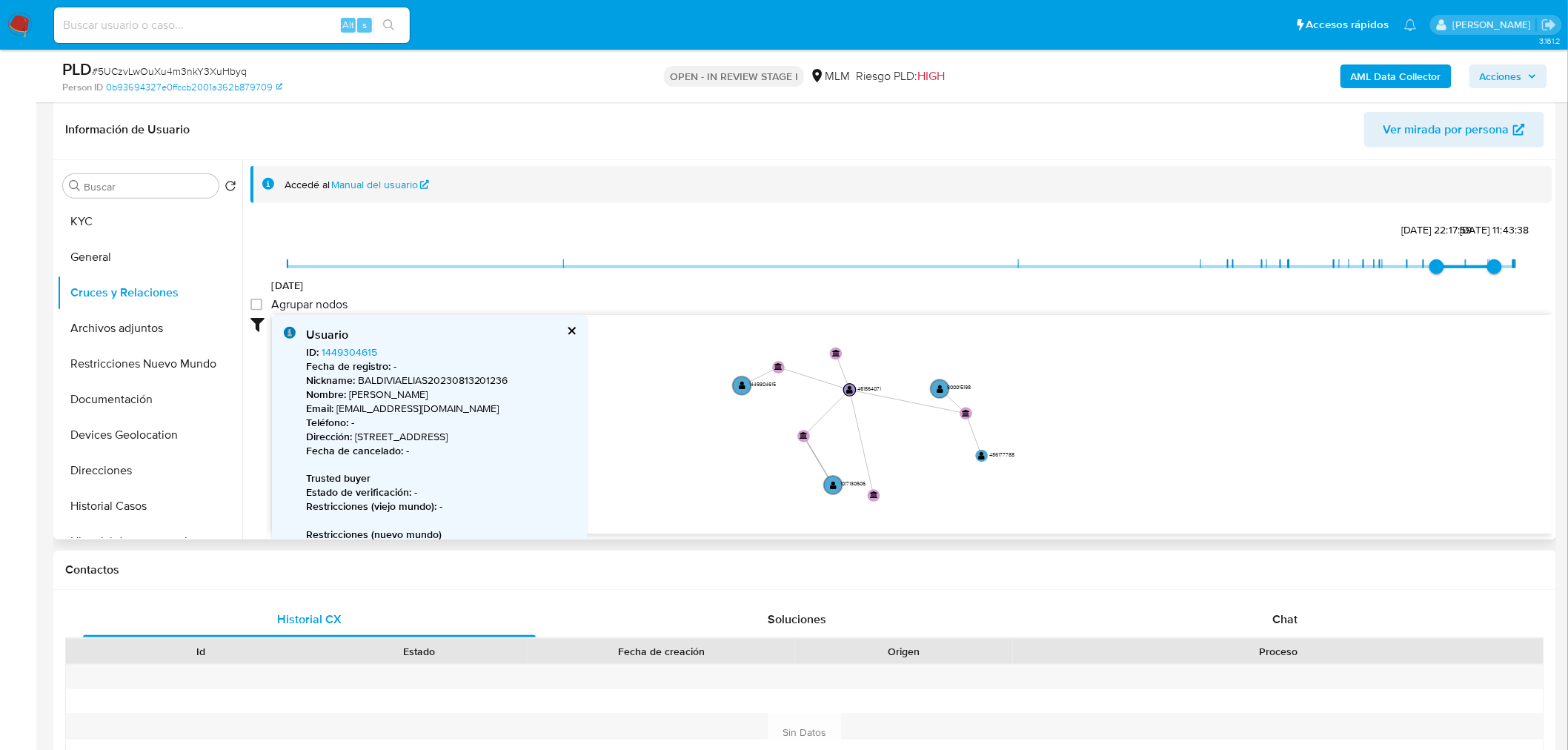
click at [828, 475] on g "device-6797f7c2e4f2c2f7dd05576a  user-451864071  451864071 user-2233968465  …" at bounding box center [888, 412] width 312 height 270
click at [828, 481] on circle at bounding box center [833, 485] width 21 height 21
click at [943, 386] on text "" at bounding box center [941, 389] width 7 height 9
click at [941, 386] on text "" at bounding box center [941, 391] width 7 height 9
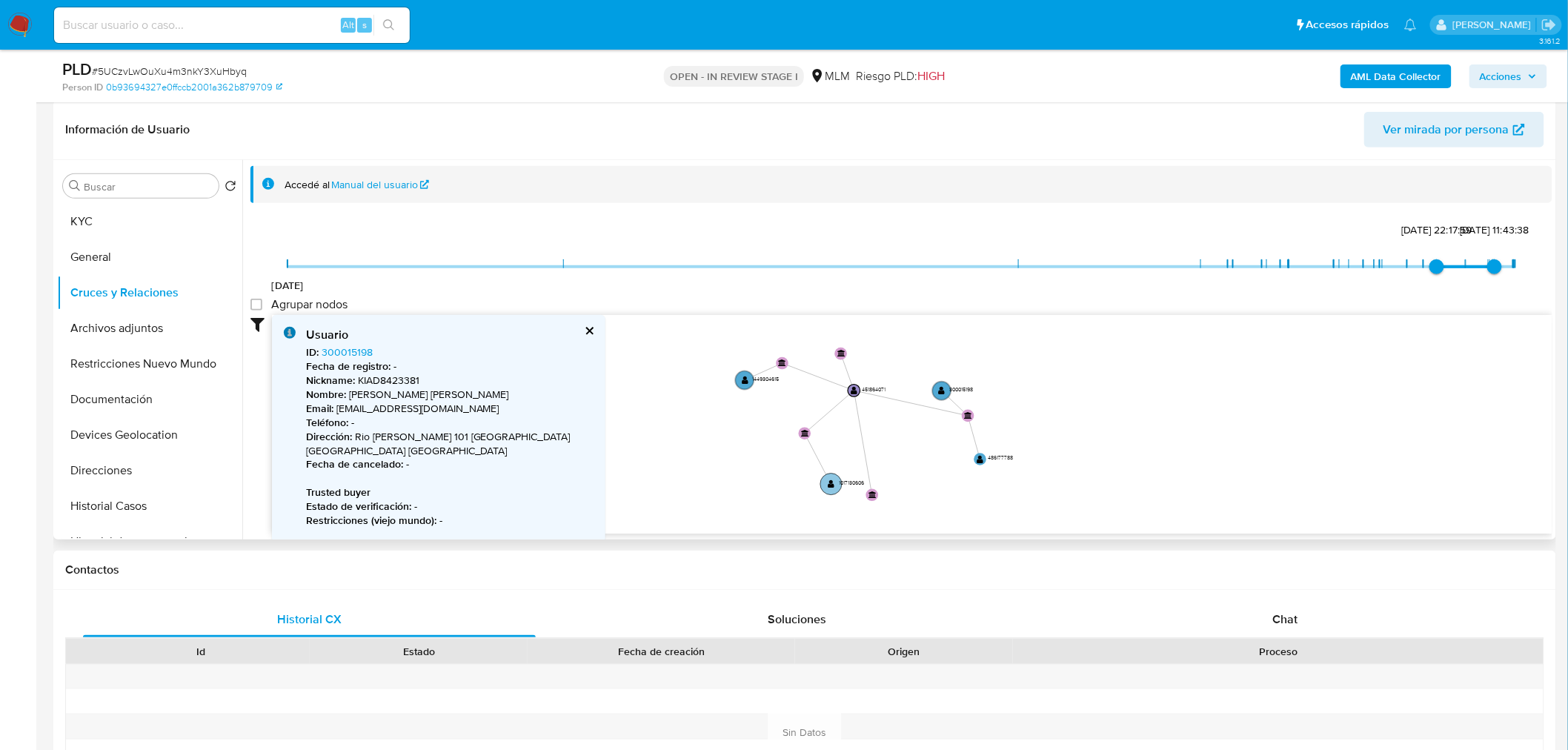
click at [830, 480] on text "" at bounding box center [832, 485] width 7 height 9
click at [974, 459] on icon "device-6797f7c2e4f2c2f7dd05576a  user-451864071  451864071 user-2233968465  …" at bounding box center [913, 422] width 1281 height 215
click at [976, 457] on circle at bounding box center [981, 459] width 15 height 15
click at [976, 457] on circle at bounding box center [980, 460] width 15 height 15
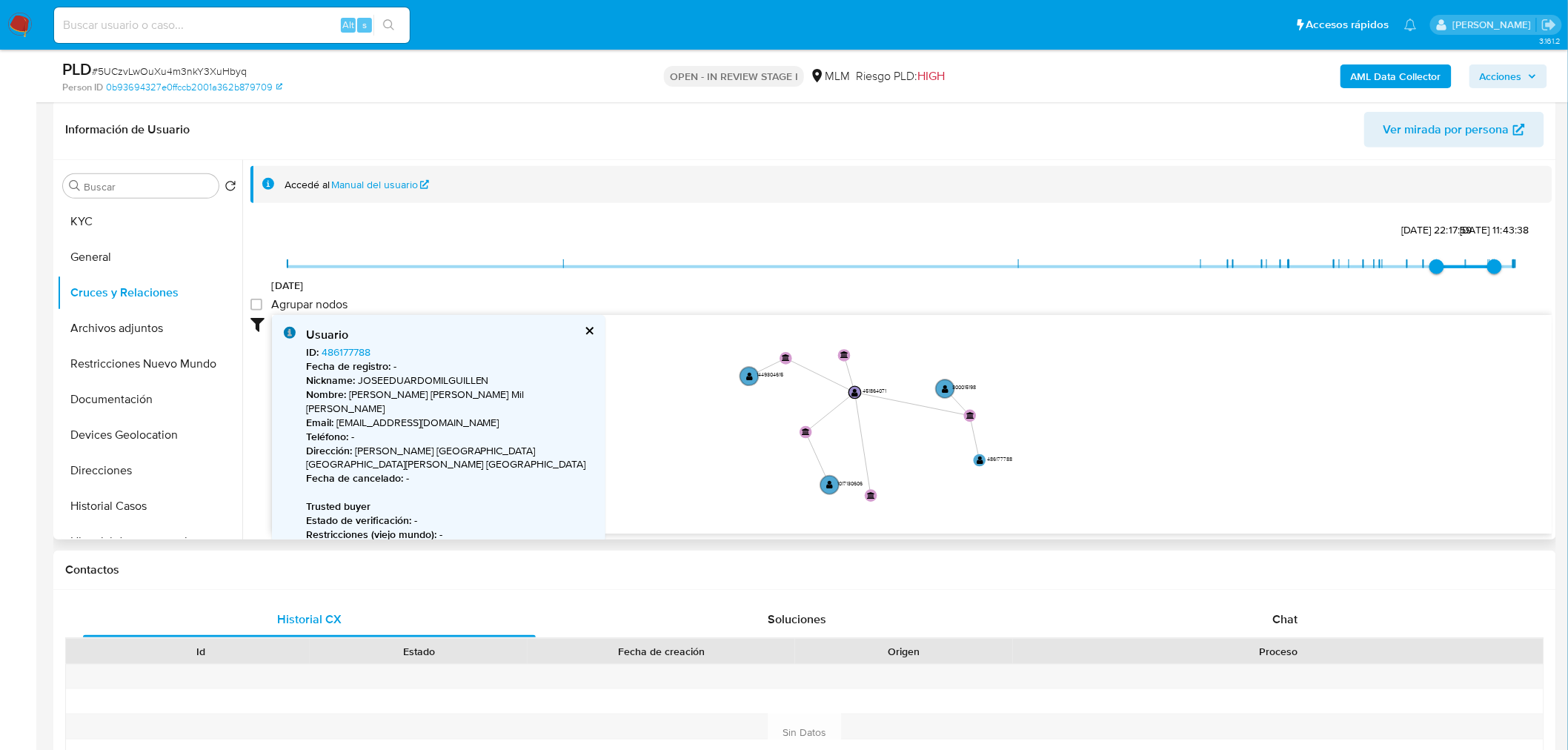
click at [1032, 459] on icon "device-6797f7c2e4f2c2f7dd05576a  user-451864071  451864071 user-2233968465  …" at bounding box center [913, 422] width 1281 height 215
click at [824, 485] on circle at bounding box center [830, 485] width 21 height 21
click at [974, 460] on circle at bounding box center [979, 459] width 15 height 15
click at [837, 479] on circle at bounding box center [830, 485] width 21 height 21
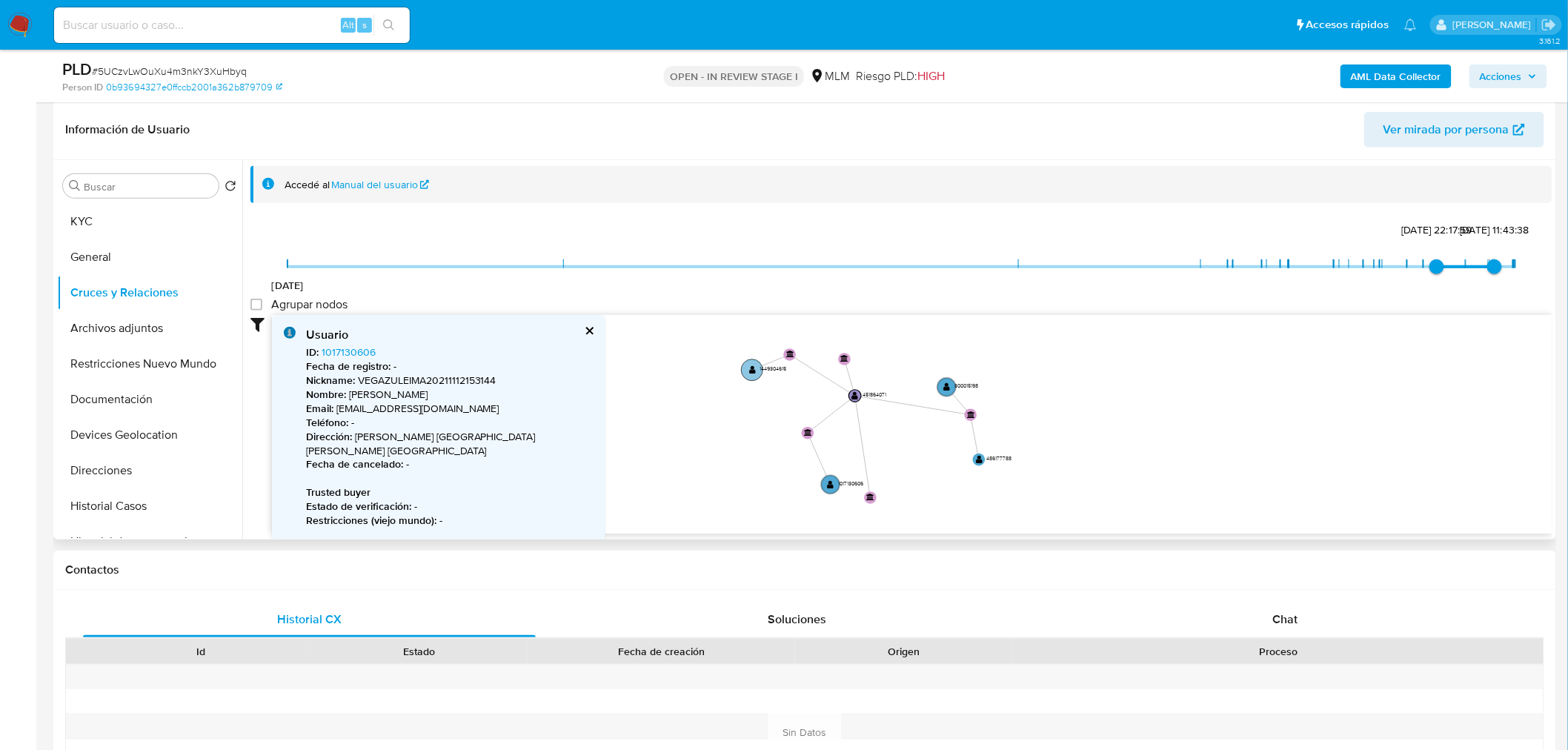
click at [750, 371] on text "" at bounding box center [752, 370] width 7 height 9
click at [934, 386] on icon "device-6797f7c2e4f2c2f7dd05576a  user-451864071  451864071 user-2233968465  …" at bounding box center [913, 422] width 1281 height 215
click at [938, 386] on circle at bounding box center [947, 386] width 21 height 21
click at [754, 367] on text "" at bounding box center [753, 367] width 7 height 9
click at [941, 383] on circle at bounding box center [949, 385] width 21 height 21
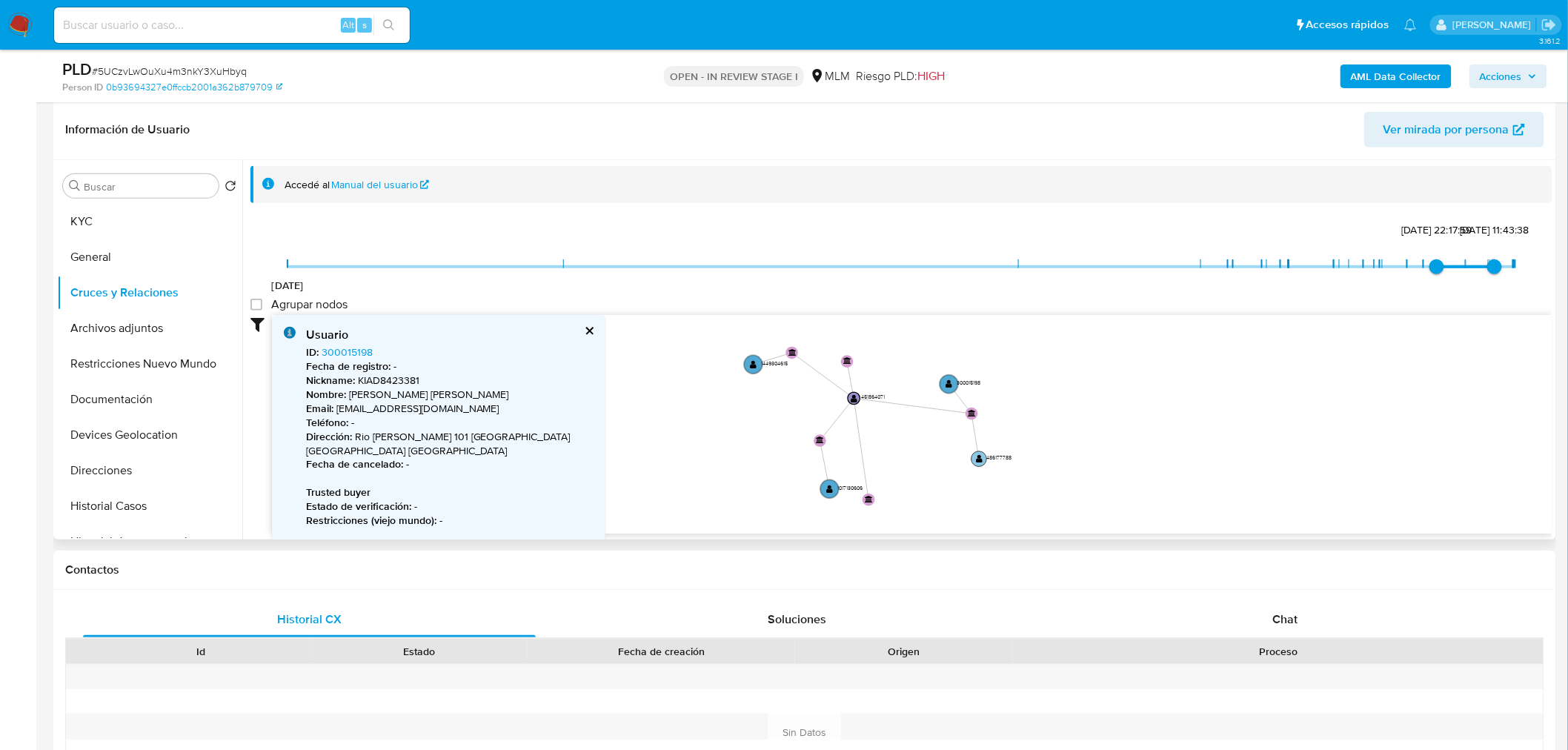
click at [978, 454] on text "" at bounding box center [979, 459] width 7 height 9
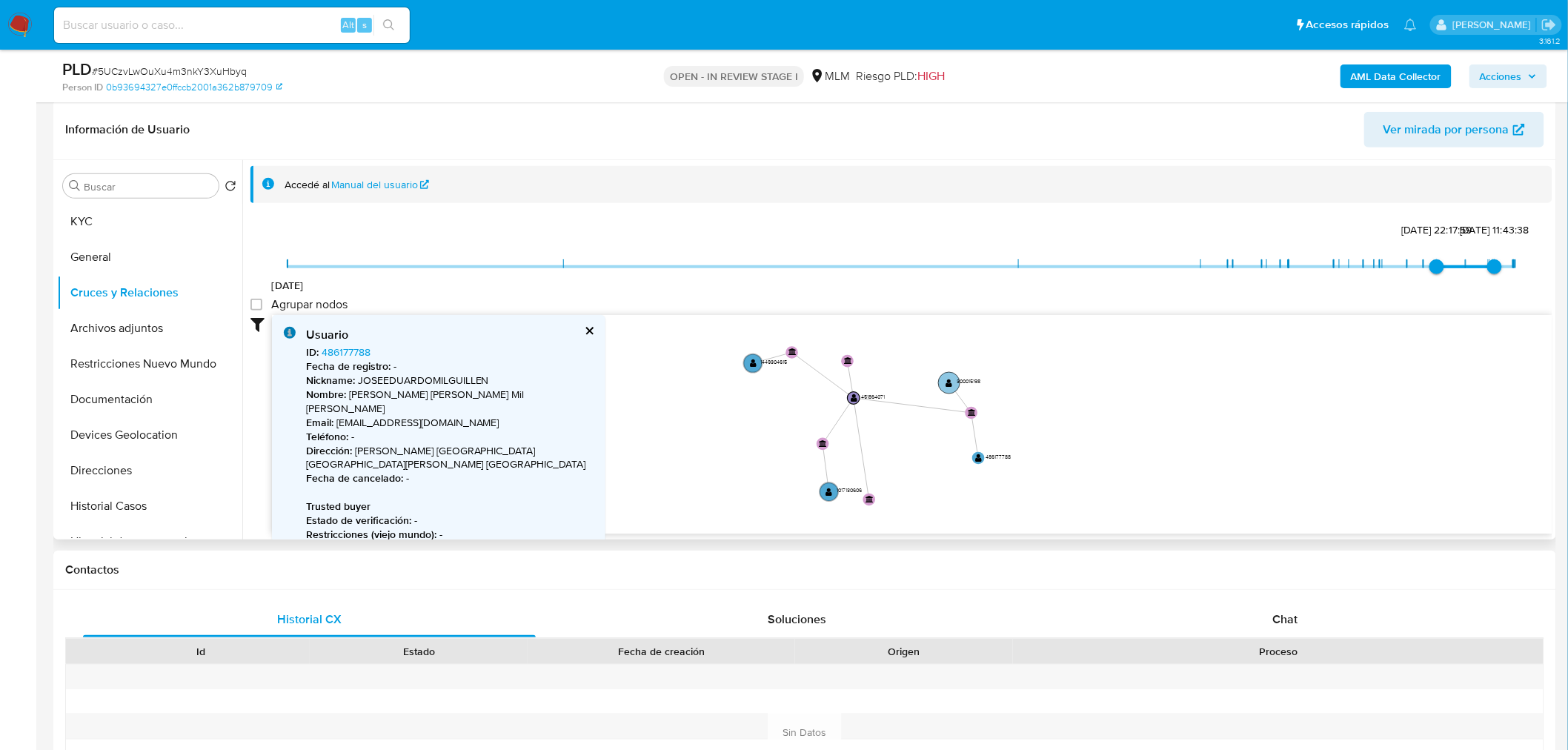
click at [944, 382] on circle at bounding box center [949, 383] width 21 height 21
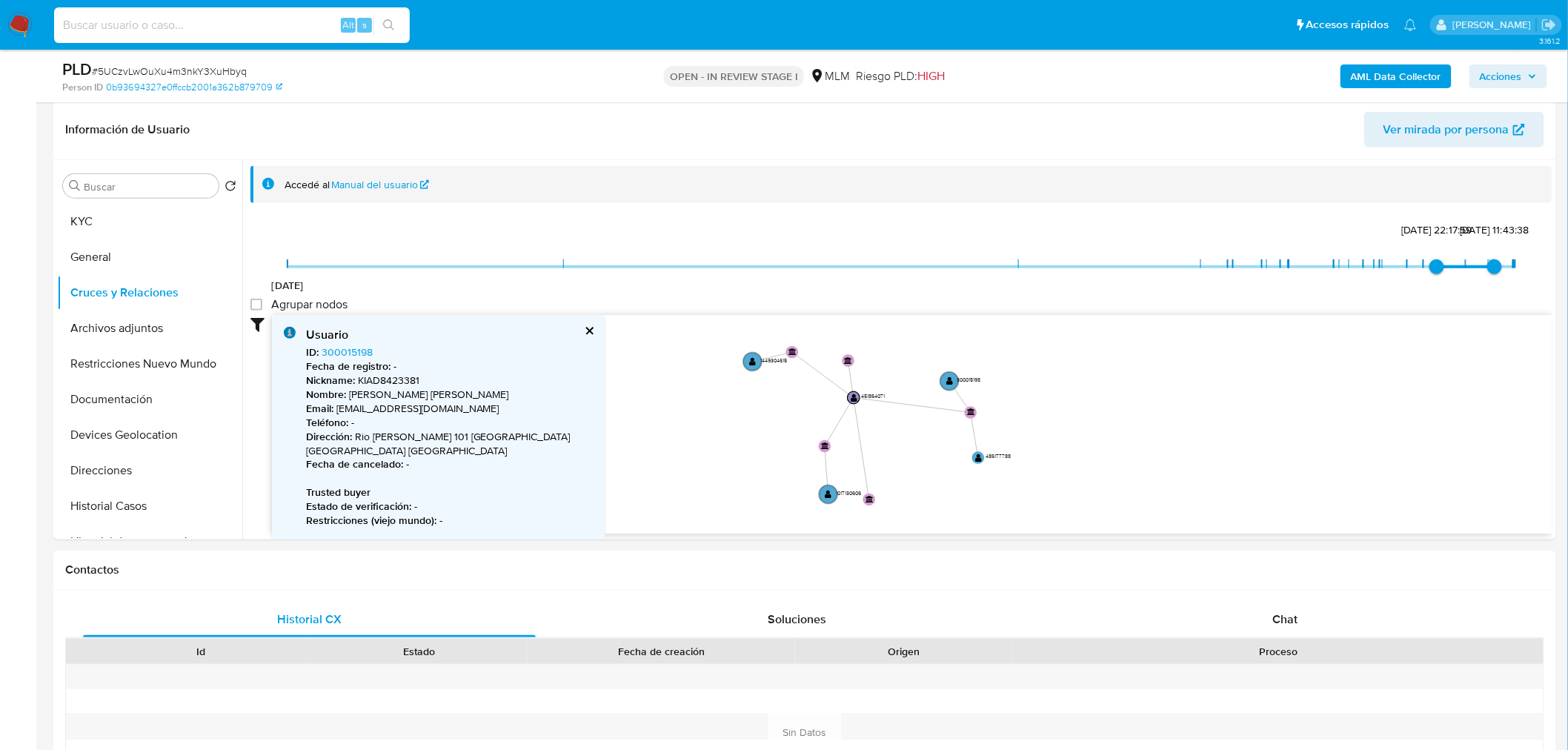
click at [208, 23] on input at bounding box center [232, 24] width 356 height 19
paste input "1807770498"
type input "1807770498"
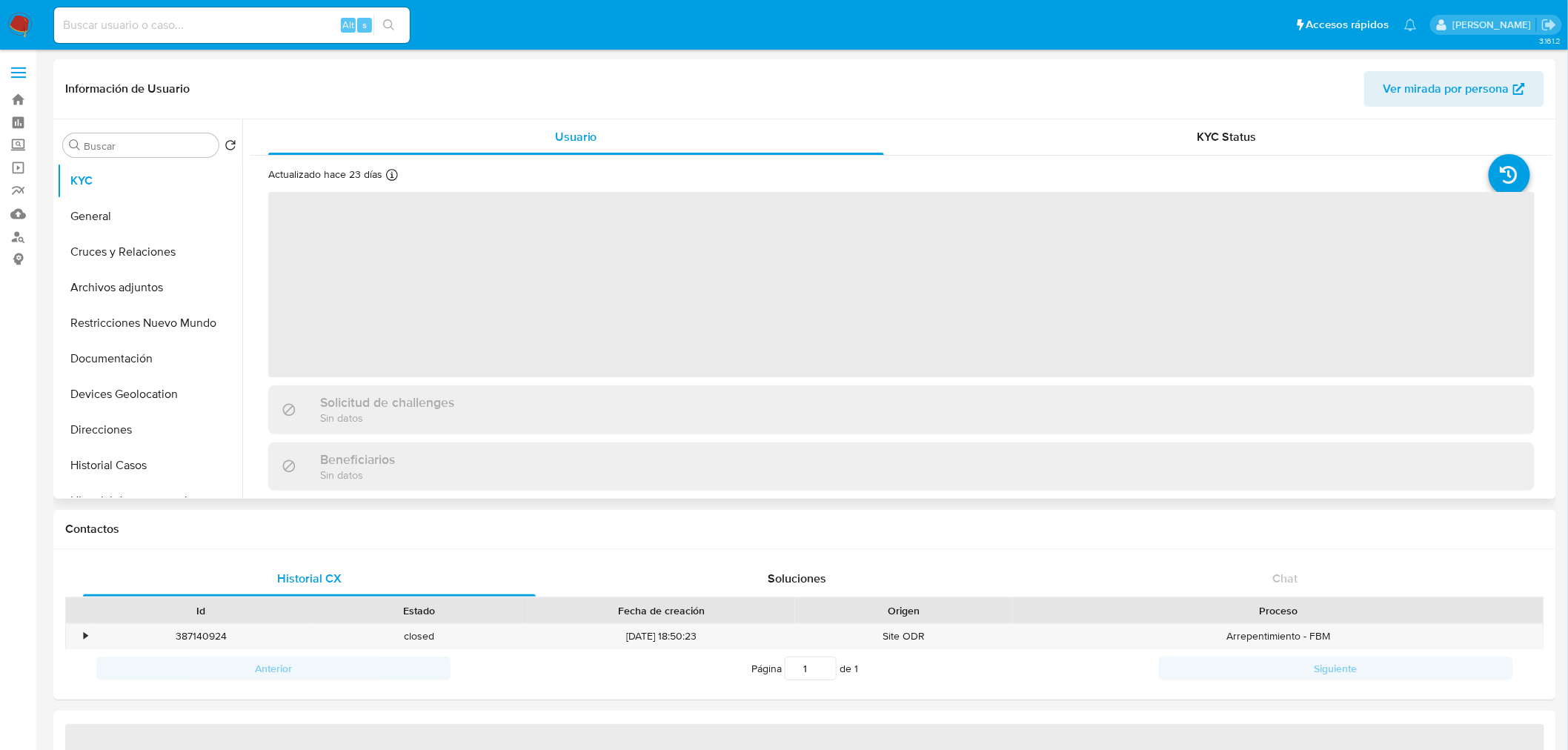
select select "10"
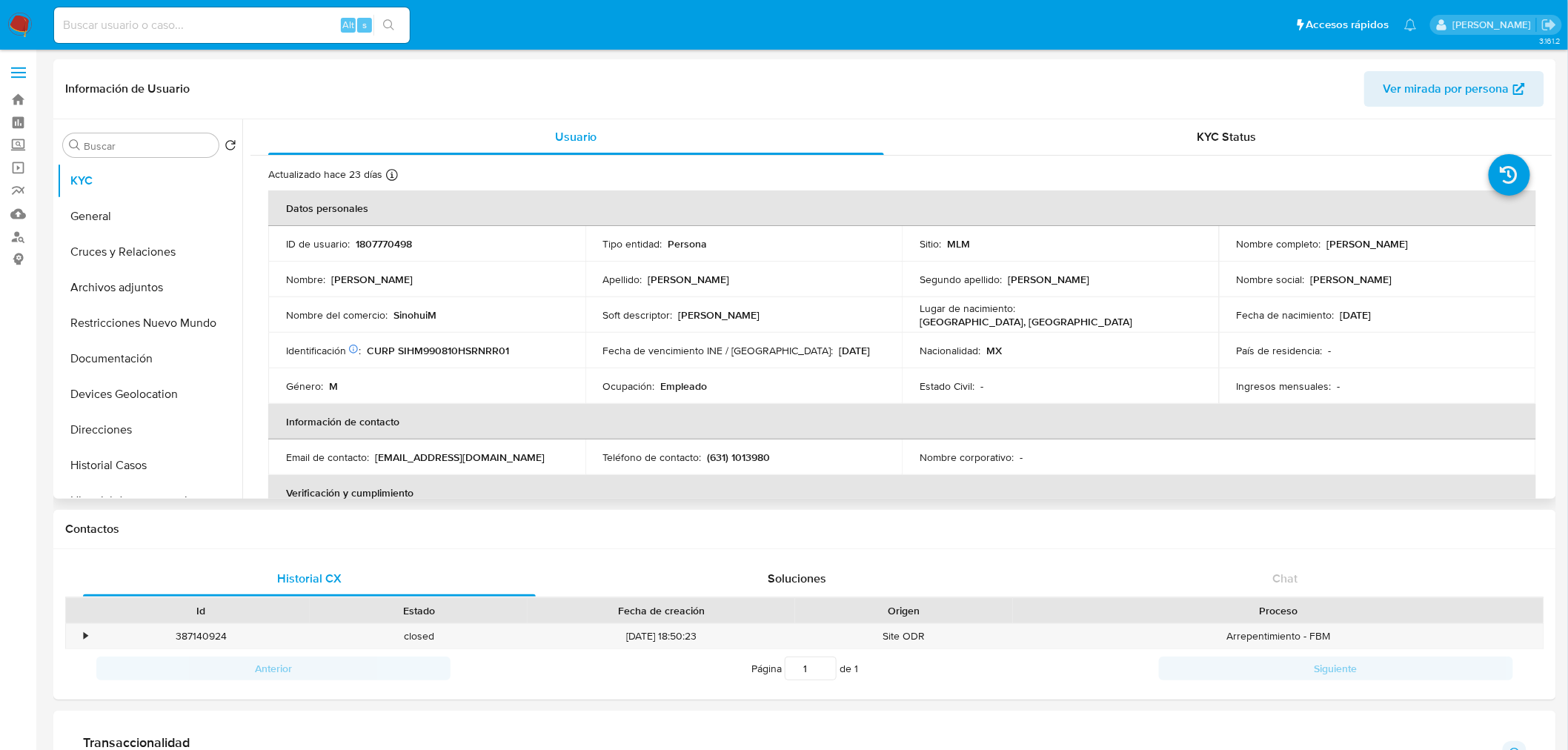
drag, startPoint x: 1448, startPoint y: 242, endPoint x: 1322, endPoint y: 248, distance: 126.1
click at [1322, 248] on div "Nombre completo : Martin Sinohui Hernandez" at bounding box center [1378, 244] width 281 height 14
click at [1337, 243] on p "Martin Sinohui Hernandez" at bounding box center [1367, 244] width 81 height 14
drag, startPoint x: 1322, startPoint y: 242, endPoint x: 1424, endPoint y: 243, distance: 102.0
click at [1409, 243] on p "Martin Sinohui Hernandez" at bounding box center [1367, 244] width 81 height 14
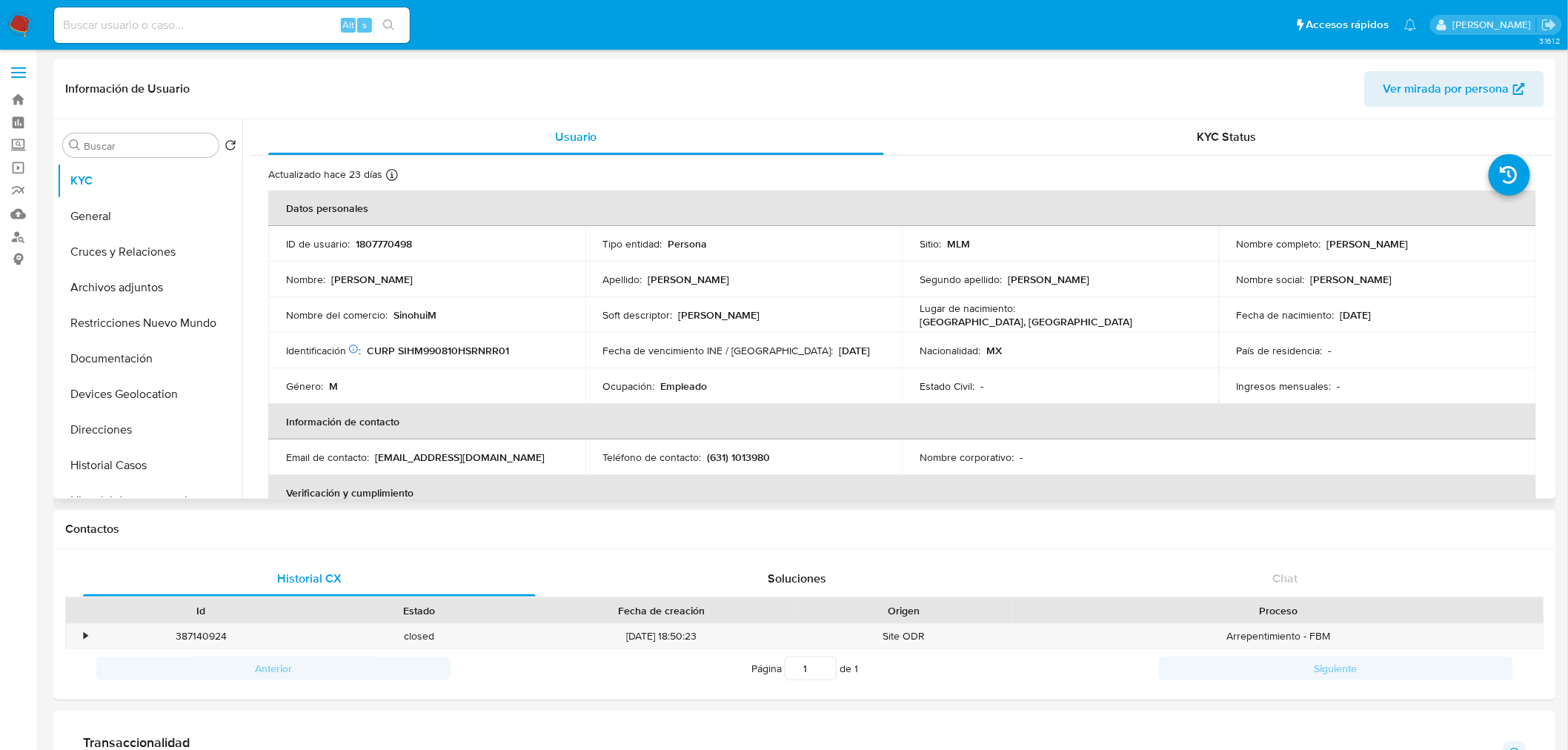
drag, startPoint x: 1442, startPoint y: 245, endPoint x: 1325, endPoint y: 228, distance: 118.2
click at [1325, 228] on td "Nombre completo : Martin Sinohui Hernandez" at bounding box center [1377, 243] width 317 height 36
copy p "Martin Sinohui Hernandez"
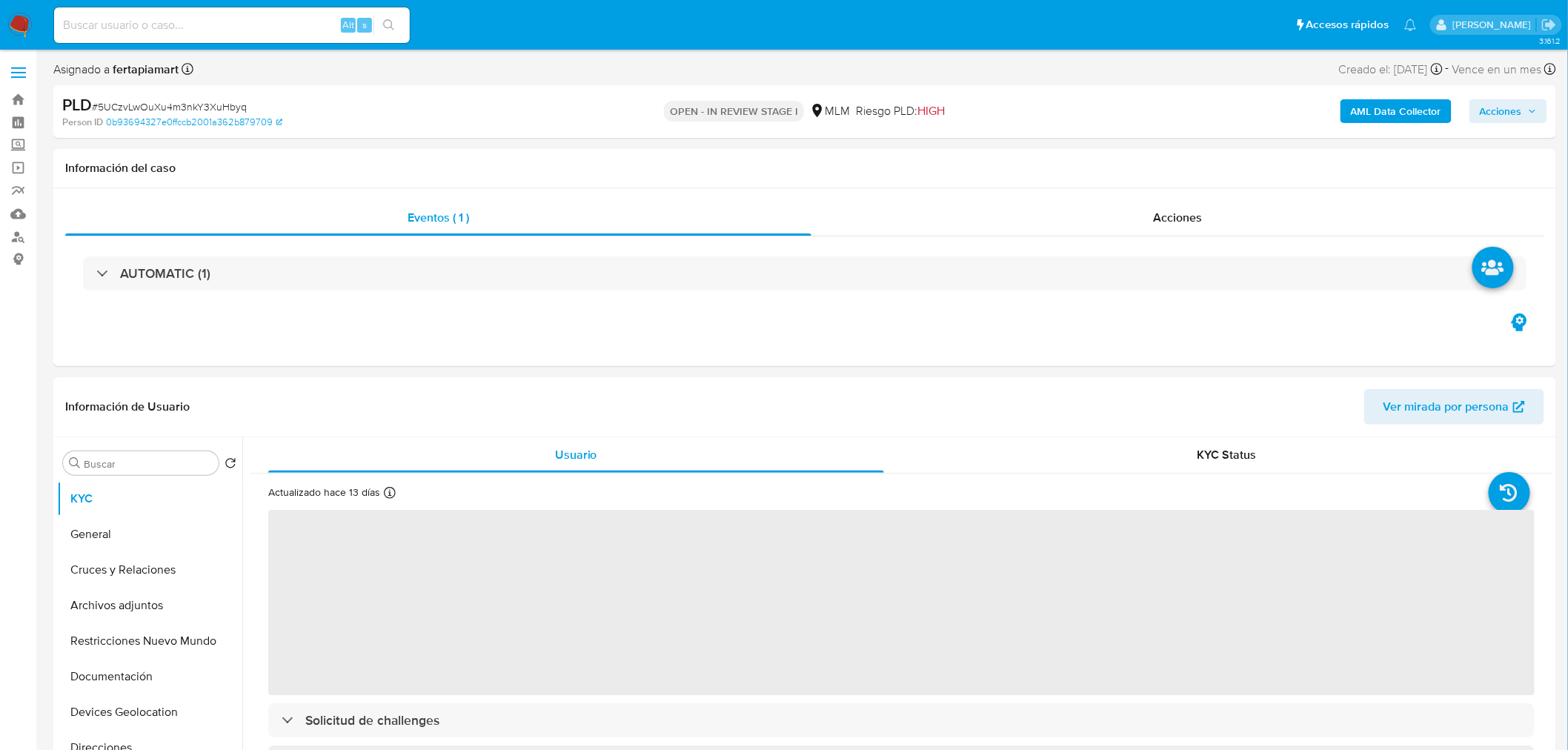
select select "10"
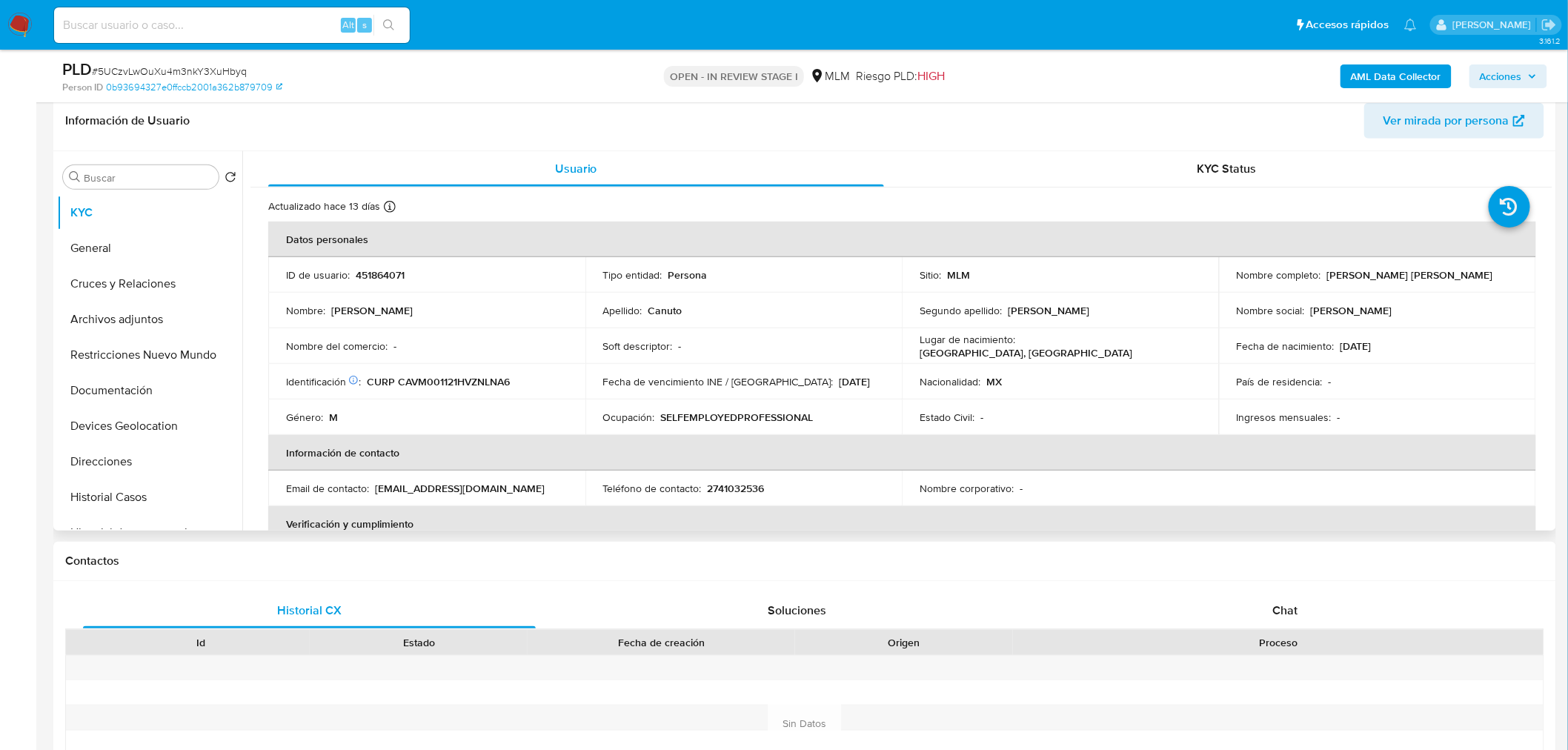
scroll to position [236, 0]
click at [20, 27] on img at bounding box center [20, 25] width 25 height 25
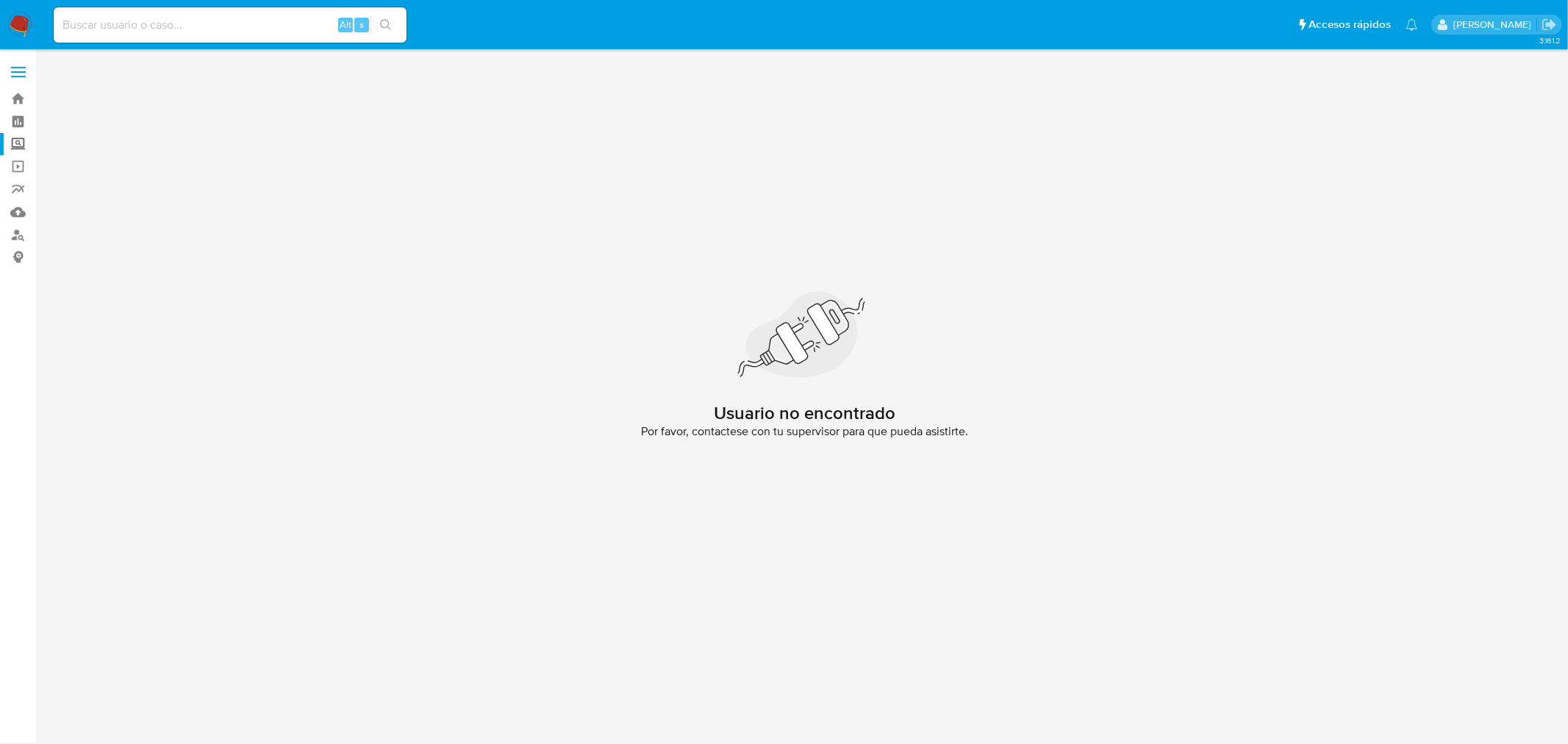
click at [12, 146] on label "Screening" at bounding box center [87, 144] width 175 height 23
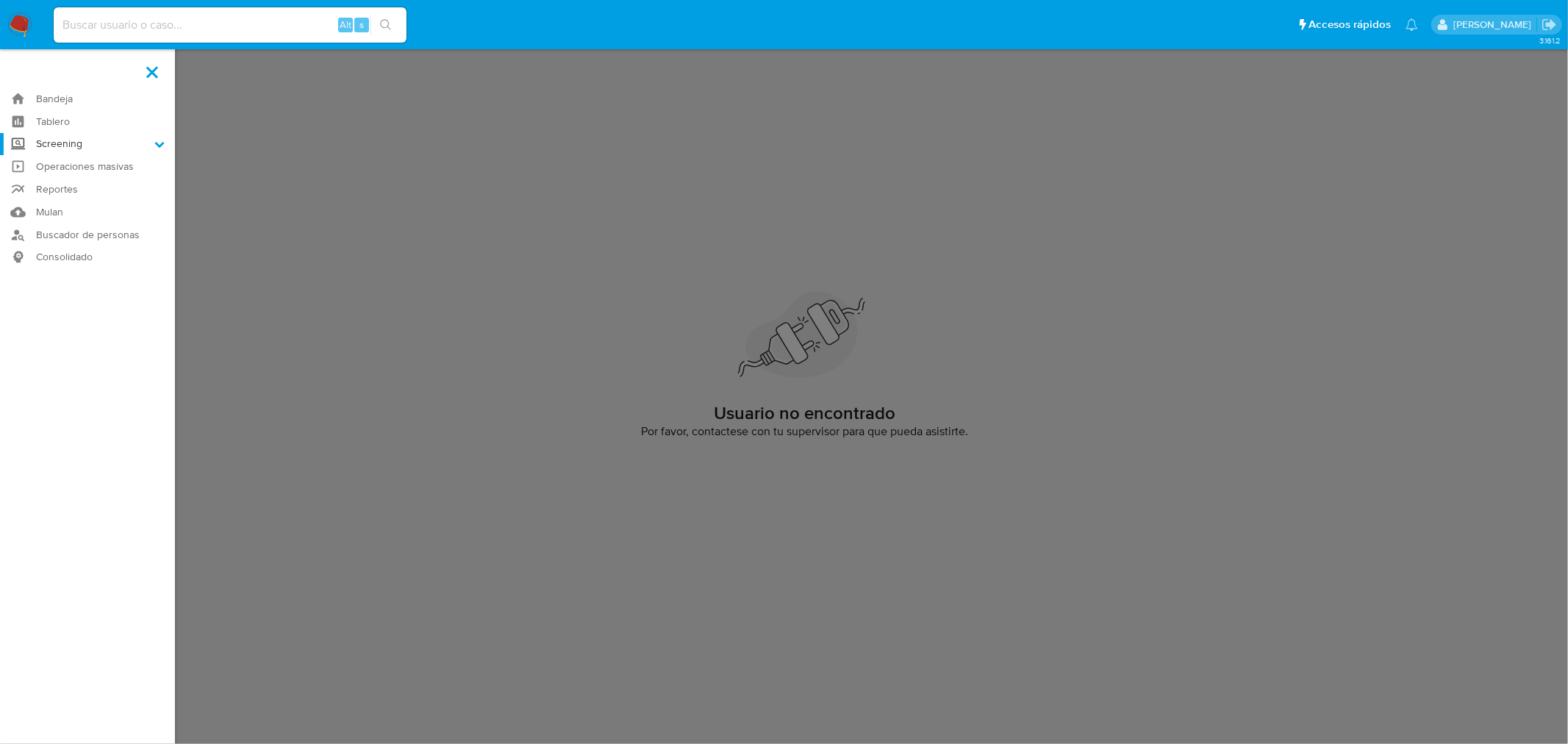
click at [0, 0] on input "Screening" at bounding box center [0, 0] width 0 height 0
click at [93, 204] on link "Herramientas" at bounding box center [87, 201] width 175 height 18
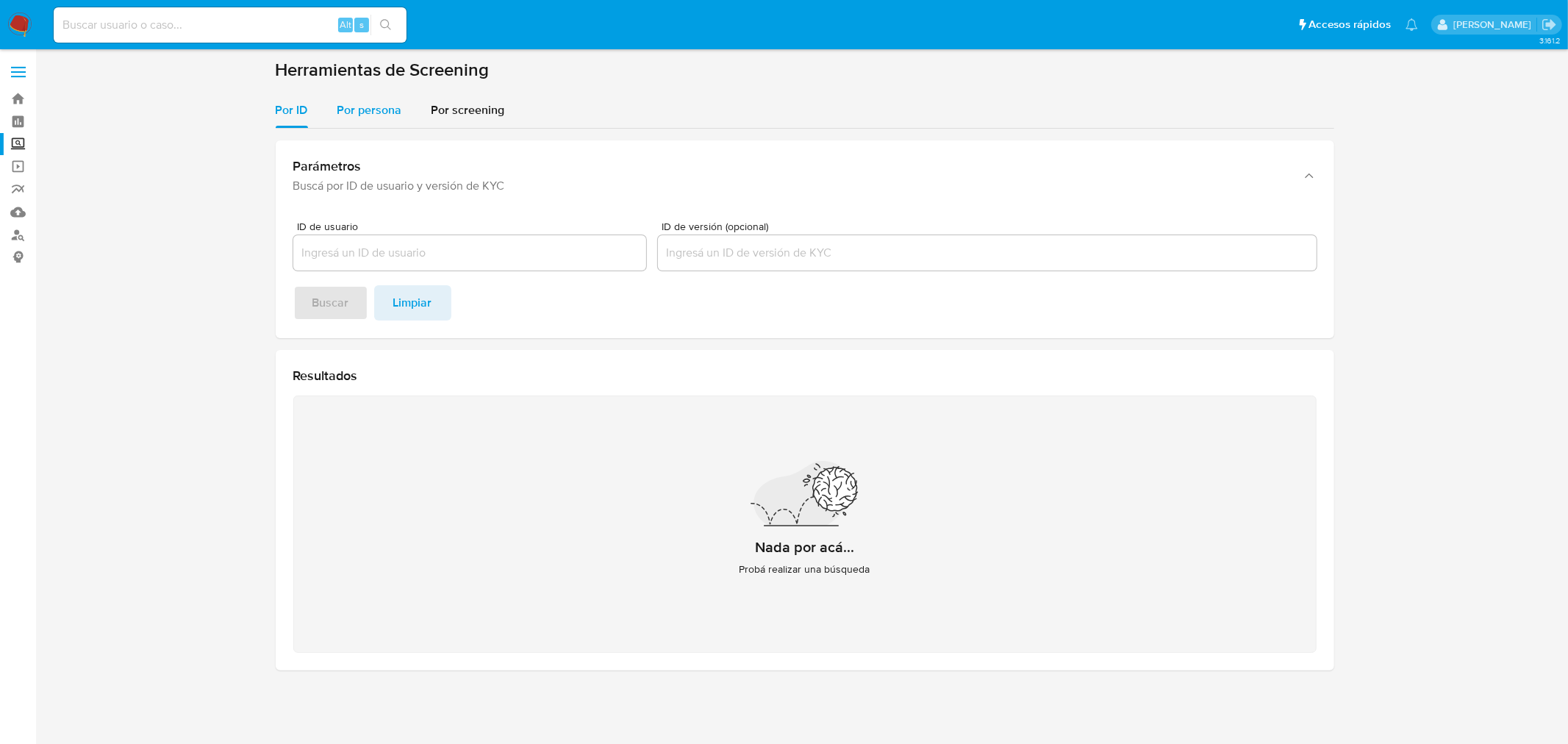
click at [387, 112] on span "Por persona" at bounding box center [370, 109] width 65 height 17
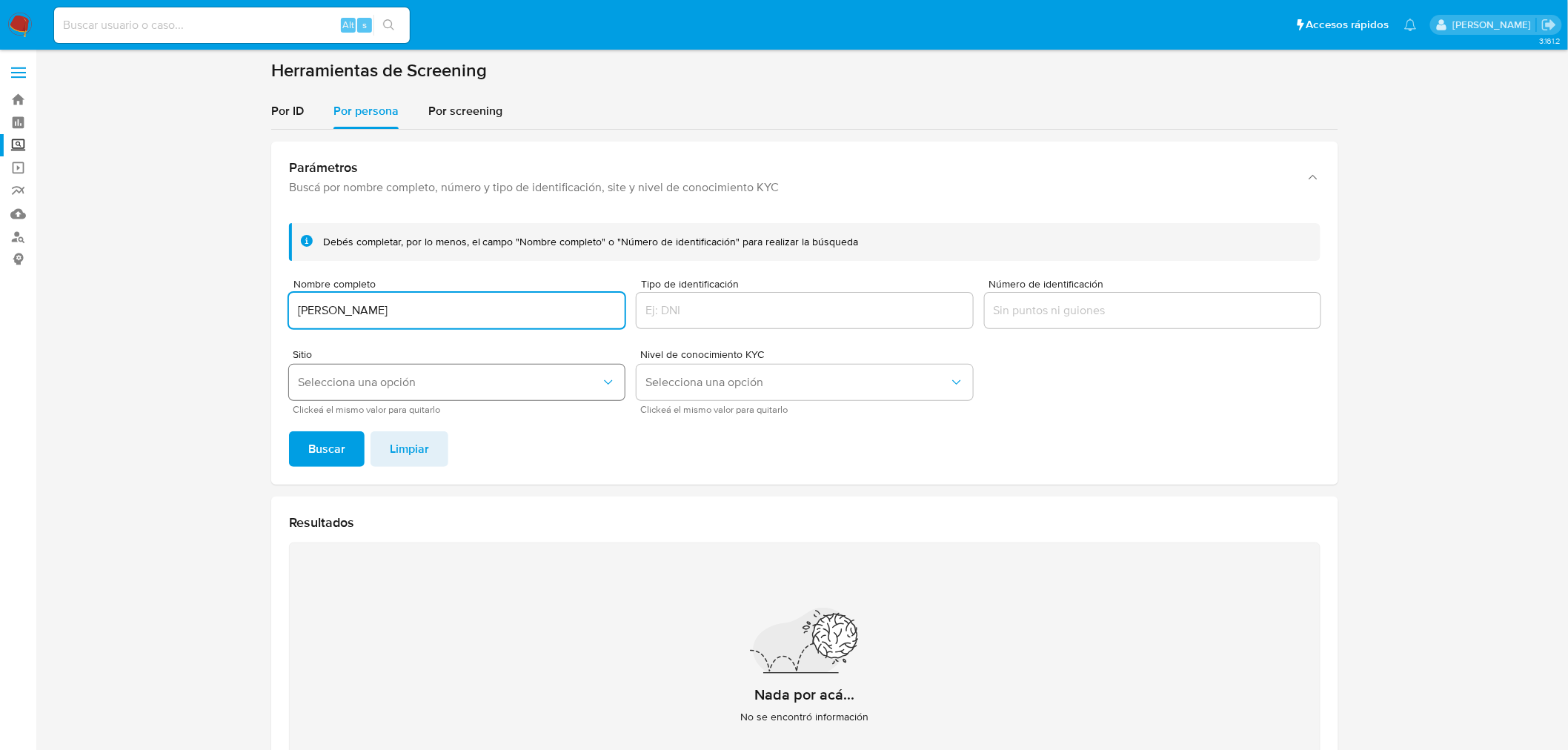
type input "[PERSON_NAME]"
click at [419, 390] on button "Selecciona una opción" at bounding box center [456, 382] width 335 height 36
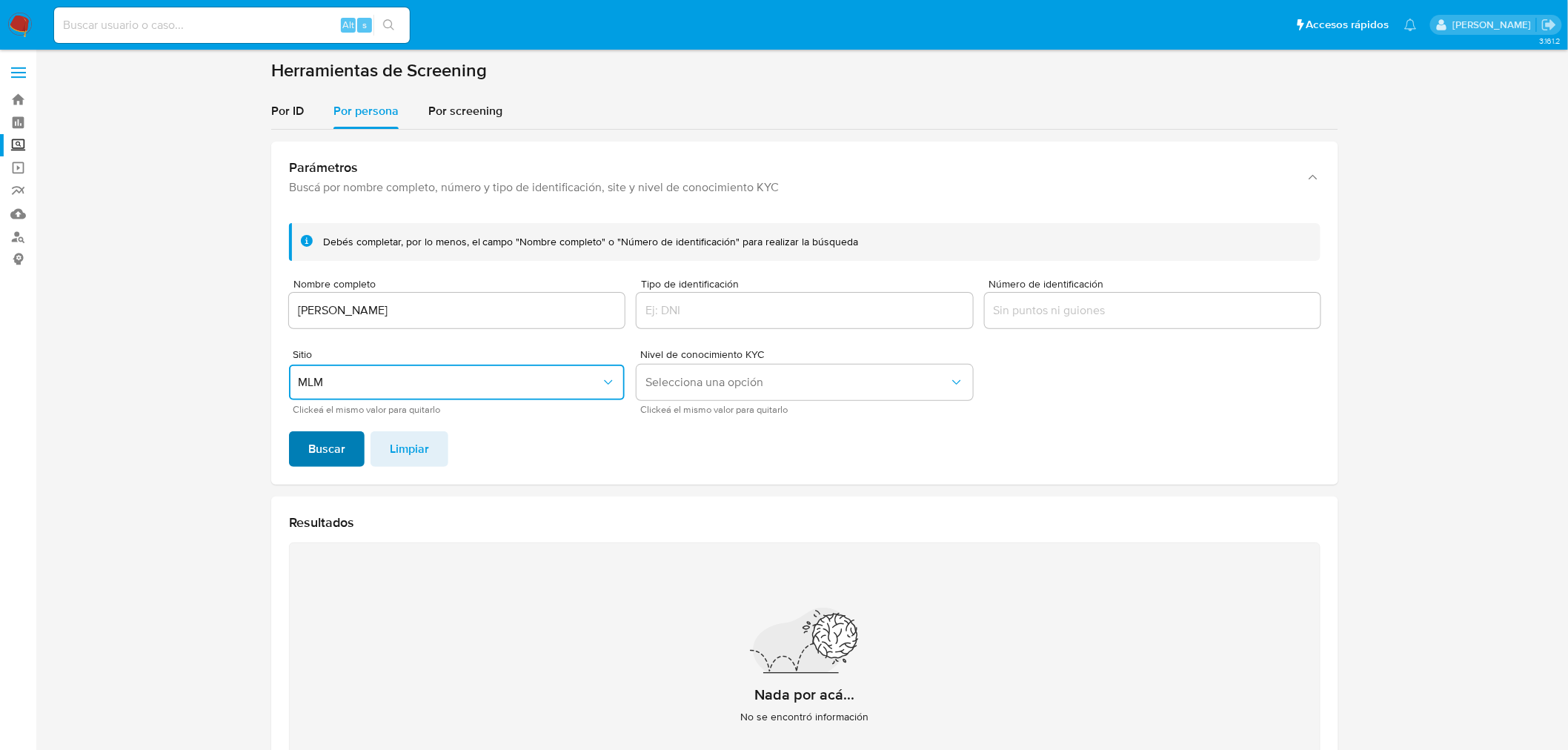
click at [335, 447] on span "Buscar" at bounding box center [326, 449] width 37 height 33
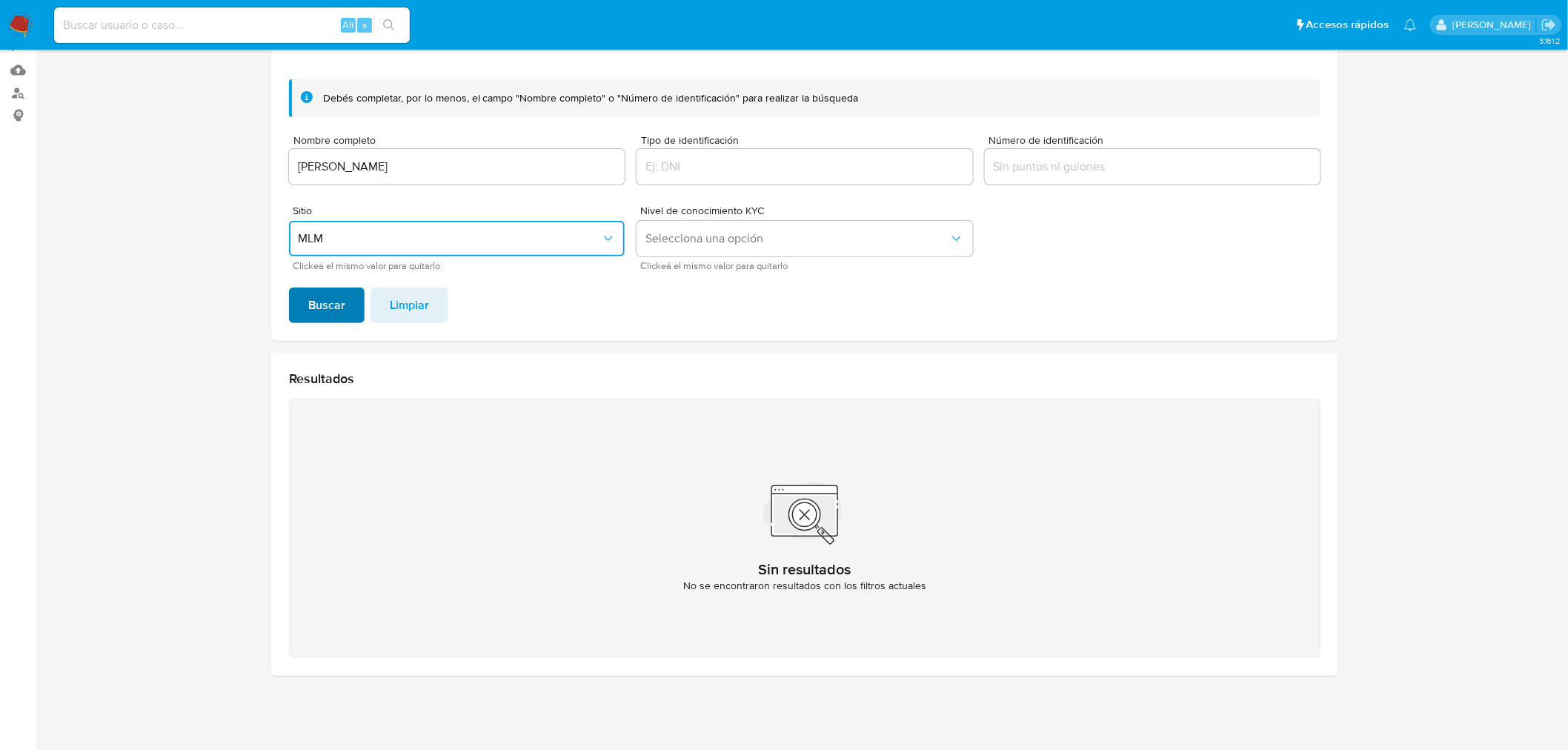
click at [330, 306] on span "Buscar" at bounding box center [326, 305] width 37 height 33
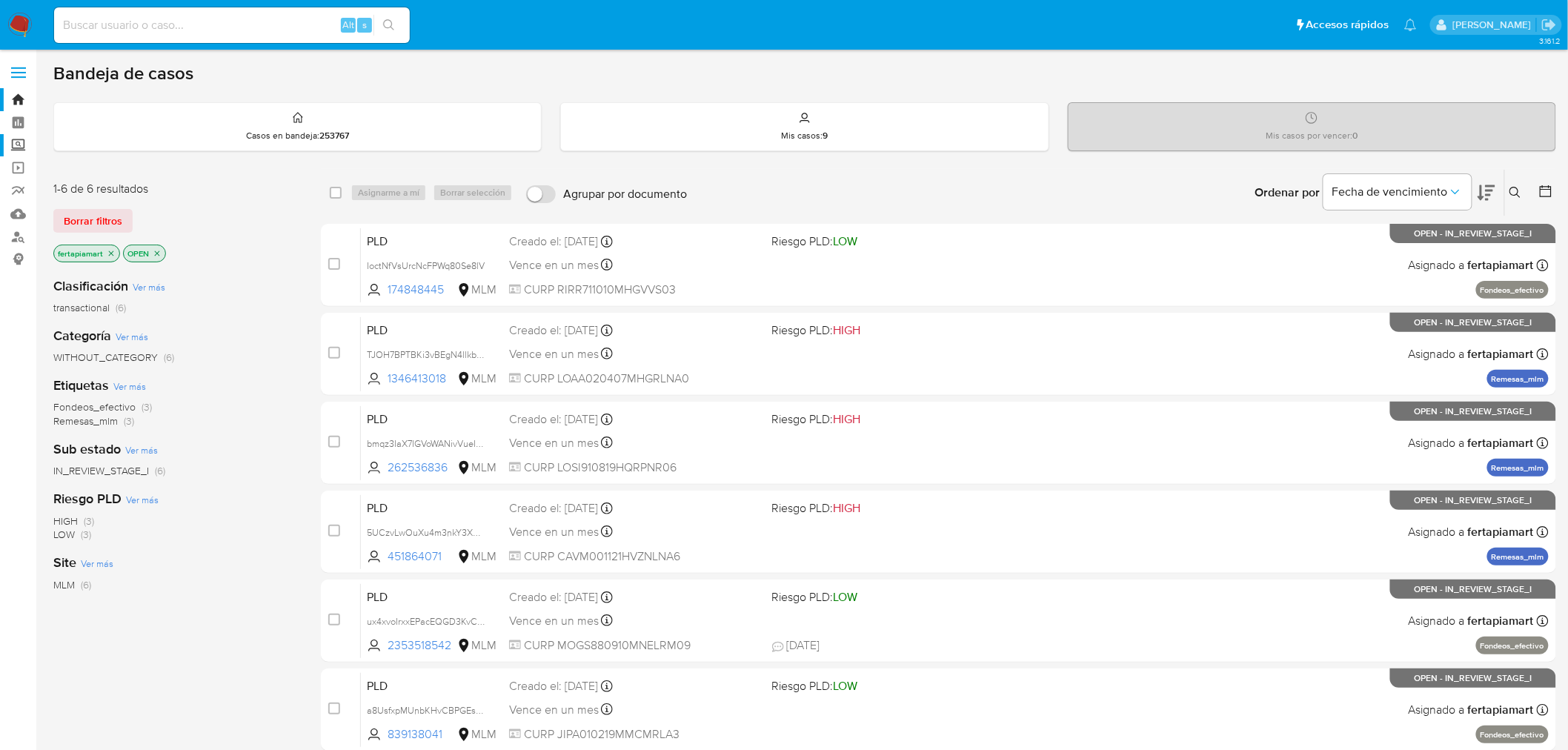
click at [11, 144] on label "Screening" at bounding box center [88, 145] width 176 height 23
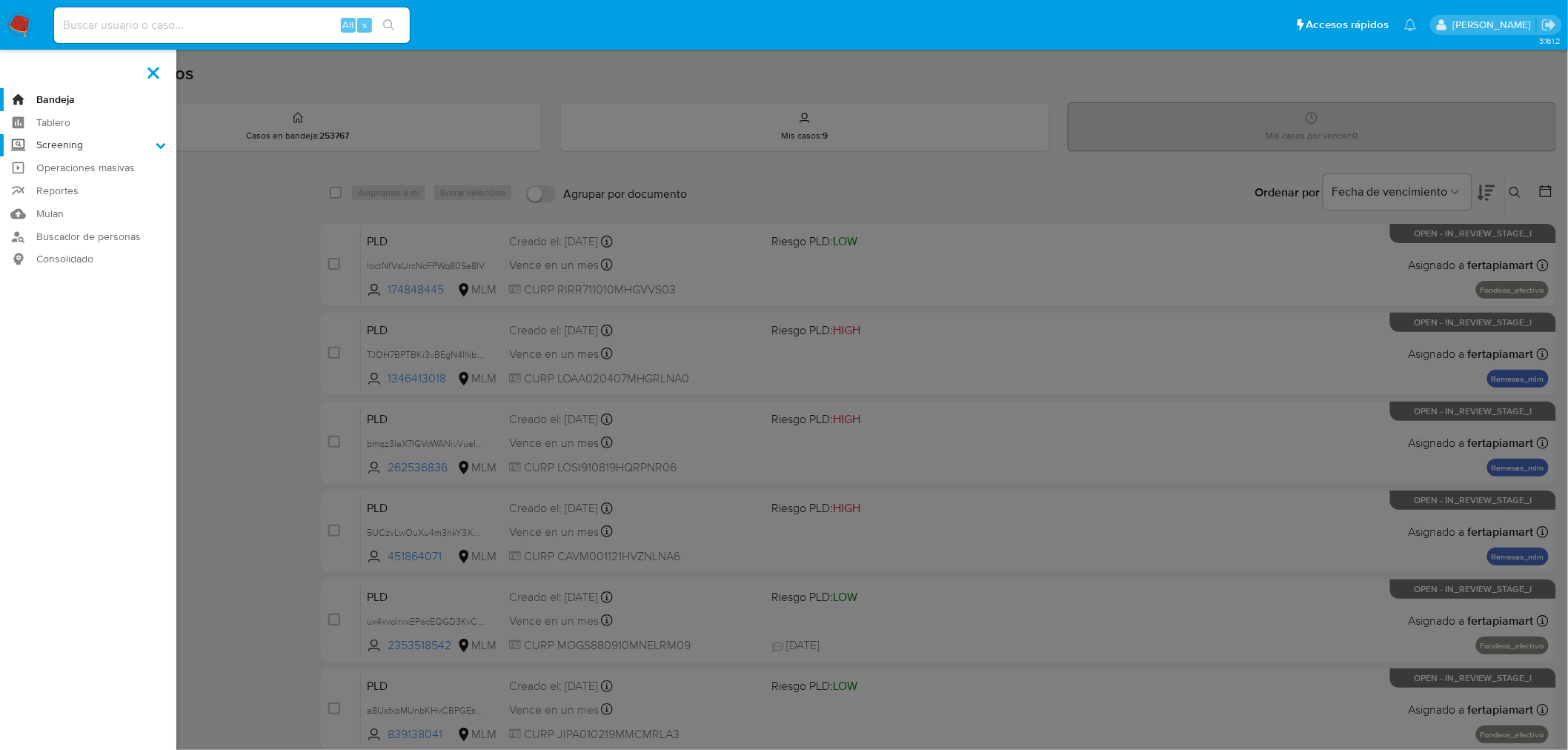
click at [0, 0] on input "Screening" at bounding box center [0, 0] width 0 height 0
click at [72, 196] on link "Herramientas" at bounding box center [88, 203] width 176 height 18
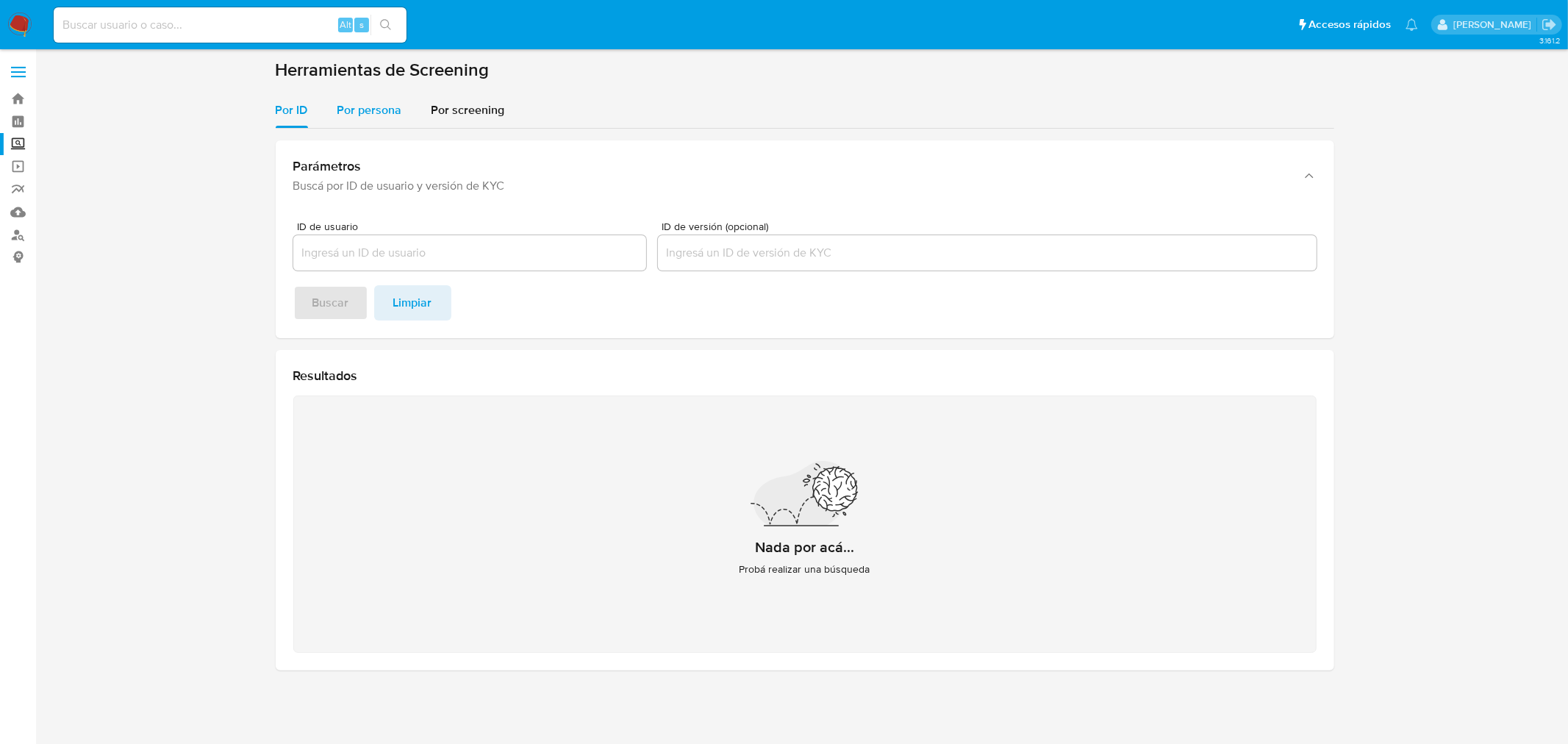
click at [393, 107] on span "Por persona" at bounding box center [370, 109] width 65 height 17
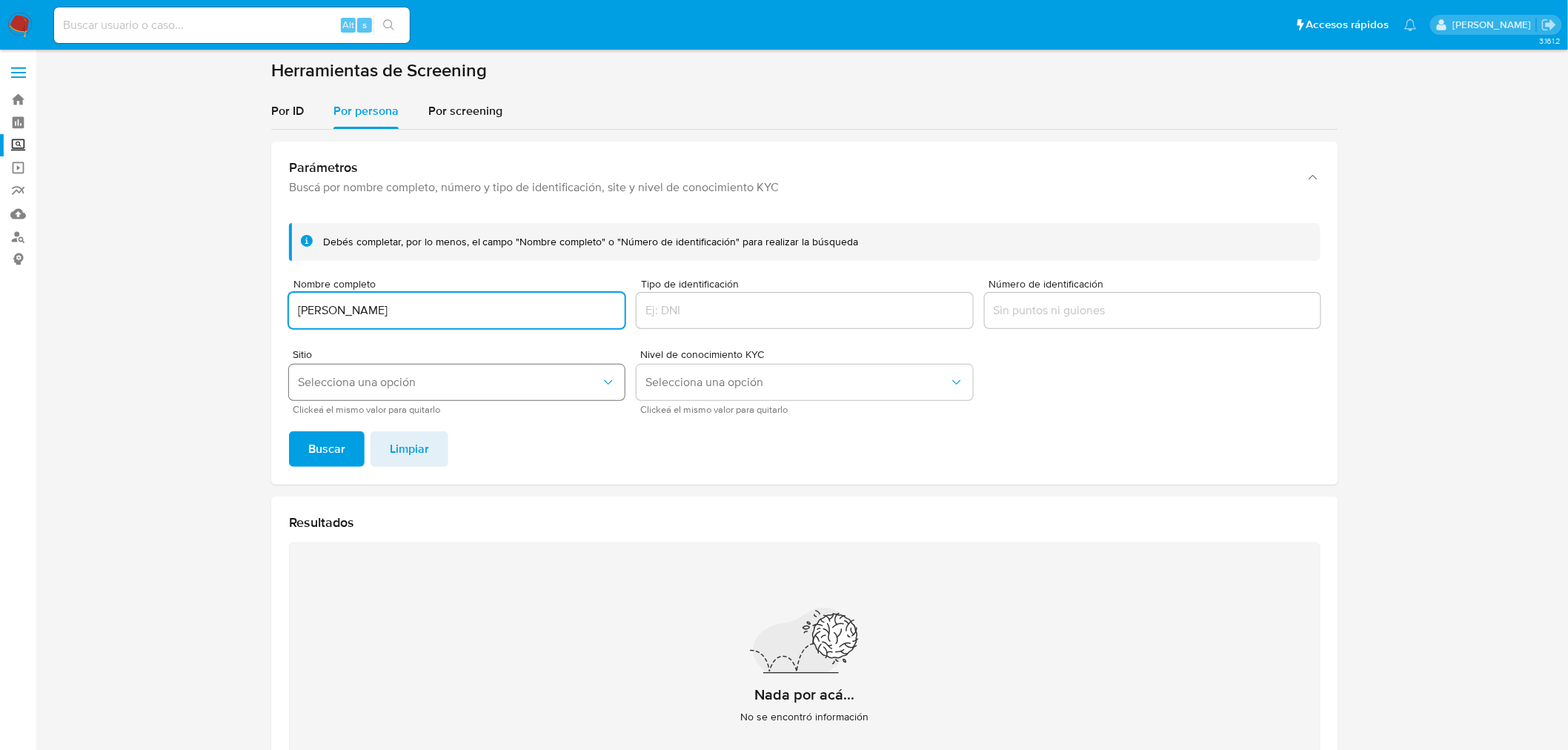
type input "[PERSON_NAME]"
click at [376, 384] on span "Selecciona una opción" at bounding box center [449, 382] width 303 height 14
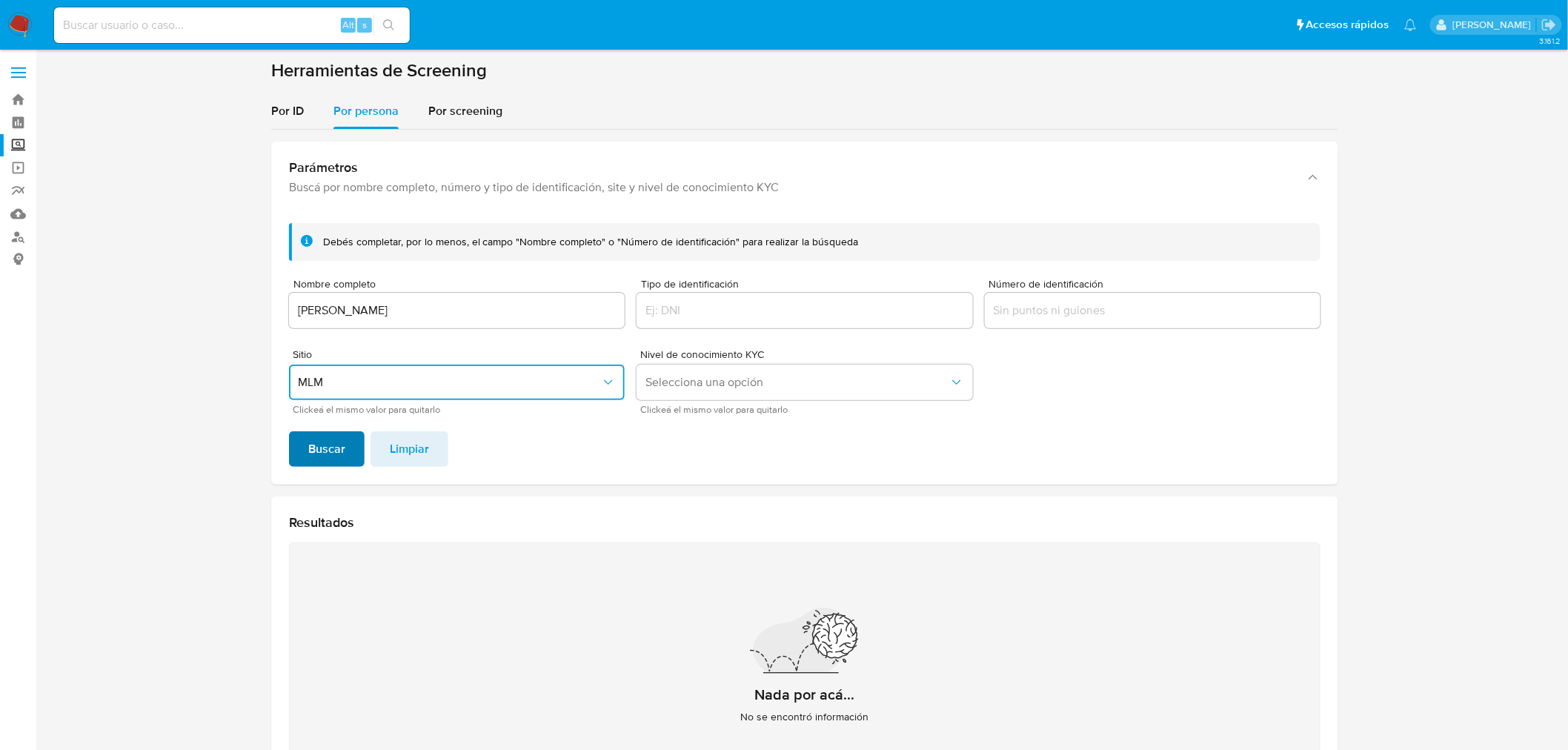
click at [335, 439] on span "Buscar" at bounding box center [326, 449] width 37 height 33
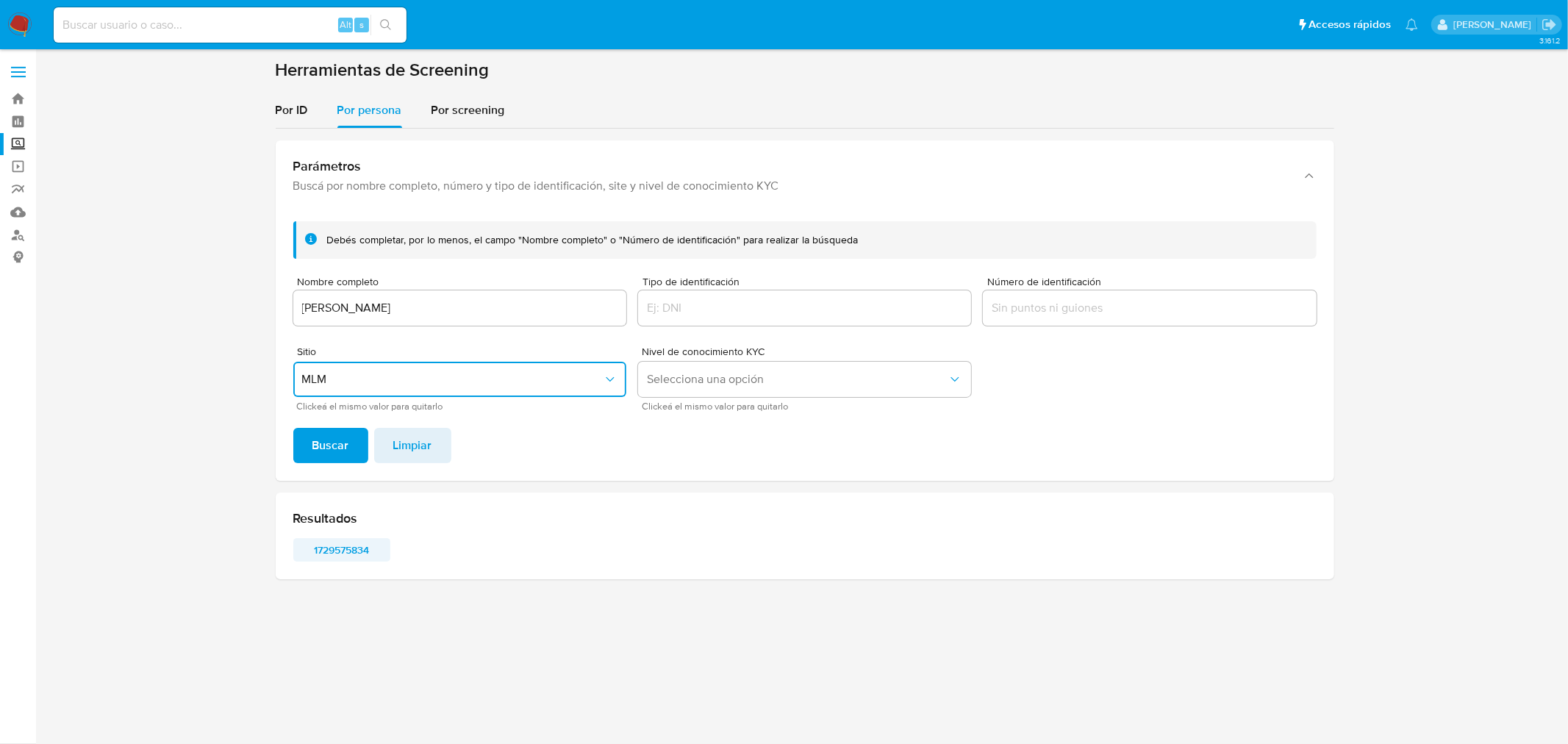
click at [356, 540] on span "1729575834" at bounding box center [341, 549] width 76 height 20
click at [442, 287] on div "Nombre completo [PERSON_NAME]" at bounding box center [459, 302] width 333 height 52
click at [447, 305] on input "[PERSON_NAME]" at bounding box center [459, 308] width 333 height 19
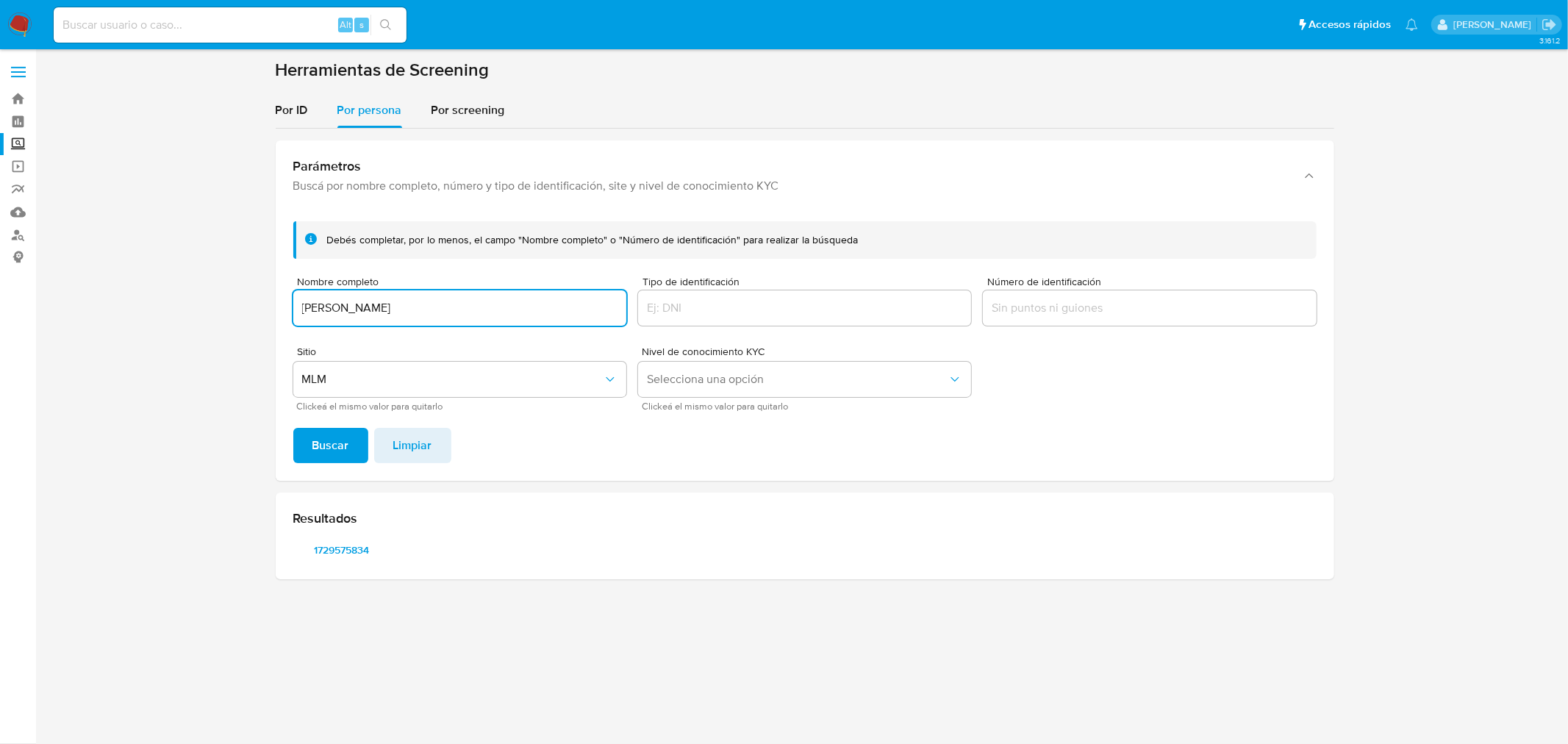
click at [447, 305] on input "[PERSON_NAME]" at bounding box center [459, 308] width 333 height 19
type input "[PERSON_NAME]"
click at [293, 428] on button "Buscar" at bounding box center [330, 445] width 75 height 35
click at [358, 546] on span "1881168530" at bounding box center [341, 549] width 76 height 20
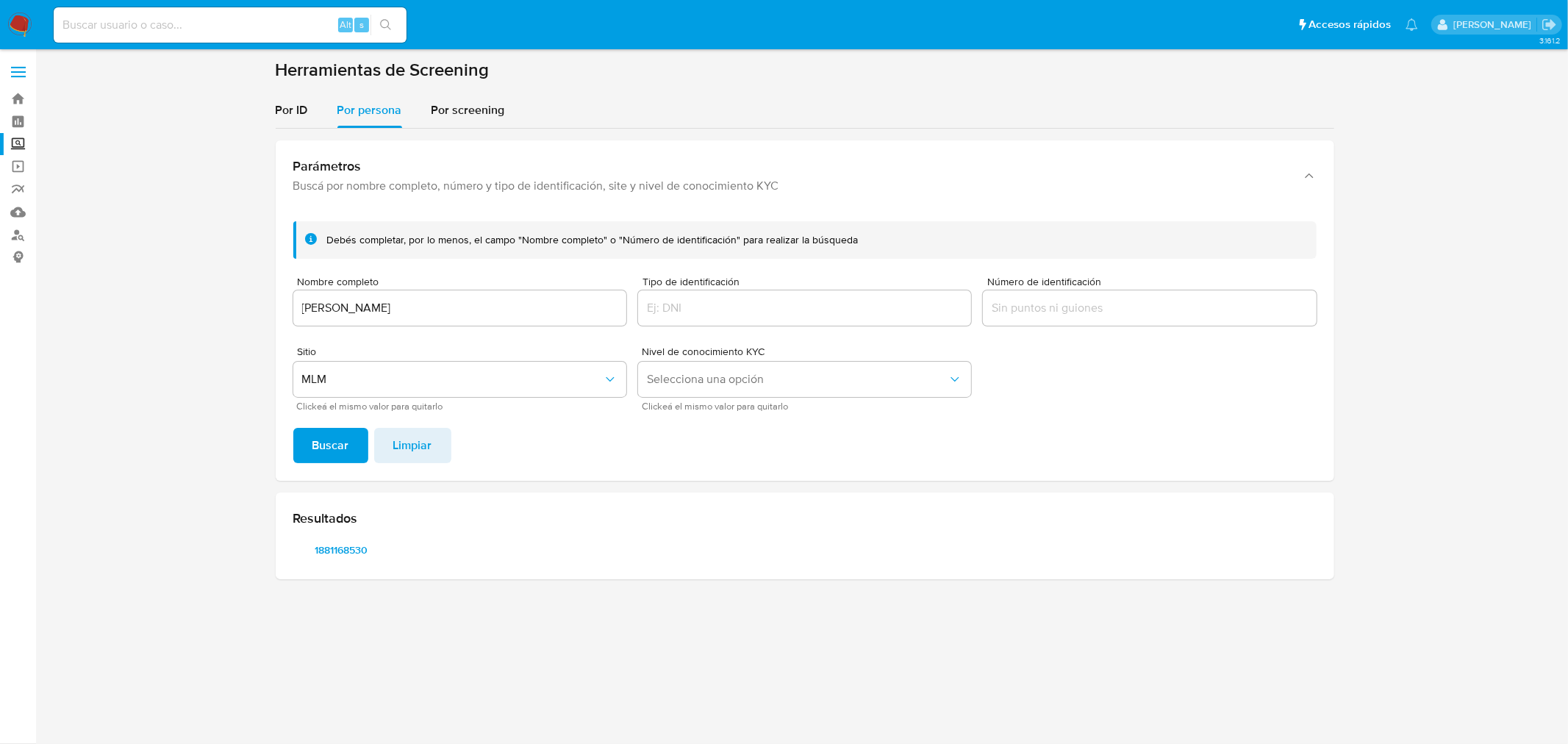
click at [26, 27] on img at bounding box center [20, 25] width 25 height 25
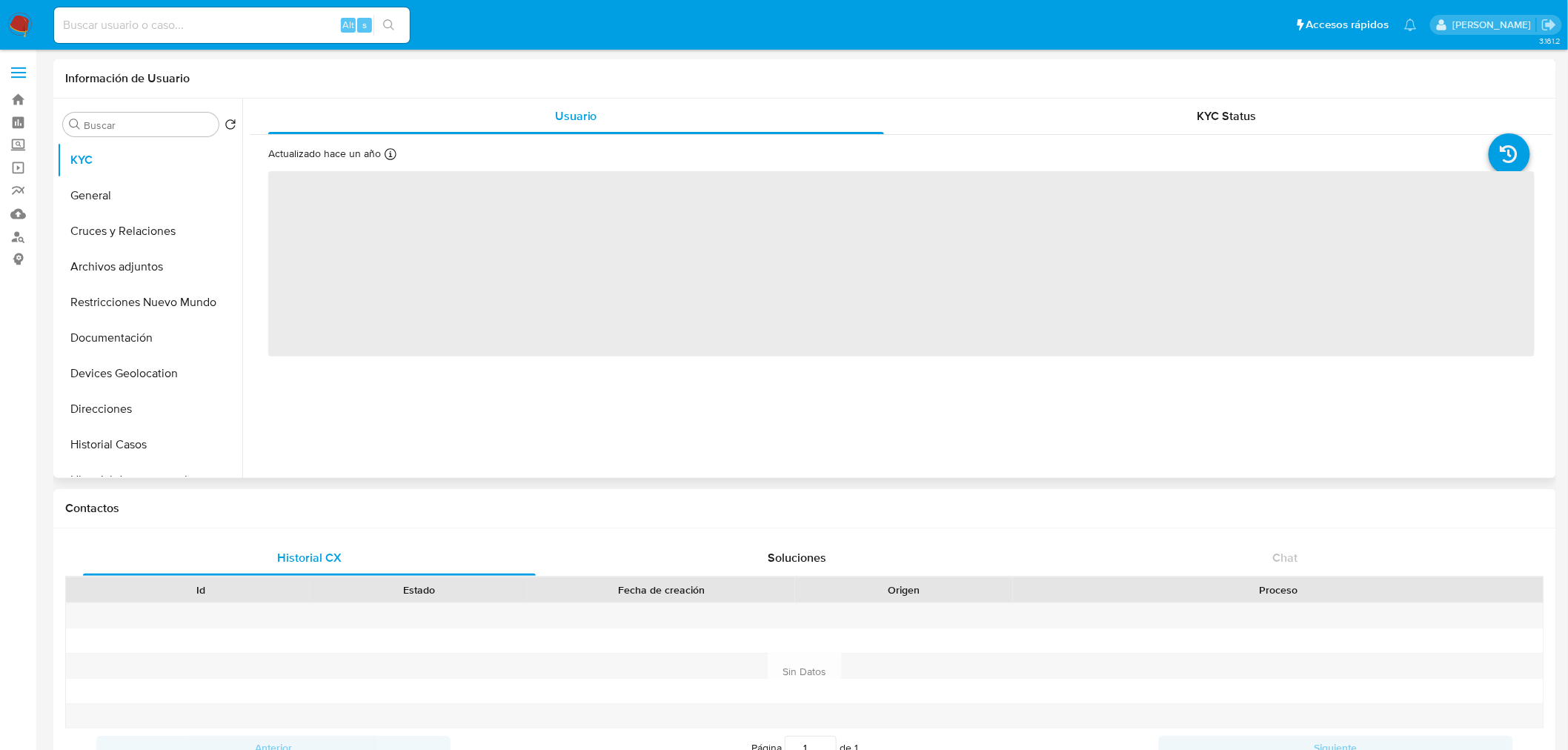
select select "10"
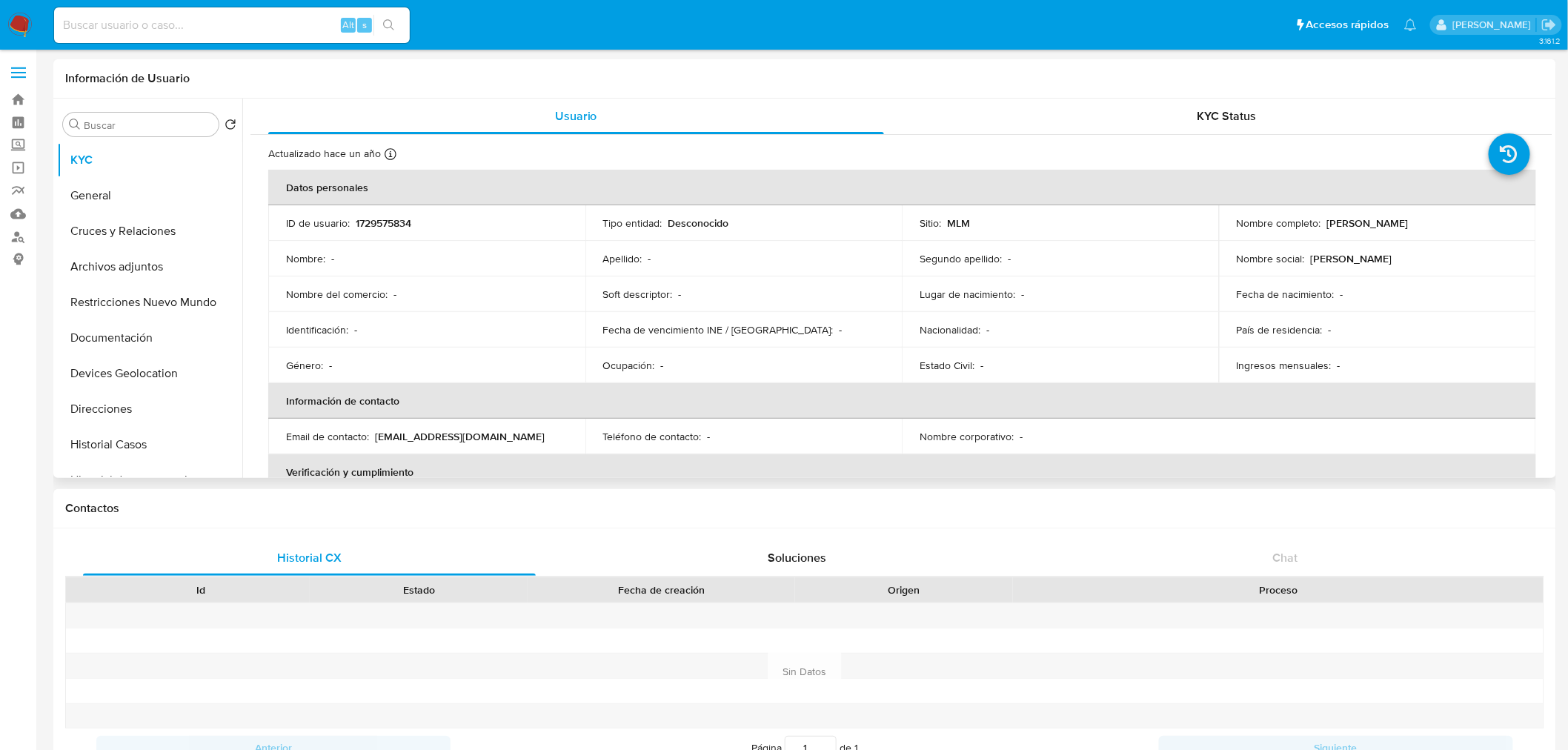
click at [616, 335] on p "Fecha de vencimiento INE / Pasaporte :" at bounding box center [718, 330] width 230 height 14
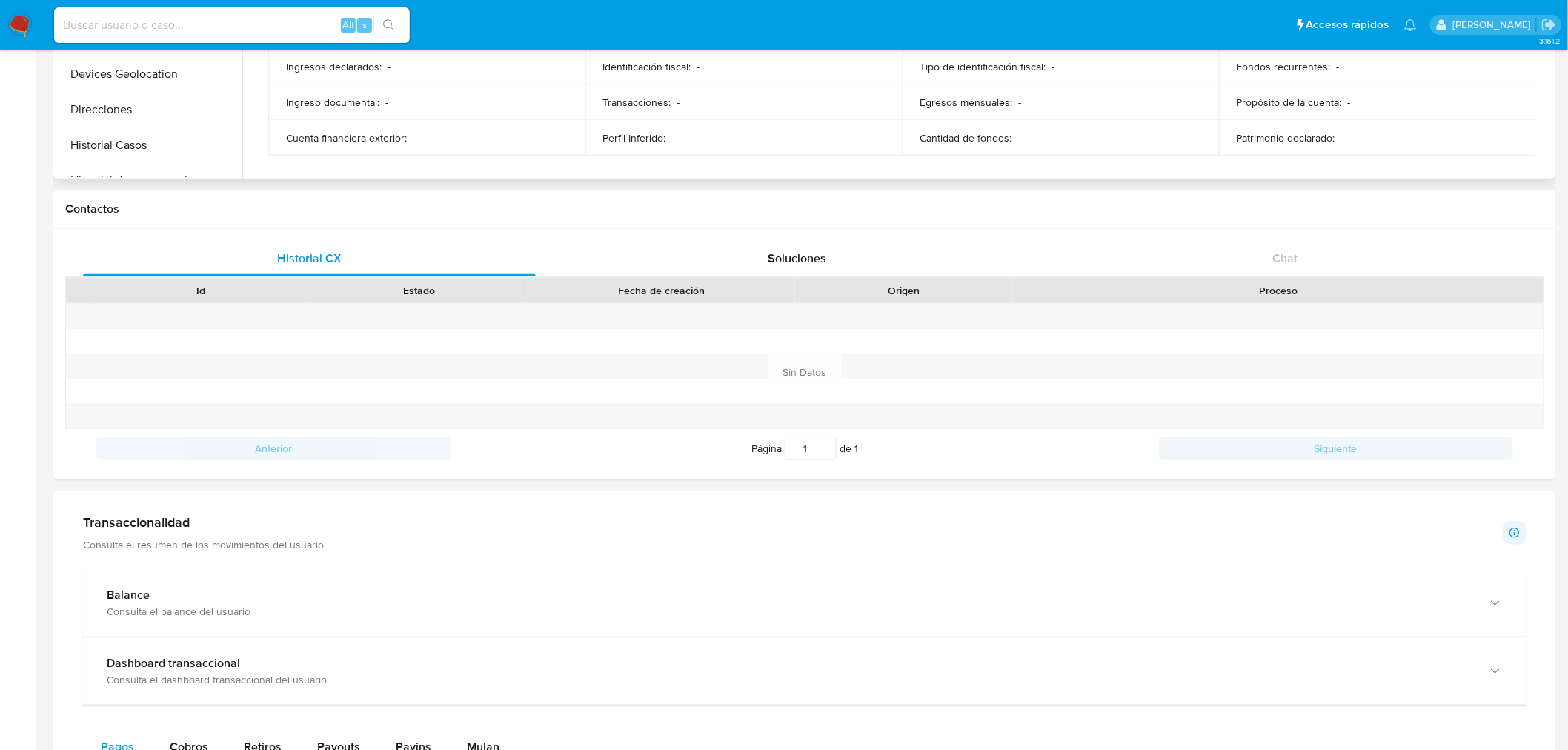
scroll to position [300, 0]
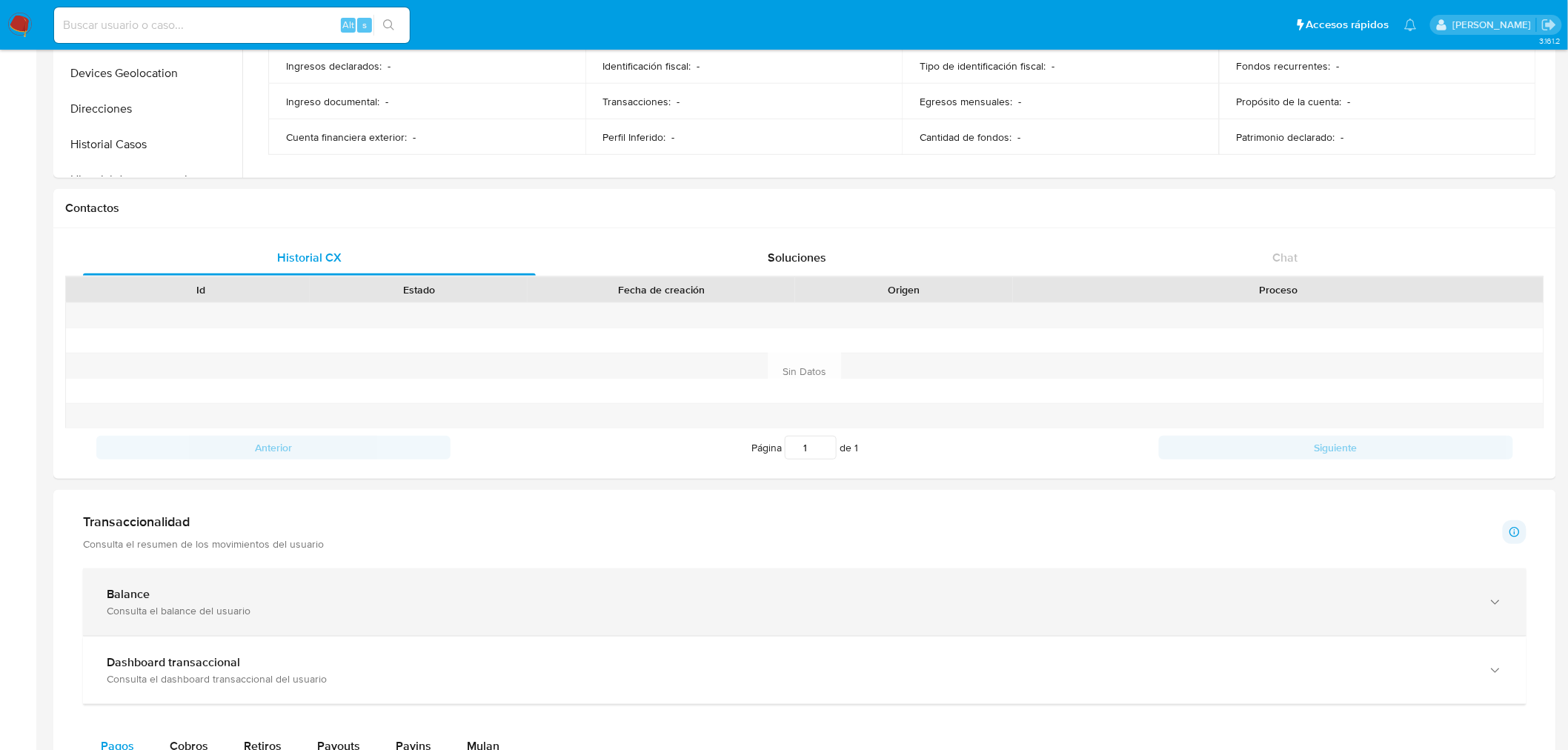
click at [538, 574] on div "Balance Consulta el balance del usuario" at bounding box center [805, 602] width 1443 height 68
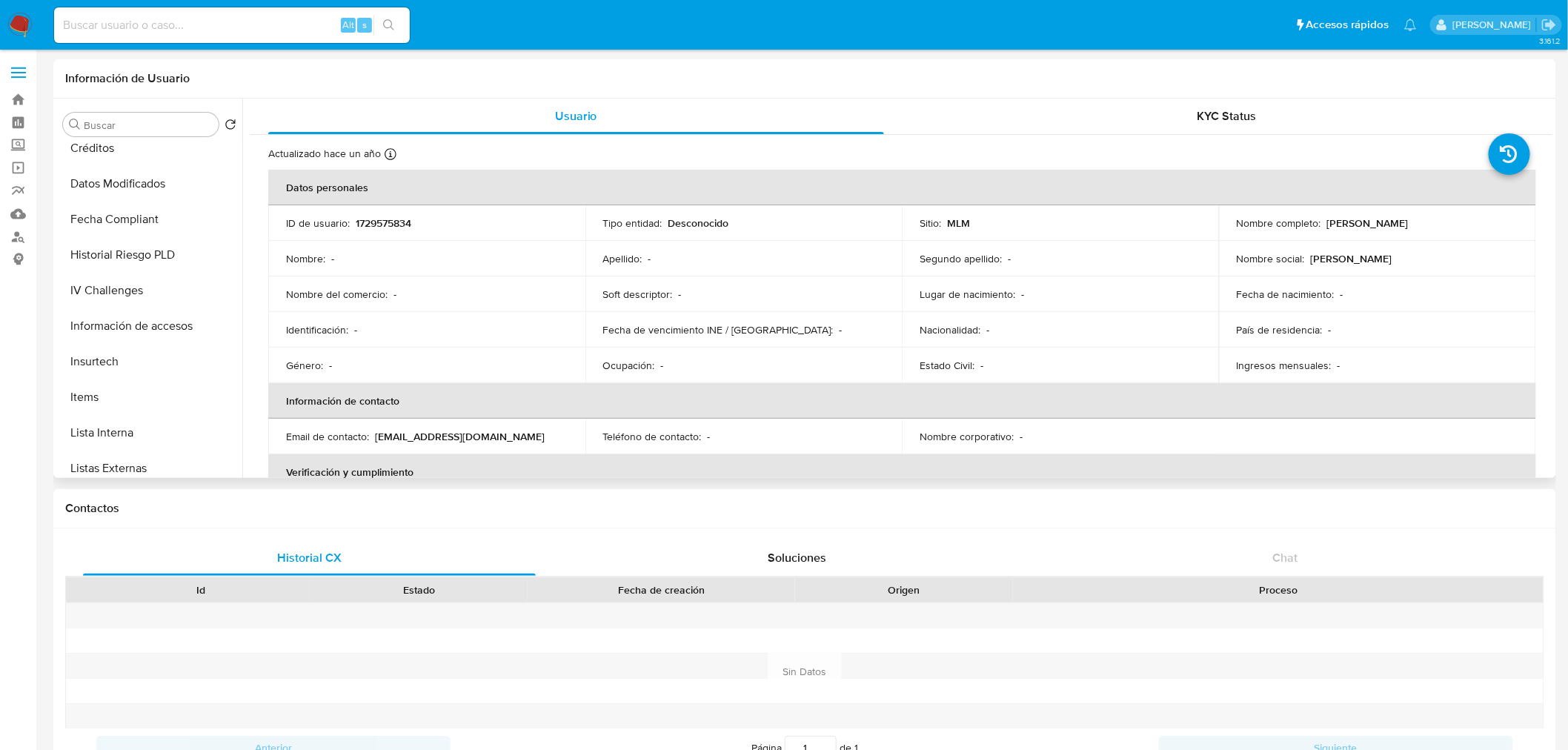
scroll to position [475, 0]
click at [111, 386] on button "Items" at bounding box center [144, 396] width 173 height 36
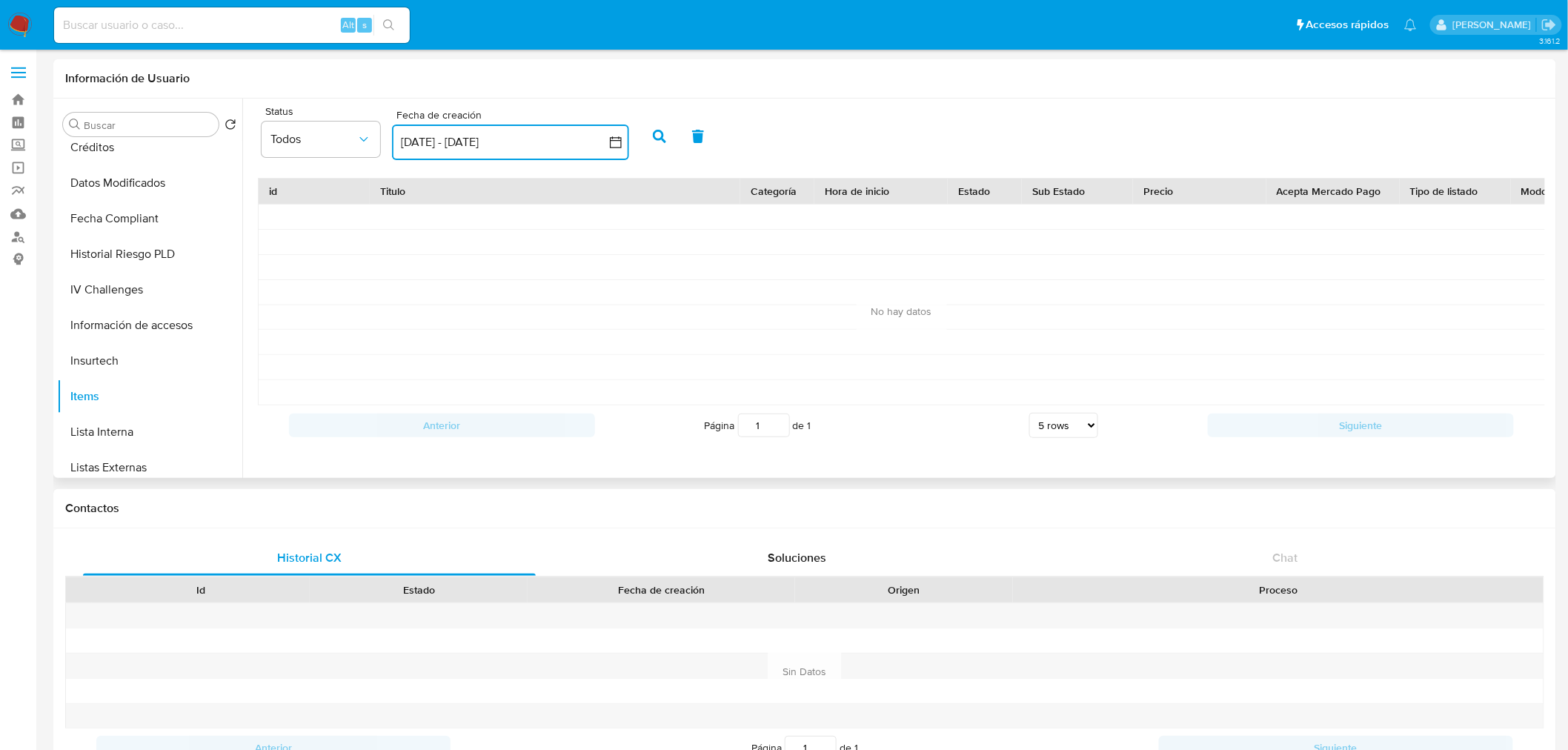
click at [459, 136] on button "30 ago 2025 - 29 sep 2025" at bounding box center [511, 142] width 237 height 36
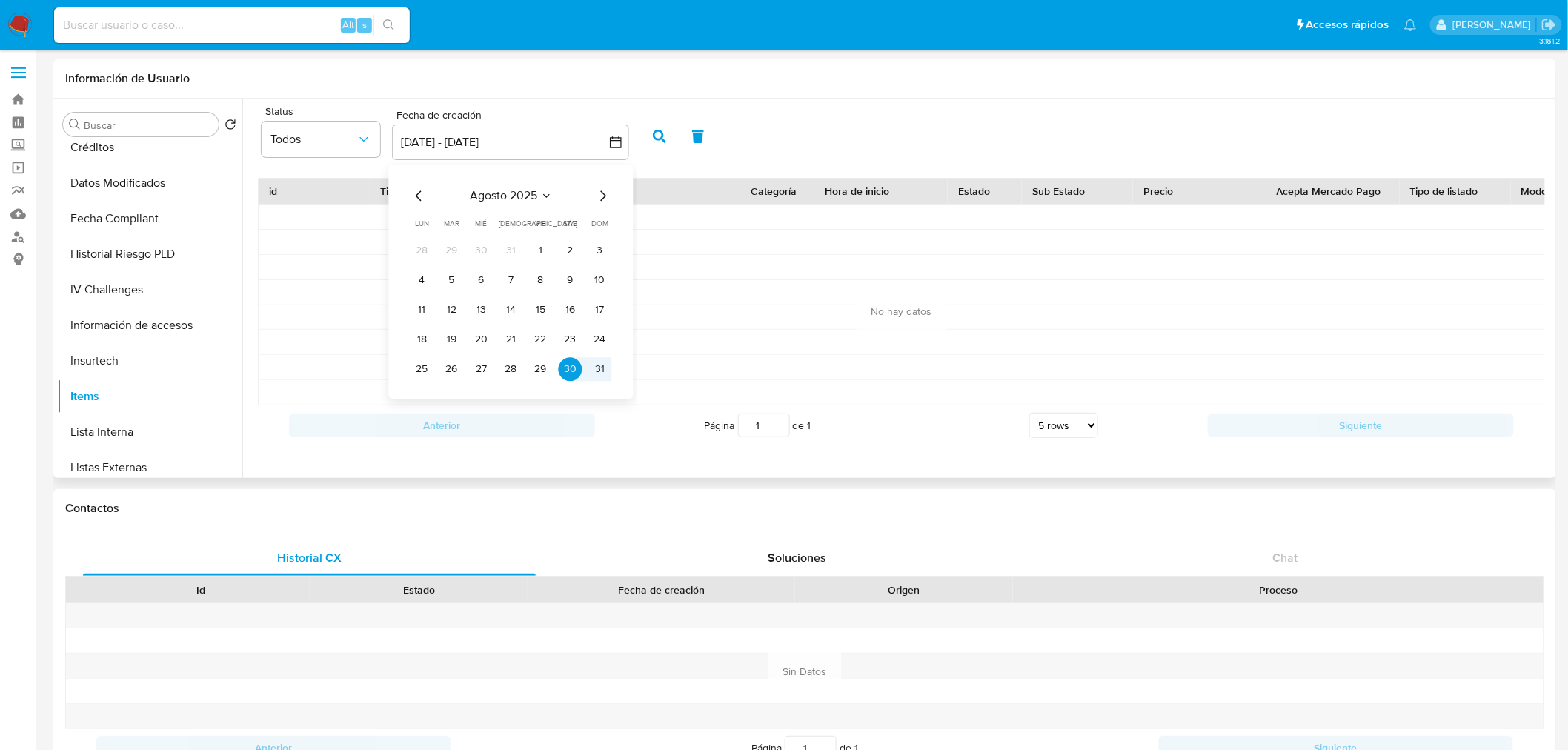
click at [417, 189] on icon "Mes anterior" at bounding box center [419, 195] width 17 height 17
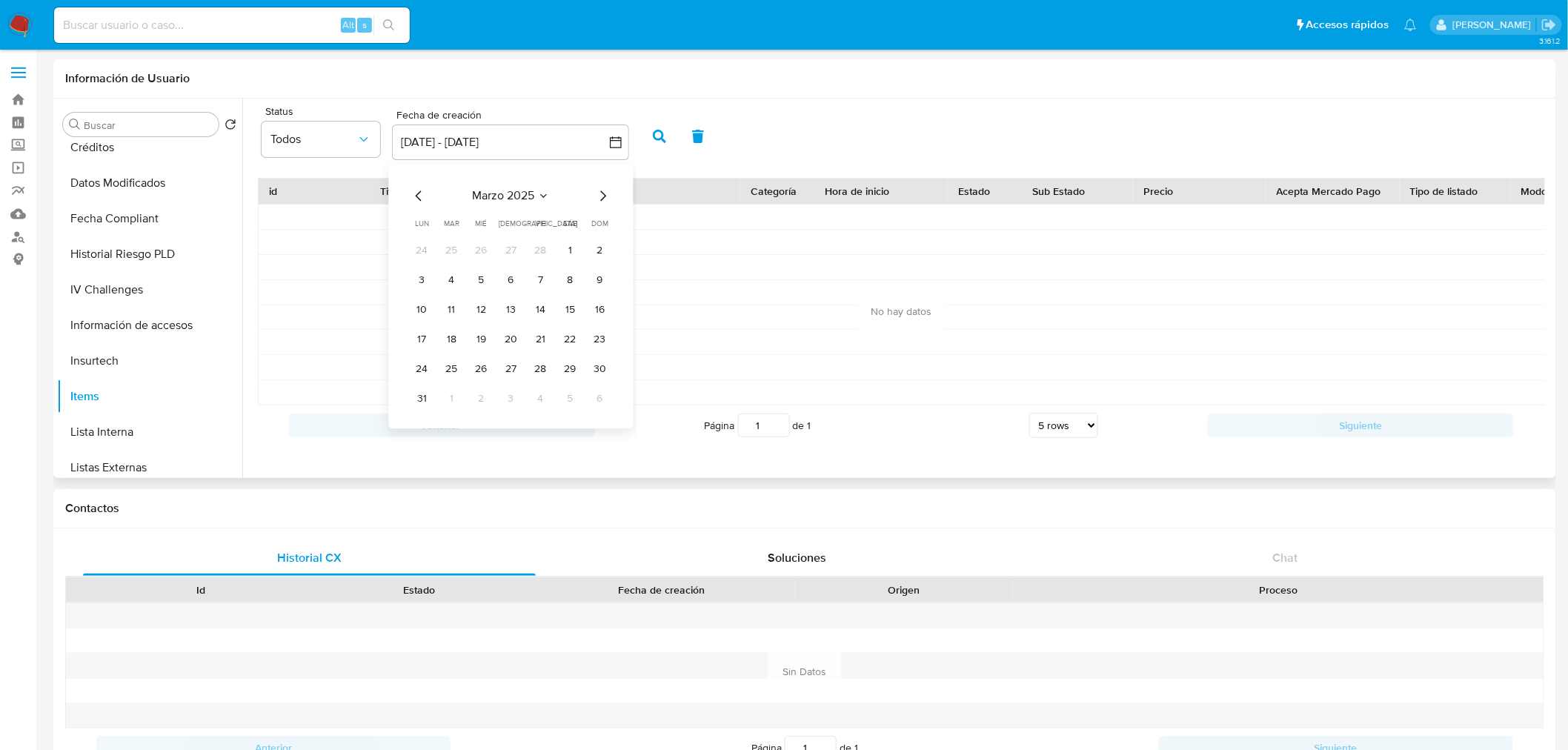
click at [415, 190] on icon "Mes anterior" at bounding box center [419, 195] width 17 height 17
click at [571, 247] on button "4" at bounding box center [570, 250] width 24 height 24
click at [597, 196] on icon "Mes siguiente" at bounding box center [603, 195] width 17 height 17
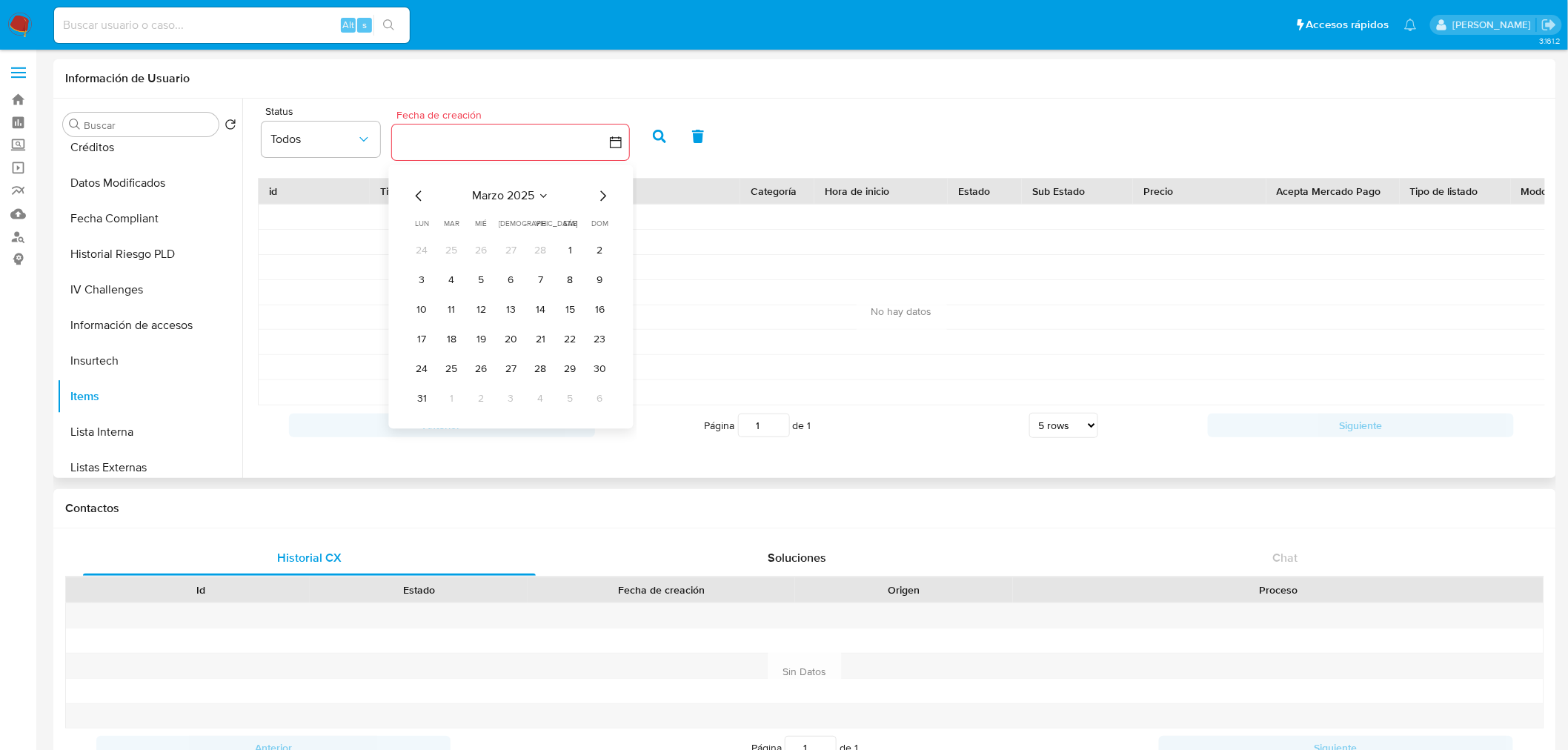
click at [597, 196] on icon "Mes siguiente" at bounding box center [603, 195] width 17 height 17
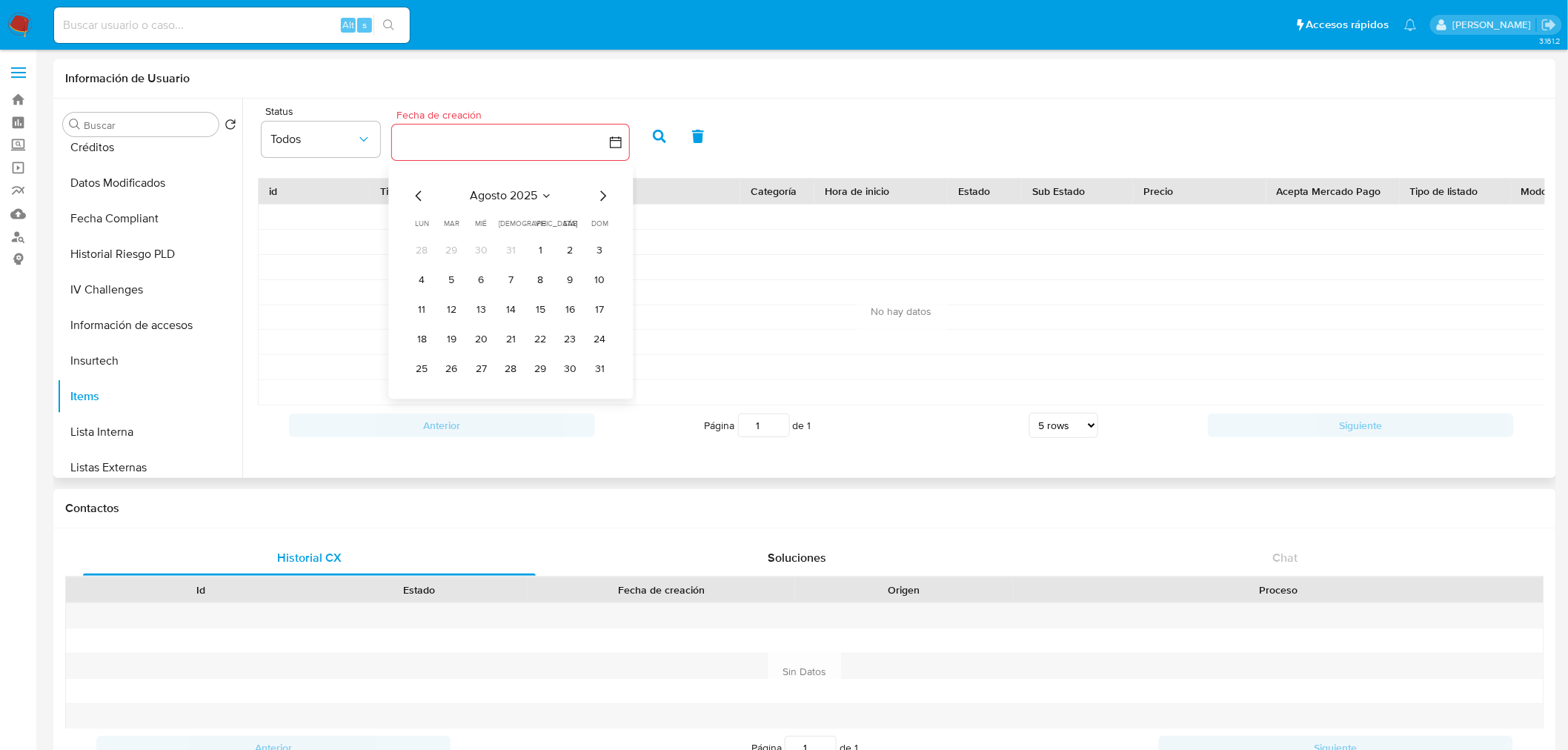
click at [597, 196] on icon "Mes siguiente" at bounding box center [603, 195] width 17 height 17
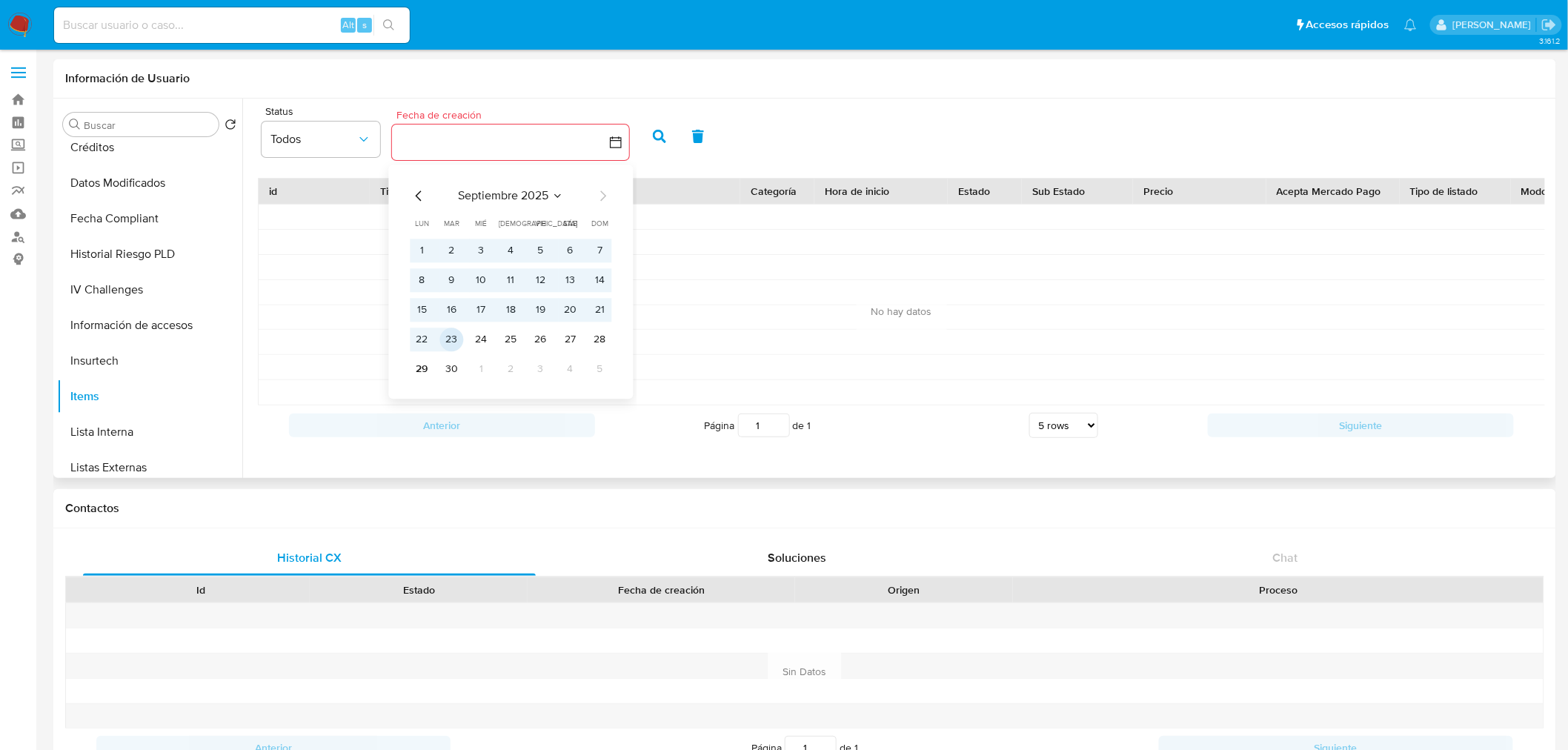
click at [453, 338] on button "23" at bounding box center [452, 339] width 24 height 24
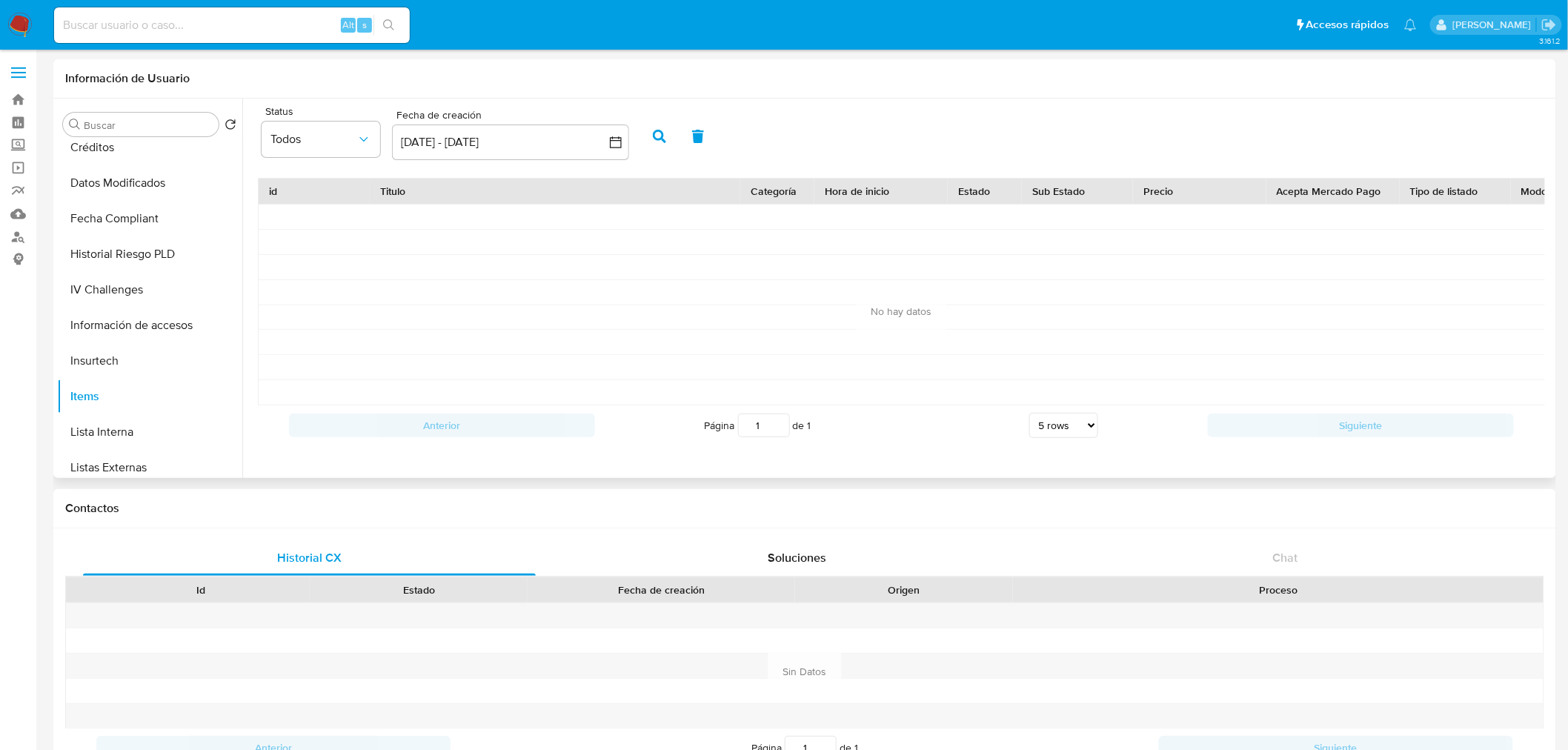
click at [657, 133] on icon "button" at bounding box center [660, 137] width 14 height 14
click at [10, 97] on link "Bandeja" at bounding box center [88, 100] width 176 height 23
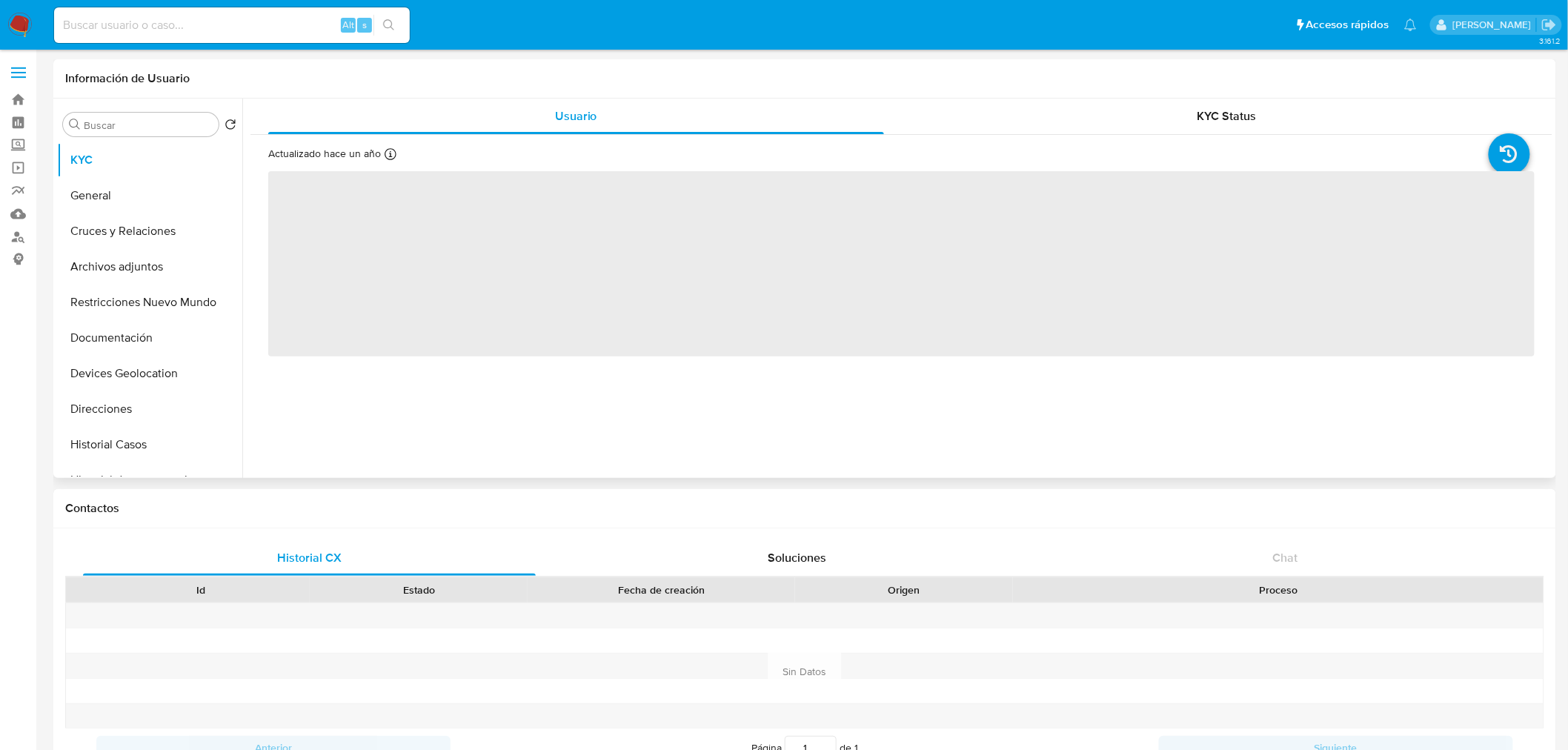
select select "10"
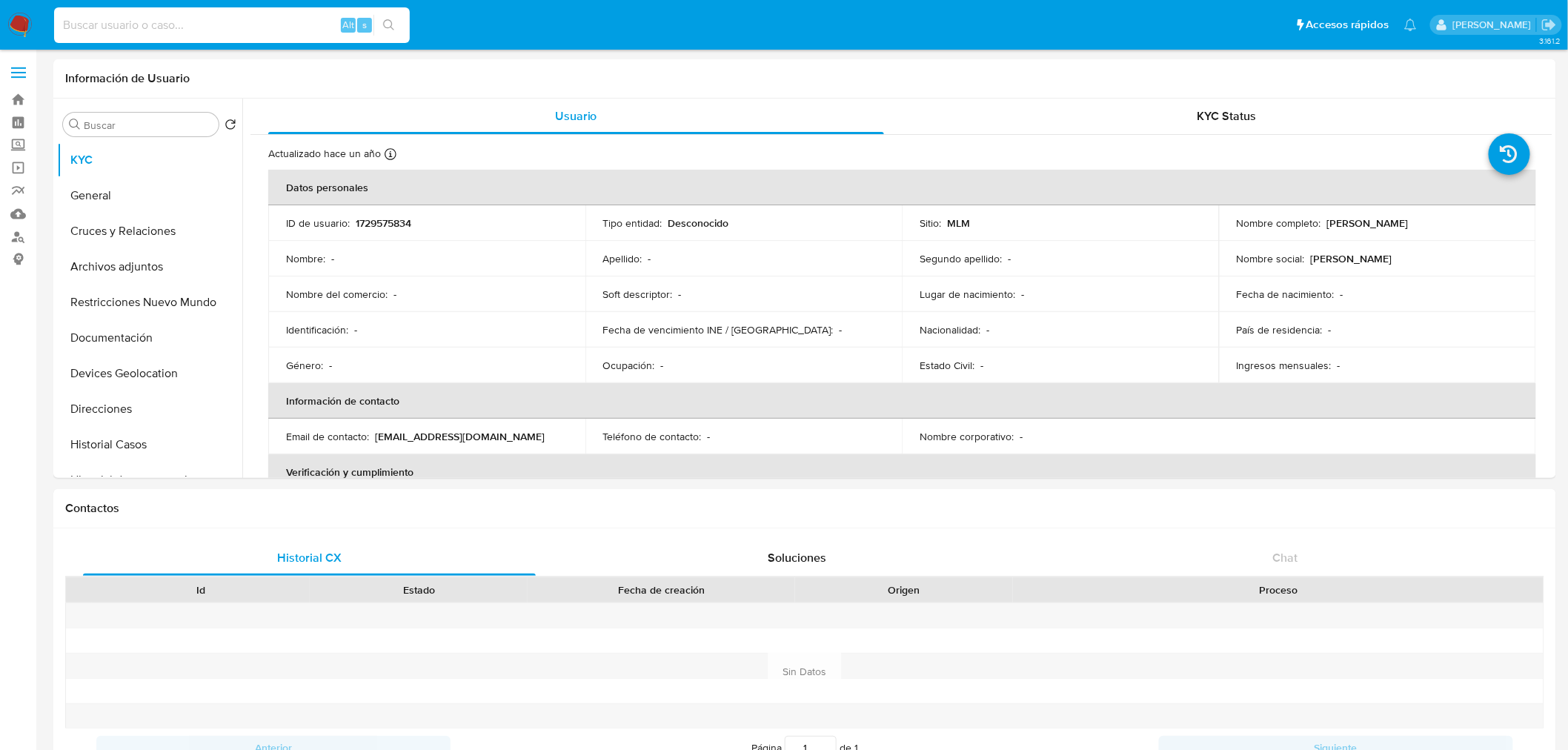
click at [224, 26] on input at bounding box center [232, 24] width 356 height 19
paste input "EDGAR JESUS VALDIVIA VARGUEZ"
type input "EDGAR JESUS VALDIVIA VARGUEZ"
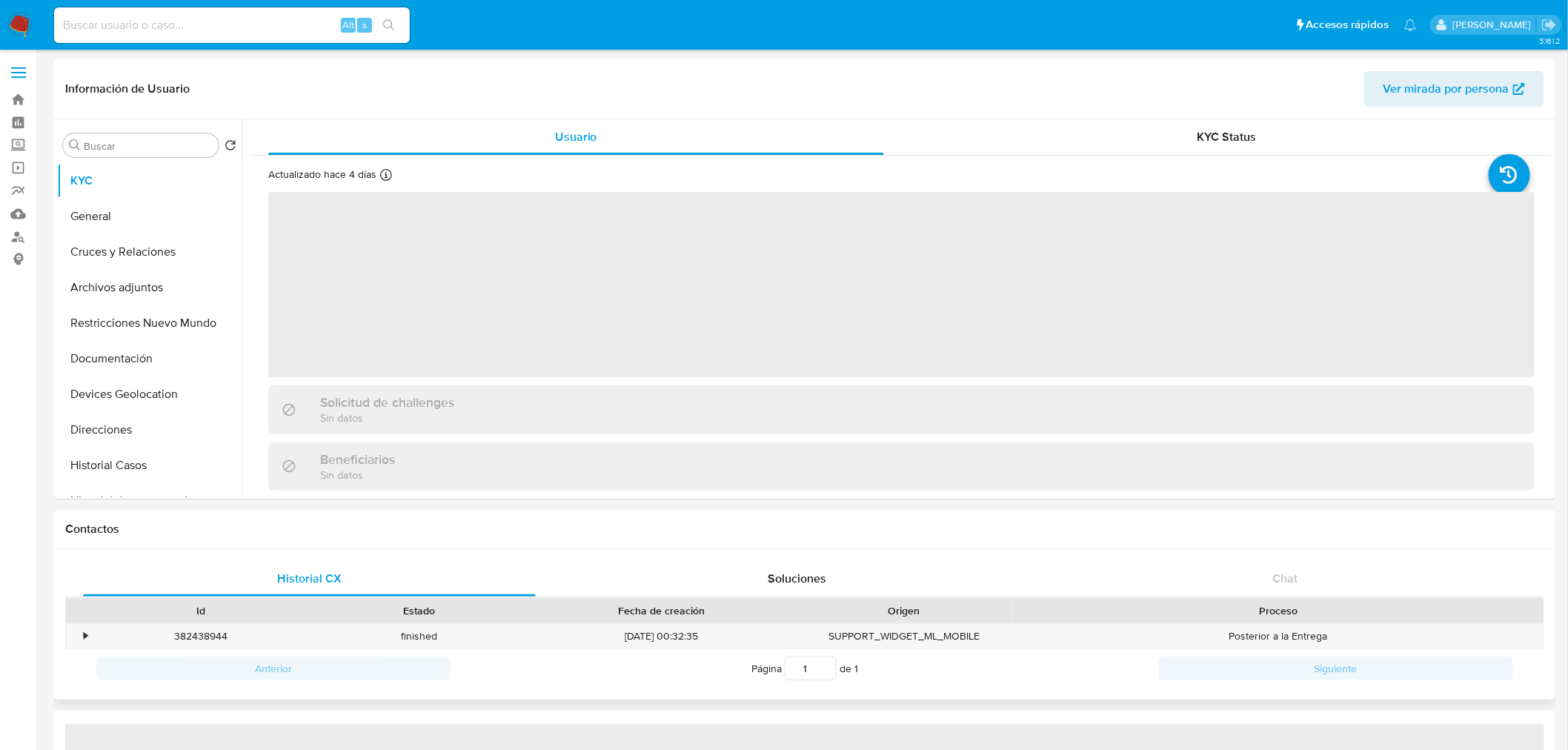
select select "10"
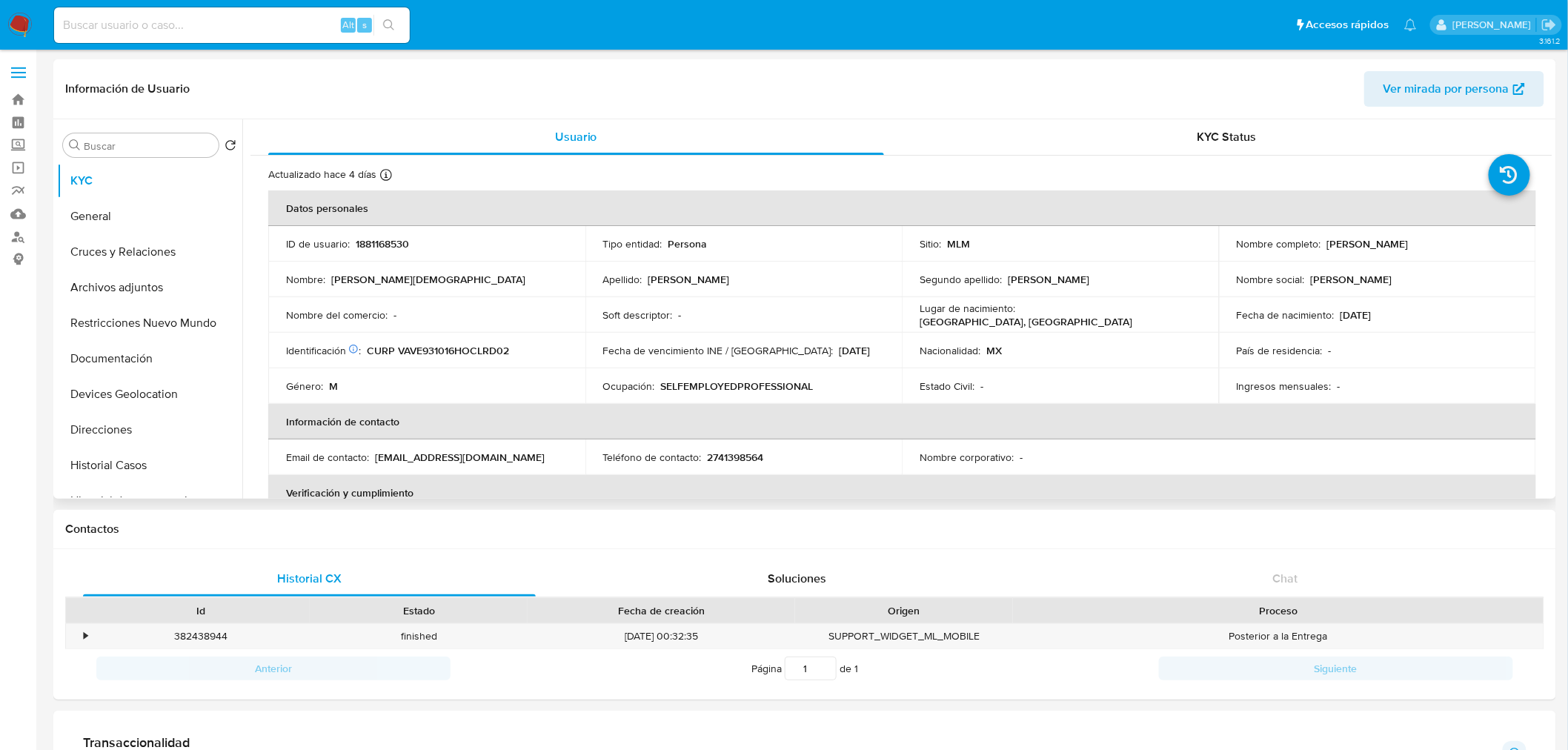
click at [373, 248] on p "1881168530" at bounding box center [382, 244] width 53 height 14
copy p "1881168530"
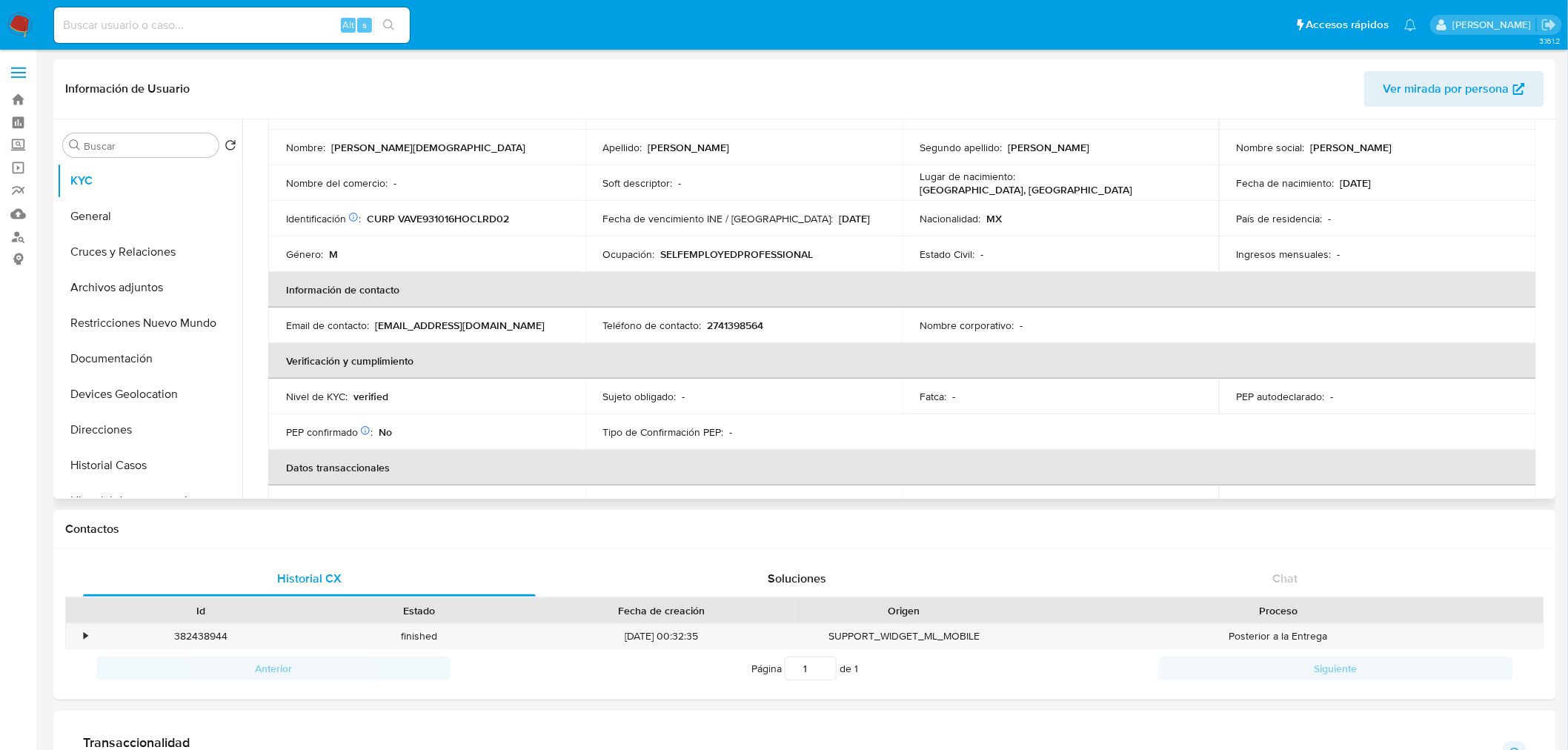
scroll to position [132, 0]
drag, startPoint x: 501, startPoint y: 328, endPoint x: 373, endPoint y: 329, distance: 128.0
click at [373, 329] on div "Email de contacto : chukinvaldivia@gmail.com" at bounding box center [427, 326] width 281 height 14
click at [740, 327] on p "2741398564" at bounding box center [736, 326] width 56 height 14
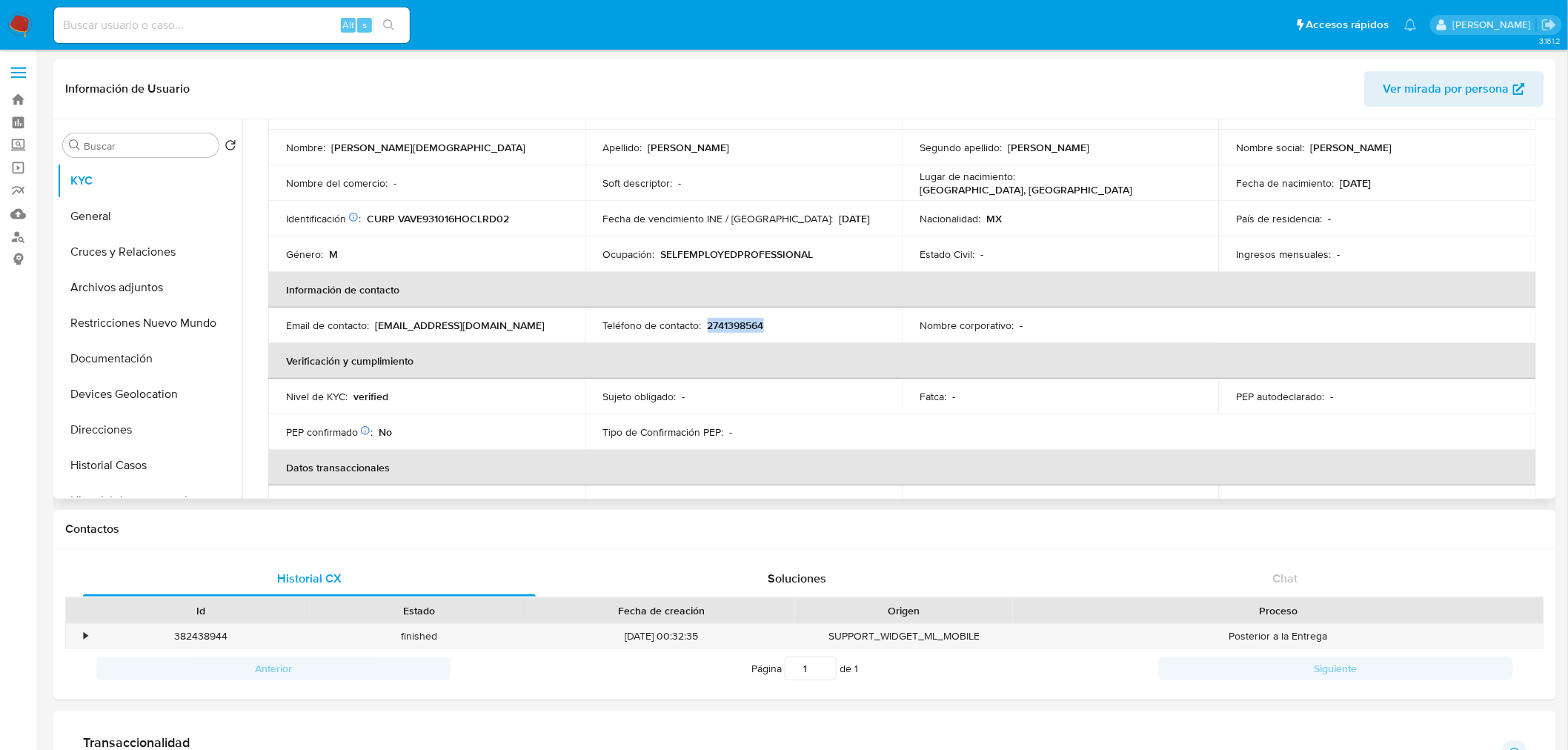
copy p "2741398564"
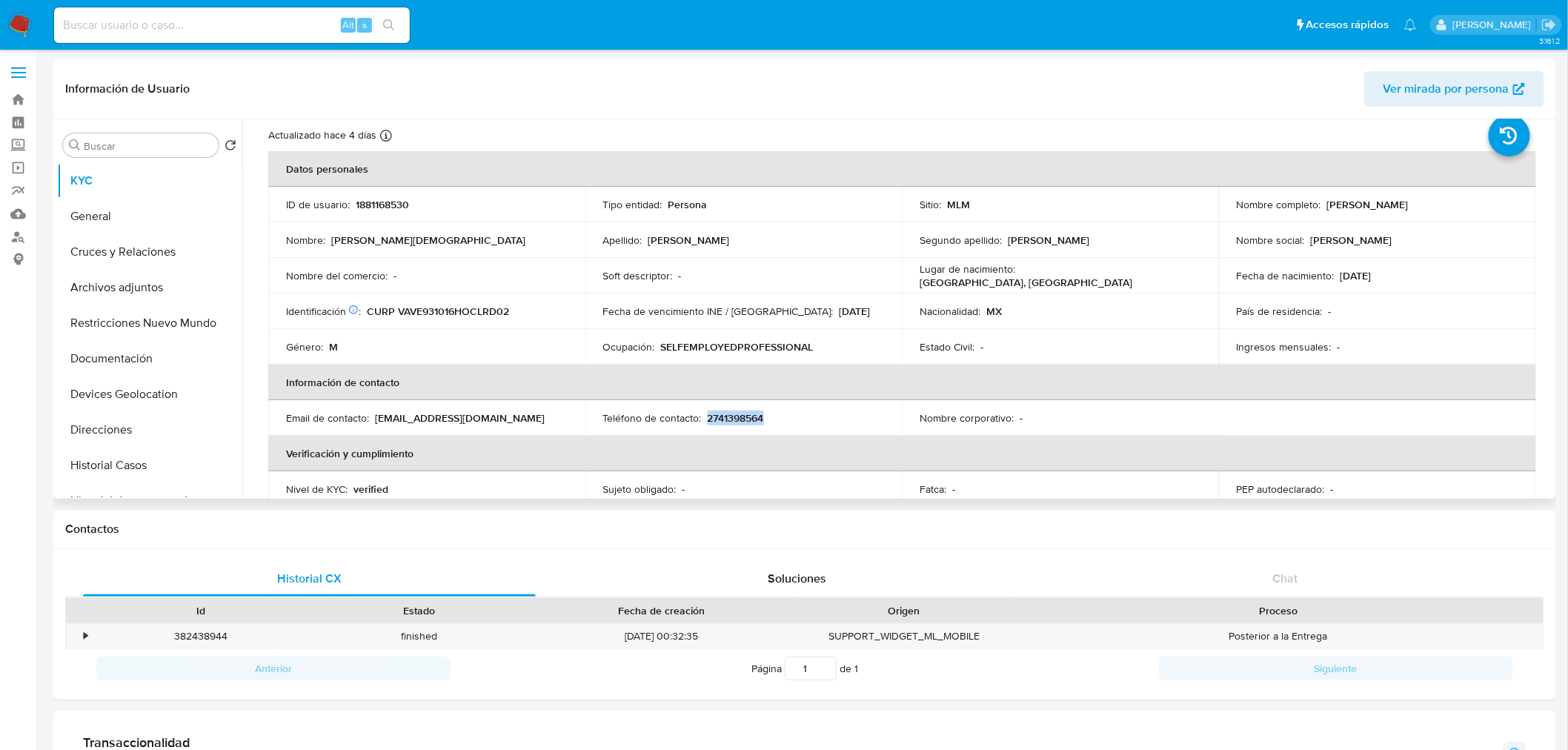
scroll to position [39, 0]
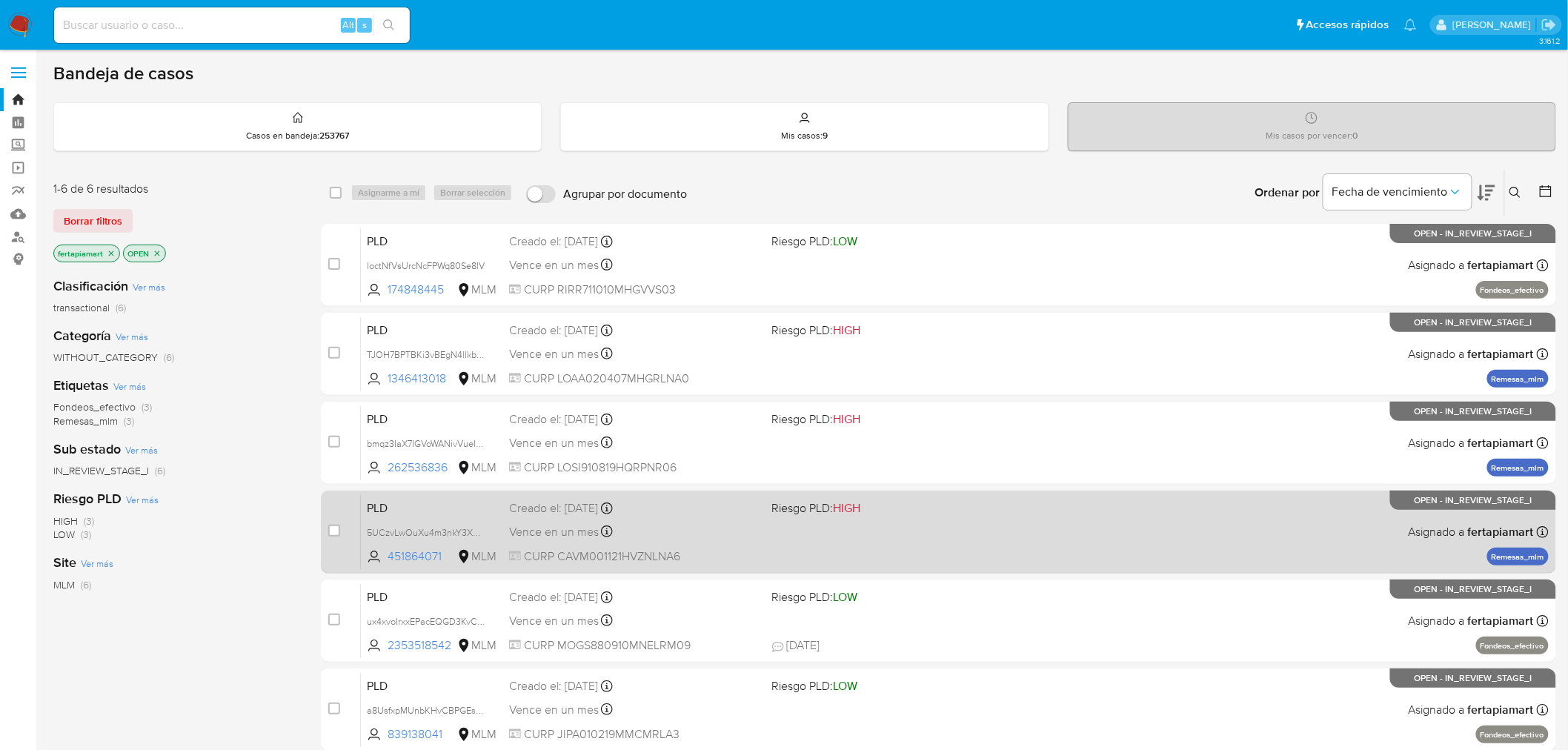
click at [424, 495] on div "PLD 5UCzvLwOuXu4m3nkY3XuHbyq 451864071 MLM Riesgo PLD: HIGH Creado el: [DATE] C…" at bounding box center [955, 532] width 1188 height 75
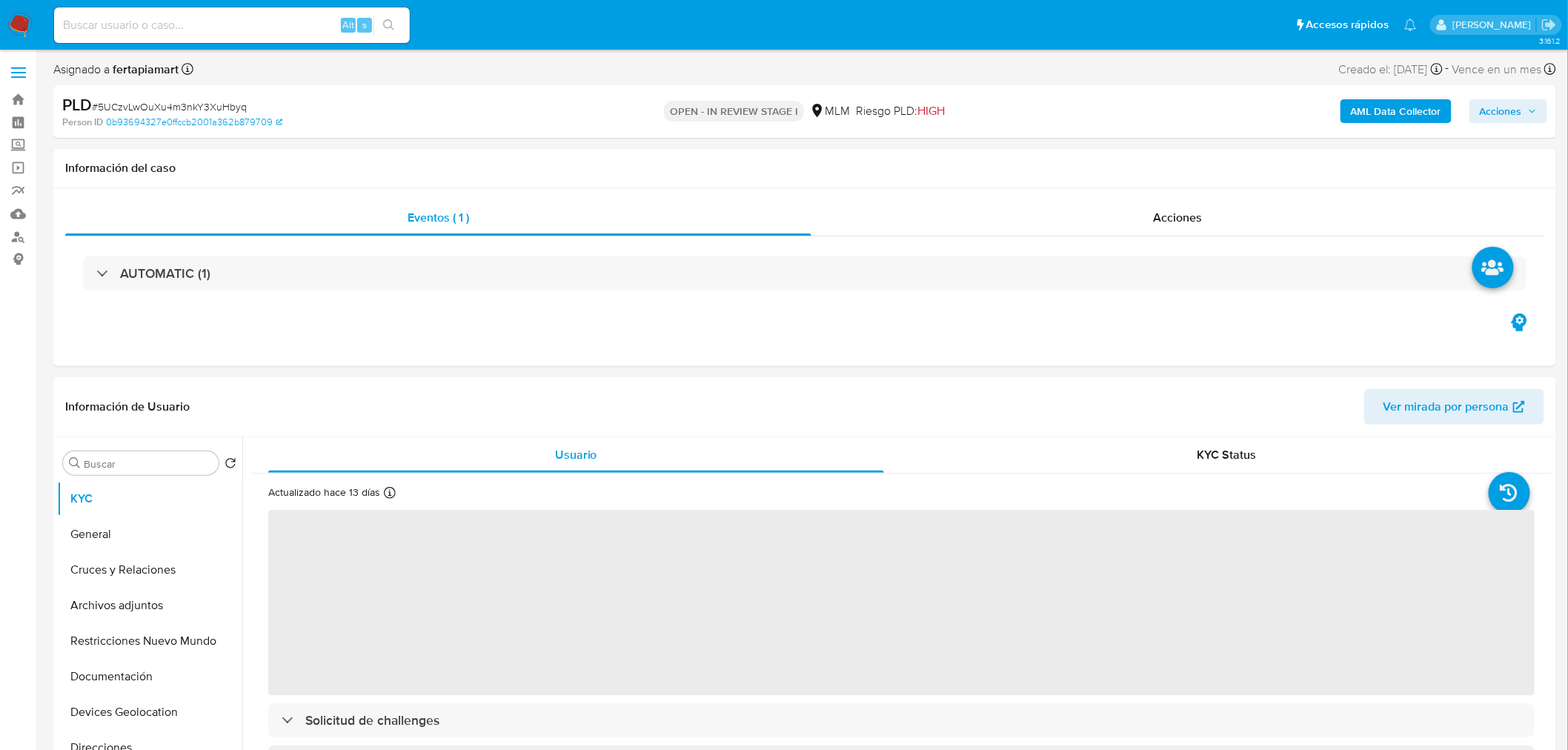
select select "10"
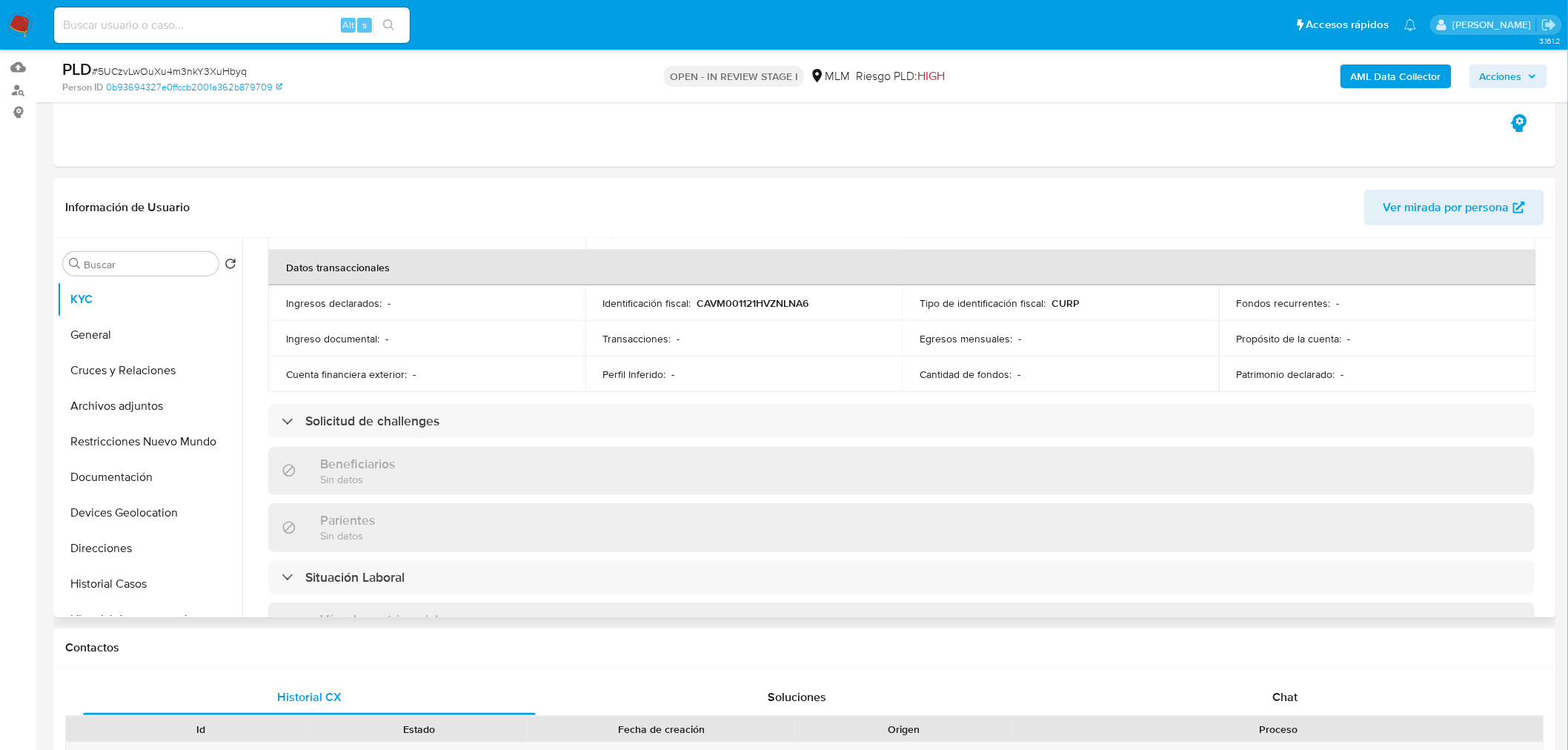
scroll to position [450, 0]
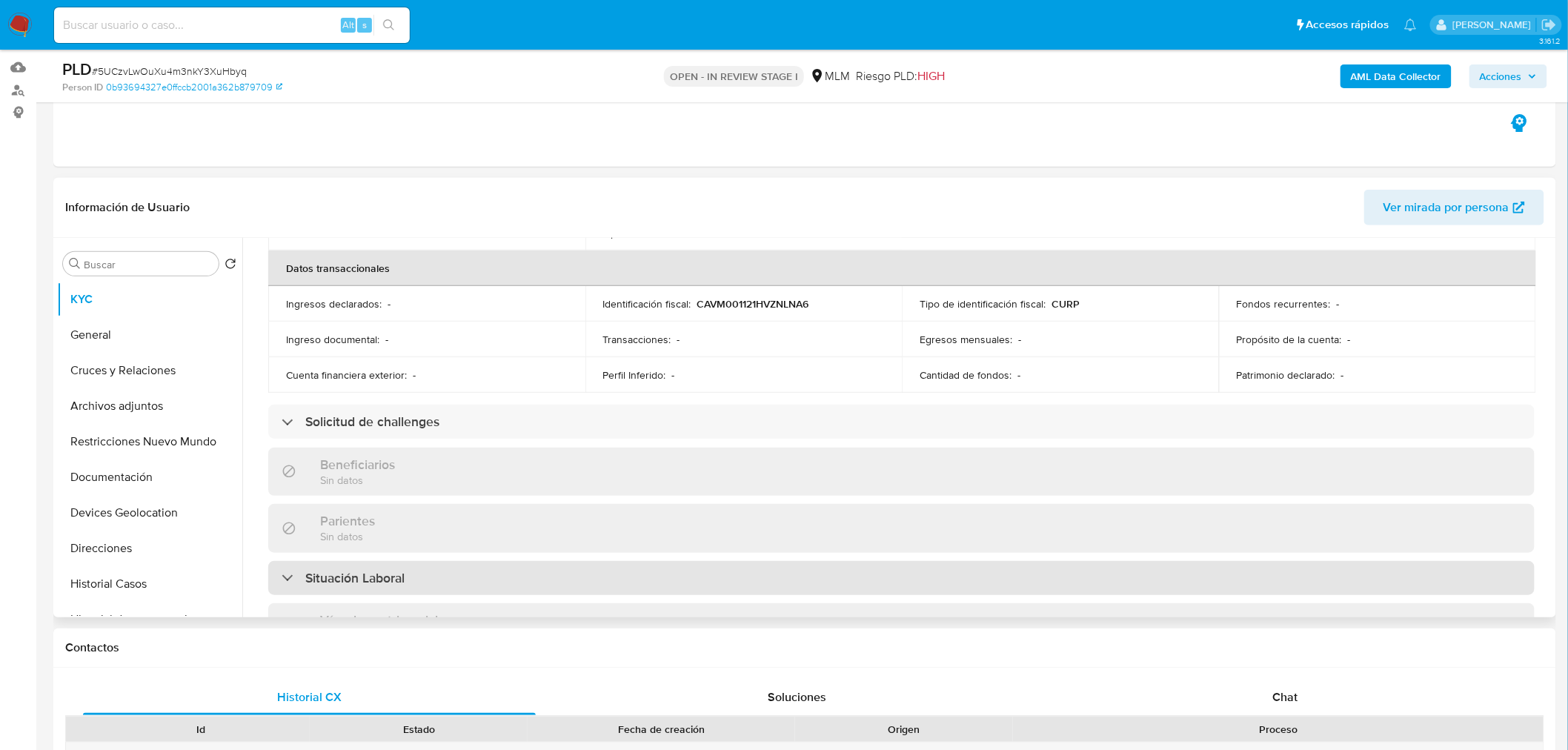
click at [611, 572] on div "Situación Laboral" at bounding box center [902, 578] width 1267 height 34
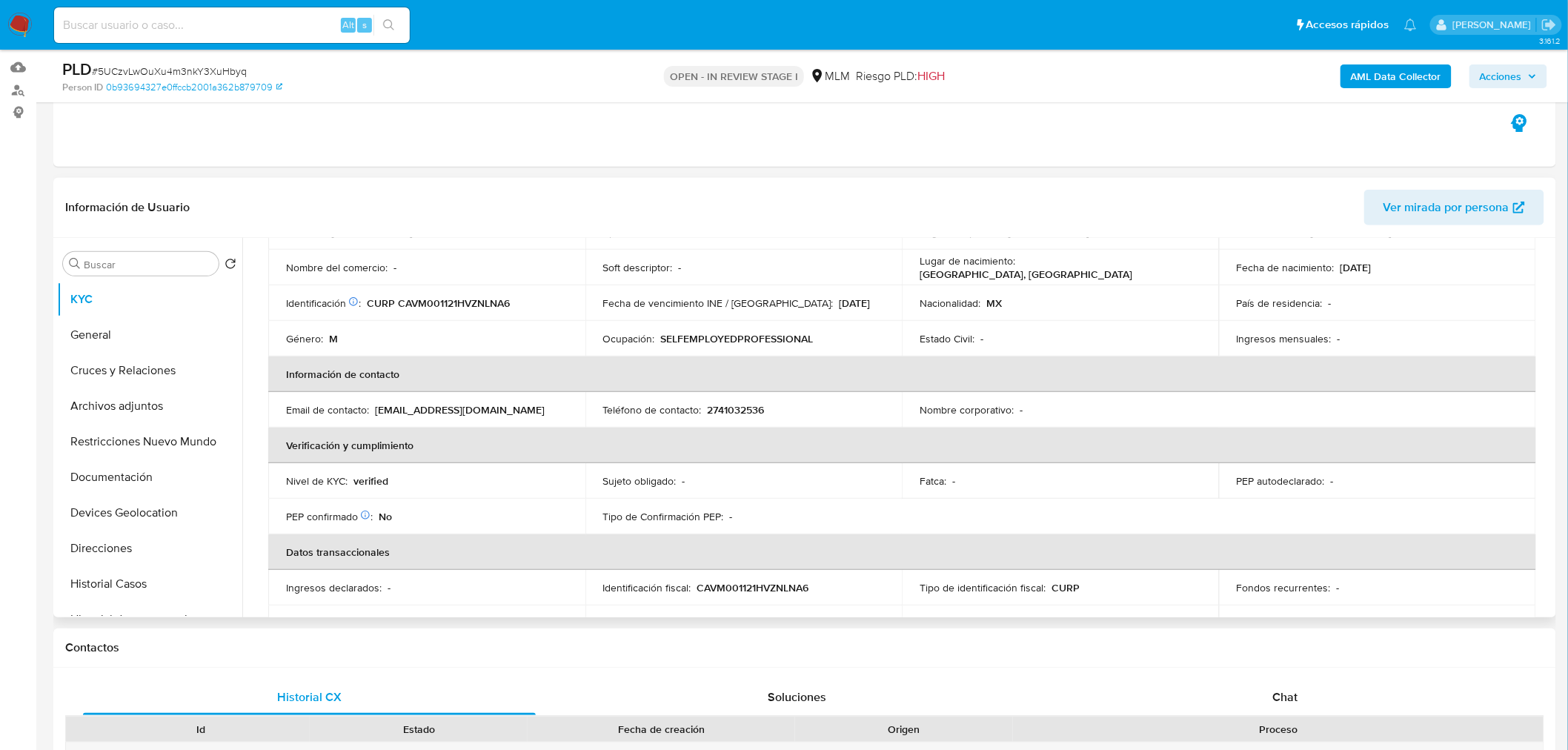
scroll to position [0, 0]
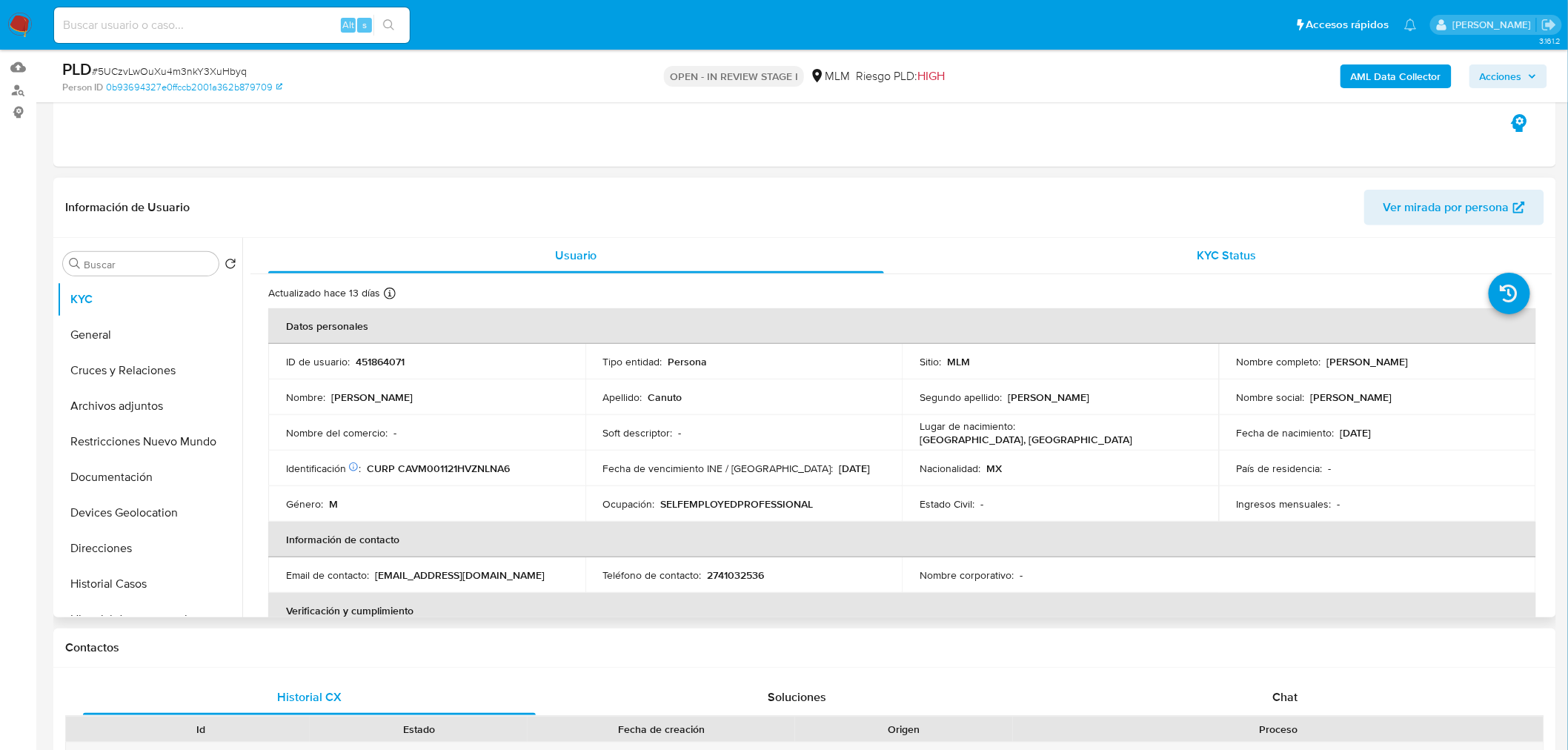
click at [1156, 256] on div "KYC Status" at bounding box center [1227, 256] width 616 height 36
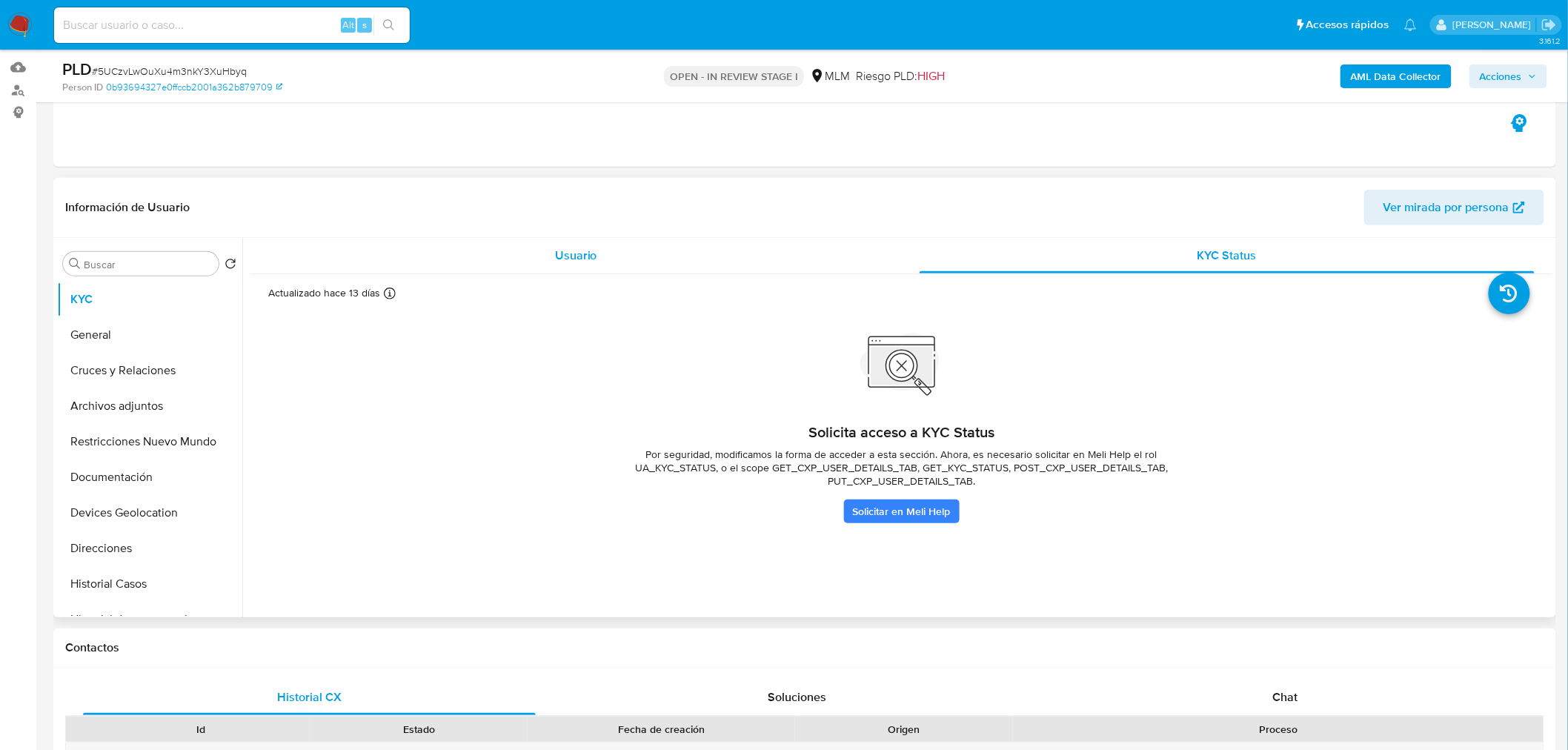
click at [697, 264] on div "Usuario" at bounding box center [576, 256] width 616 height 36
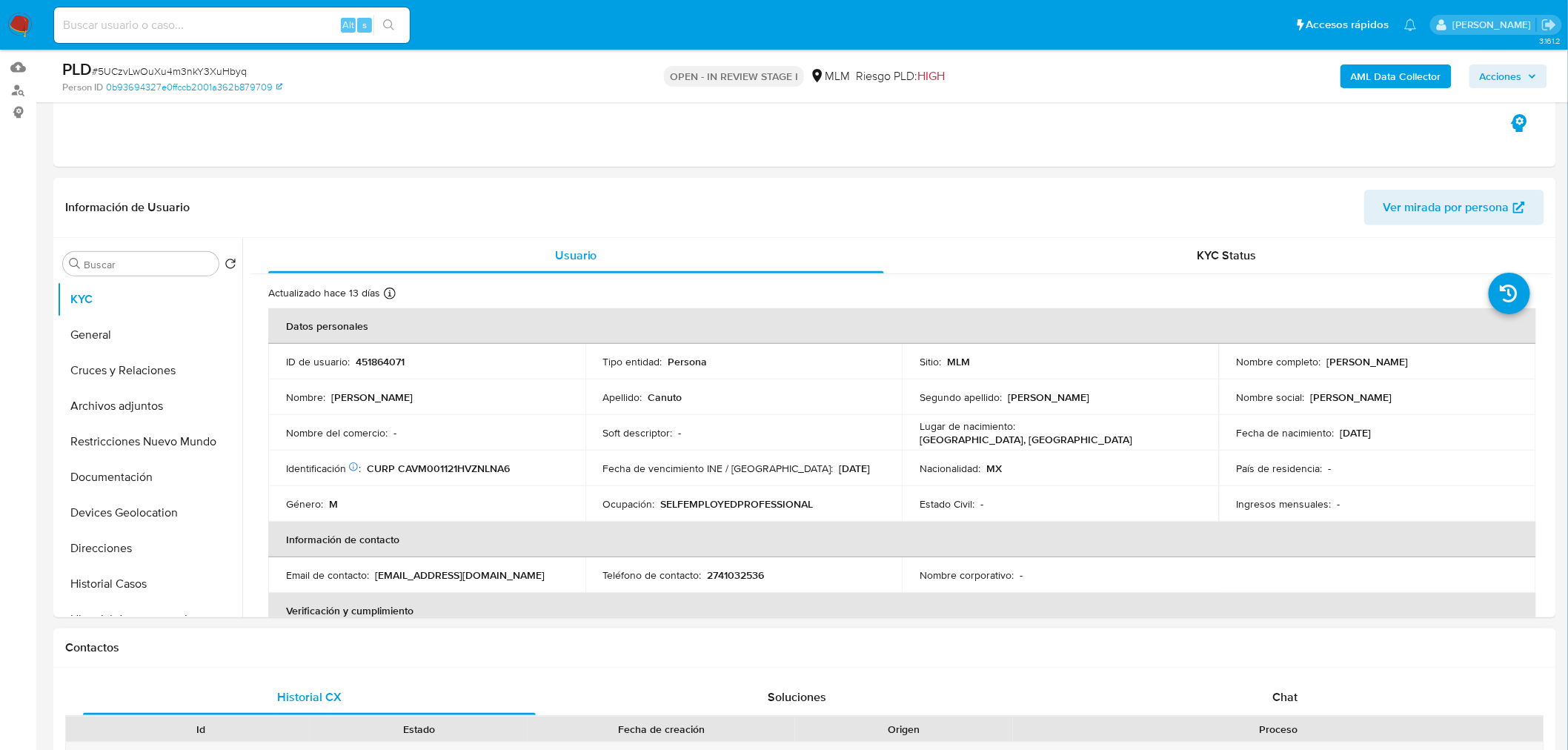
scroll to position [194, 0]
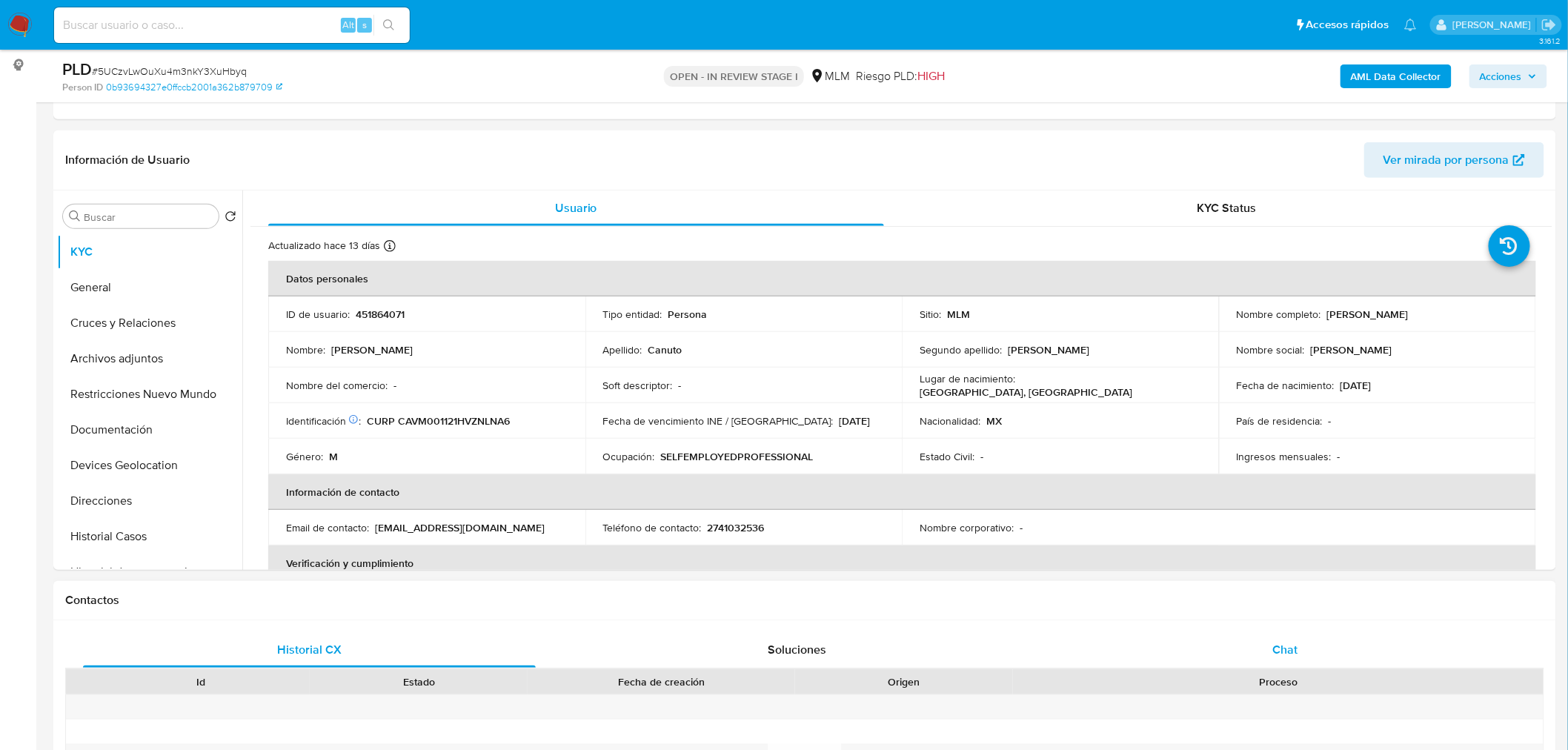
click at [1271, 650] on div "Chat" at bounding box center [1285, 650] width 452 height 36
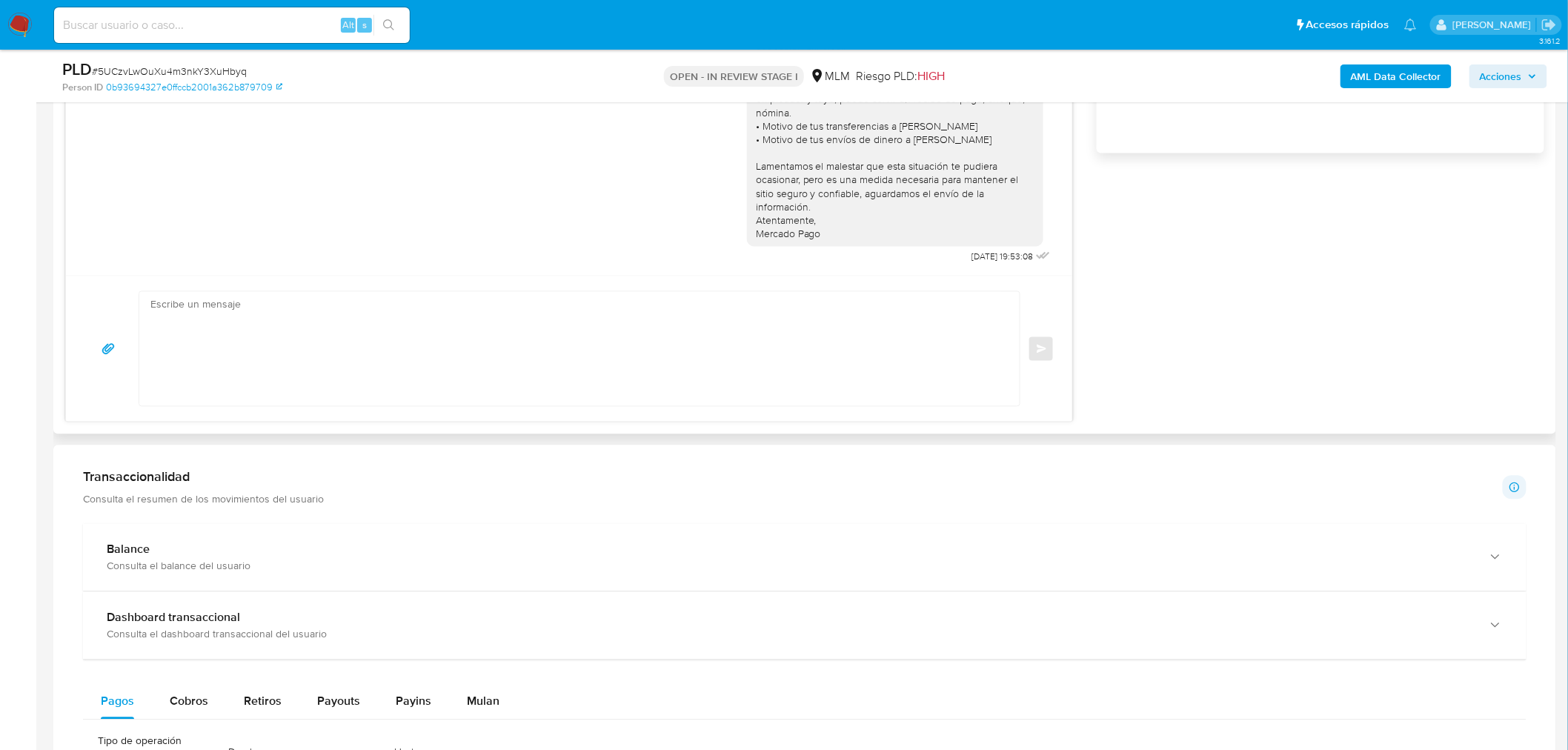
scroll to position [1187, 0]
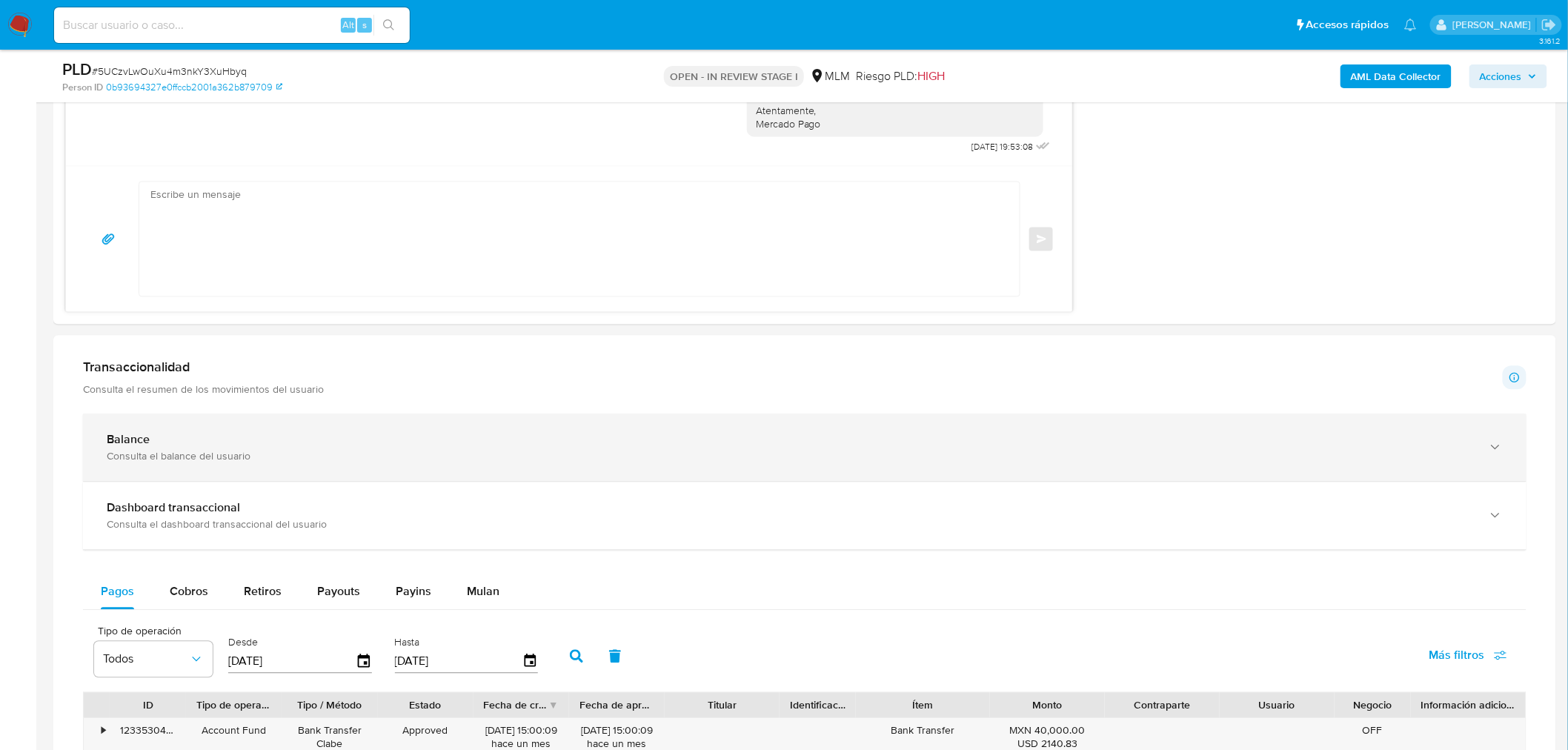
click at [319, 461] on div "Consulta el balance del usuario" at bounding box center [789, 456] width 1366 height 14
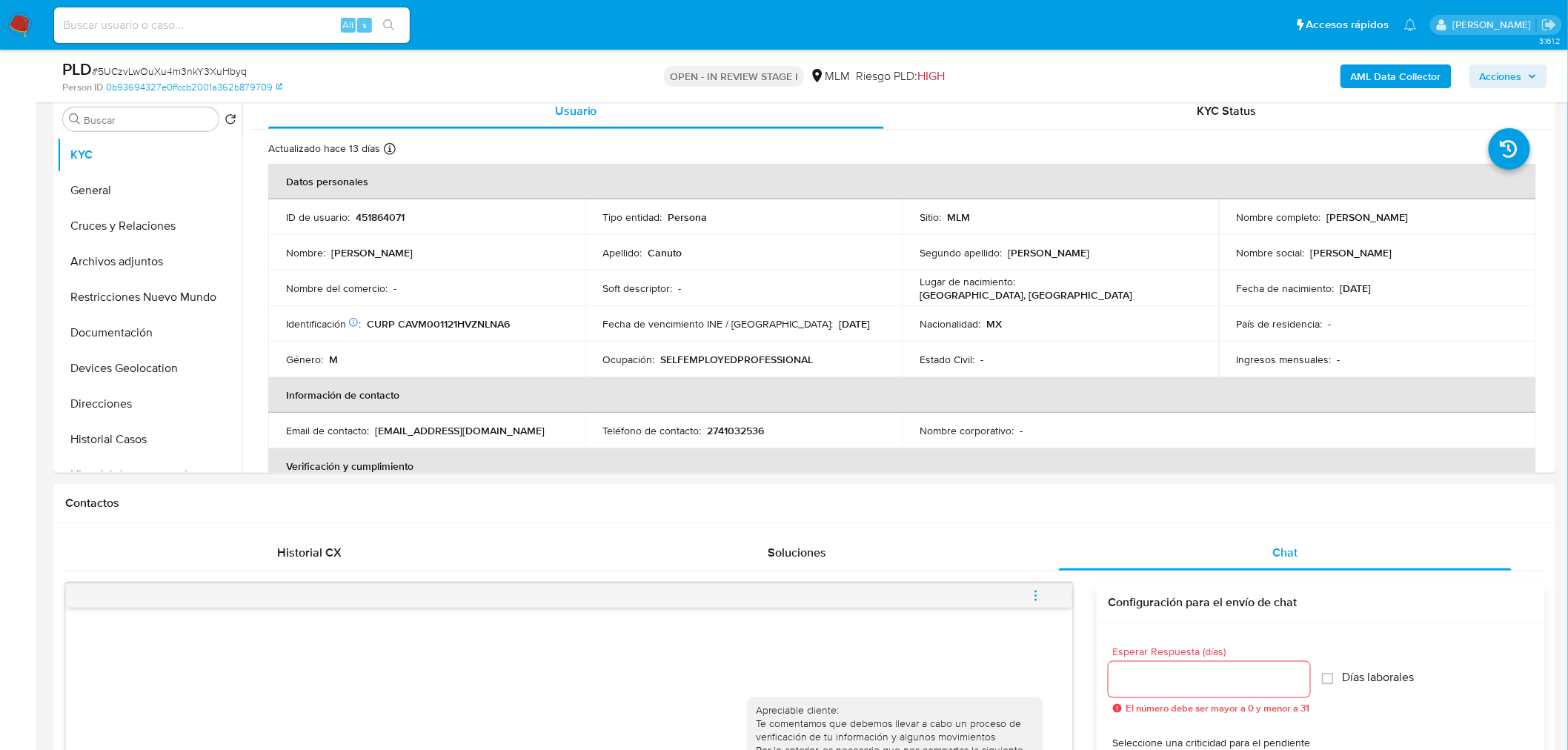
scroll to position [293, 0]
click at [156, 357] on button "Devices Geolocation" at bounding box center [144, 367] width 173 height 36
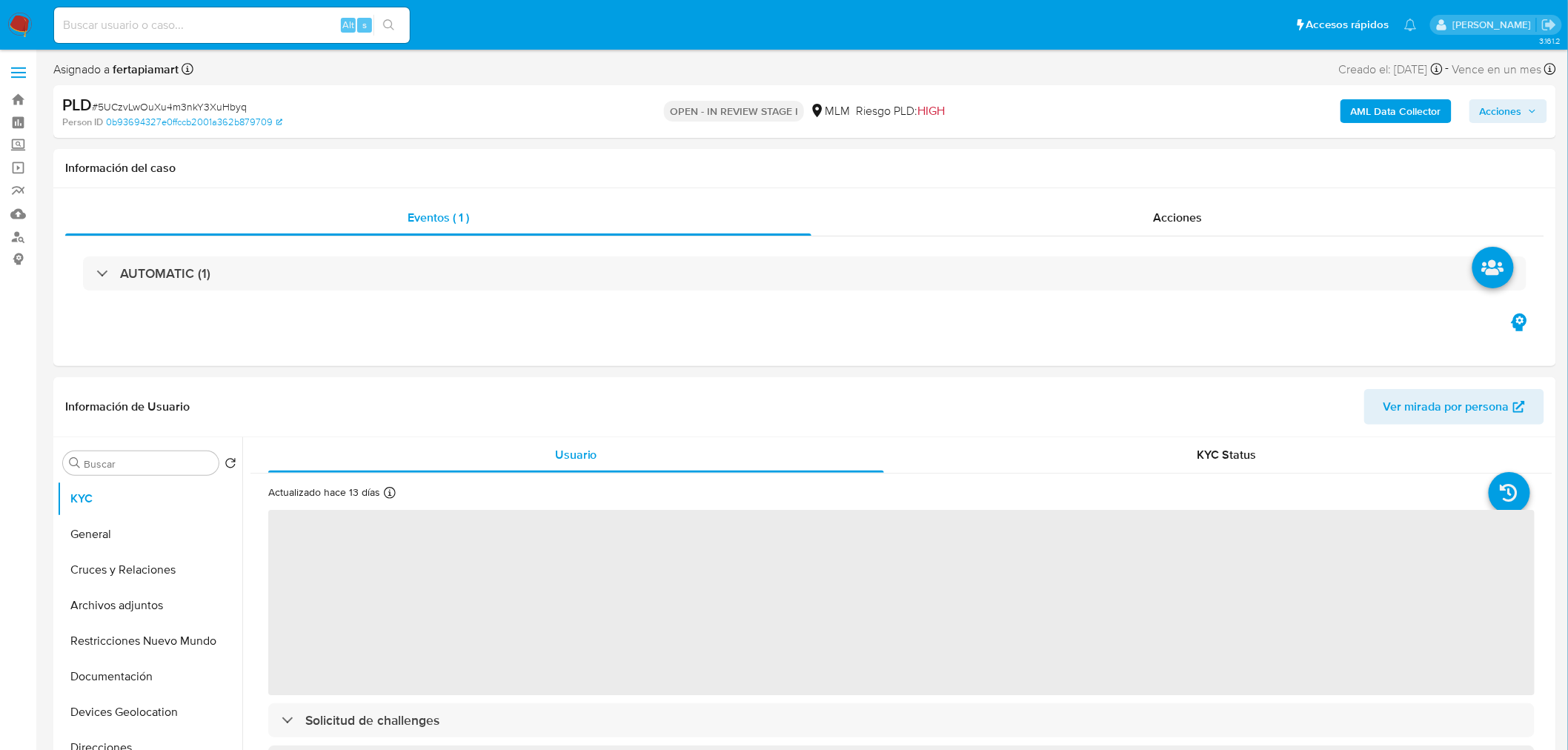
select select "10"
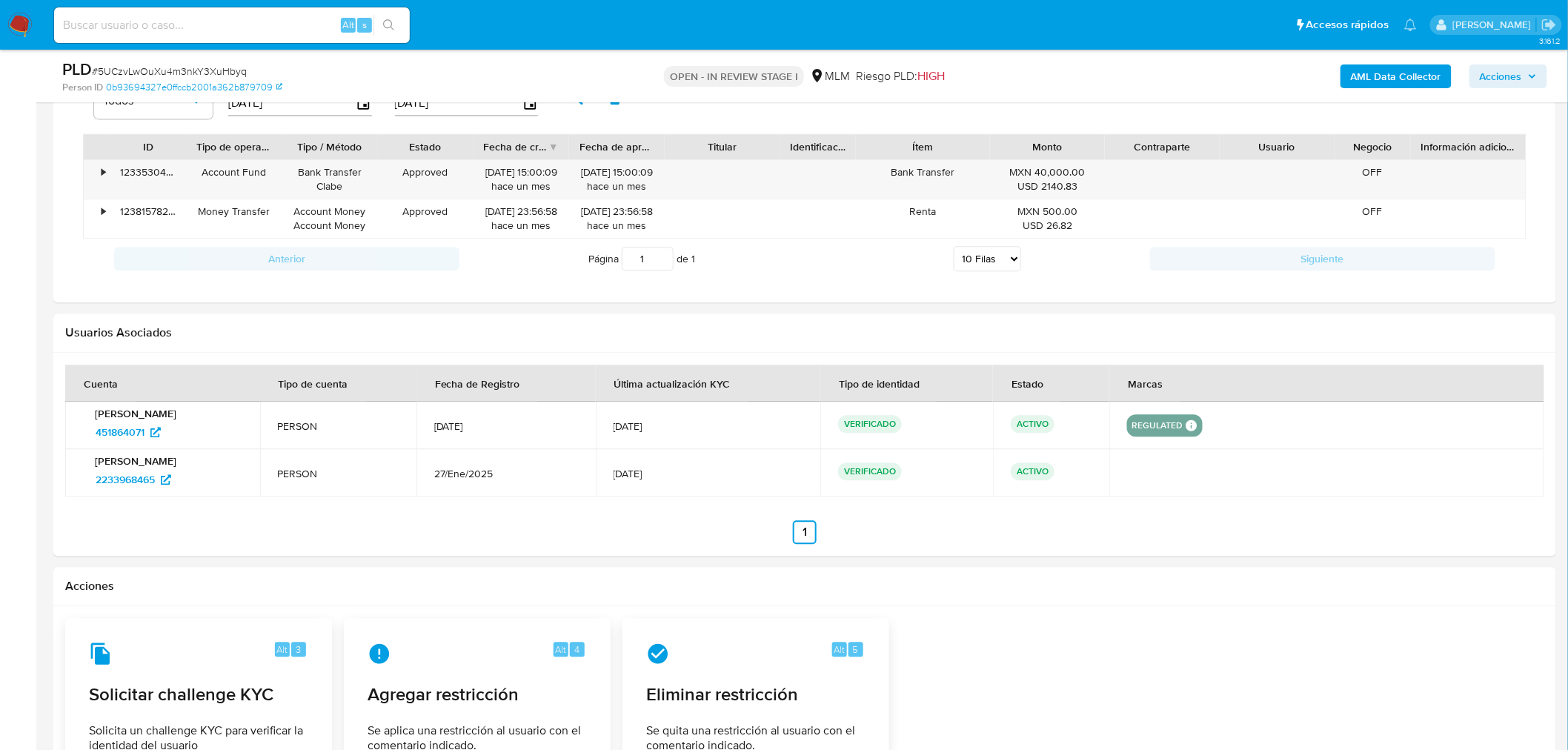
scroll to position [1332, 0]
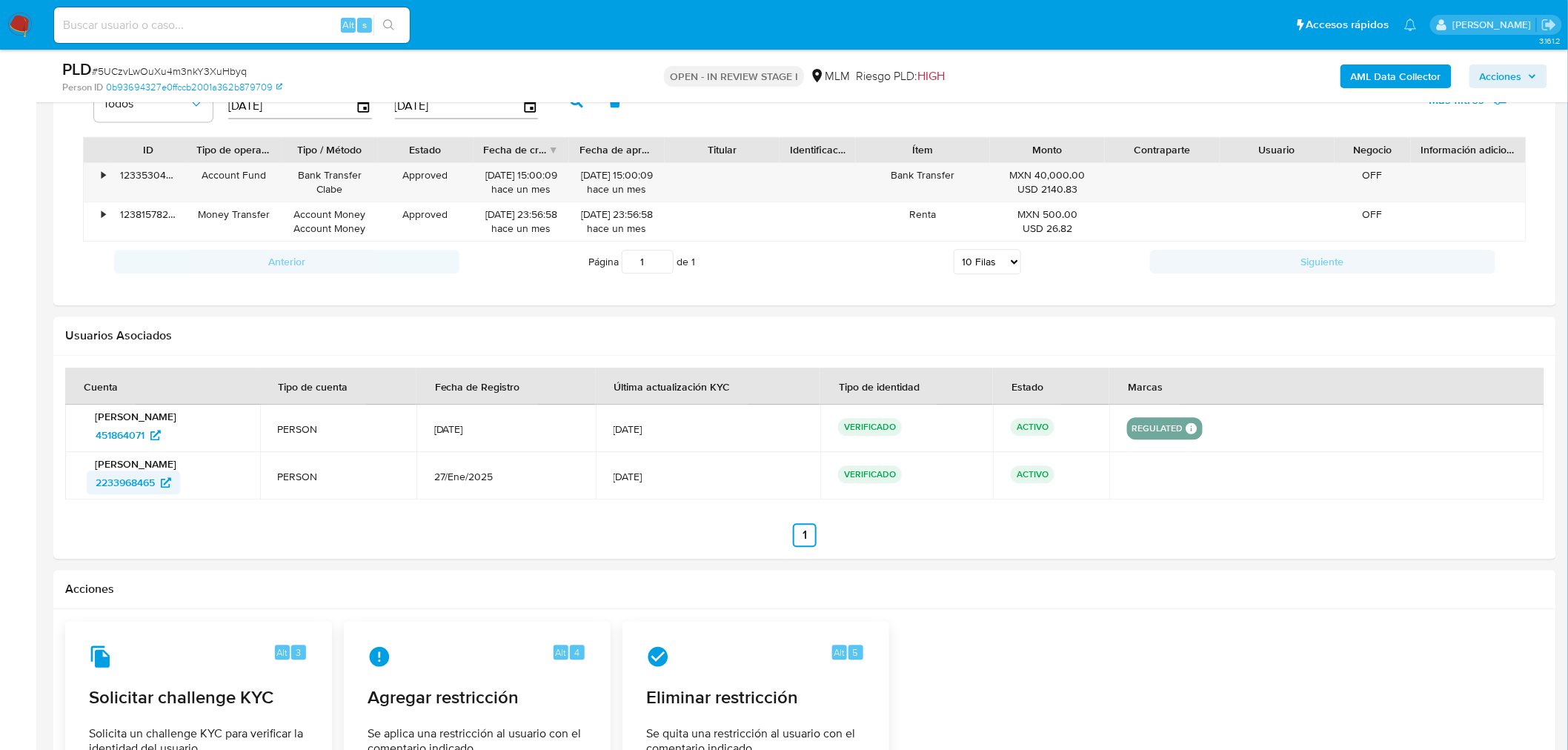
click at [135, 481] on span "2233968465" at bounding box center [125, 482] width 59 height 24
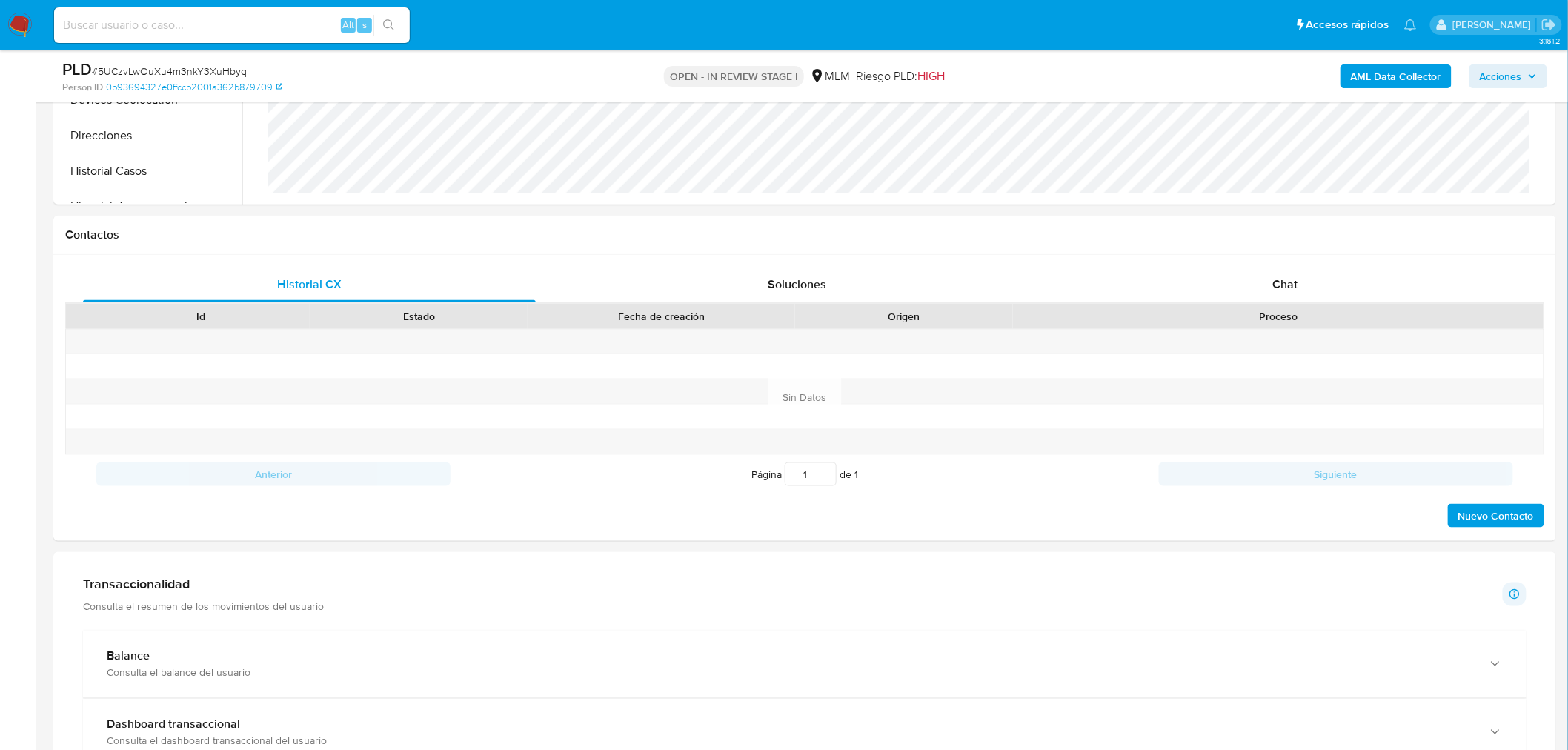
scroll to position [524, 0]
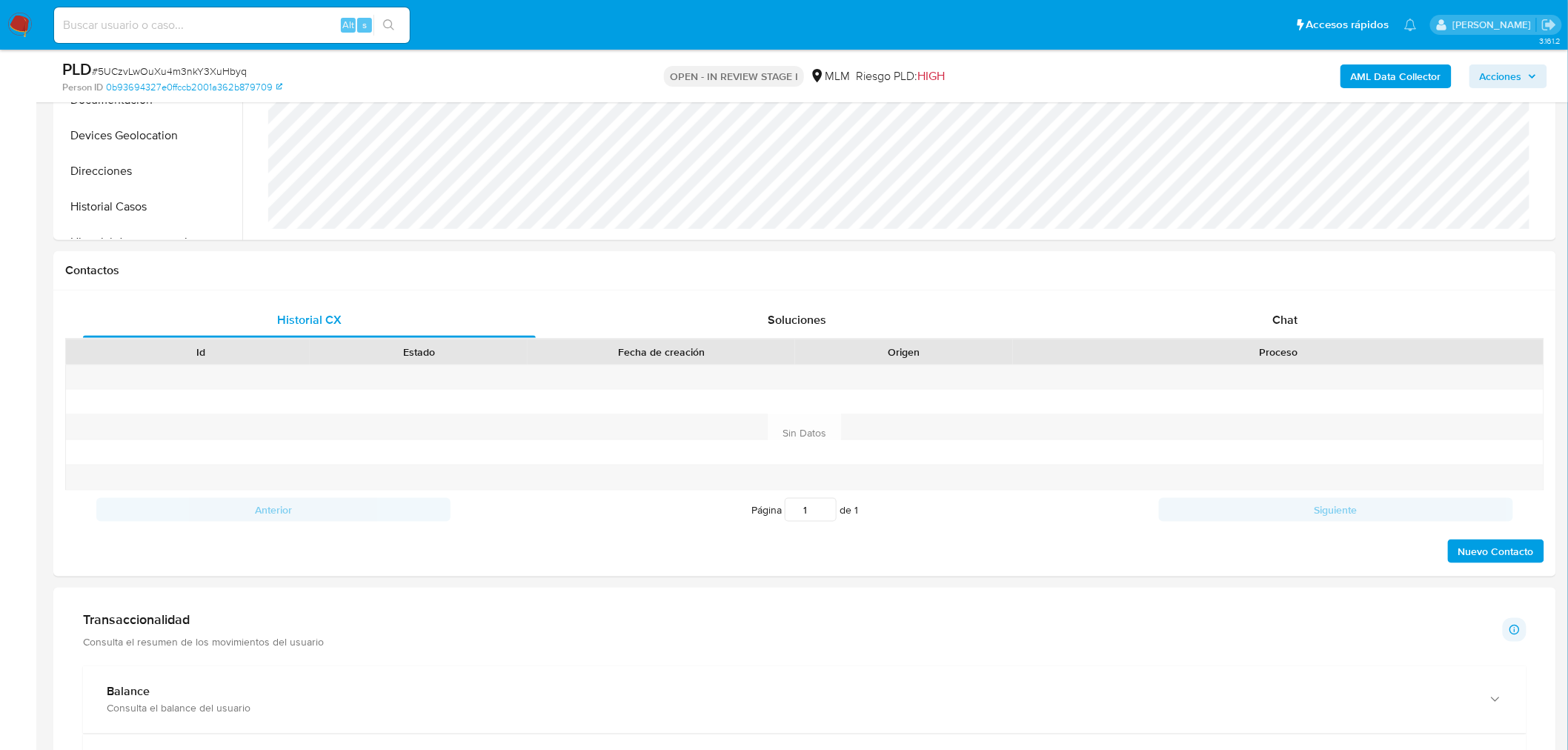
drag, startPoint x: 23, startPoint y: 11, endPoint x: 19, endPoint y: 18, distance: 8.1
click at [19, 18] on nav "Pausado Ver notificaciones Alt s Accesos rápidos Presiona las siguientes teclas…" at bounding box center [784, 24] width 1568 height 49
click at [19, 18] on img at bounding box center [20, 25] width 25 height 25
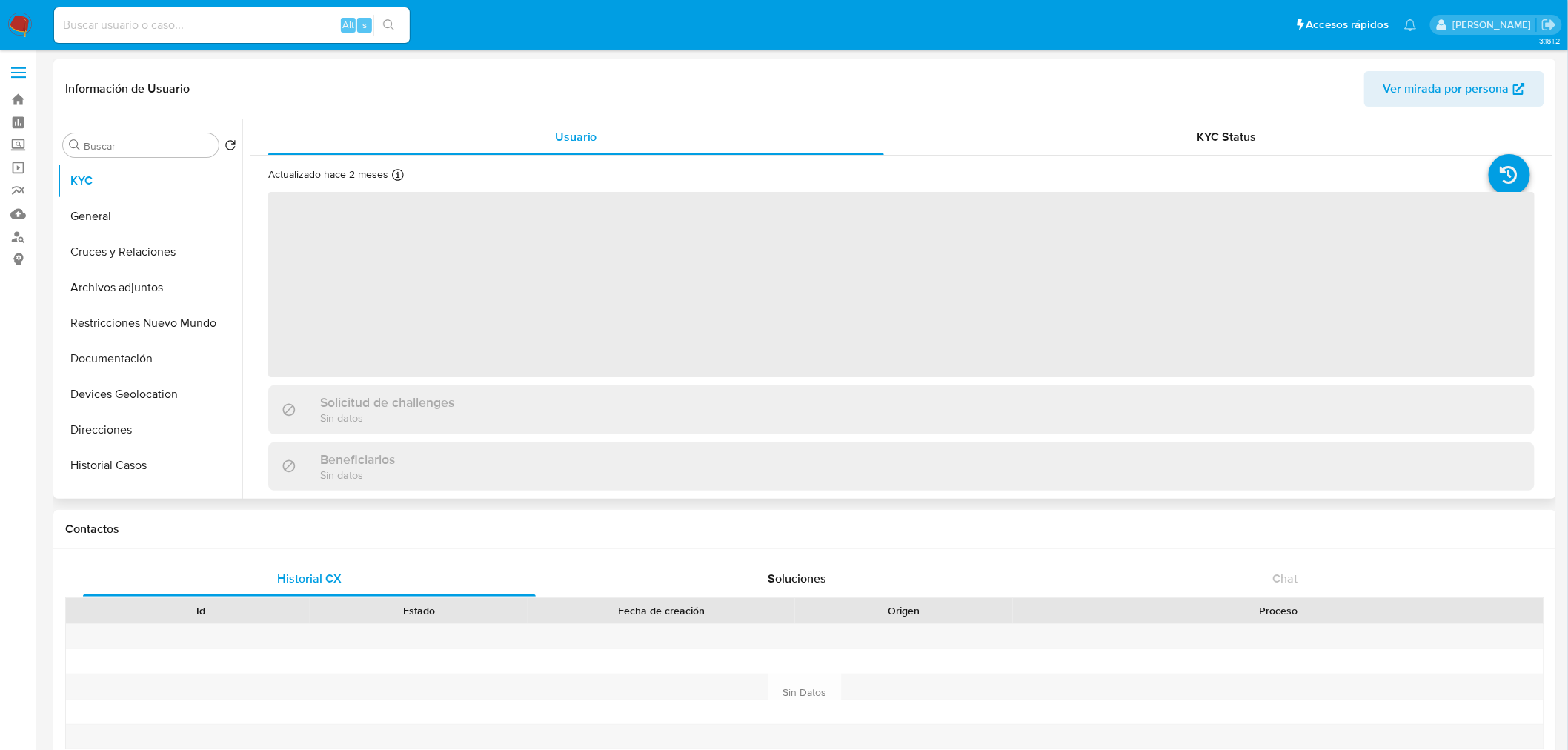
select select "10"
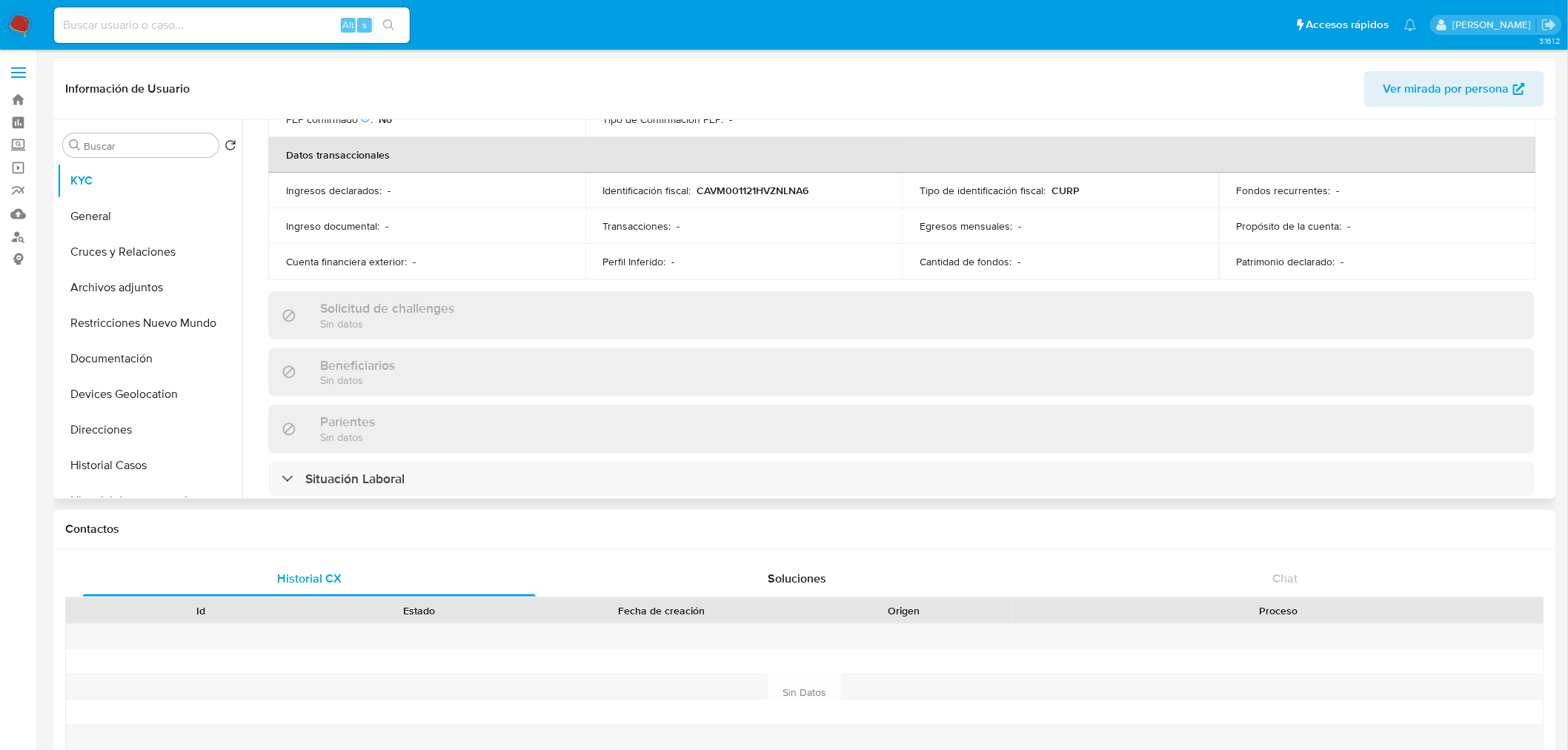
scroll to position [446, 0]
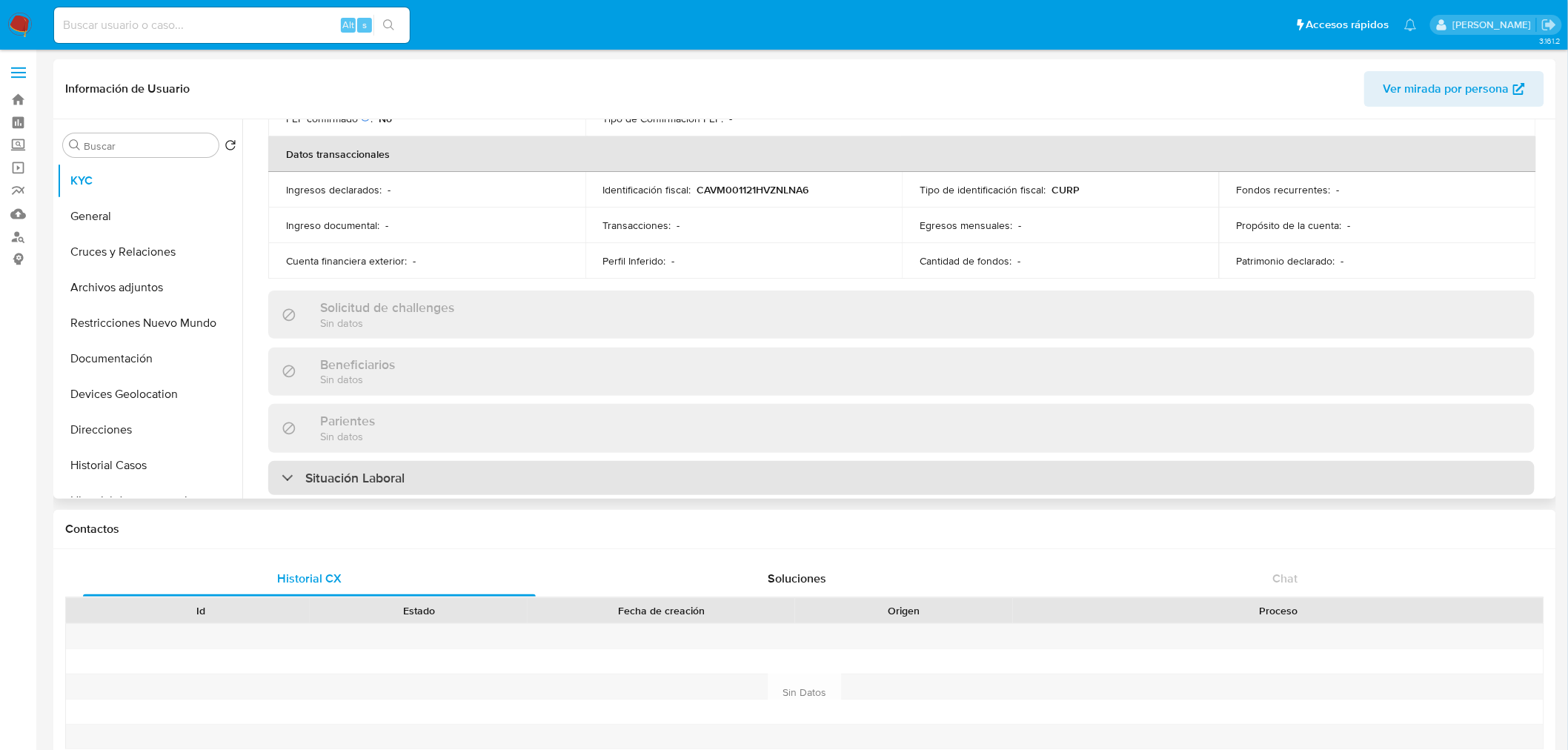
click at [543, 464] on div "Situación Laboral" at bounding box center [902, 478] width 1267 height 34
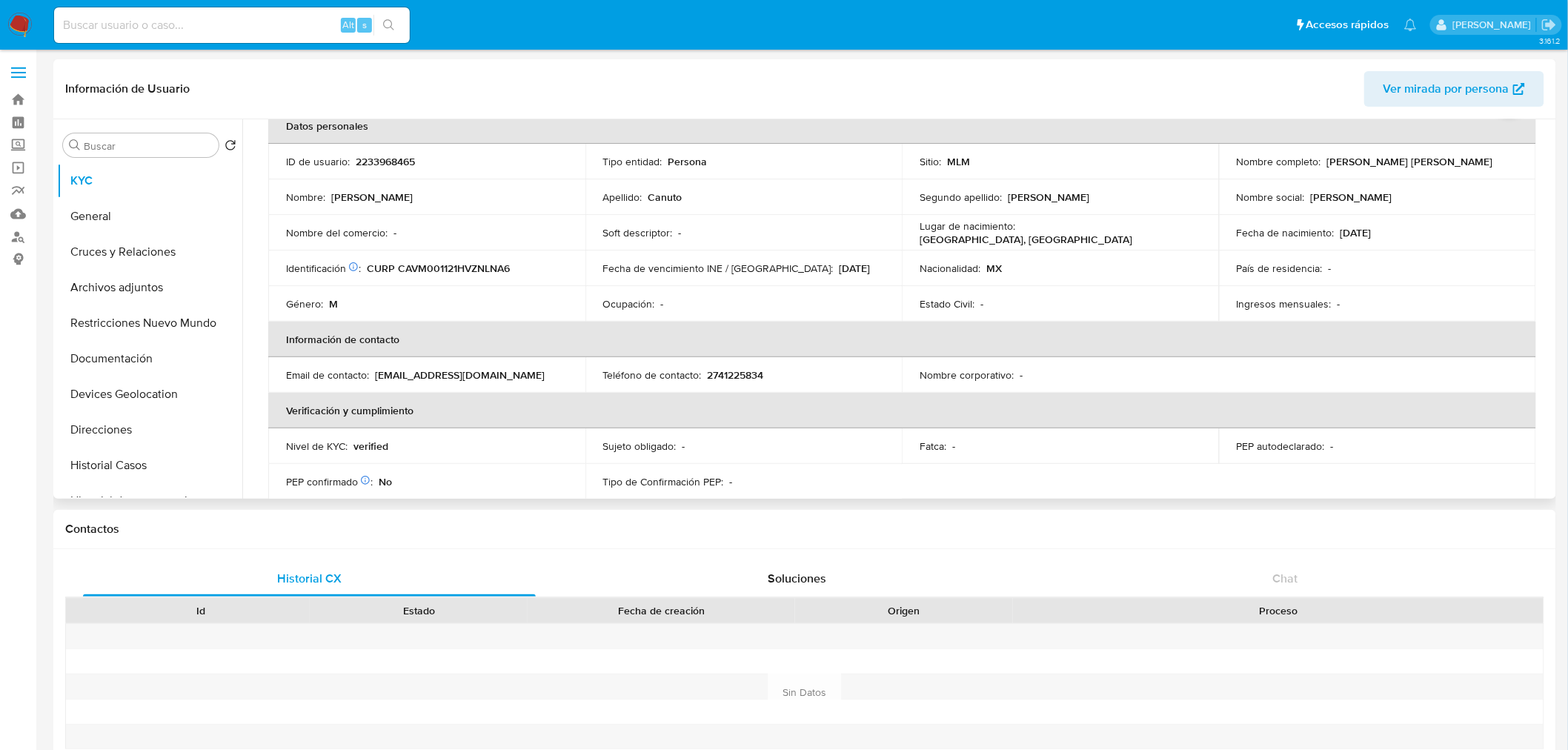
scroll to position [81, 0]
click at [113, 241] on button "Cruces y Relaciones" at bounding box center [144, 252] width 173 height 36
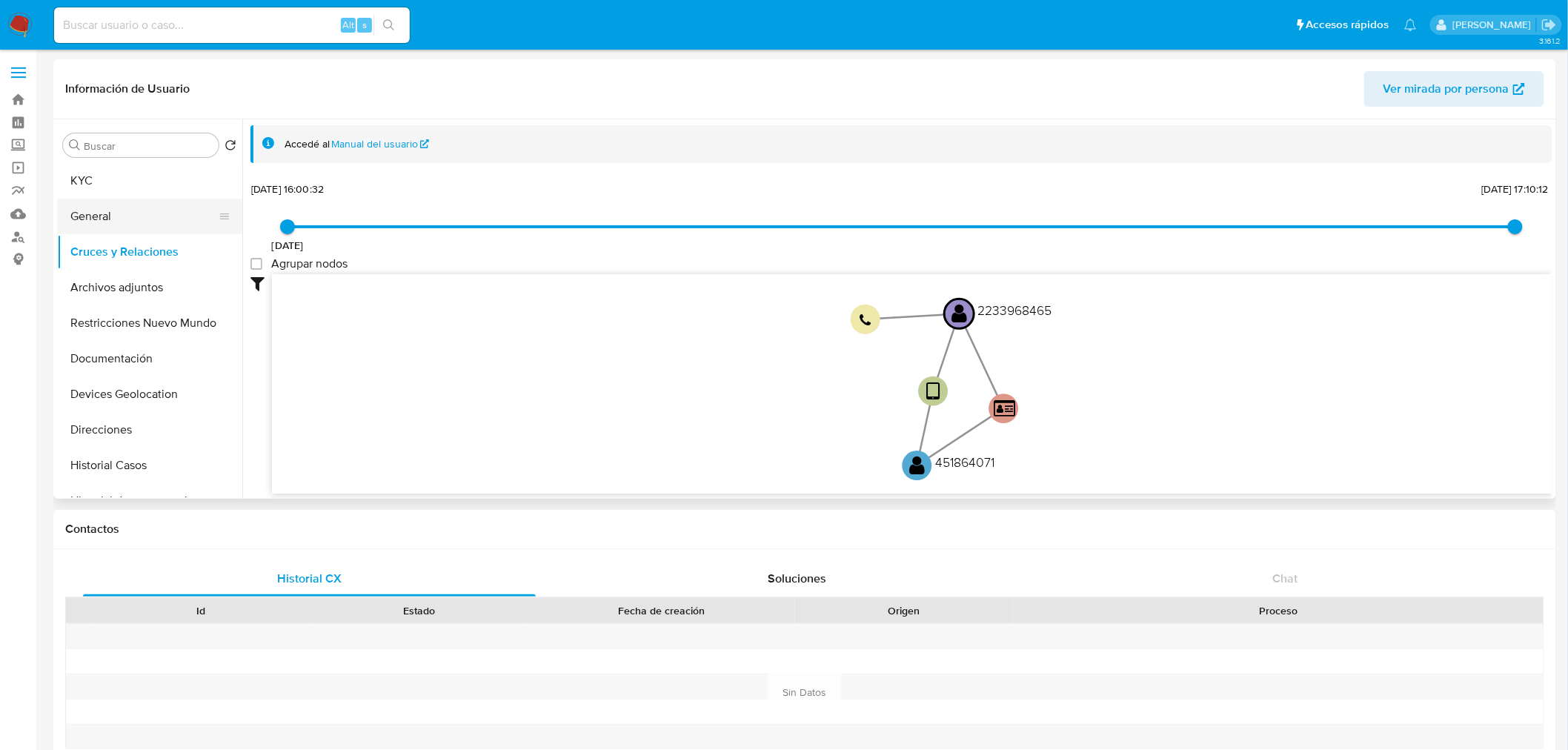
click at [102, 215] on button "General" at bounding box center [144, 216] width 173 height 36
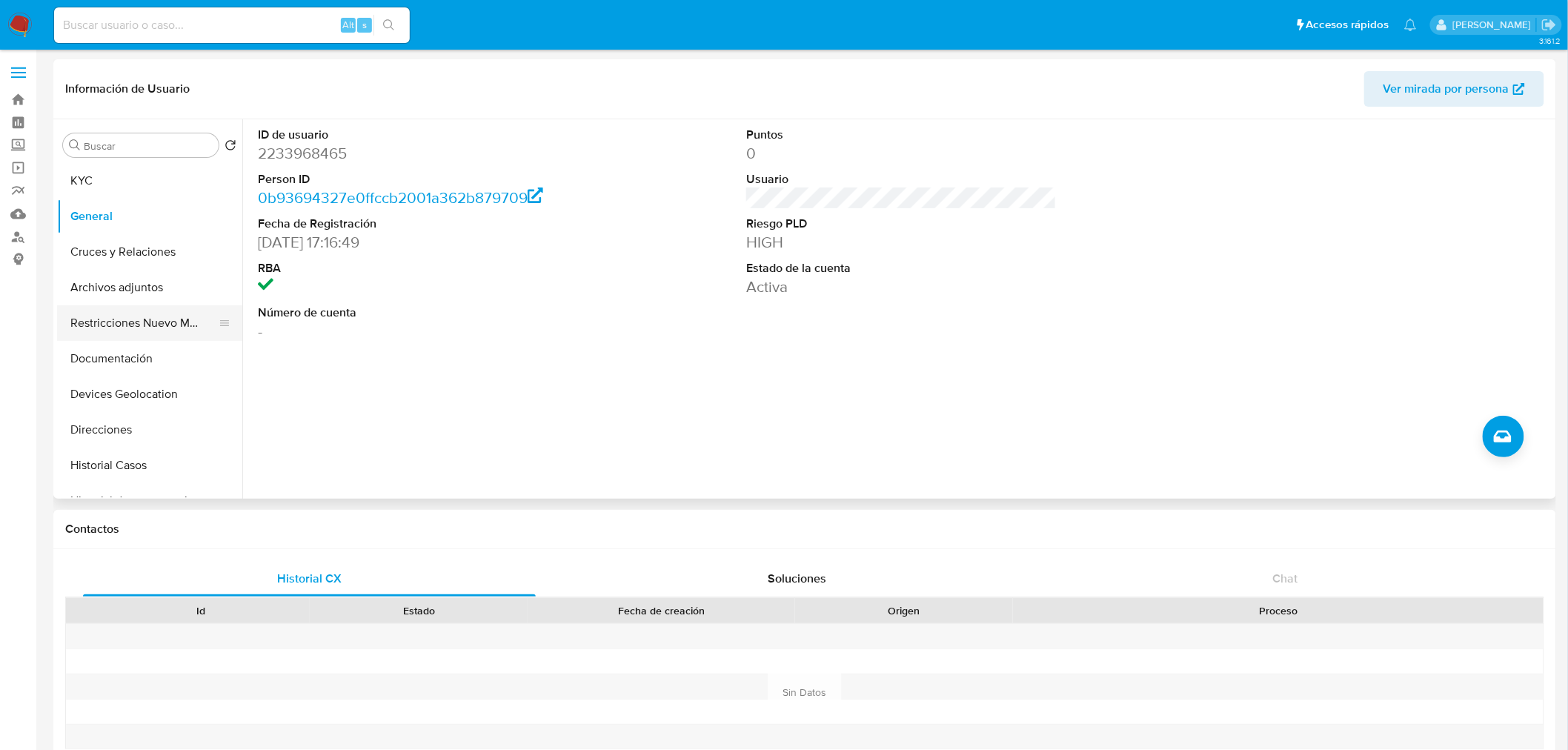
click at [131, 317] on button "Restricciones Nuevo Mundo" at bounding box center [144, 323] width 173 height 36
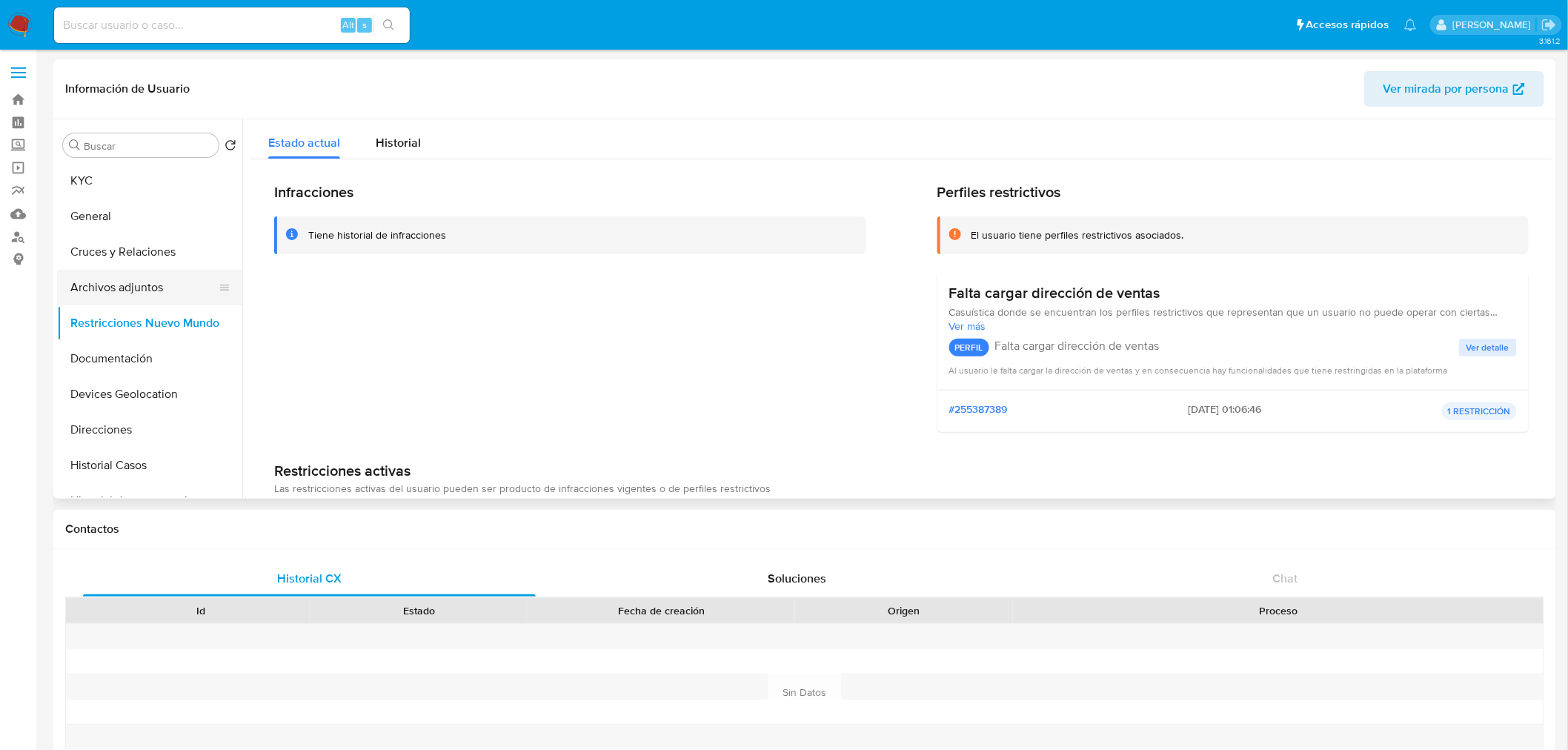
click at [122, 291] on button "Archivos adjuntos" at bounding box center [144, 288] width 173 height 36
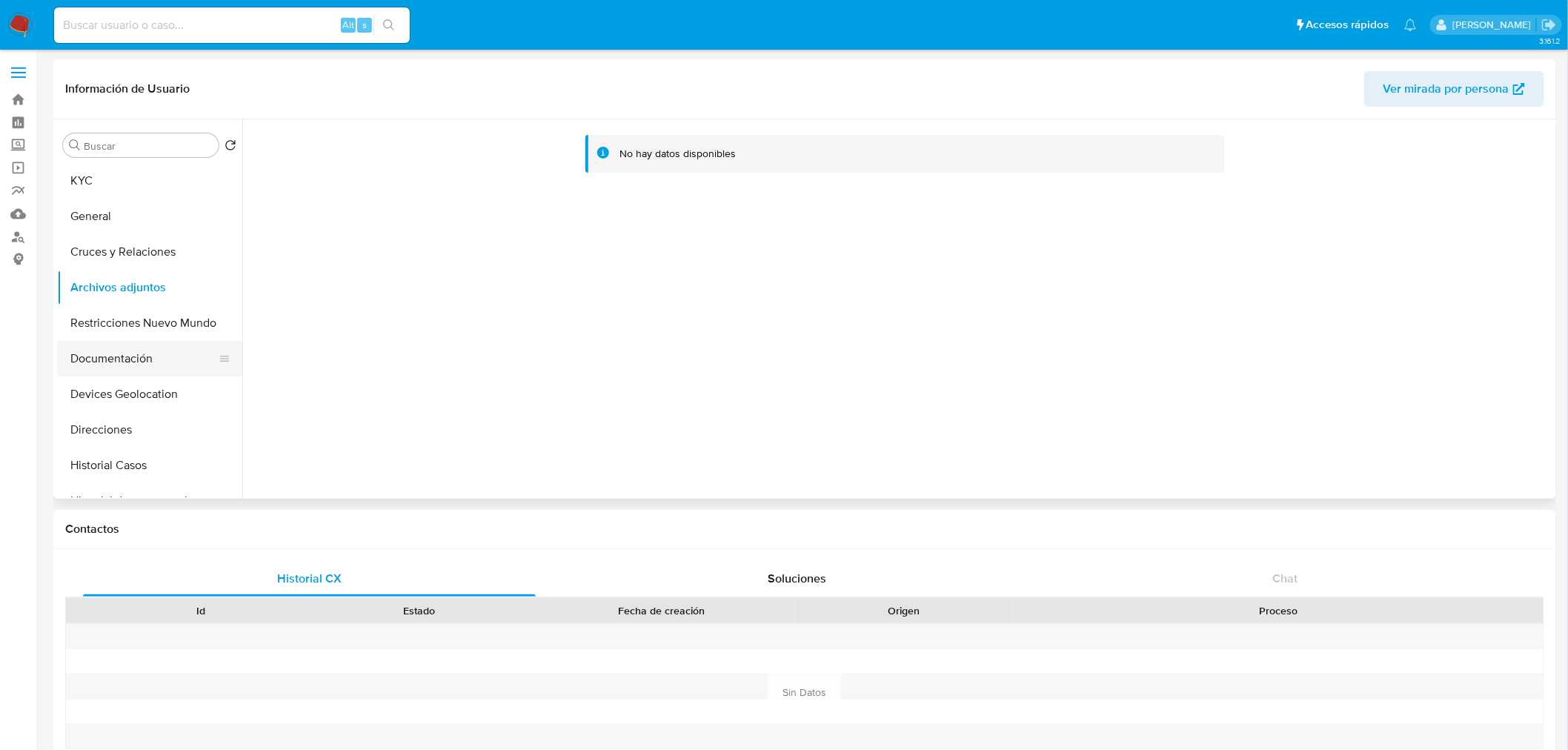
click at [131, 366] on button "Documentación" at bounding box center [144, 358] width 173 height 36
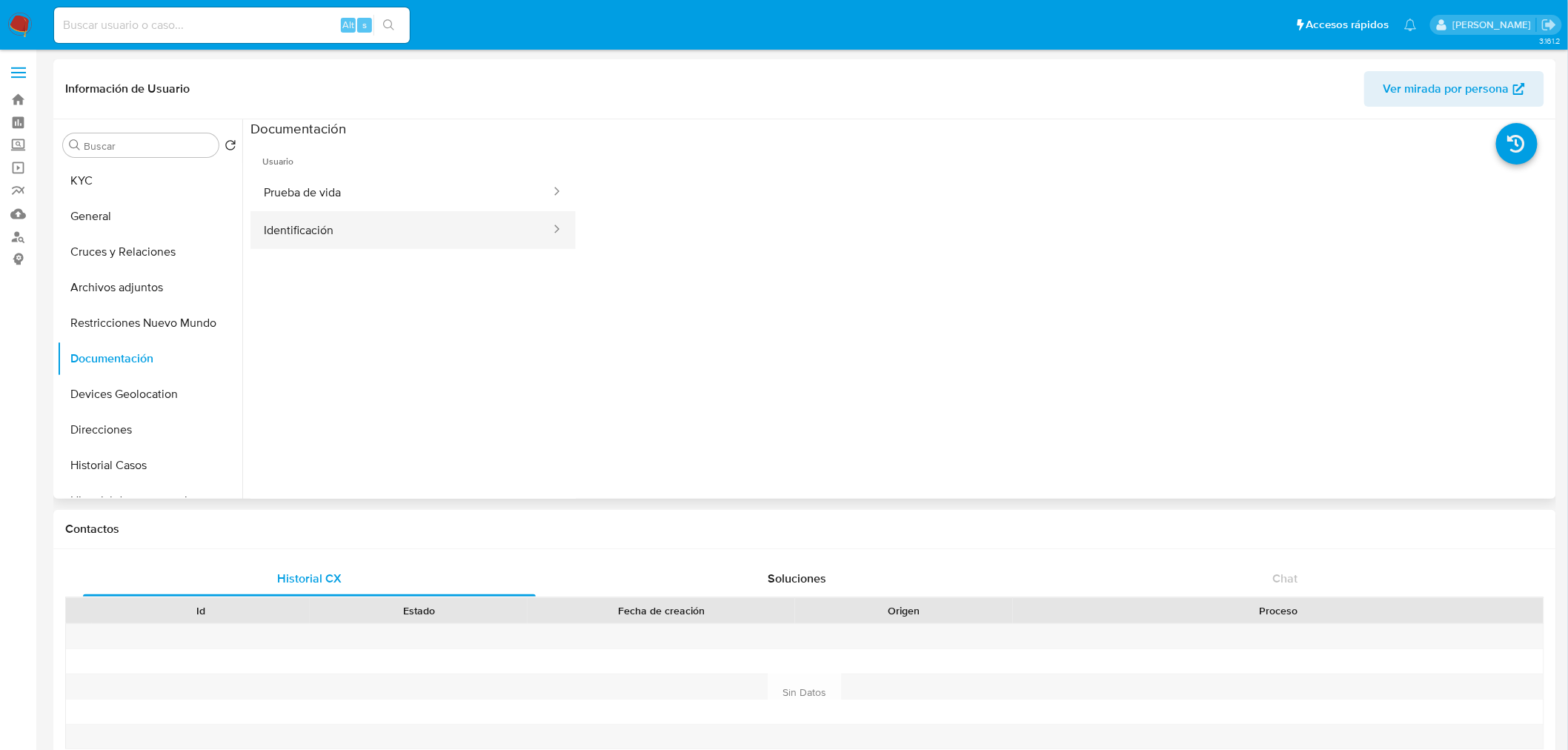
click at [386, 223] on button "Identificación" at bounding box center [401, 230] width 302 height 38
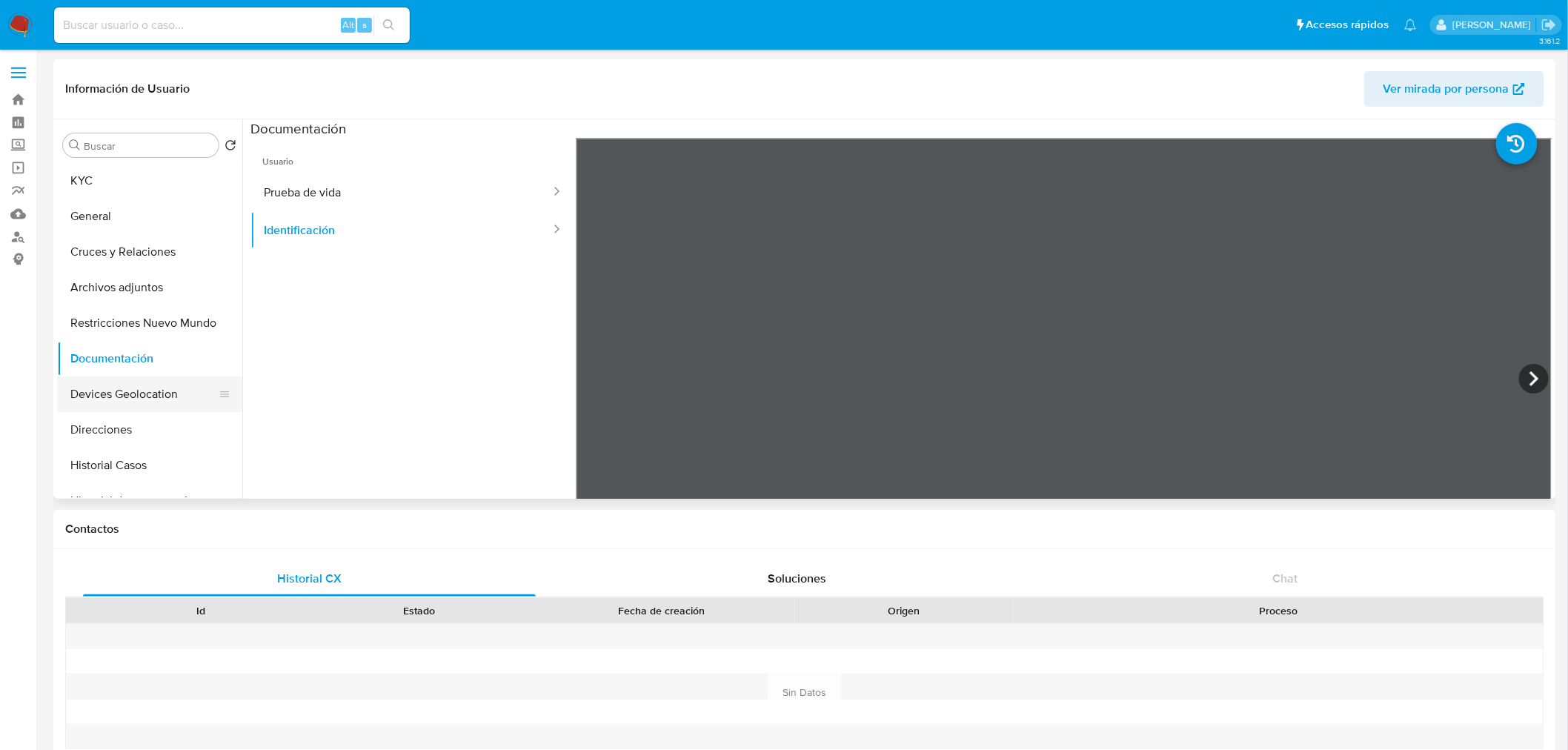
click at [165, 386] on button "Devices Geolocation" at bounding box center [144, 394] width 173 height 36
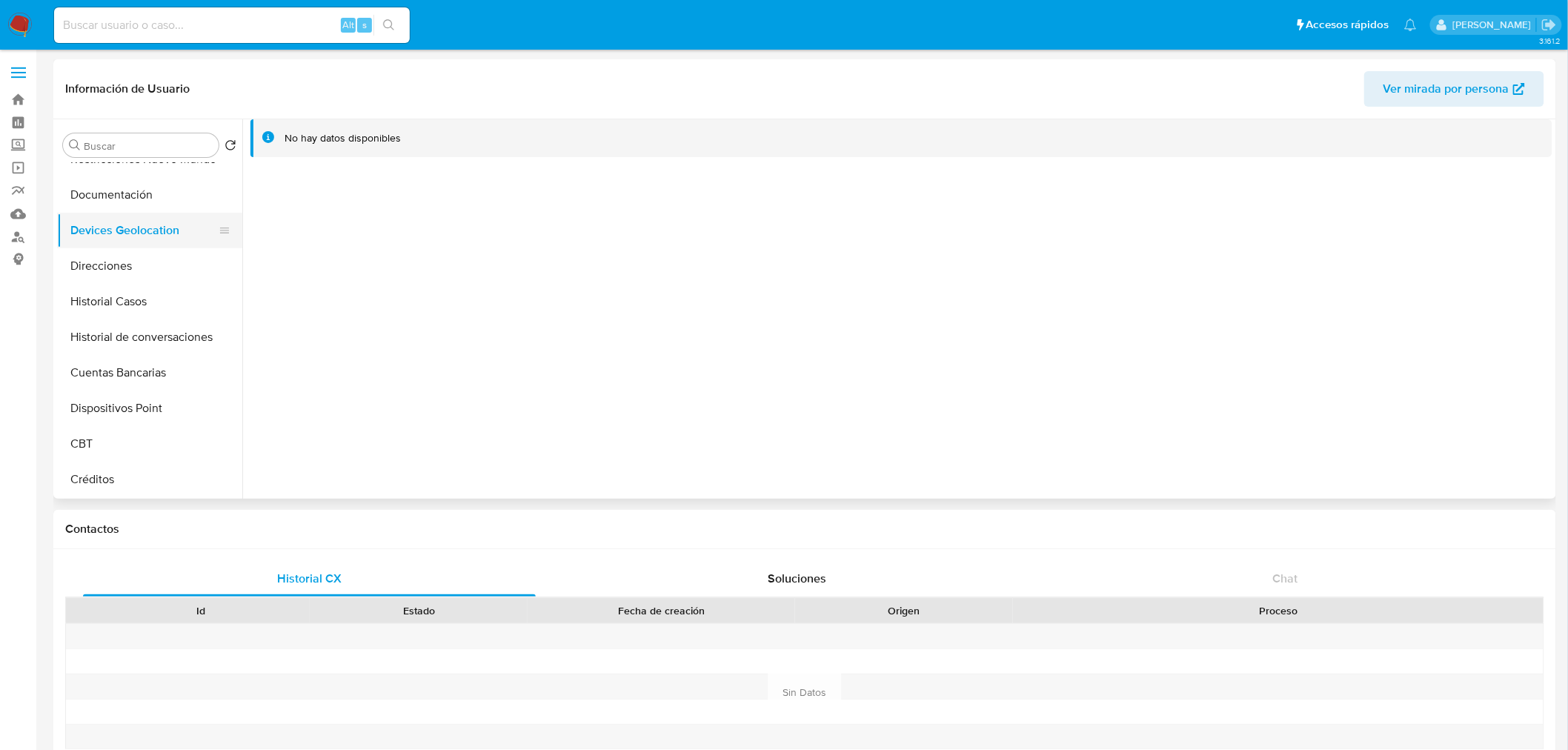
scroll to position [164, 0]
click at [166, 319] on button "Historial de conversaciones" at bounding box center [144, 336] width 173 height 36
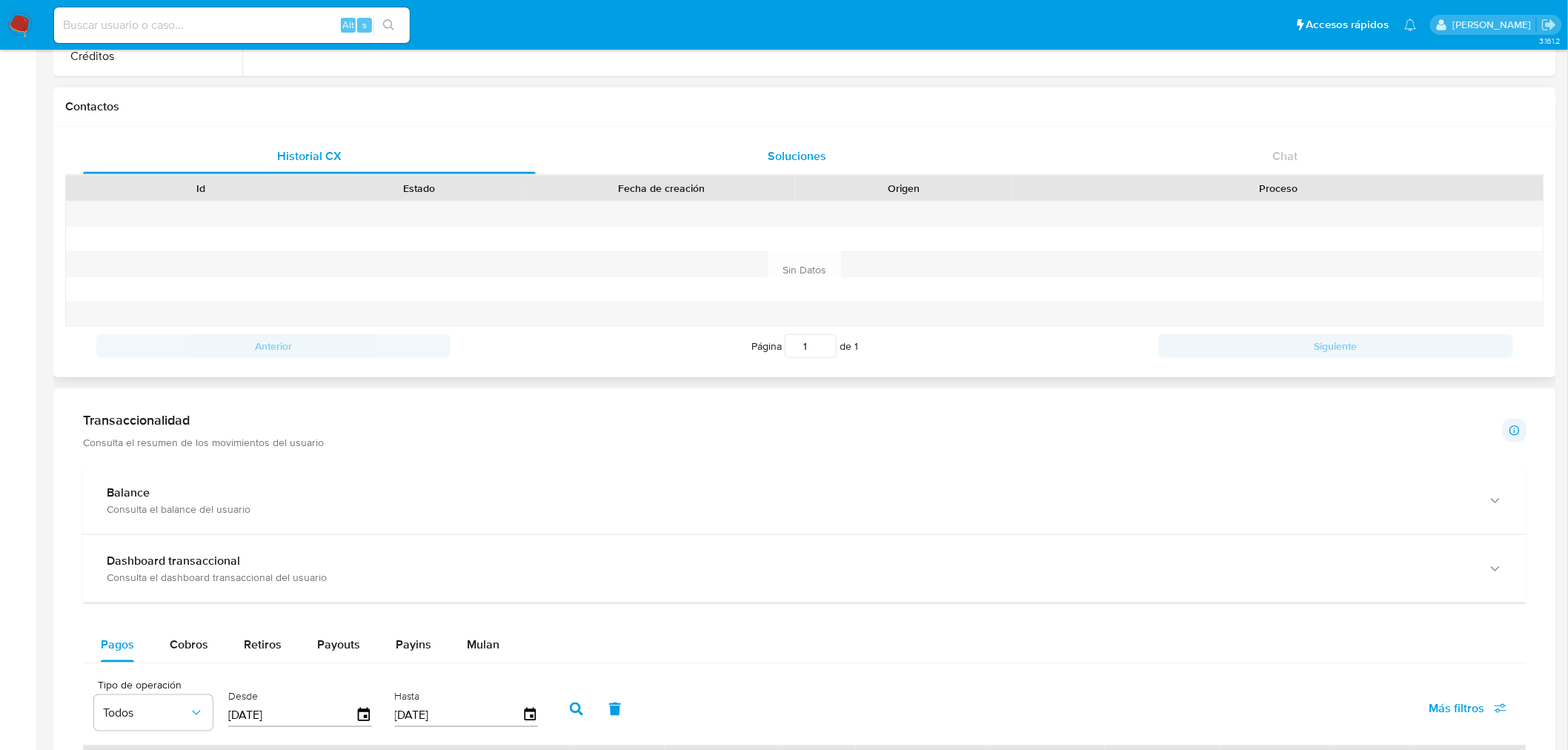
scroll to position [440, 0]
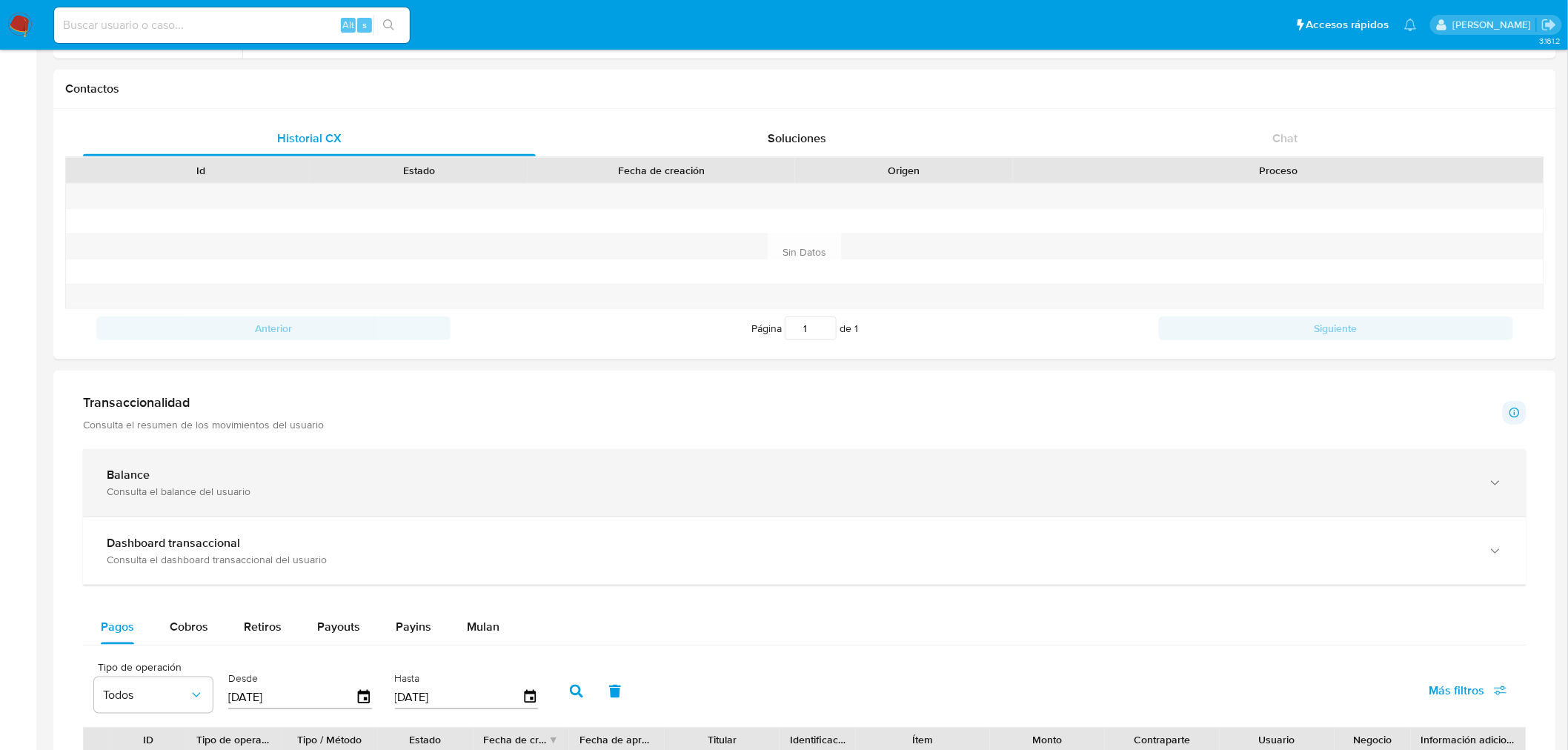
click at [604, 453] on div "Balance Consulta el balance del usuario" at bounding box center [805, 483] width 1443 height 68
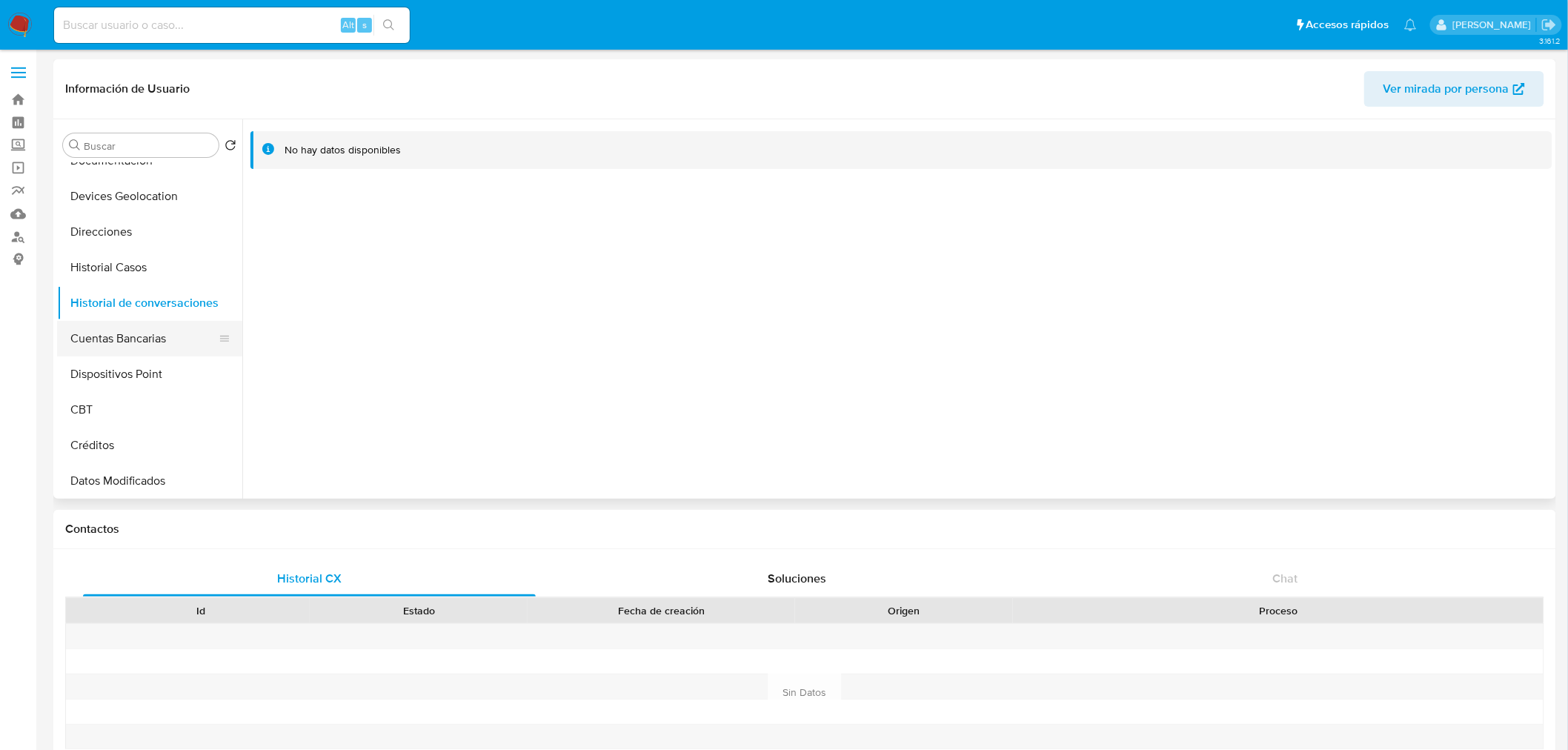
scroll to position [199, 0]
click at [137, 378] on button "Dispositivos Point" at bounding box center [150, 373] width 186 height 36
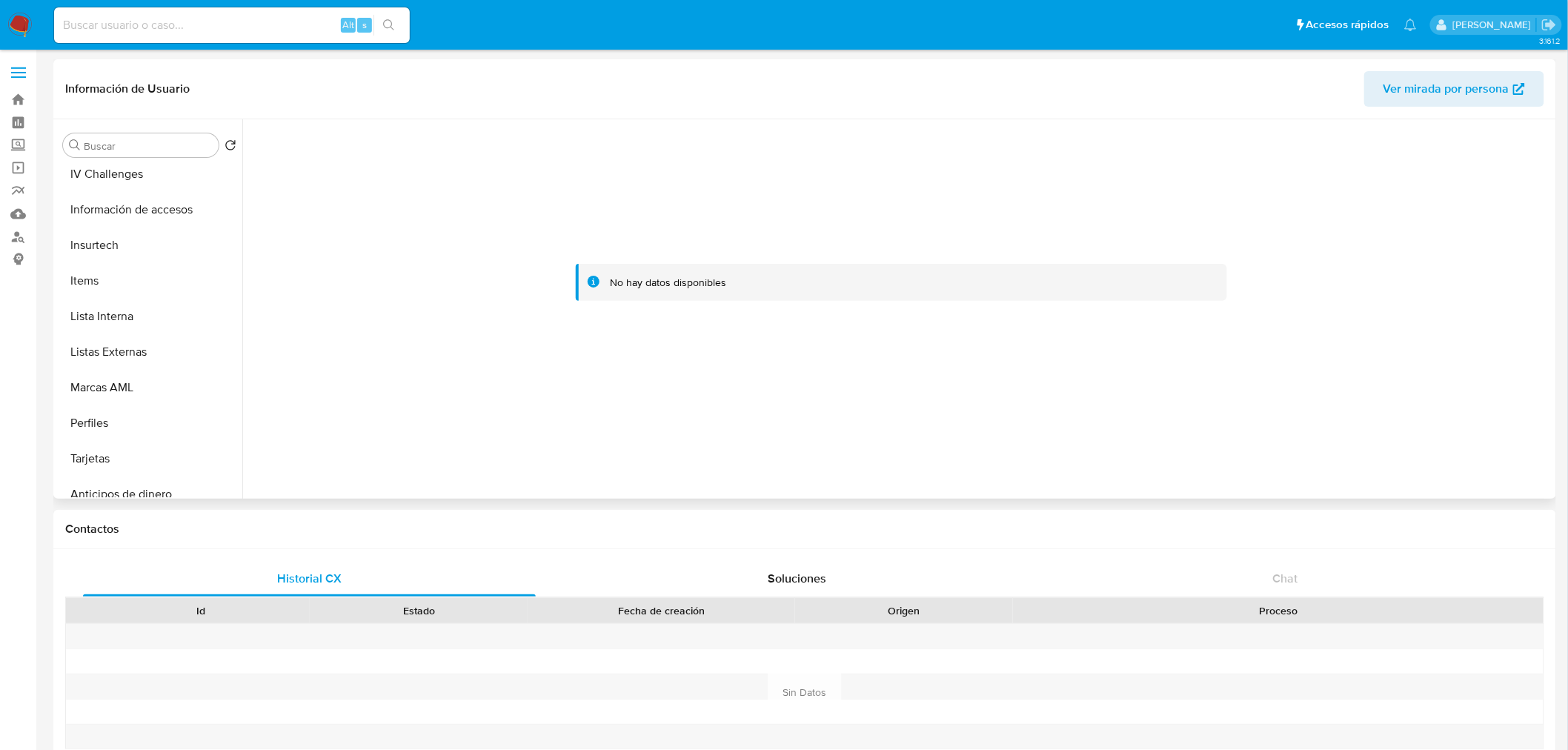
scroll to position [611, 0]
click at [136, 214] on button "Información de accesos" at bounding box center [144, 210] width 173 height 36
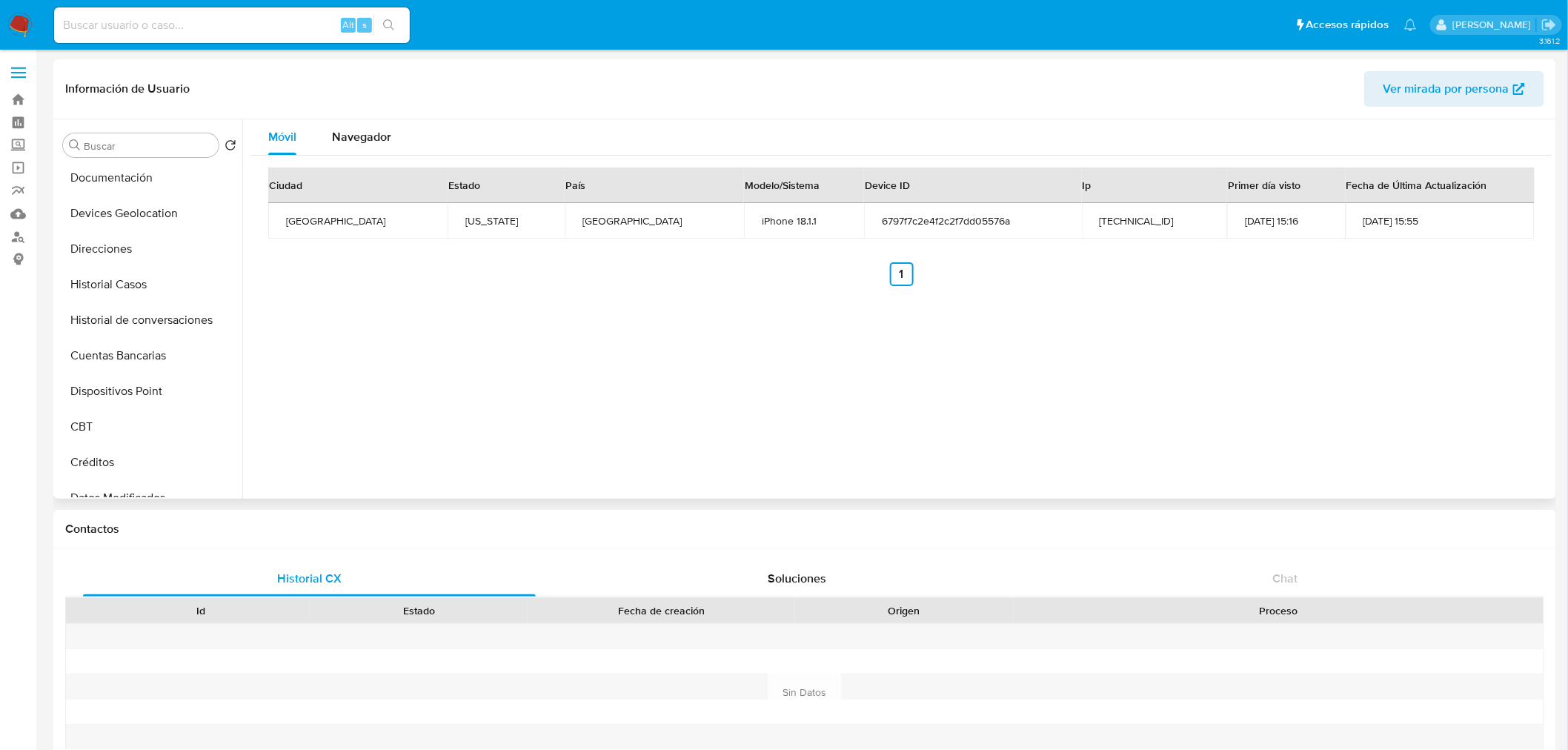
scroll to position [0, 0]
click at [104, 173] on button "KYC" at bounding box center [144, 180] width 173 height 36
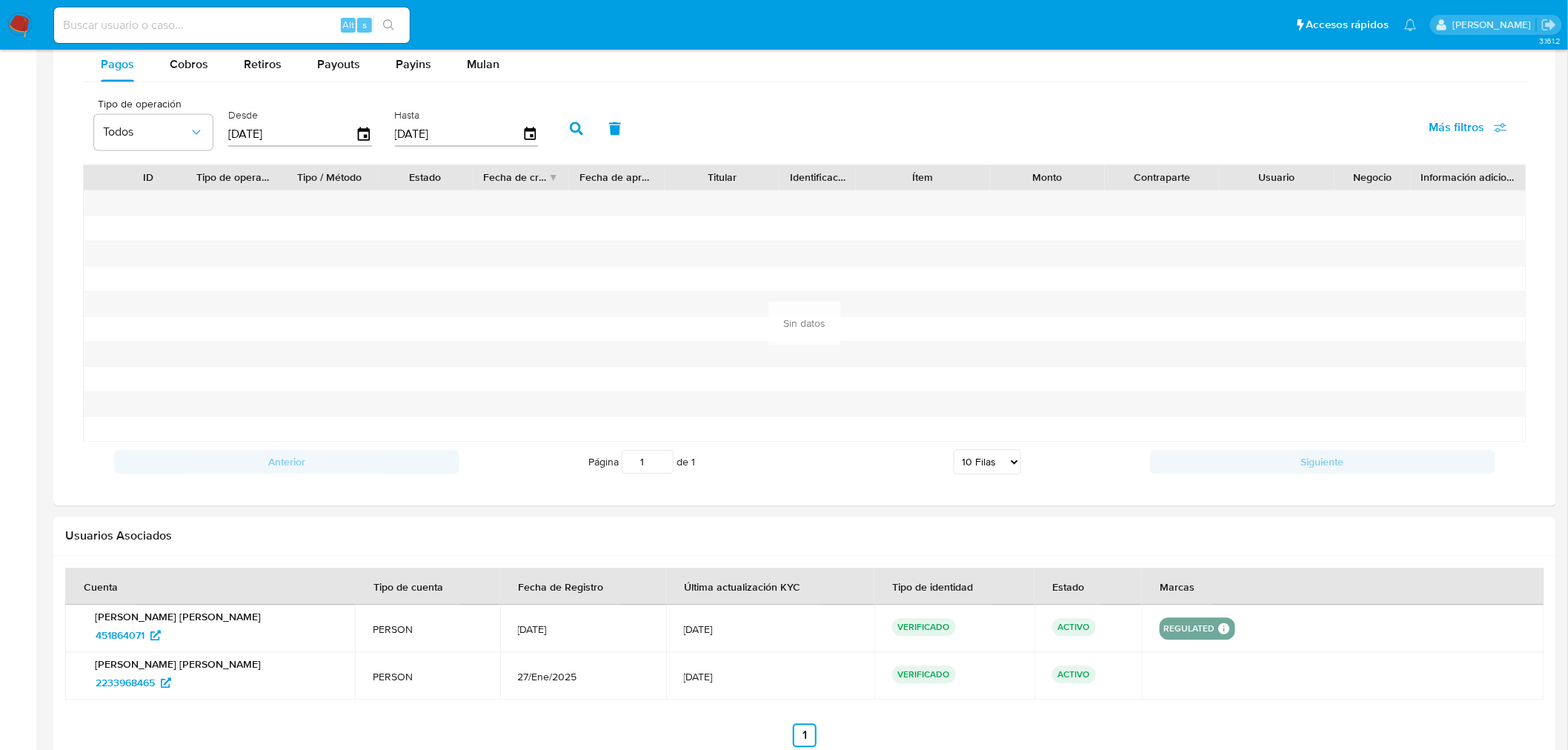
scroll to position [1192, 0]
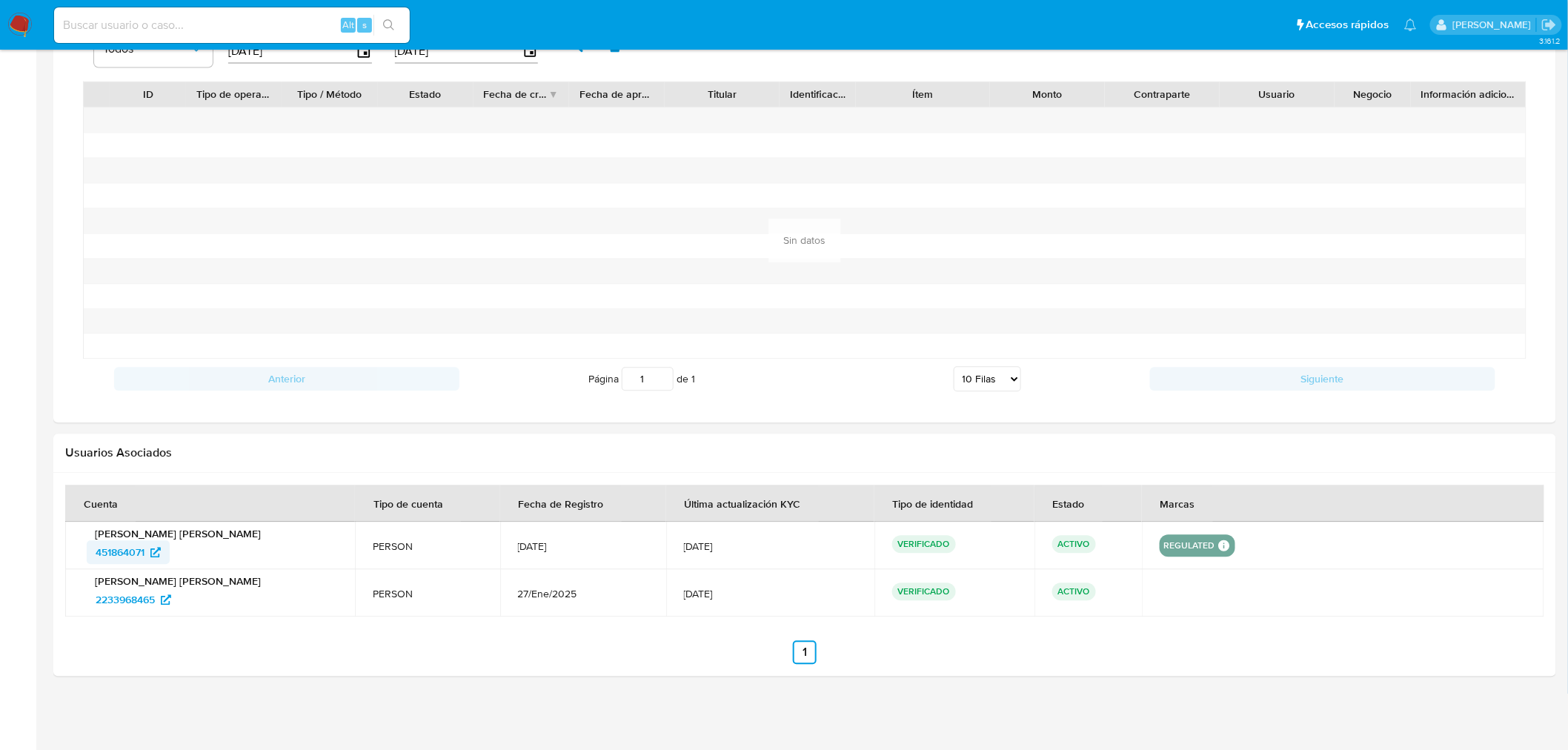
click at [129, 551] on span "451864071" at bounding box center [120, 551] width 49 height 24
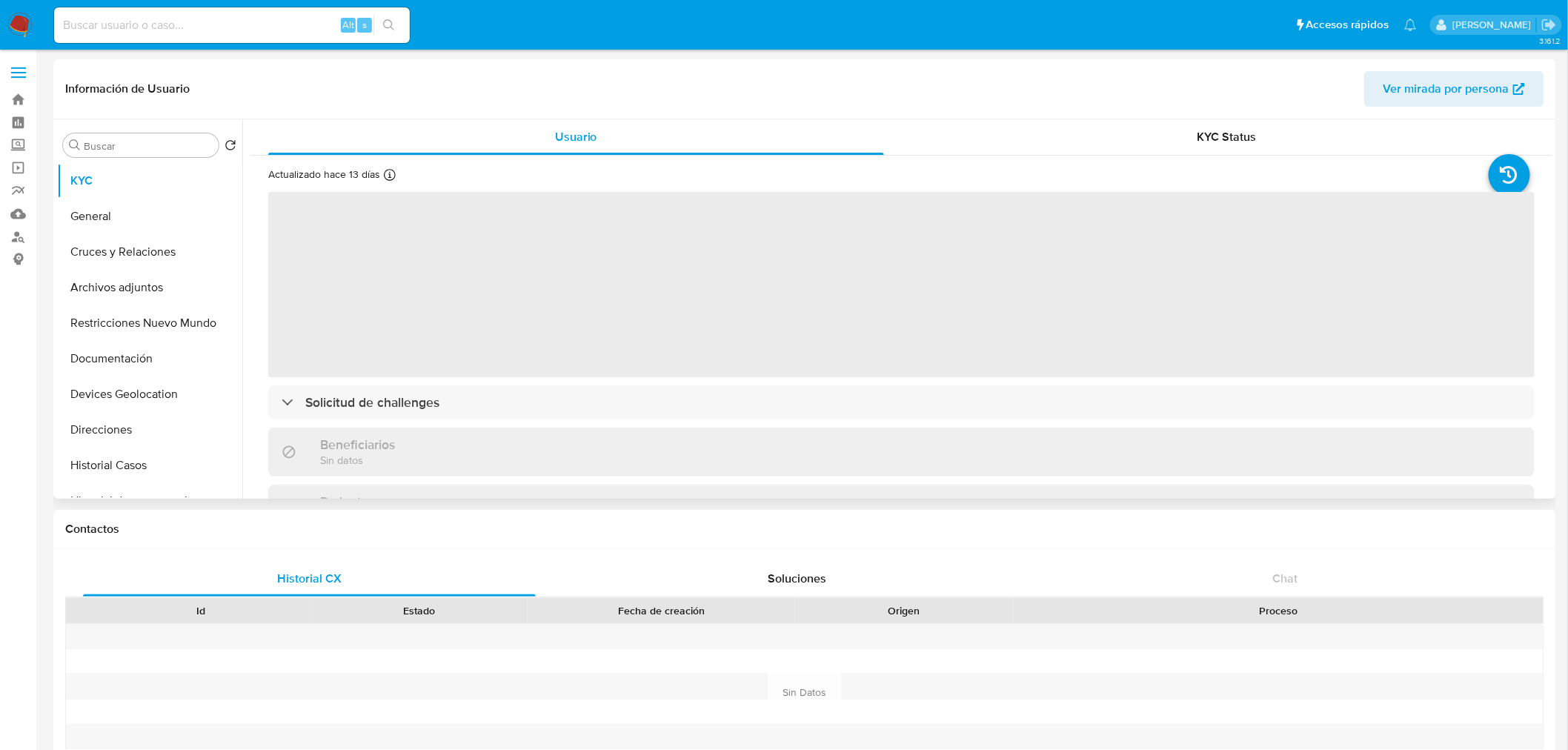
select select "10"
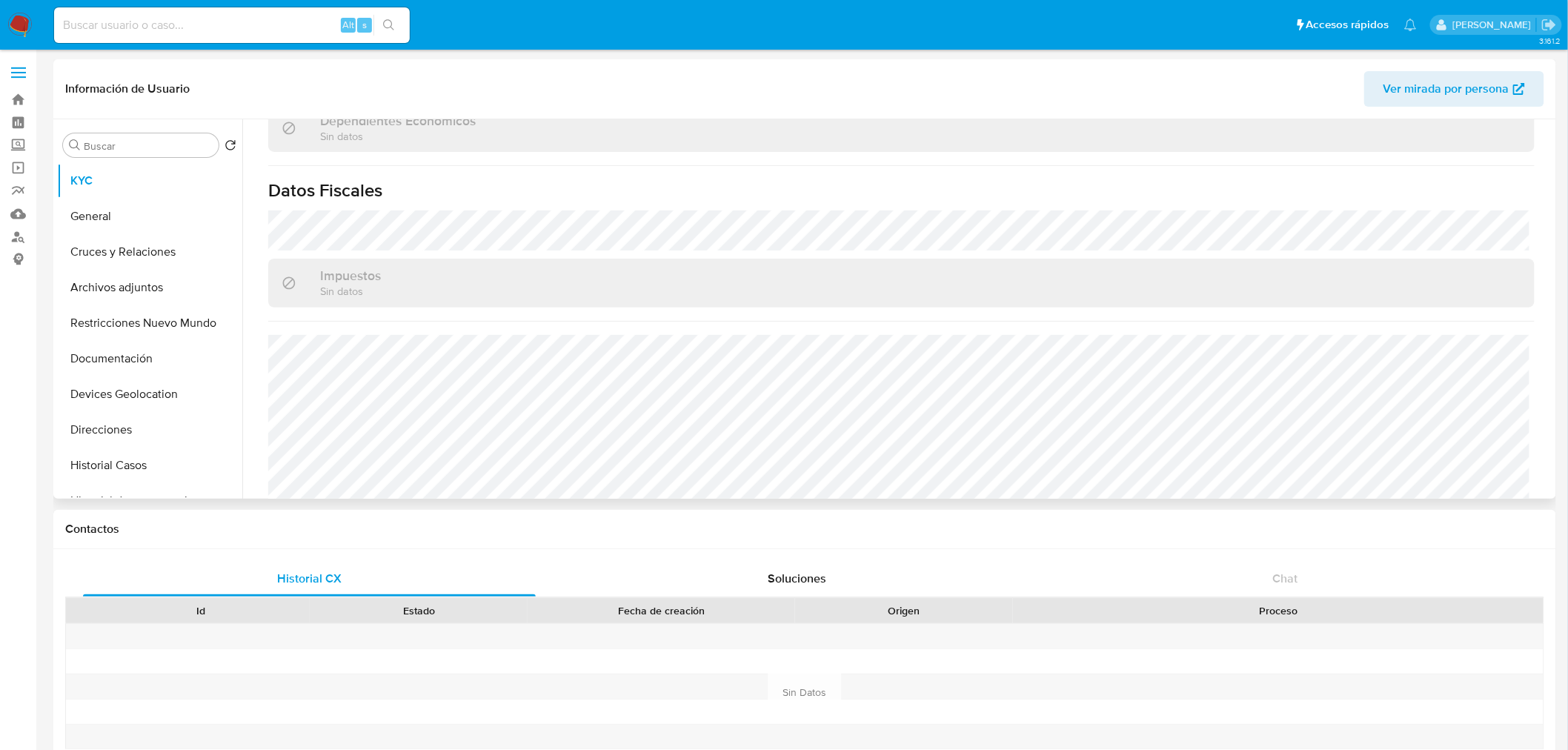
scroll to position [901, 0]
